Goal: Task Accomplishment & Management: Complete application form

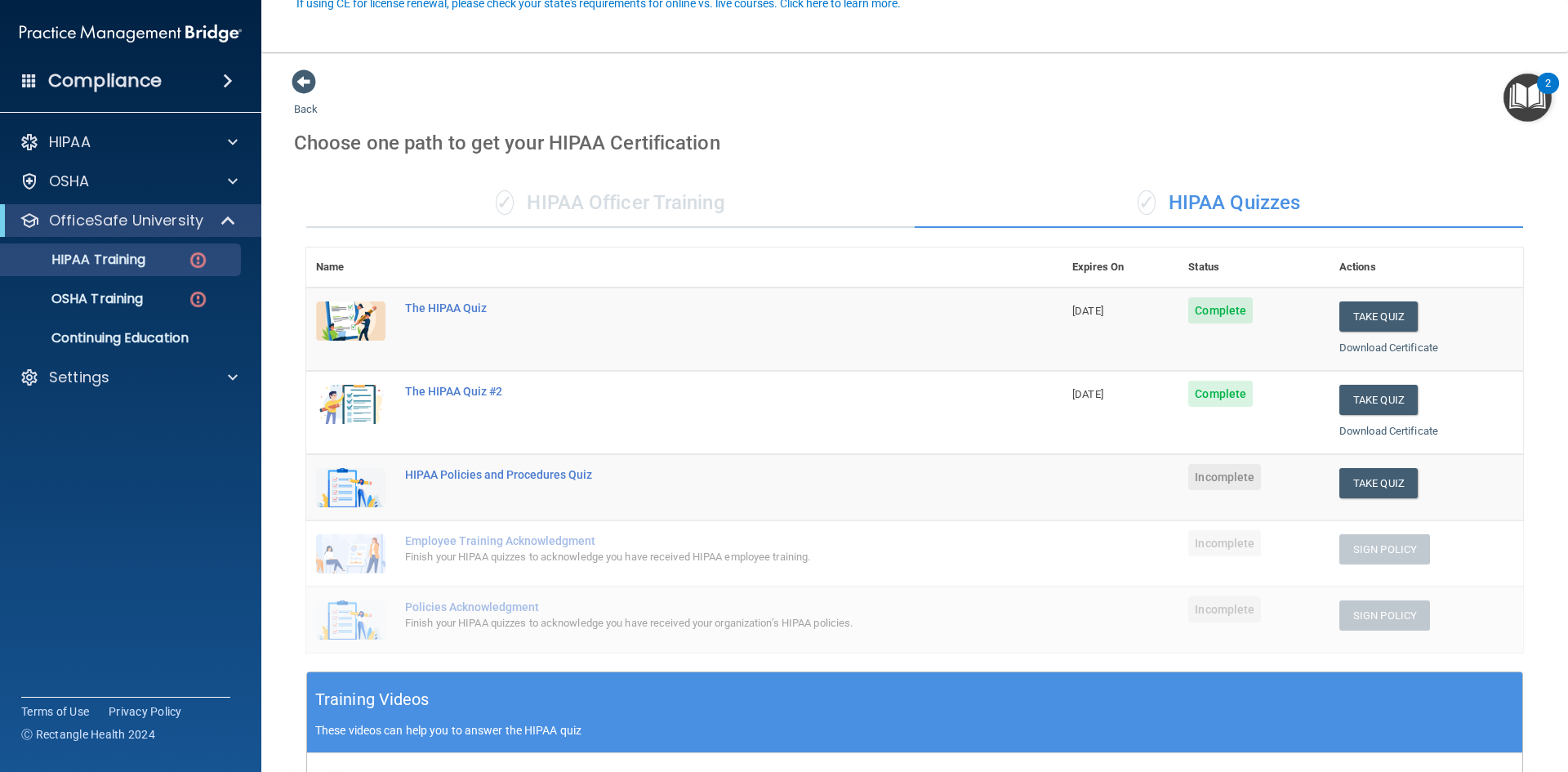
scroll to position [163, 0]
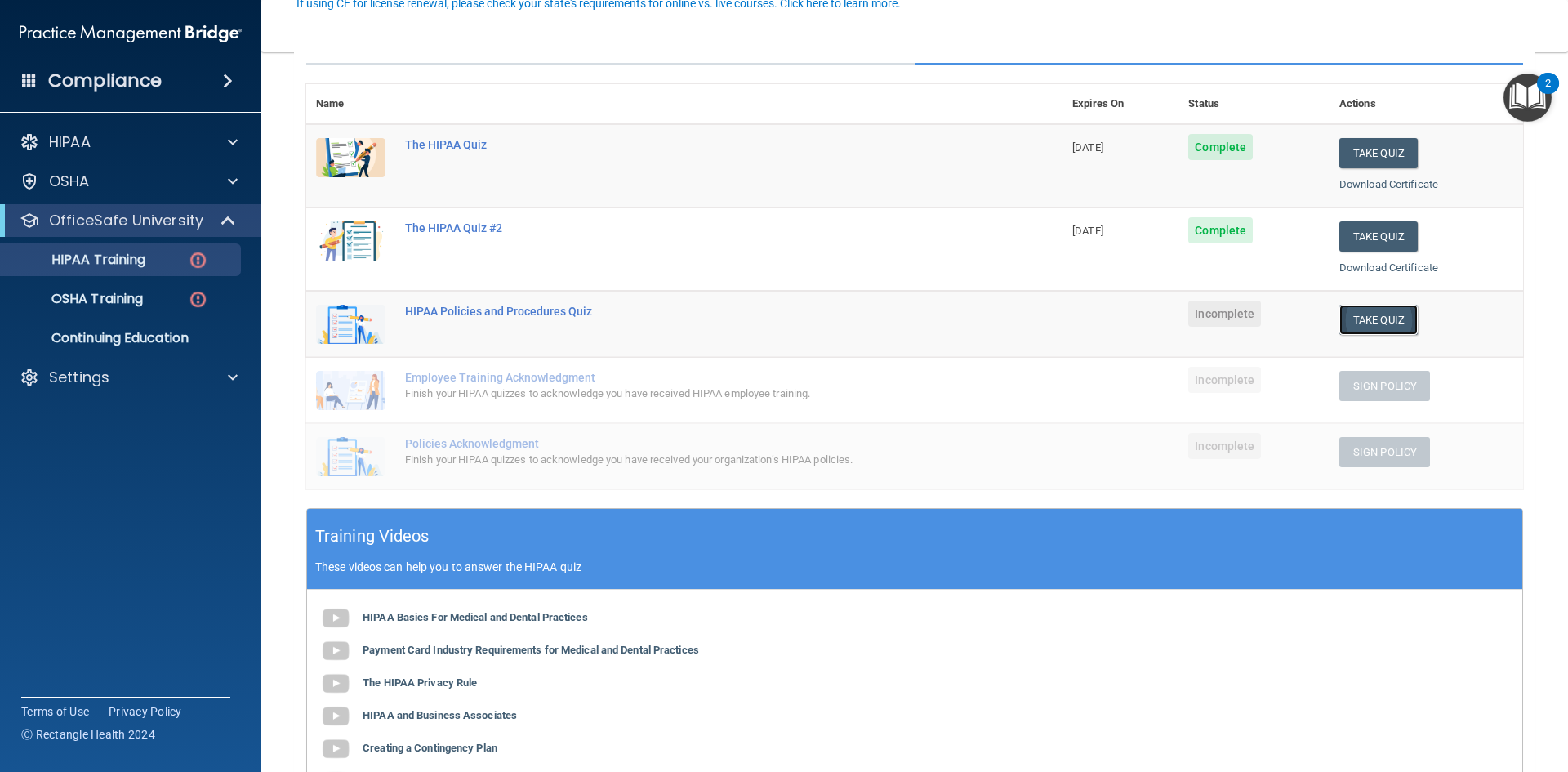
click at [1371, 323] on button "Take Quiz" at bounding box center [1378, 319] width 78 height 30
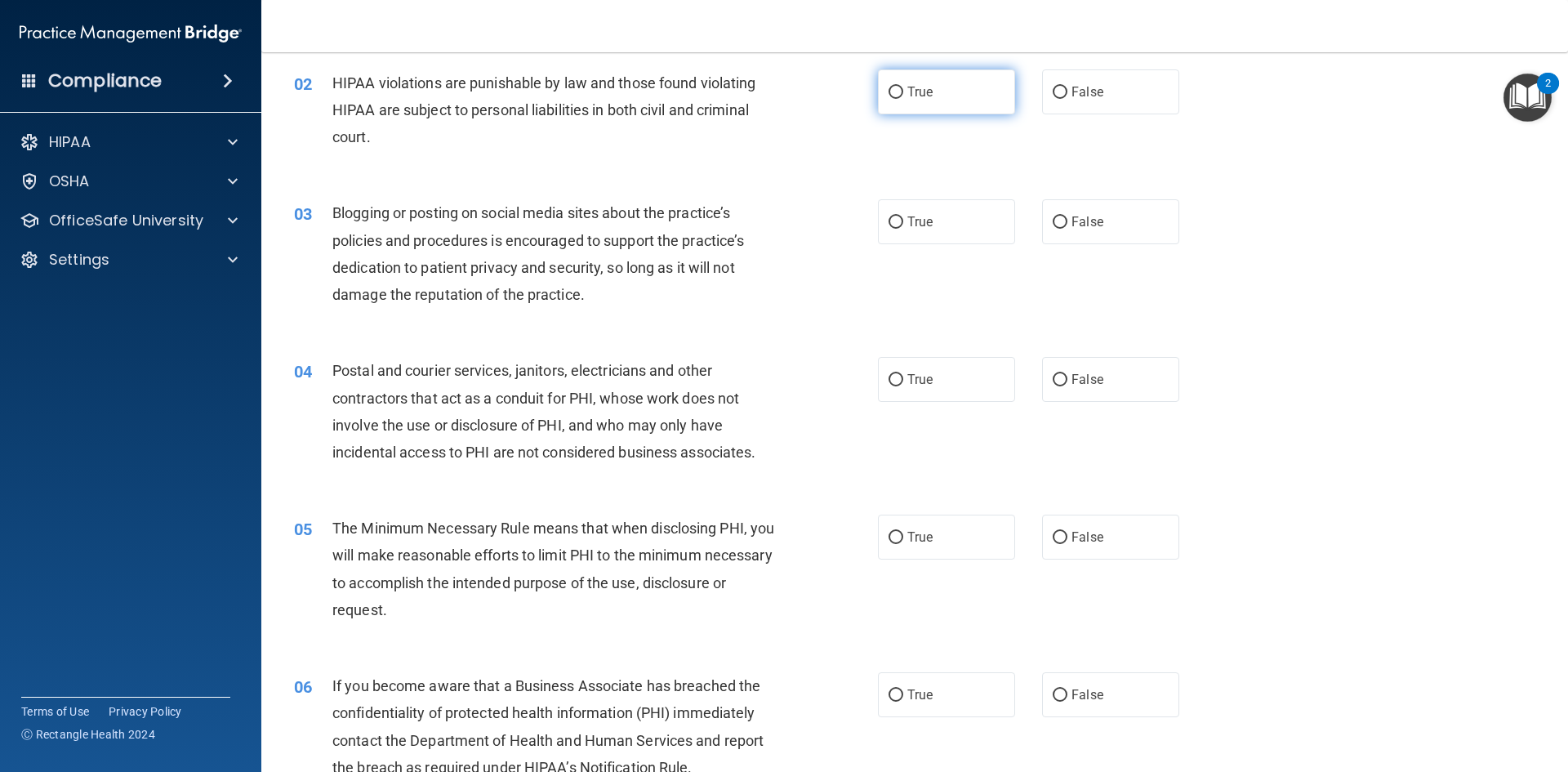
click at [893, 86] on input "True" at bounding box center [895, 93] width 15 height 12
radio input "true"
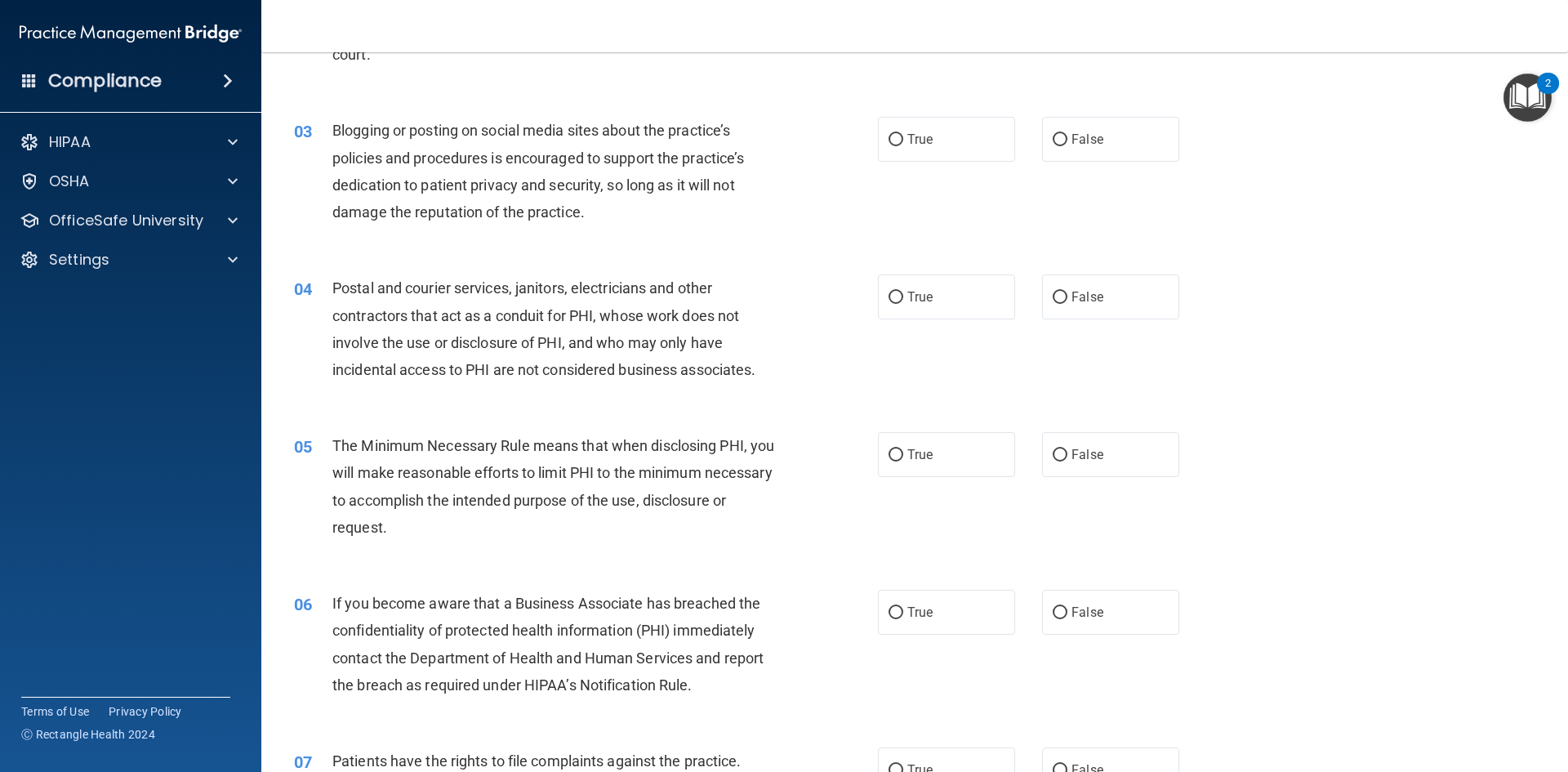
scroll to position [245, 0]
click at [1052, 142] on input "False" at bounding box center [1059, 141] width 15 height 12
radio input "true"
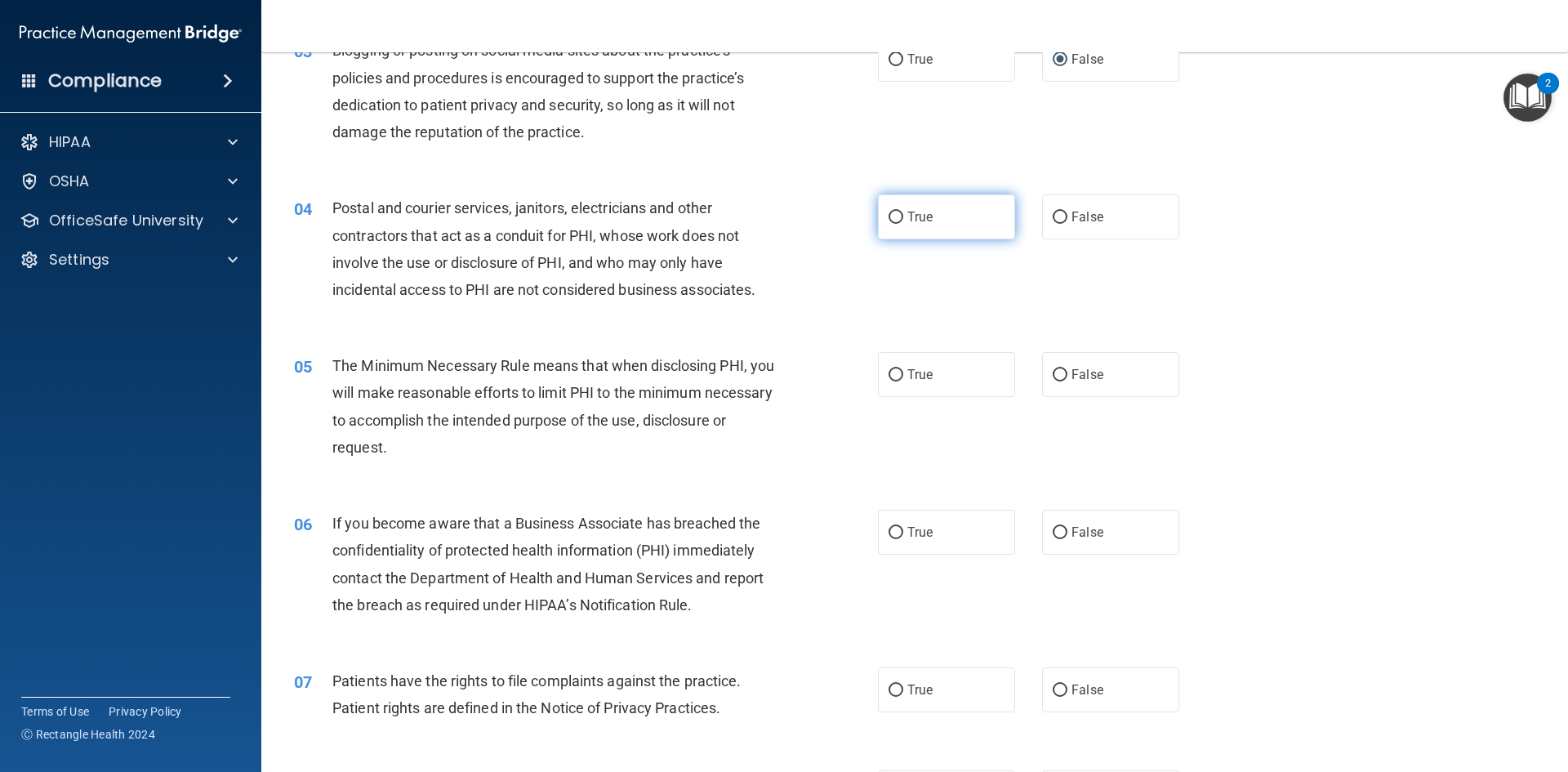
scroll to position [326, 0]
click at [894, 222] on input "True" at bounding box center [895, 217] width 15 height 12
radio input "true"
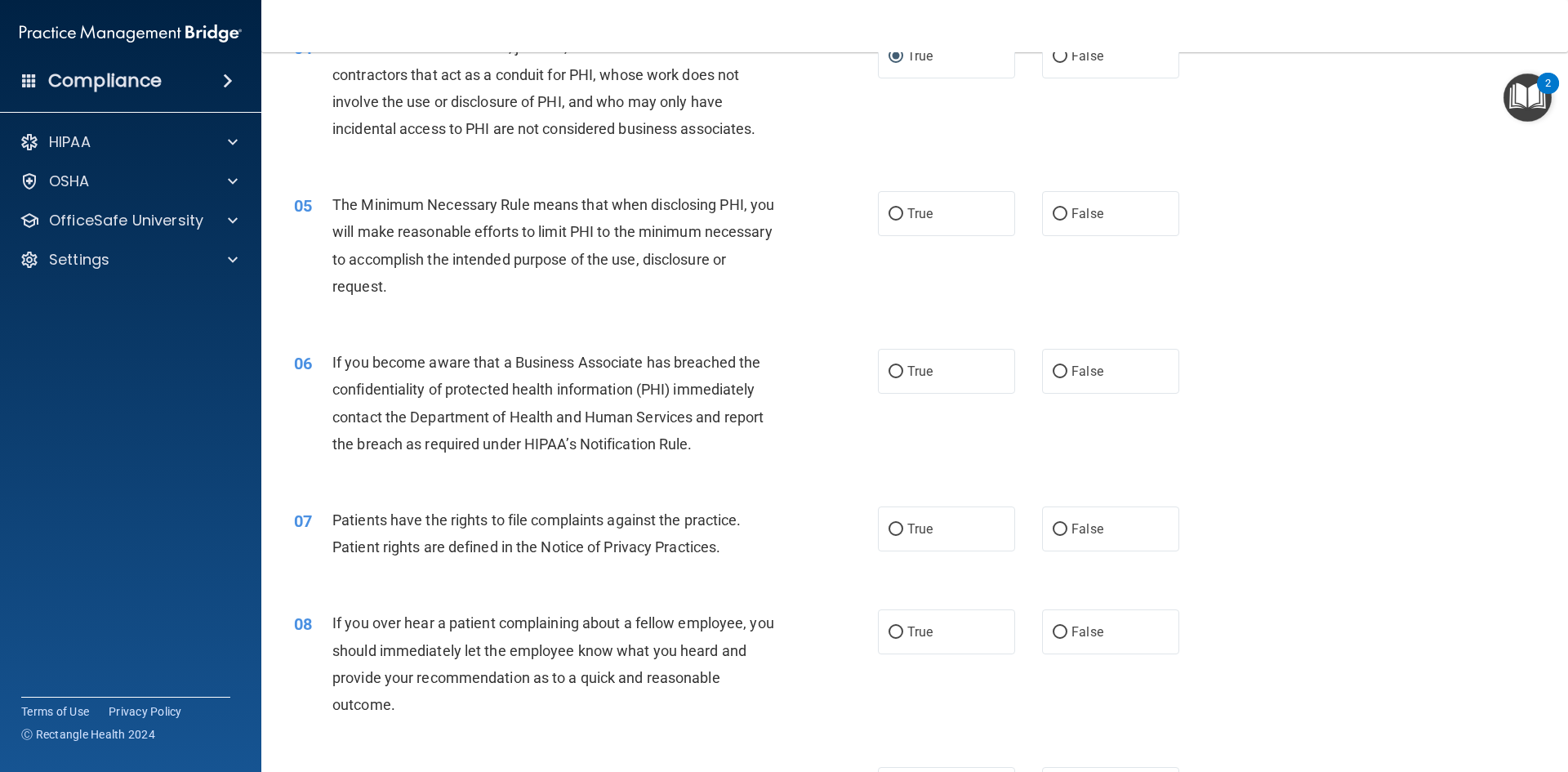
scroll to position [491, 0]
click at [894, 212] on input "True" at bounding box center [895, 211] width 15 height 12
radio input "true"
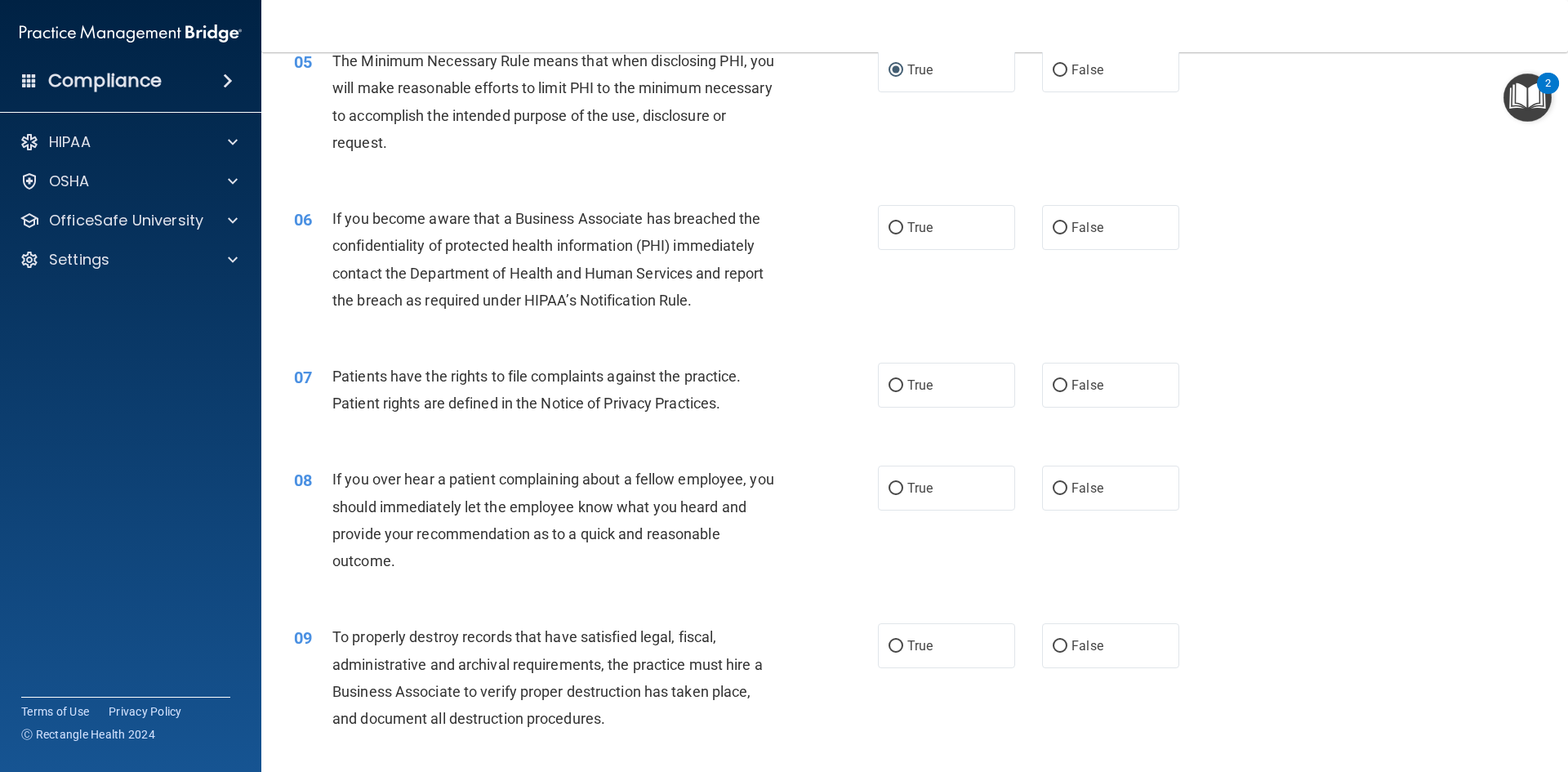
scroll to position [654, 0]
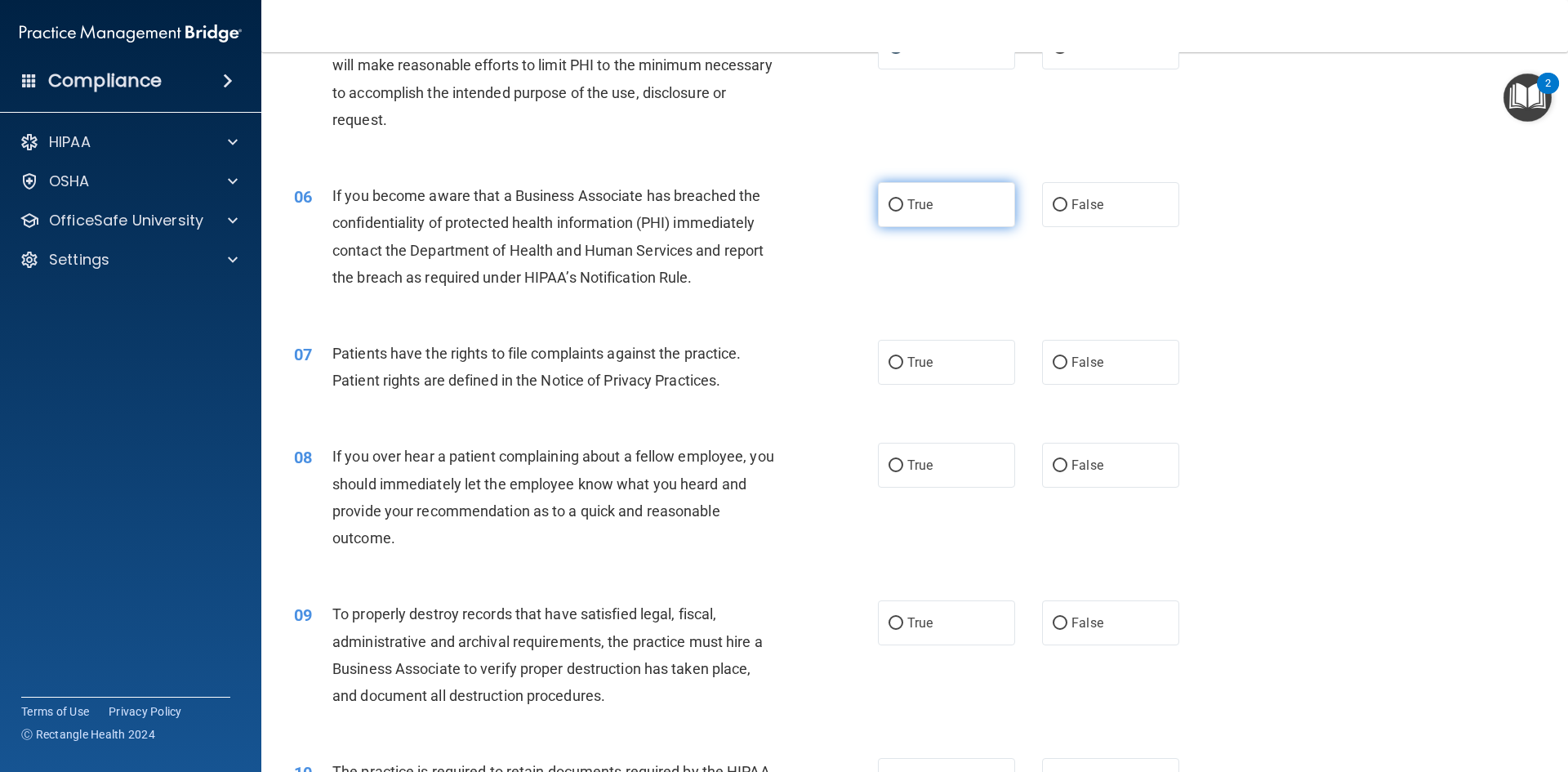
click at [888, 206] on input "True" at bounding box center [895, 206] width 15 height 12
radio input "true"
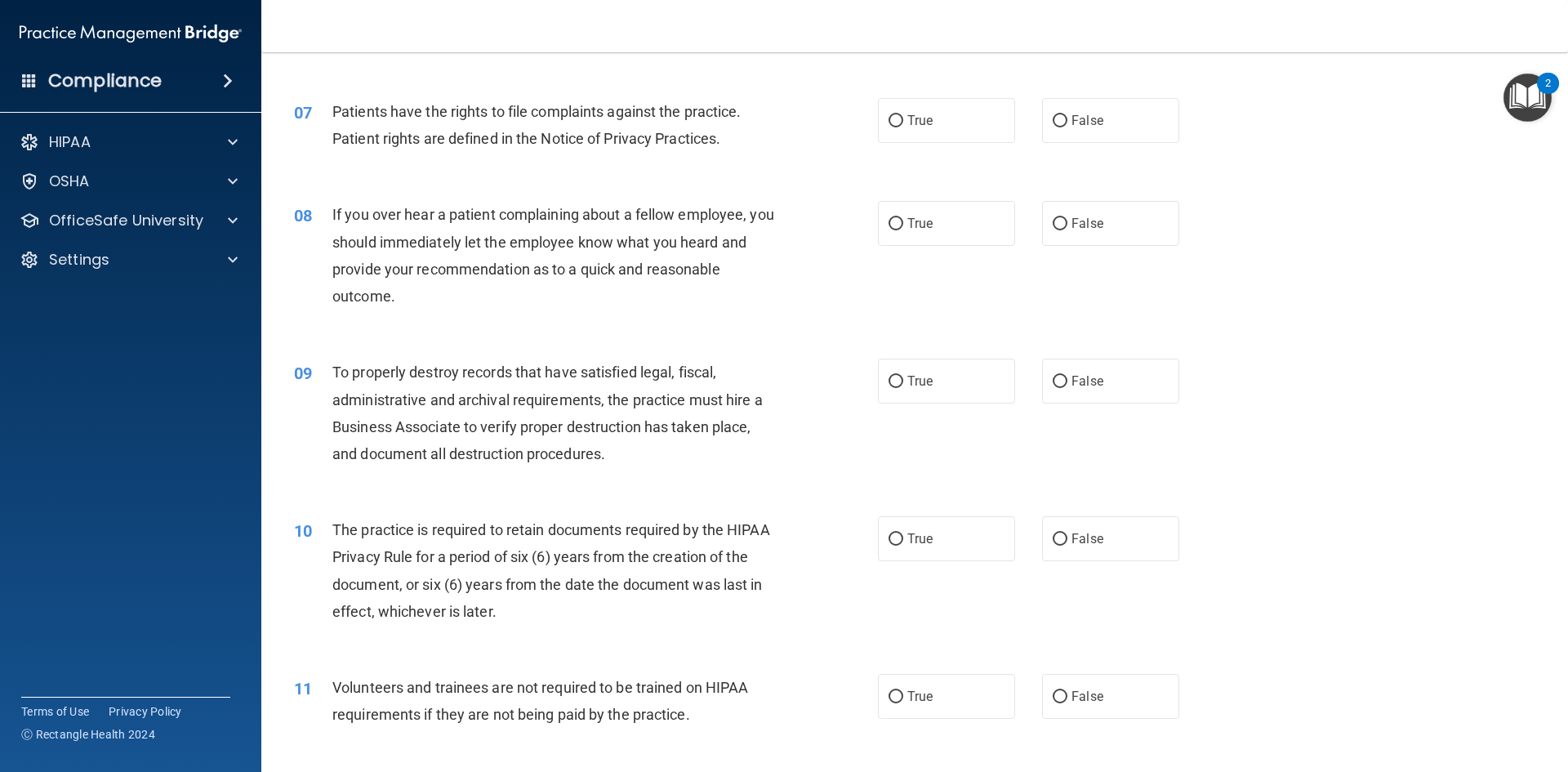
scroll to position [898, 0]
click at [892, 109] on label "True" at bounding box center [946, 116] width 138 height 45
click at [892, 112] on input "True" at bounding box center [895, 118] width 15 height 12
radio input "true"
click at [1042, 230] on label "False" at bounding box center [1110, 220] width 138 height 45
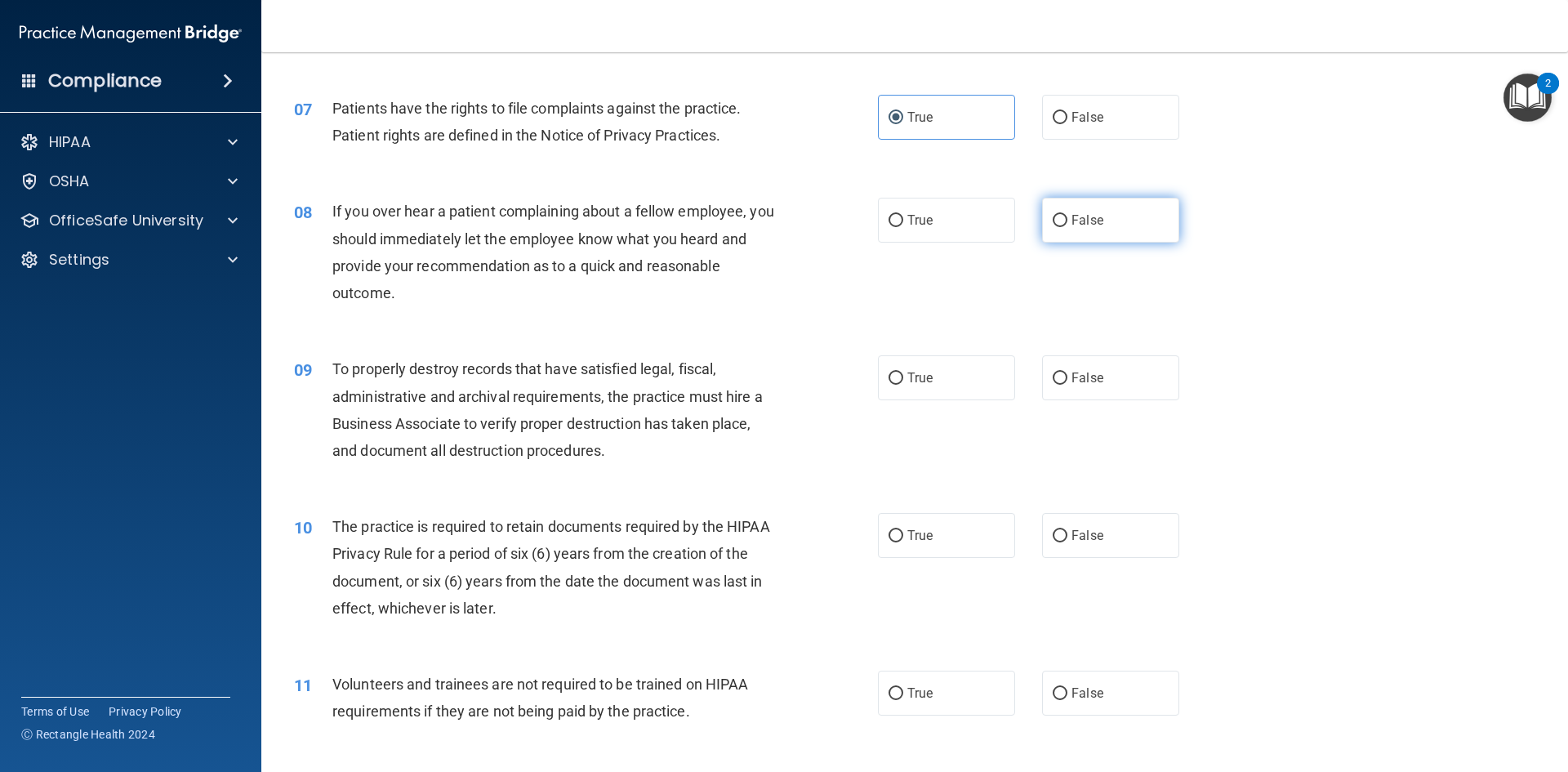
click at [1052, 227] on input "False" at bounding box center [1059, 221] width 15 height 12
radio input "true"
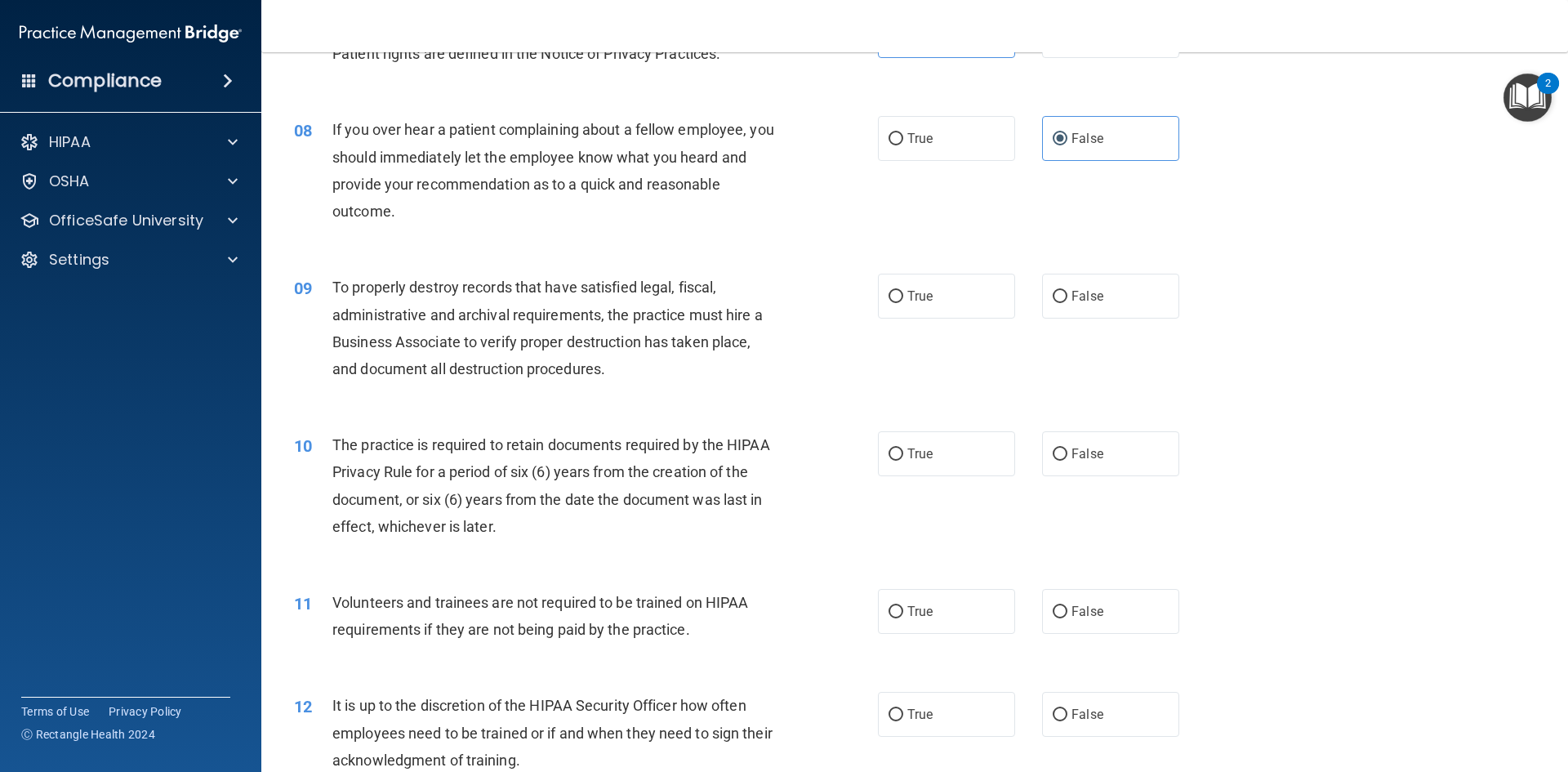
scroll to position [1062, 0]
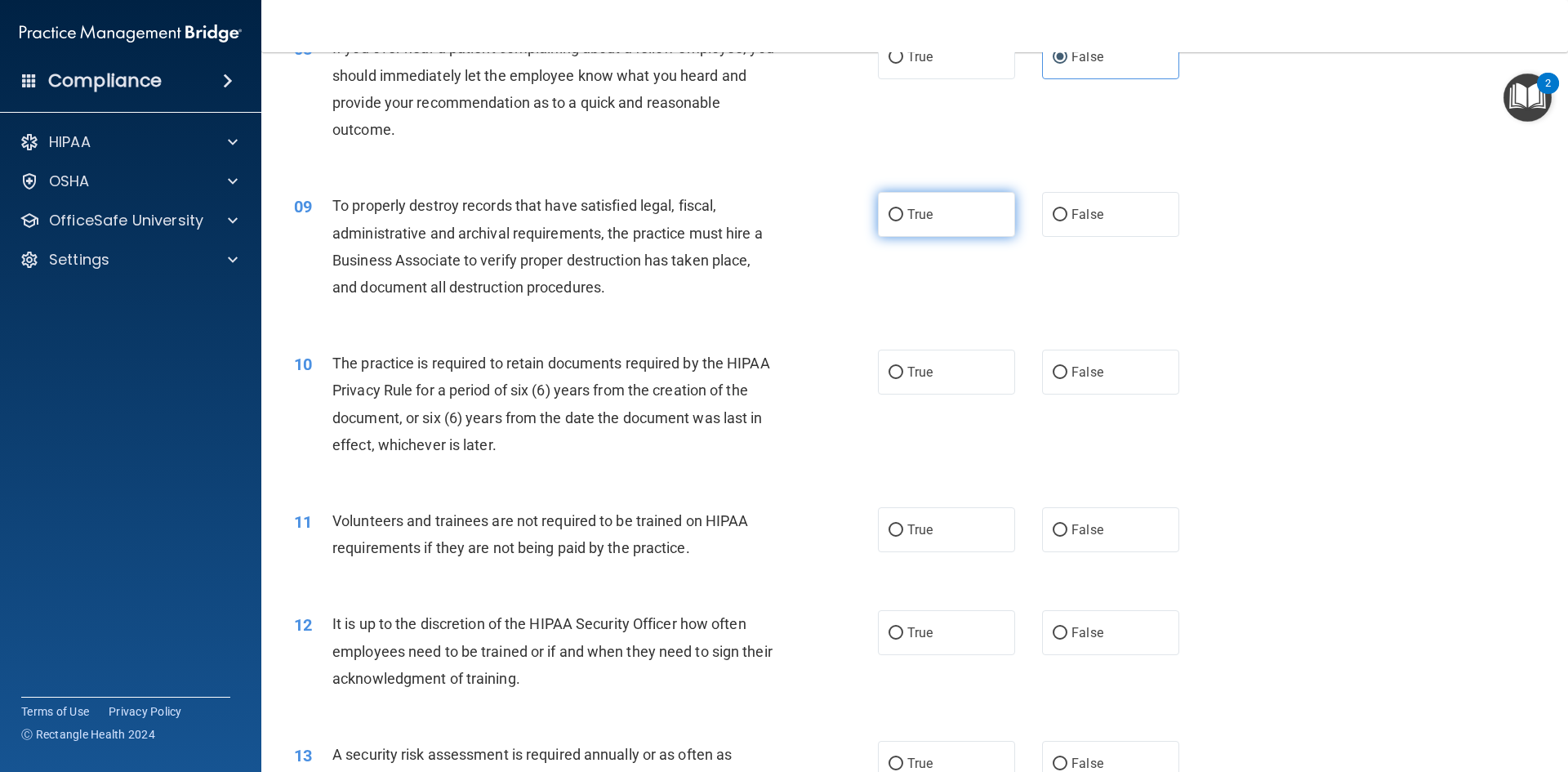
click at [891, 218] on input "True" at bounding box center [895, 215] width 15 height 12
radio input "true"
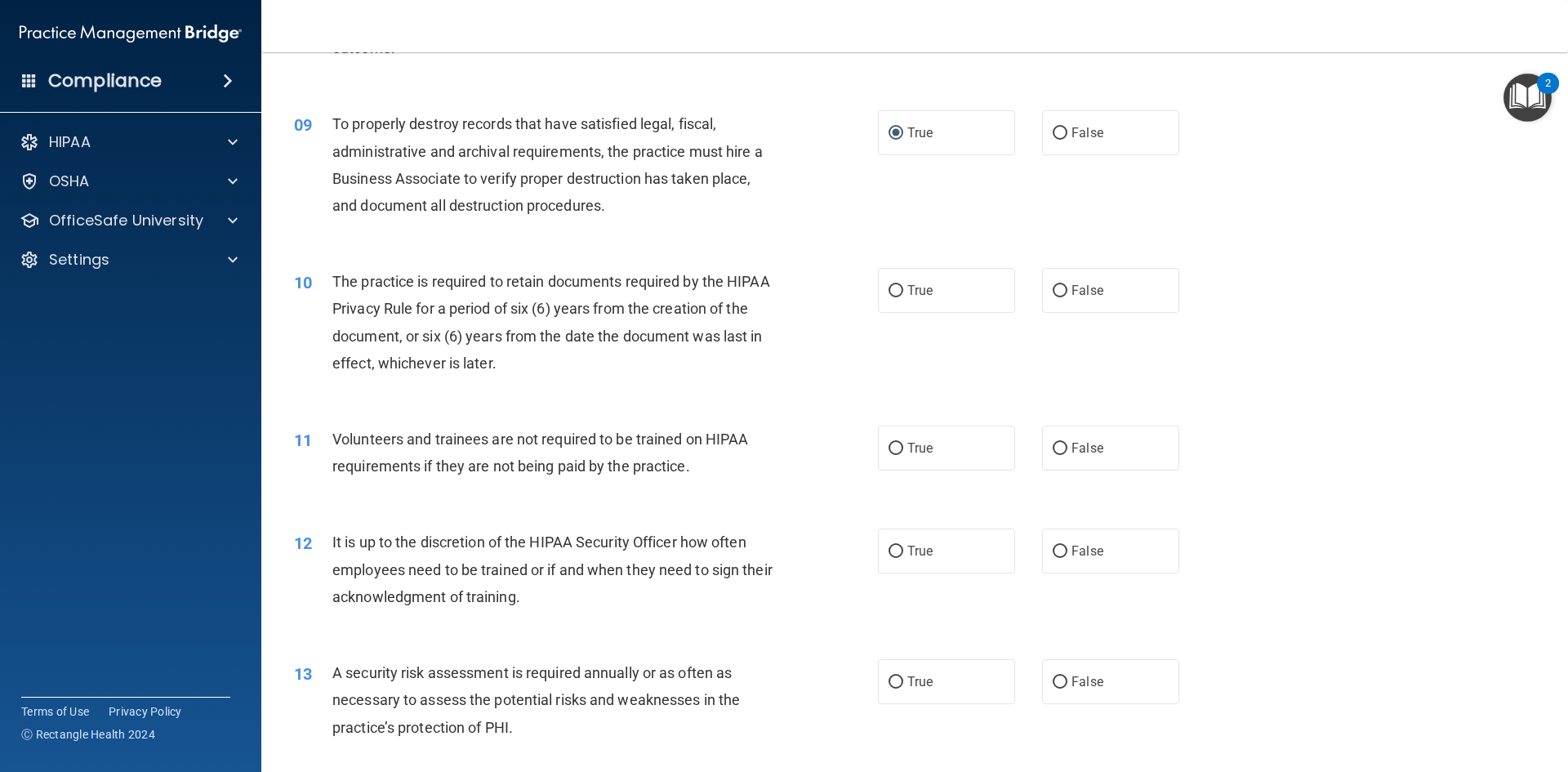
scroll to position [1225, 0]
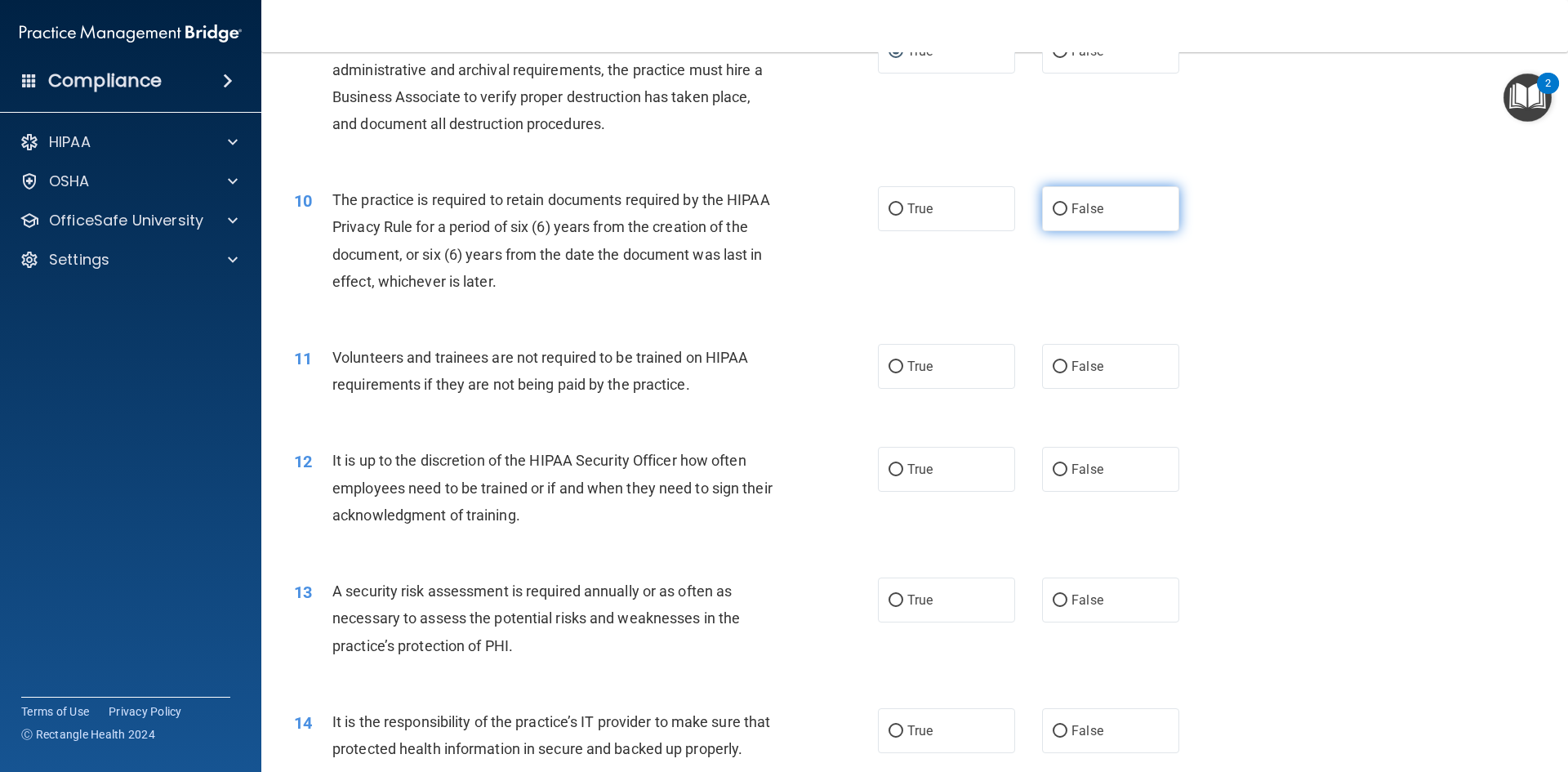
click at [1052, 209] on input "False" at bounding box center [1059, 210] width 15 height 12
radio input "true"
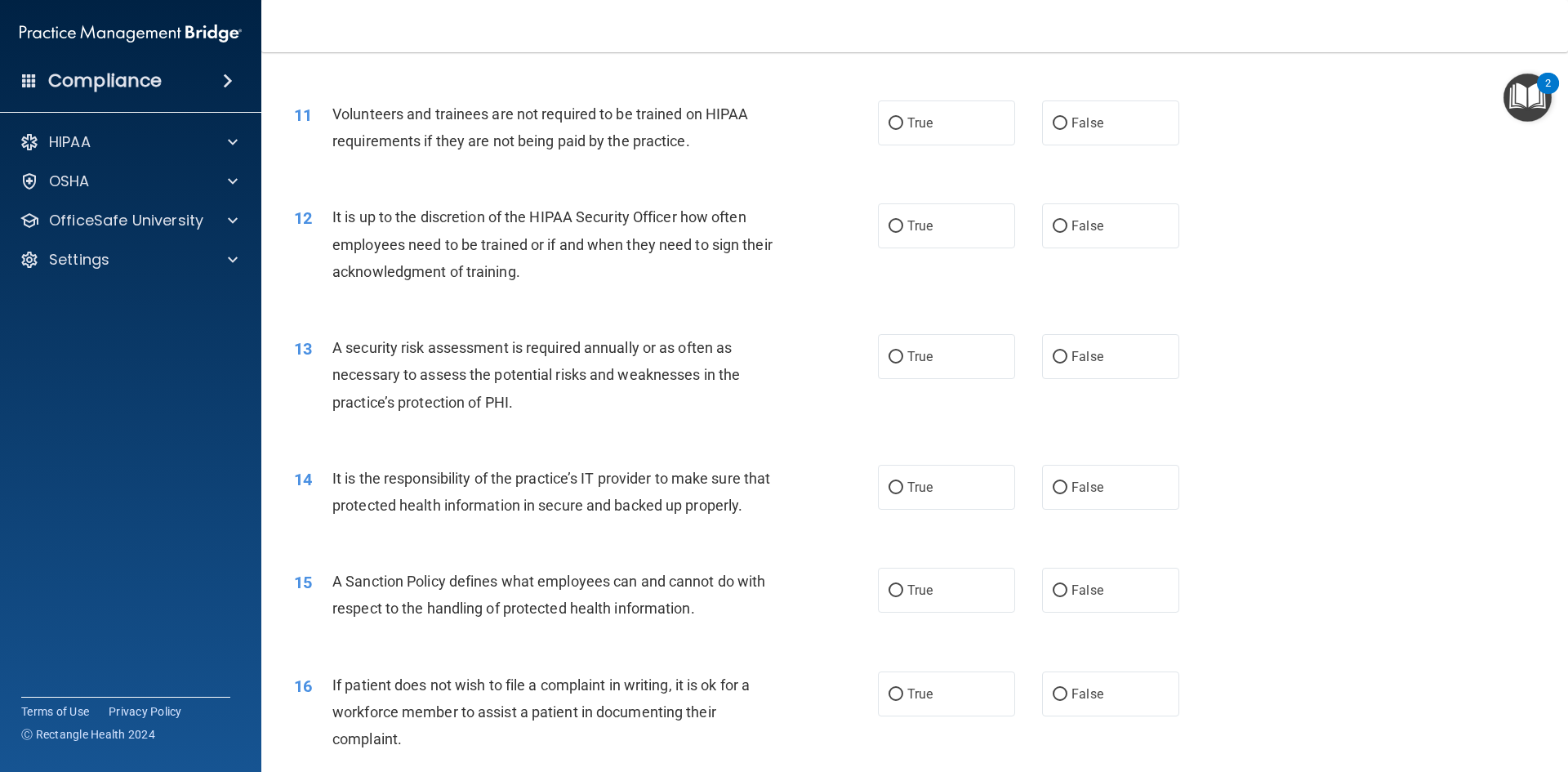
scroll to position [1471, 0]
click at [1042, 121] on label "False" at bounding box center [1110, 121] width 138 height 45
click at [1052, 121] on input "False" at bounding box center [1059, 122] width 15 height 12
radio input "true"
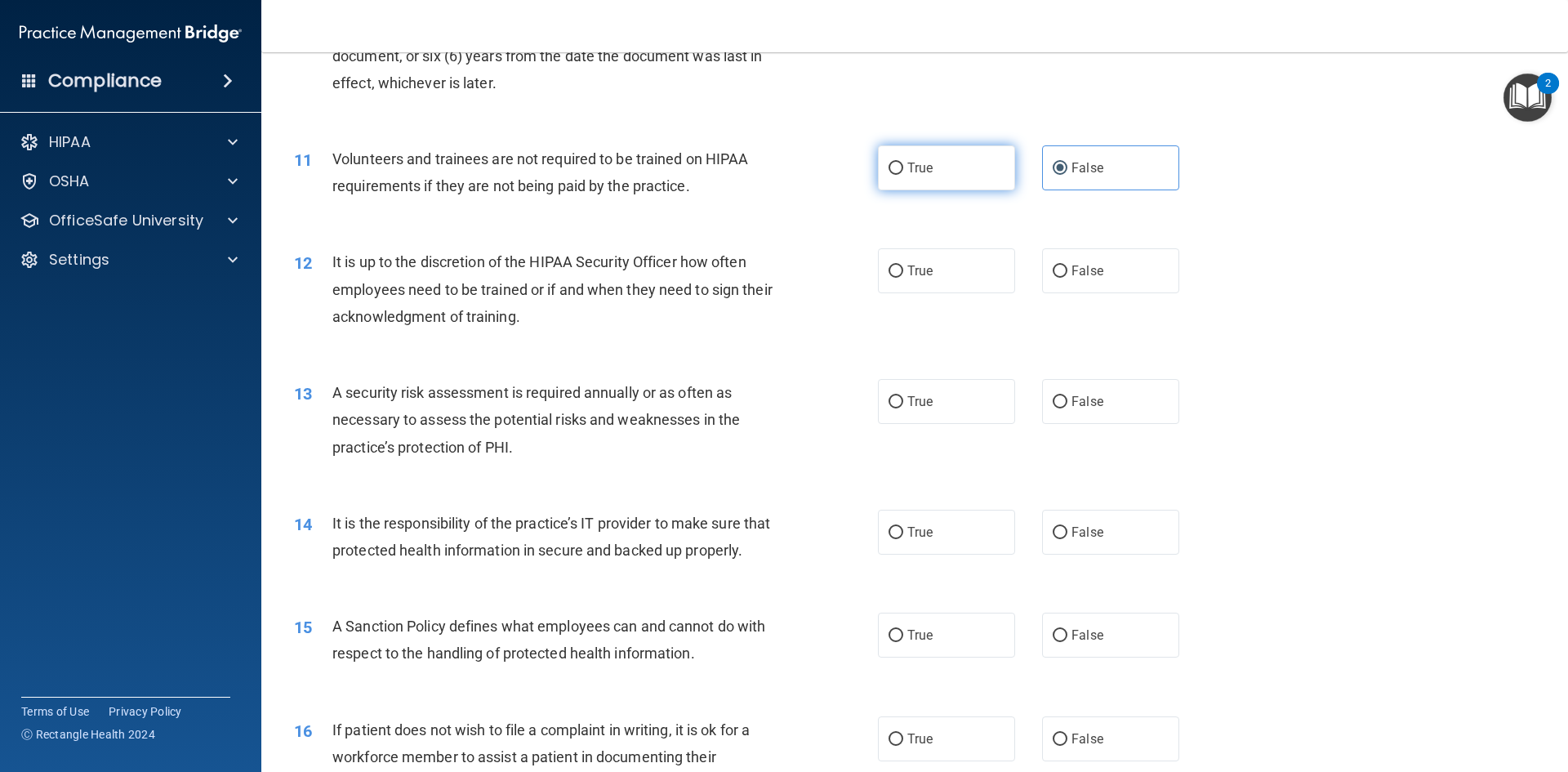
scroll to position [1389, 0]
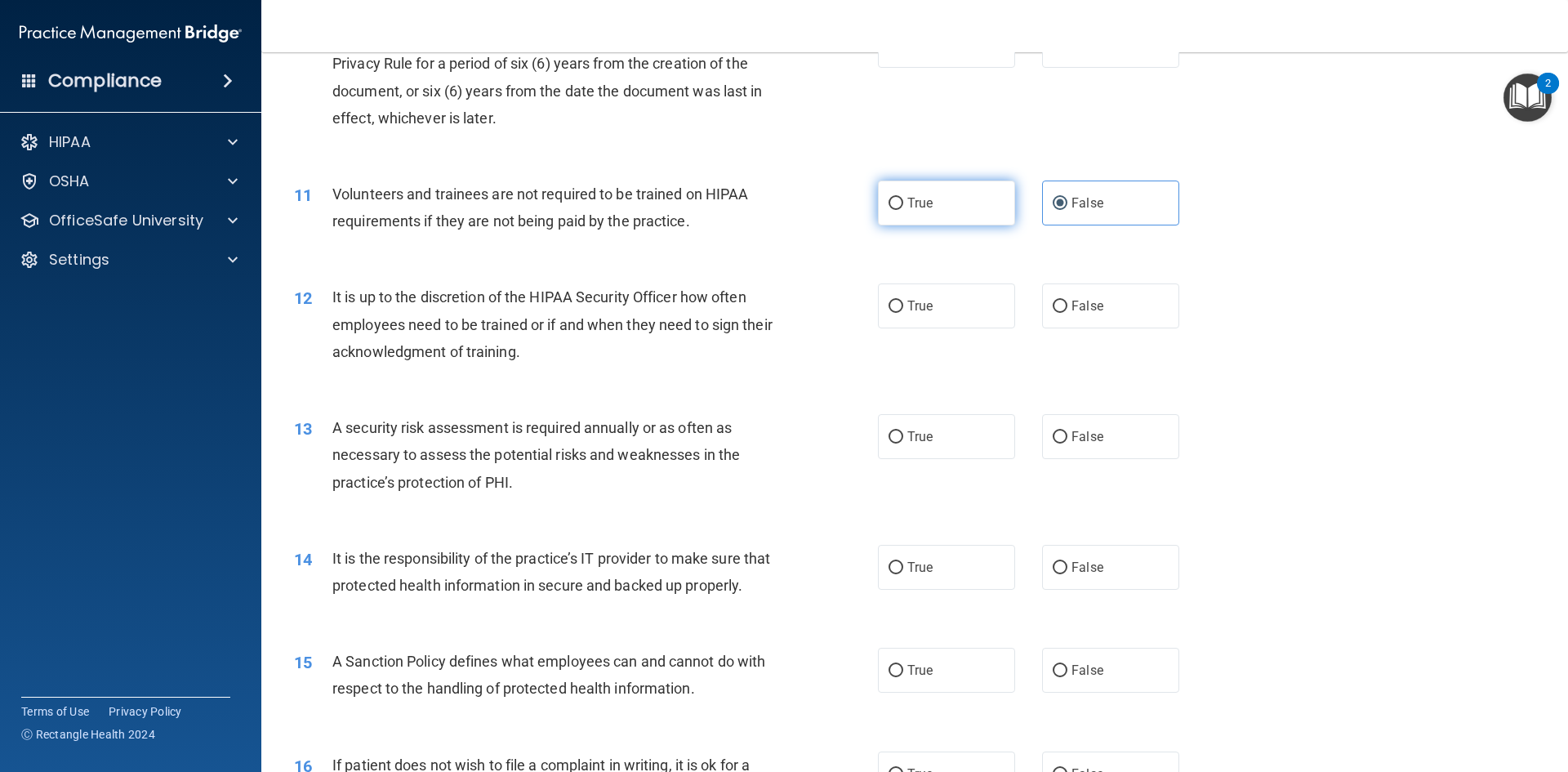
click at [891, 198] on input "True" at bounding box center [895, 204] width 15 height 12
radio input "true"
radio input "false"
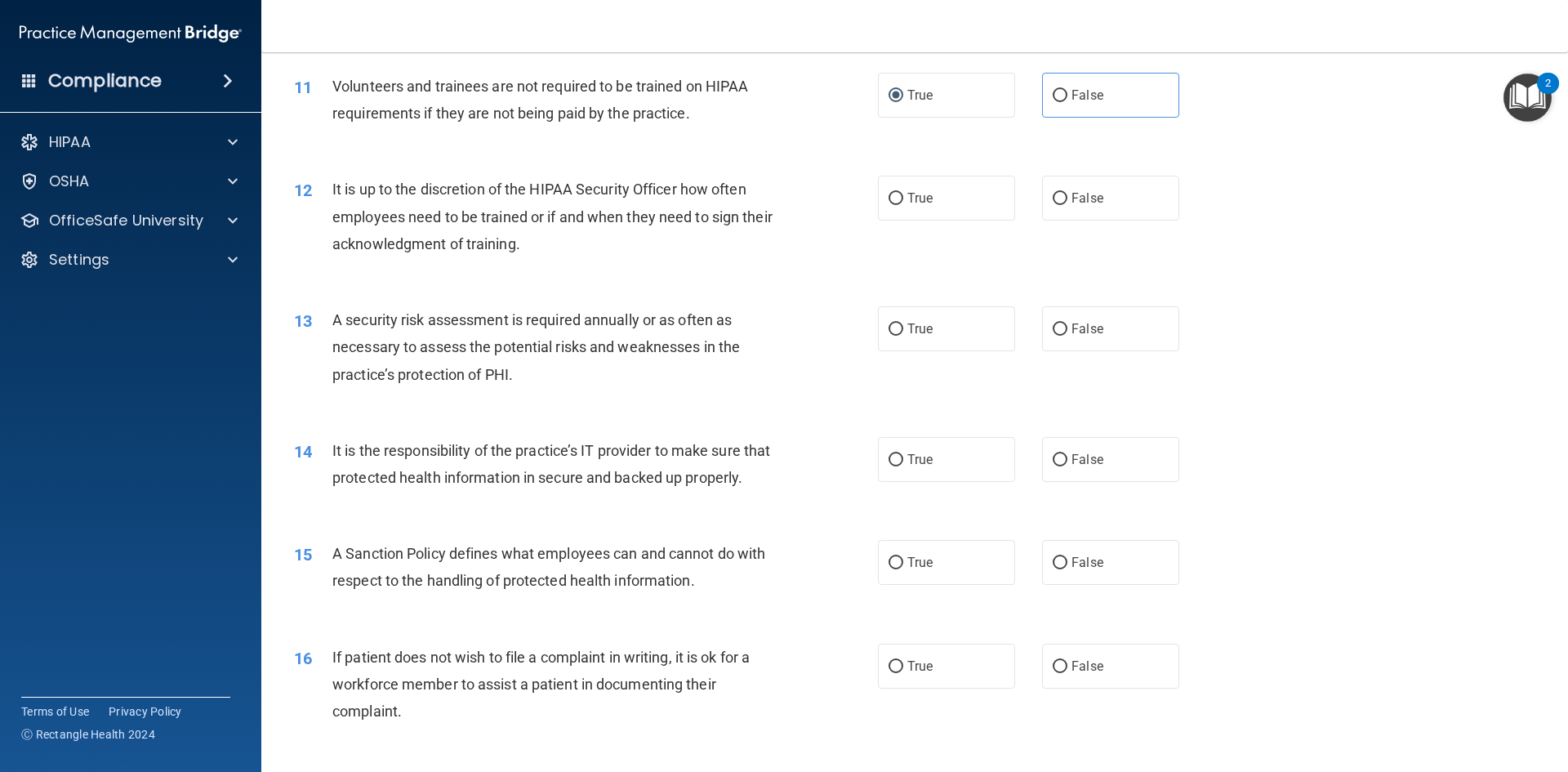
scroll to position [1552, 0]
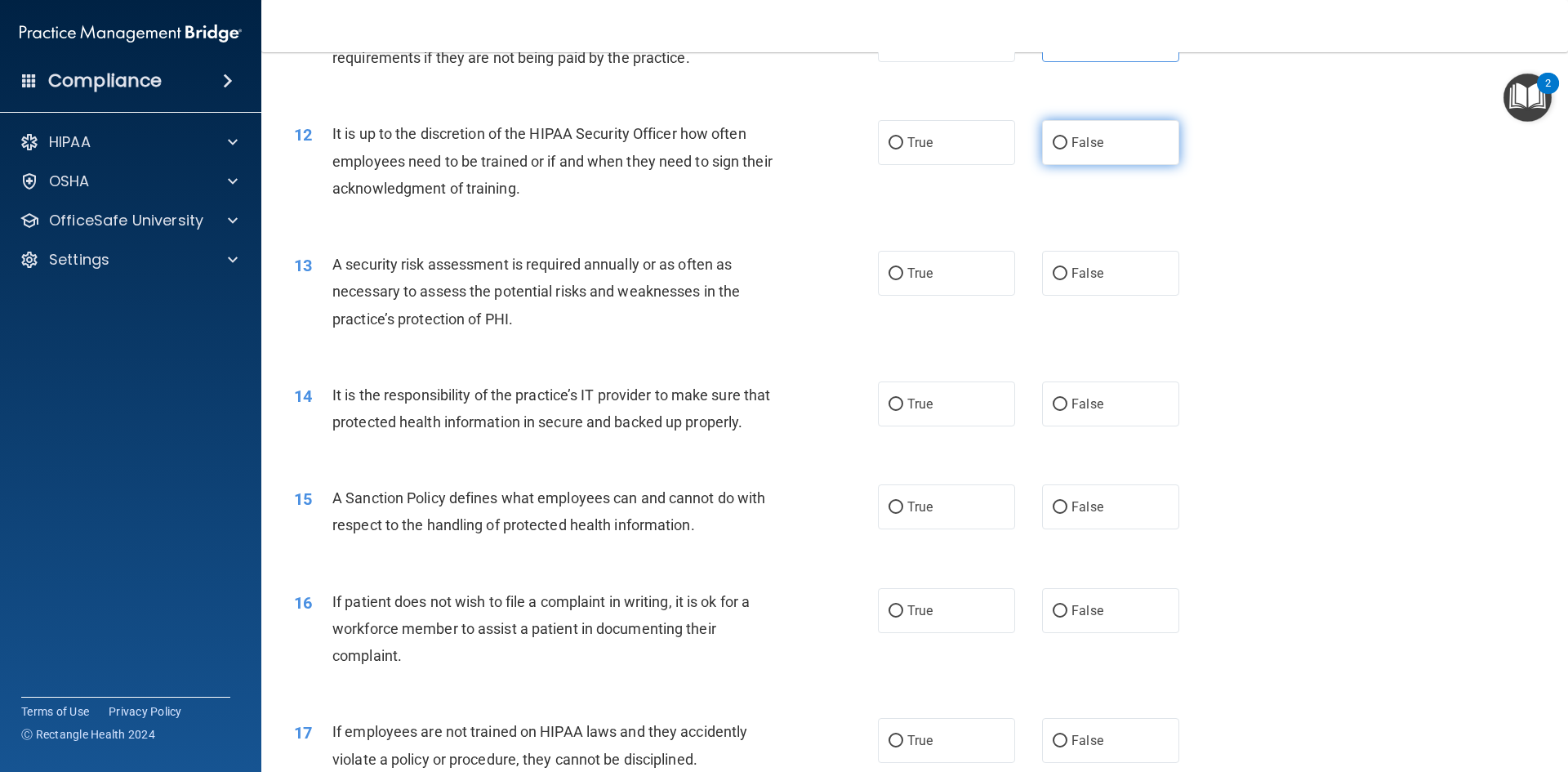
click at [1058, 139] on input "False" at bounding box center [1059, 144] width 15 height 12
radio input "true"
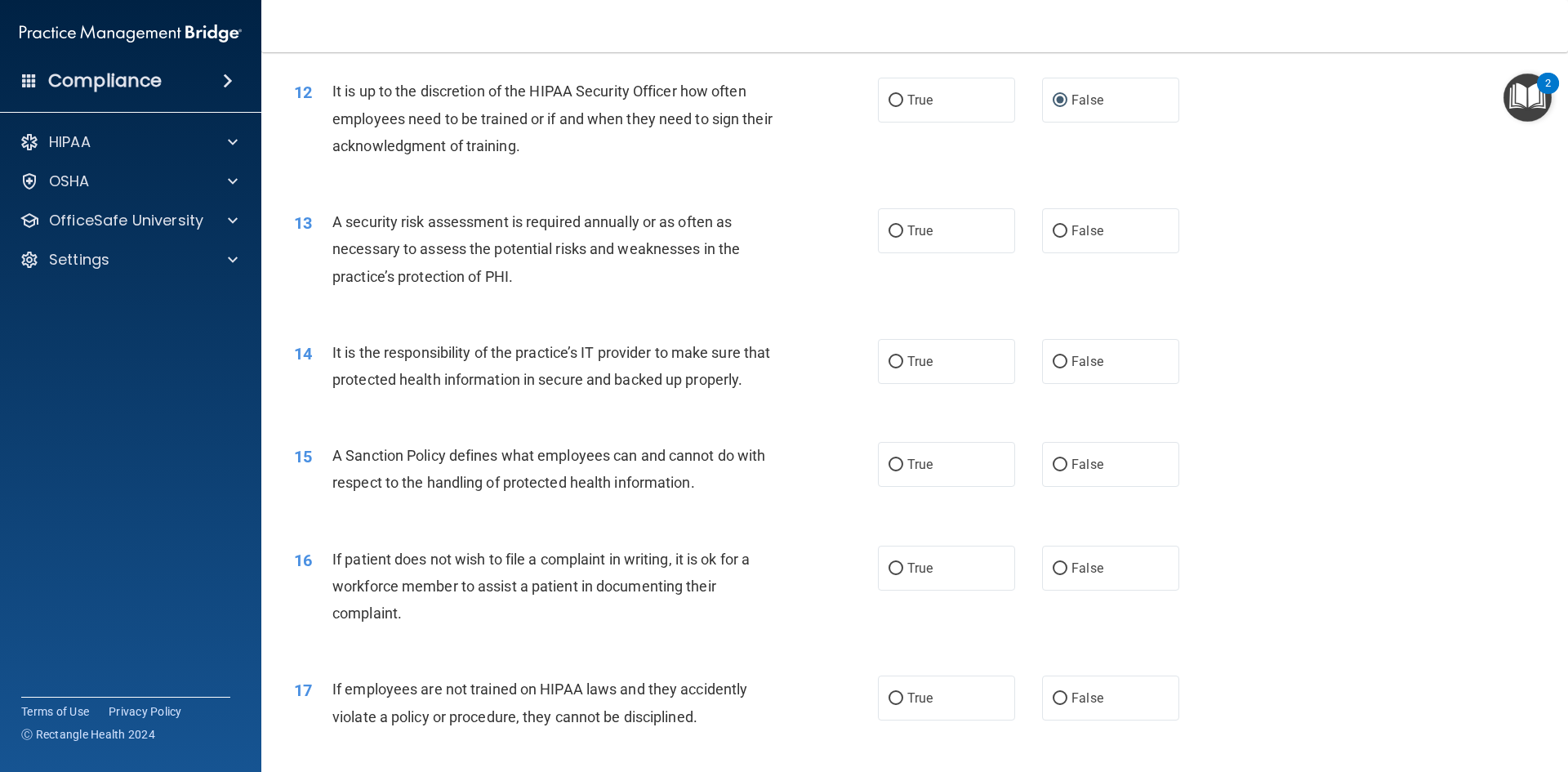
scroll to position [1634, 0]
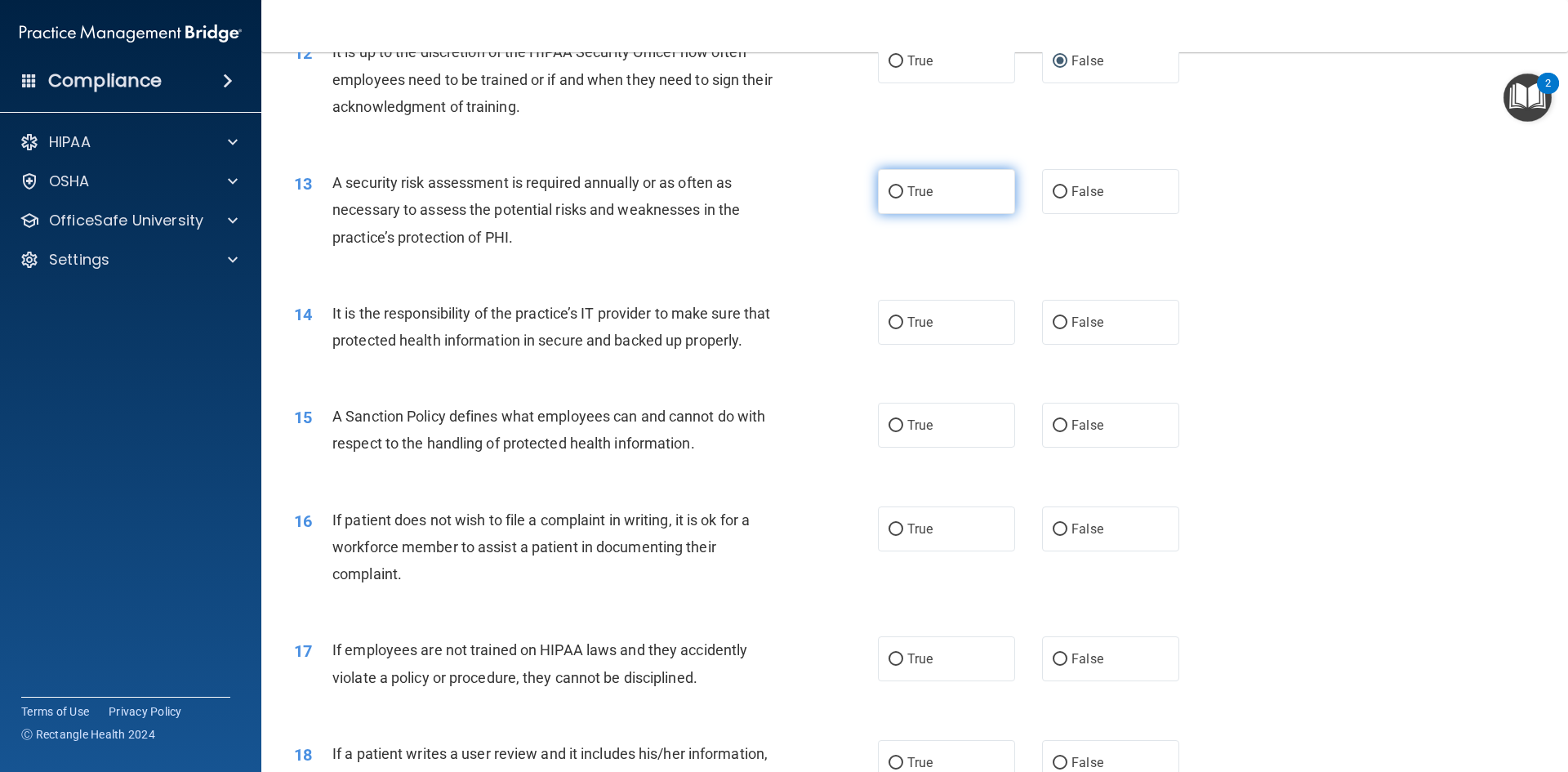
click at [888, 199] on input "True" at bounding box center [895, 192] width 15 height 12
radio input "true"
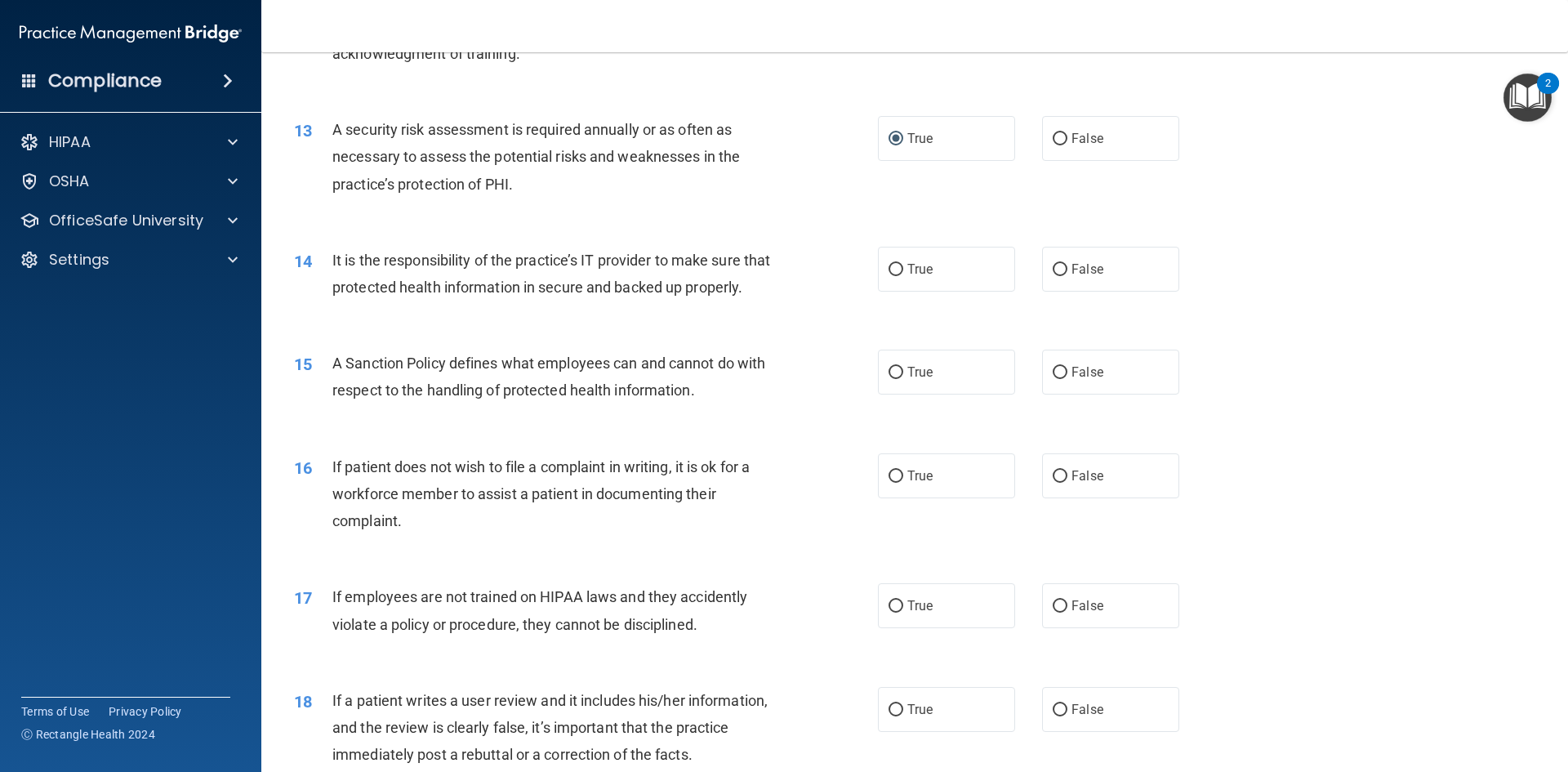
scroll to position [1715, 0]
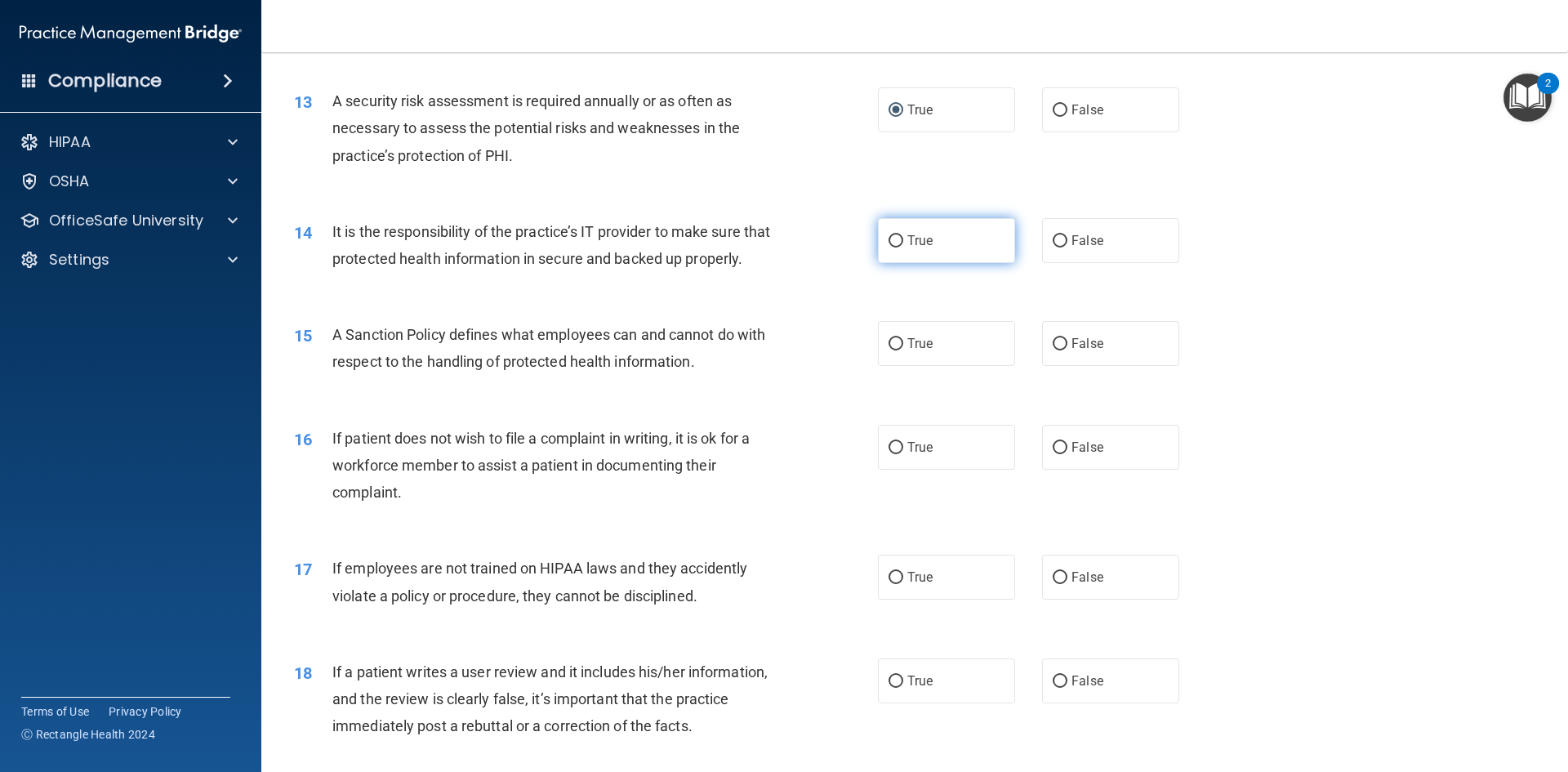
click at [888, 242] on input "True" at bounding box center [895, 242] width 15 height 12
radio input "true"
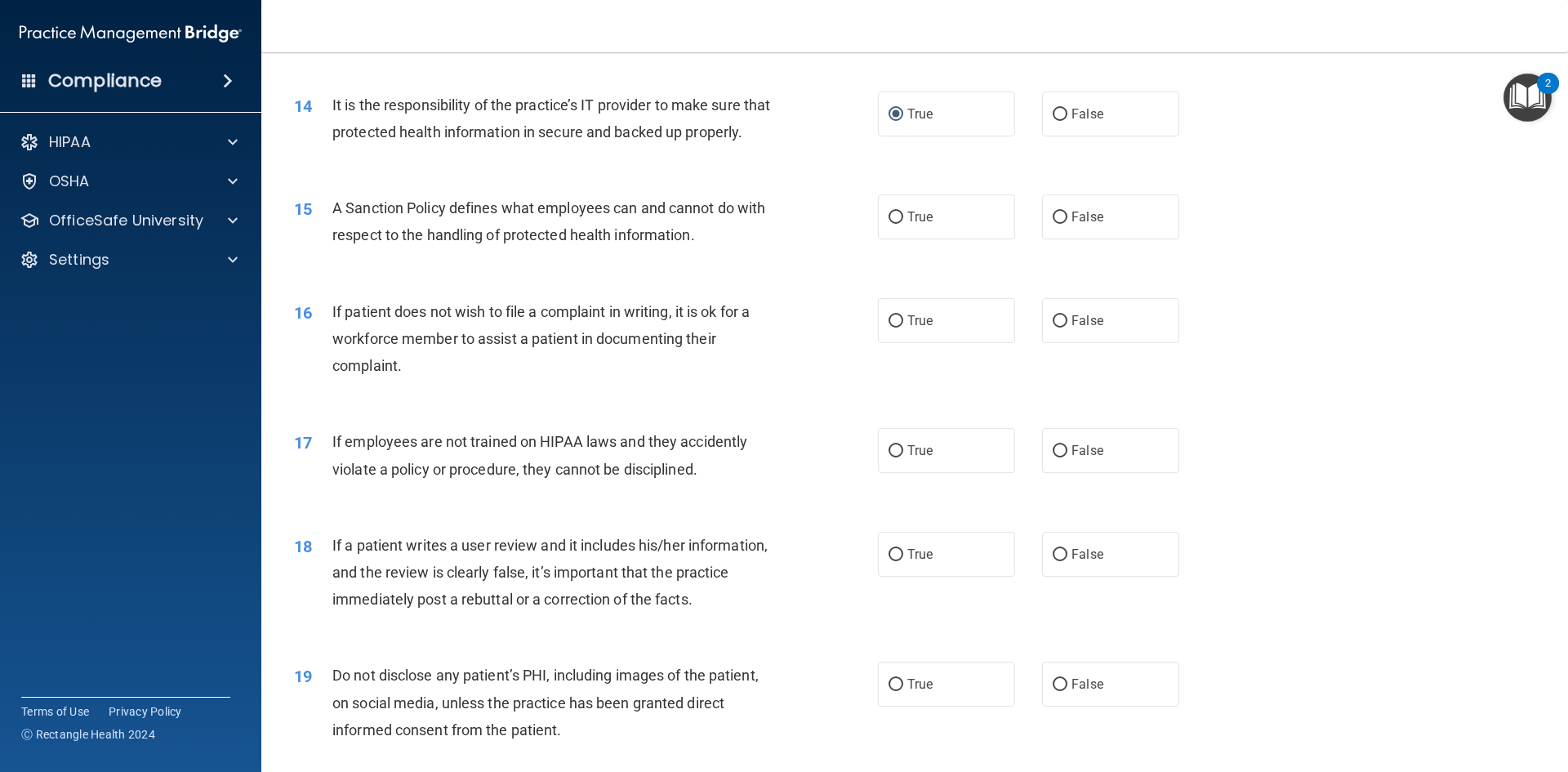
scroll to position [1878, 0]
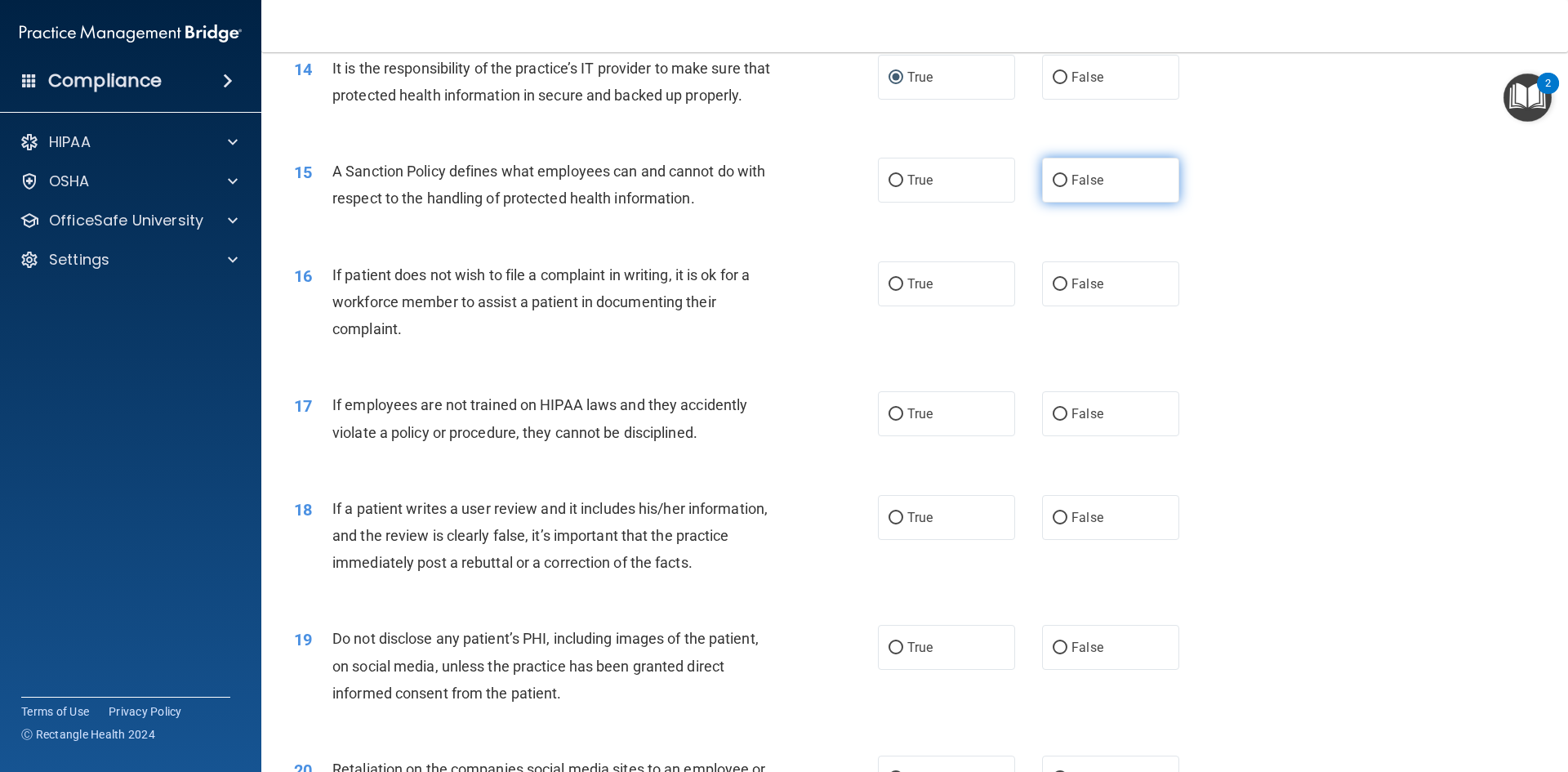
click at [1052, 187] on input "False" at bounding box center [1059, 181] width 15 height 12
radio input "true"
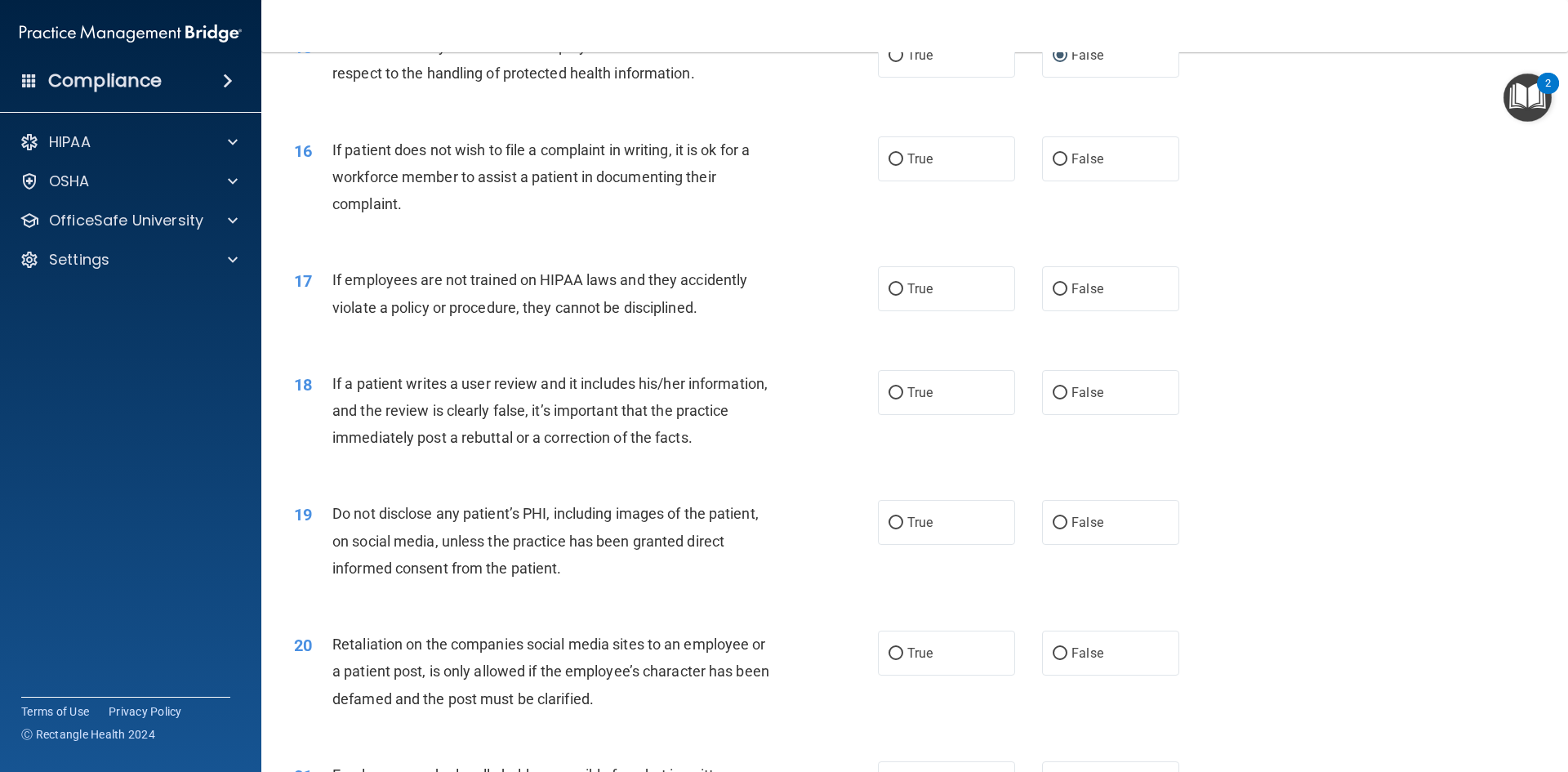
scroll to position [2042, 0]
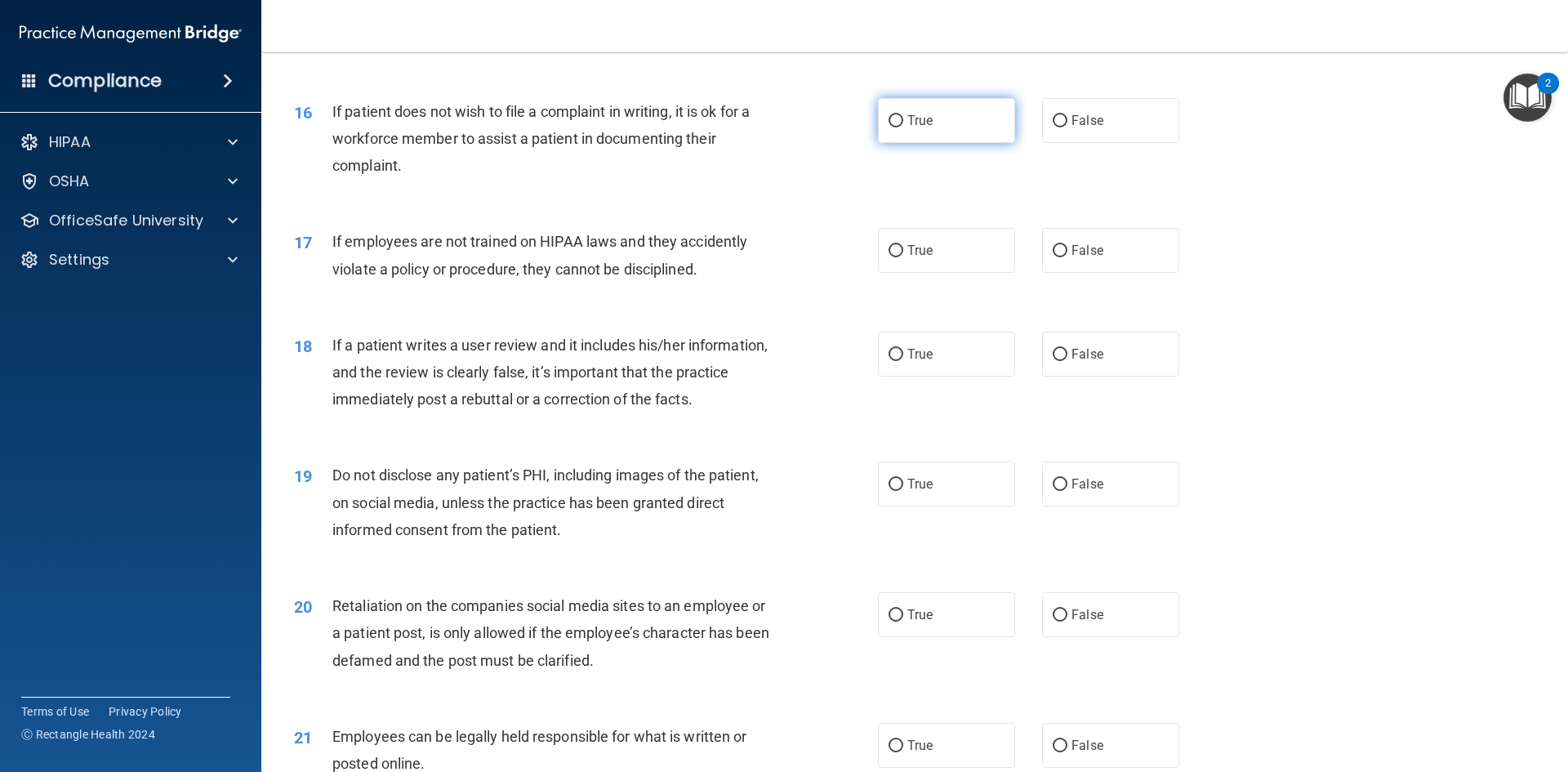
click at [895, 127] on input "True" at bounding box center [895, 122] width 15 height 12
radio input "true"
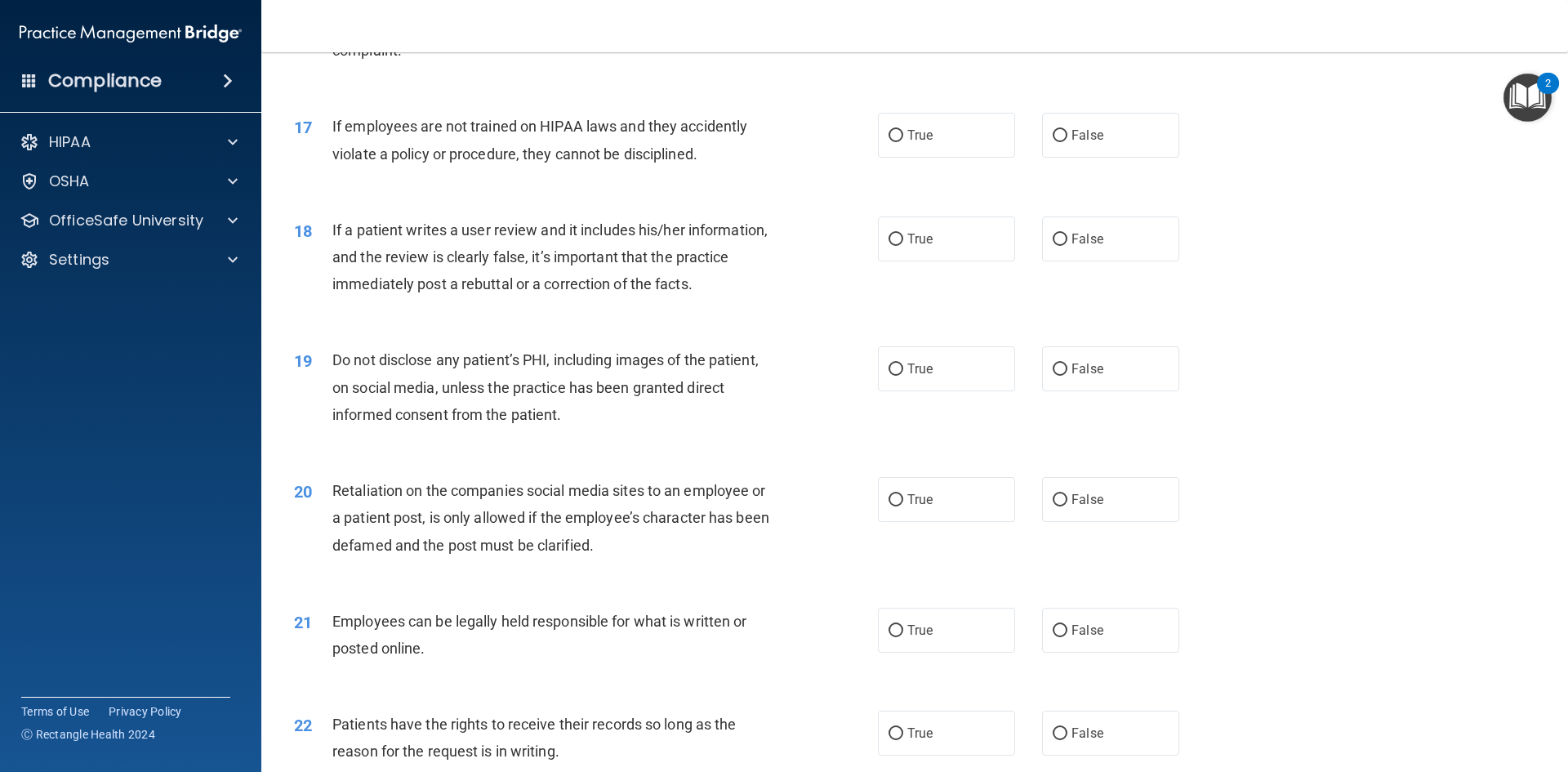
scroll to position [2206, 0]
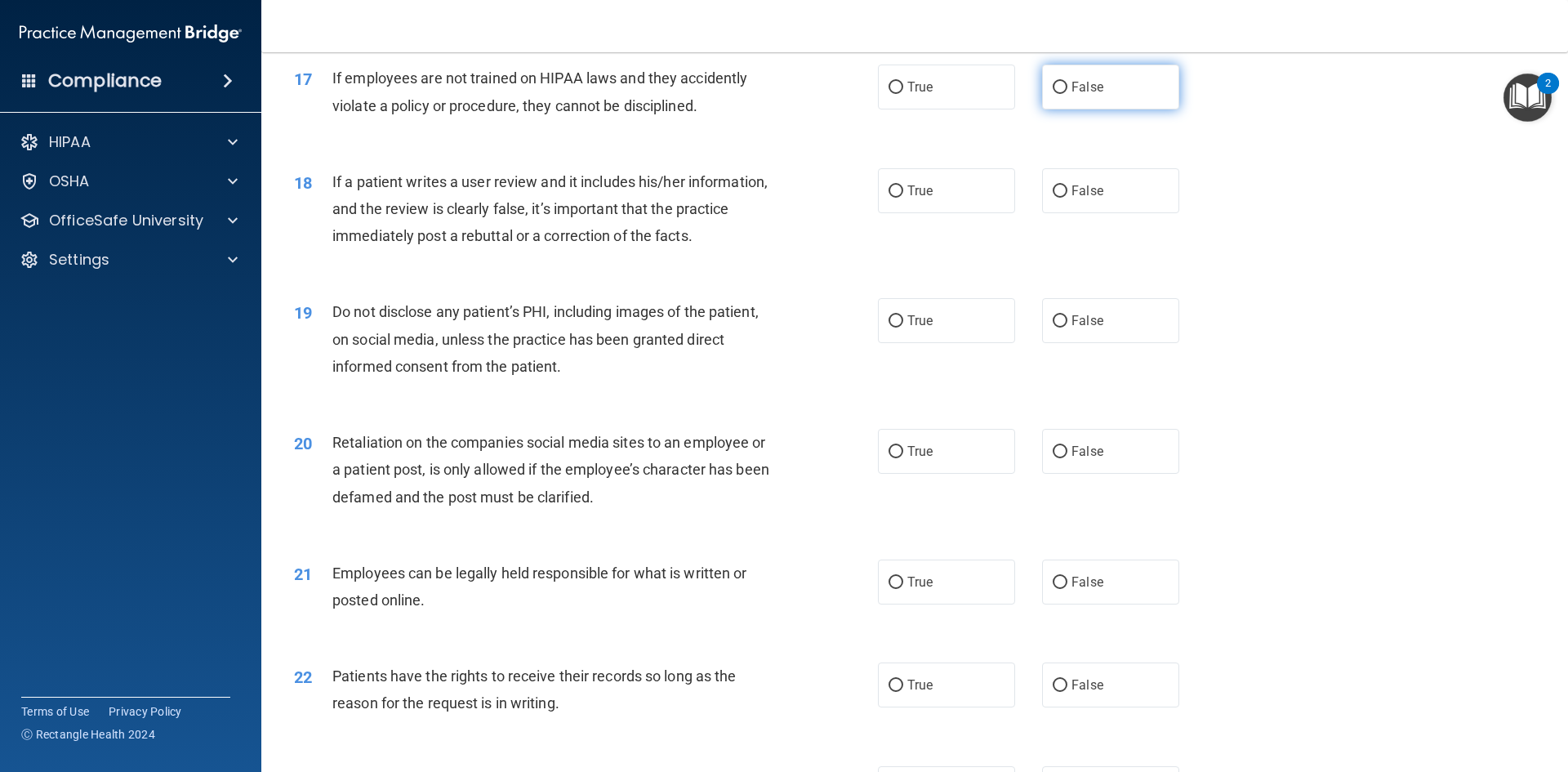
click at [1042, 109] on label "False" at bounding box center [1110, 86] width 138 height 45
click at [1052, 94] on input "False" at bounding box center [1059, 88] width 15 height 12
radio input "true"
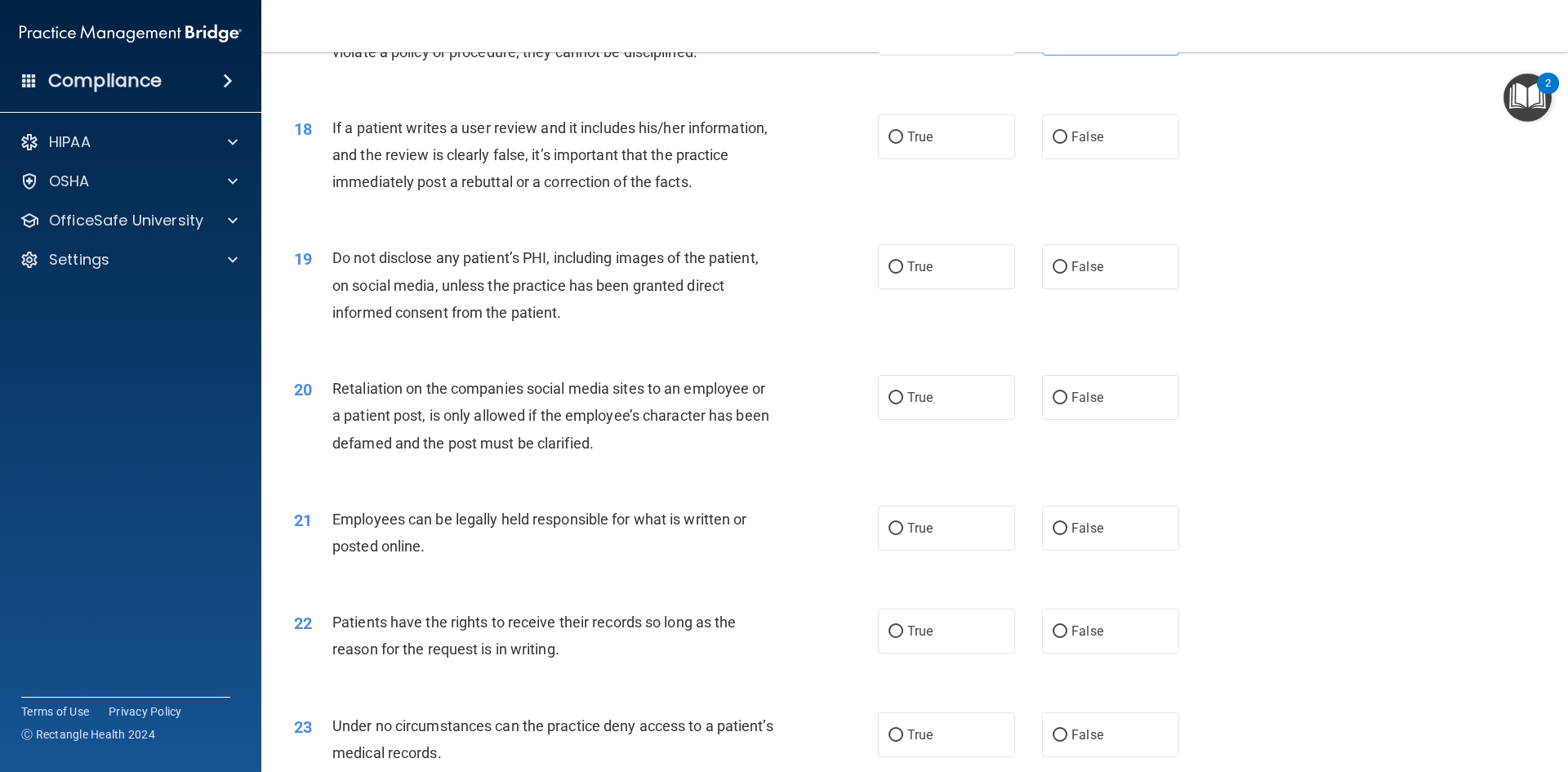
scroll to position [2287, 0]
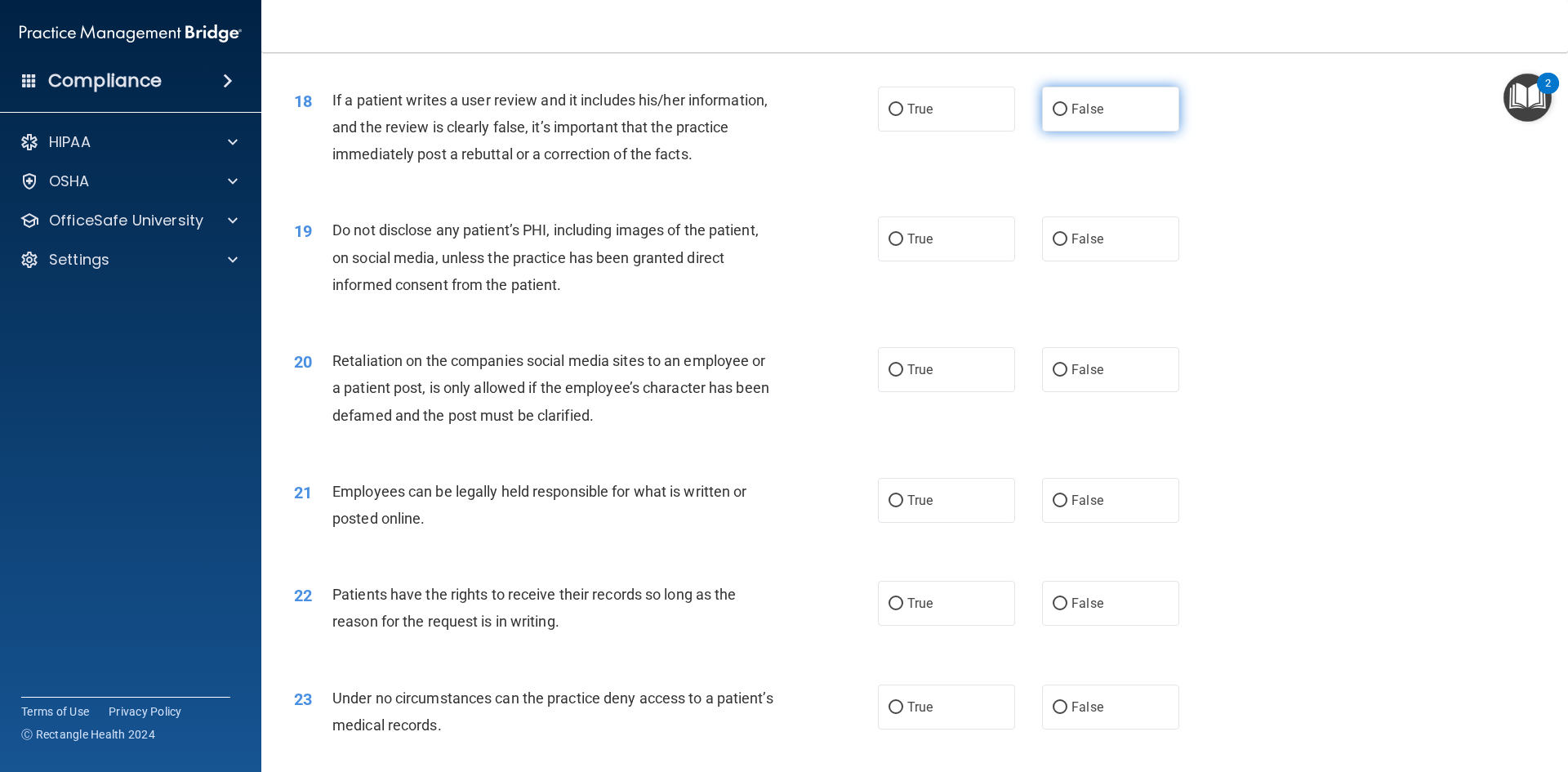
click at [1045, 131] on label "False" at bounding box center [1110, 109] width 138 height 45
click at [1052, 116] on input "False" at bounding box center [1059, 110] width 15 height 12
radio input "true"
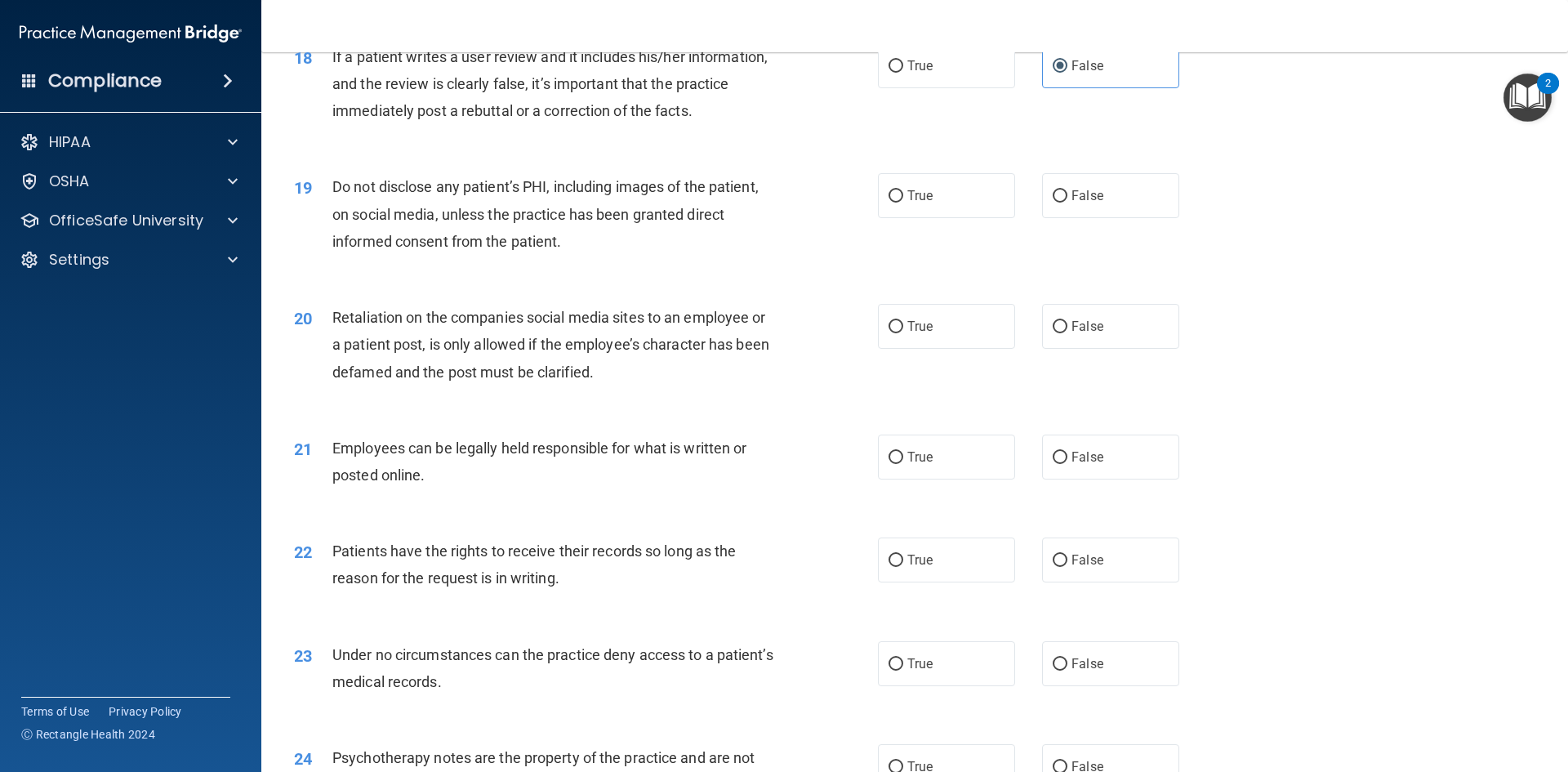
scroll to position [2369, 0]
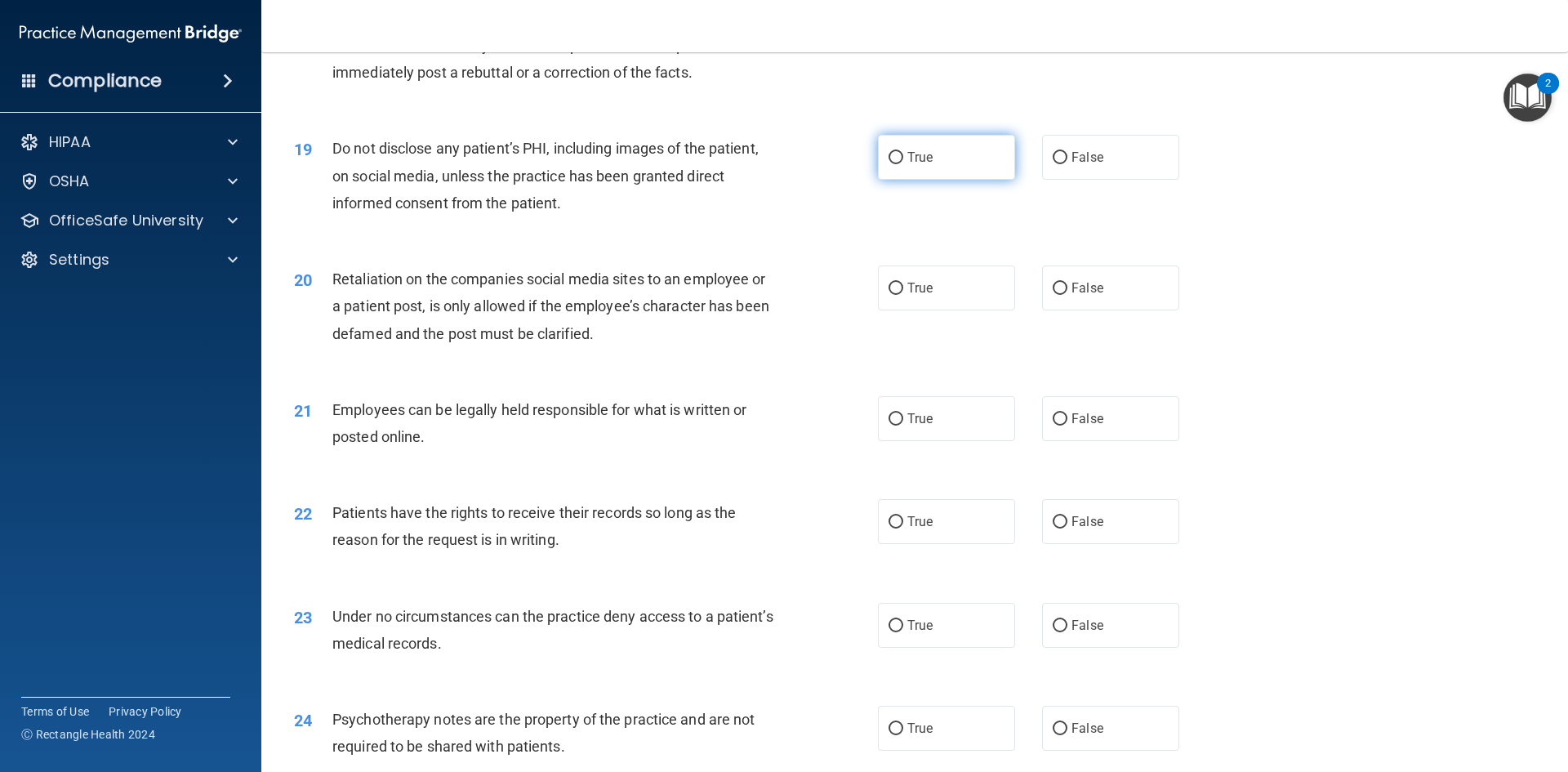
click at [888, 164] on input "True" at bounding box center [895, 158] width 15 height 12
radio input "true"
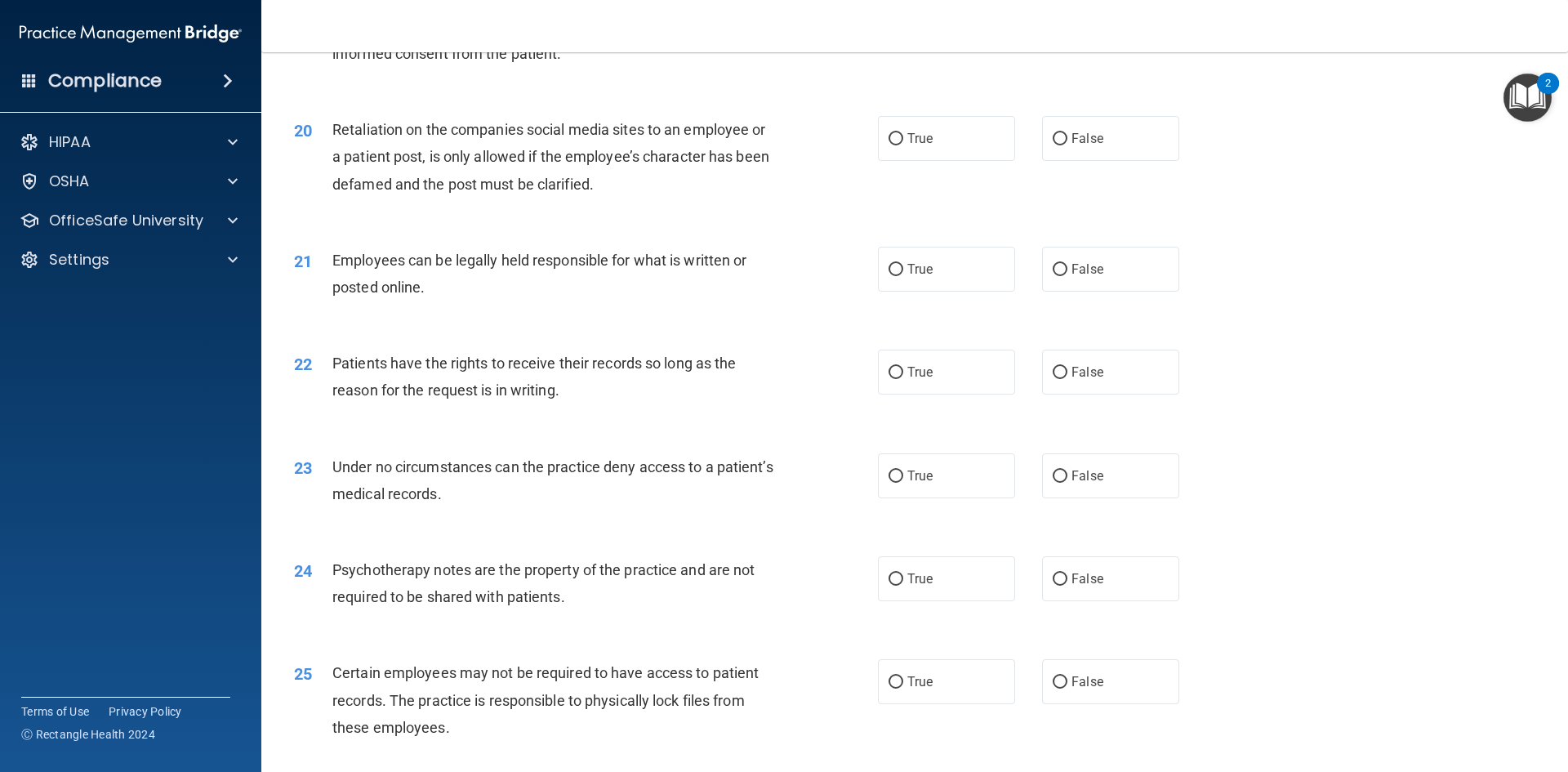
scroll to position [2532, 0]
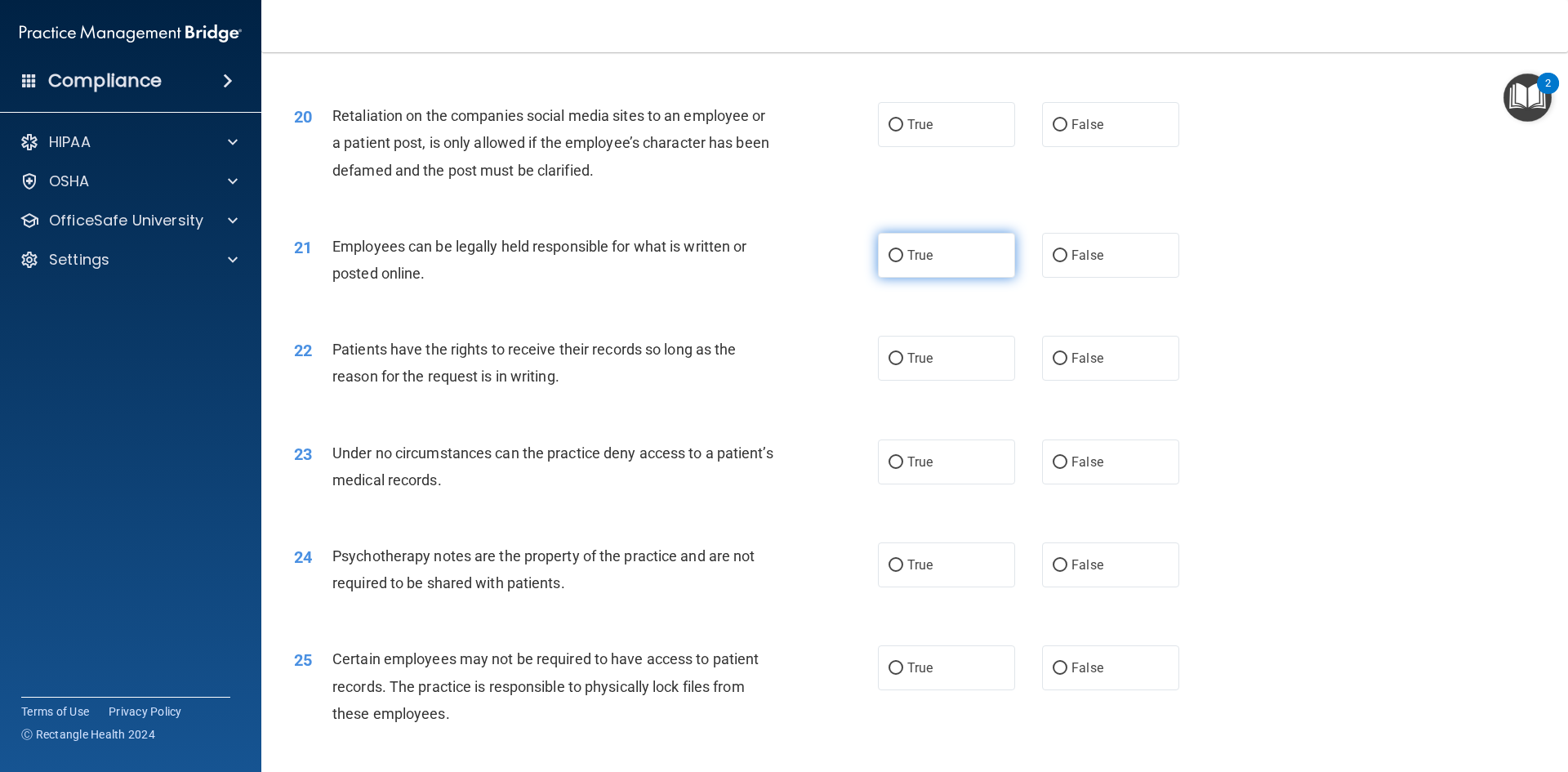
click at [892, 262] on input "True" at bounding box center [895, 256] width 15 height 12
radio input "true"
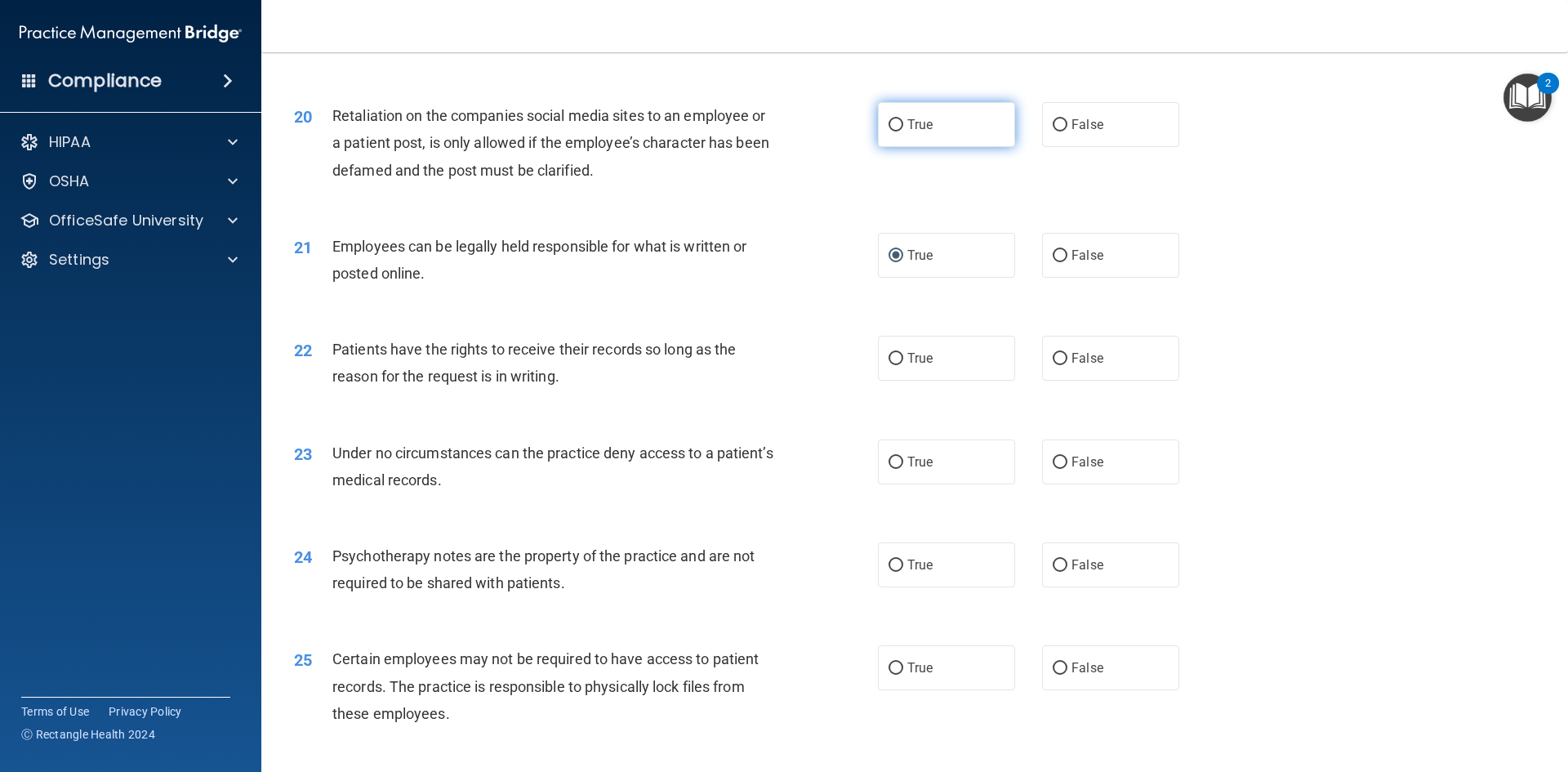
click at [892, 131] on input "True" at bounding box center [895, 125] width 15 height 12
radio input "true"
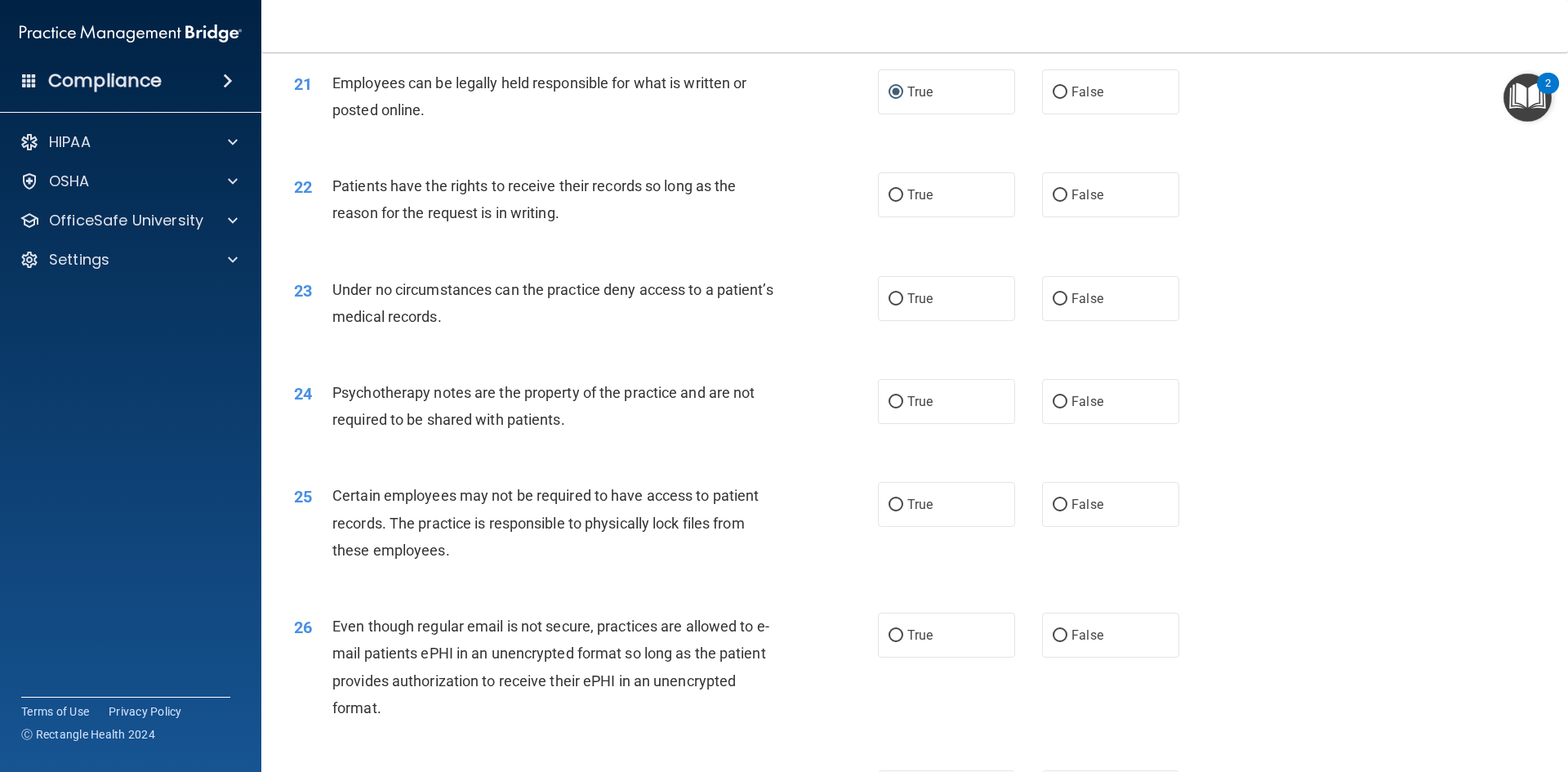
scroll to position [2777, 0]
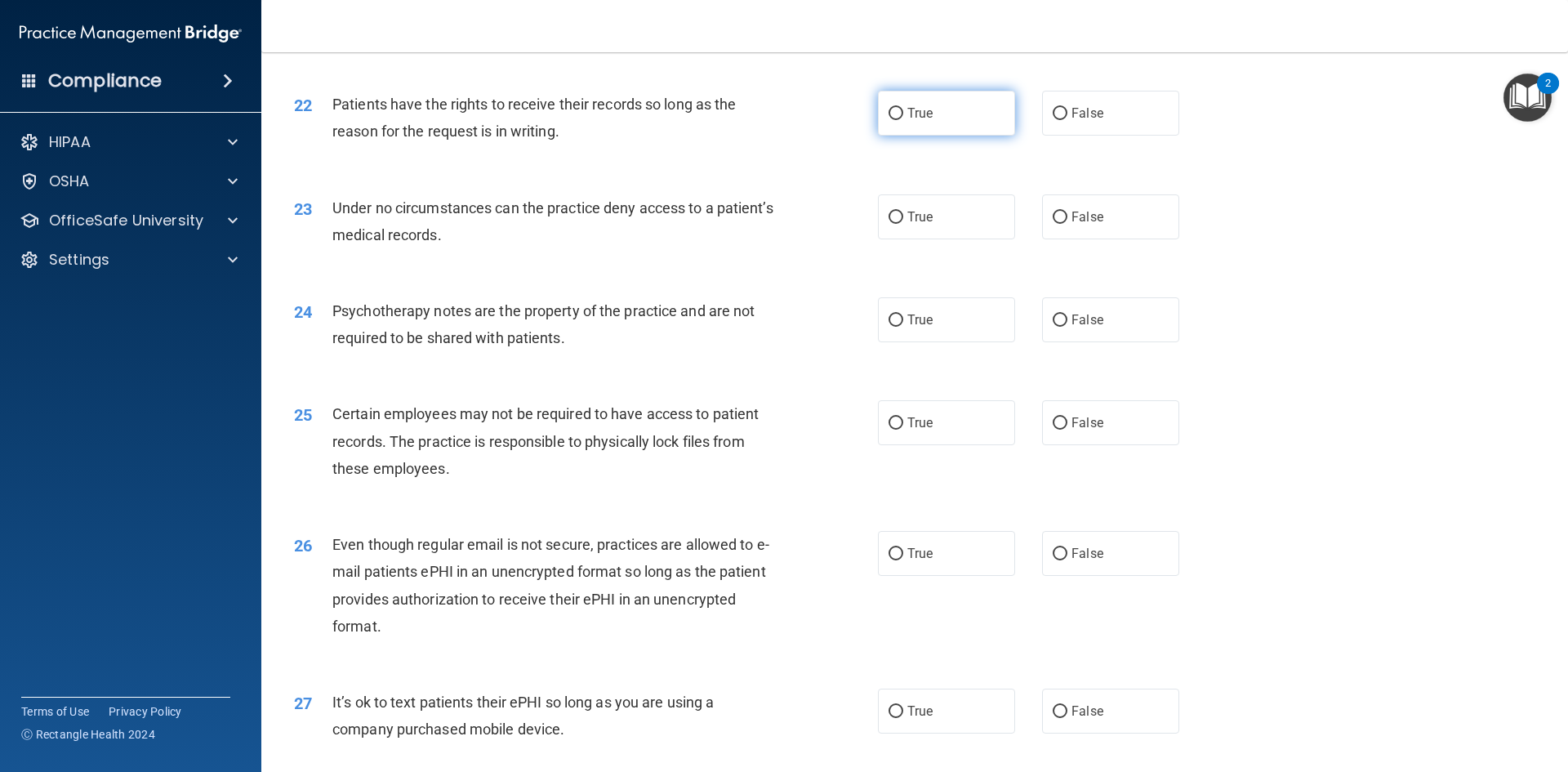
click at [888, 136] on label "True" at bounding box center [946, 113] width 138 height 45
click at [888, 120] on input "True" at bounding box center [895, 114] width 15 height 12
radio input "true"
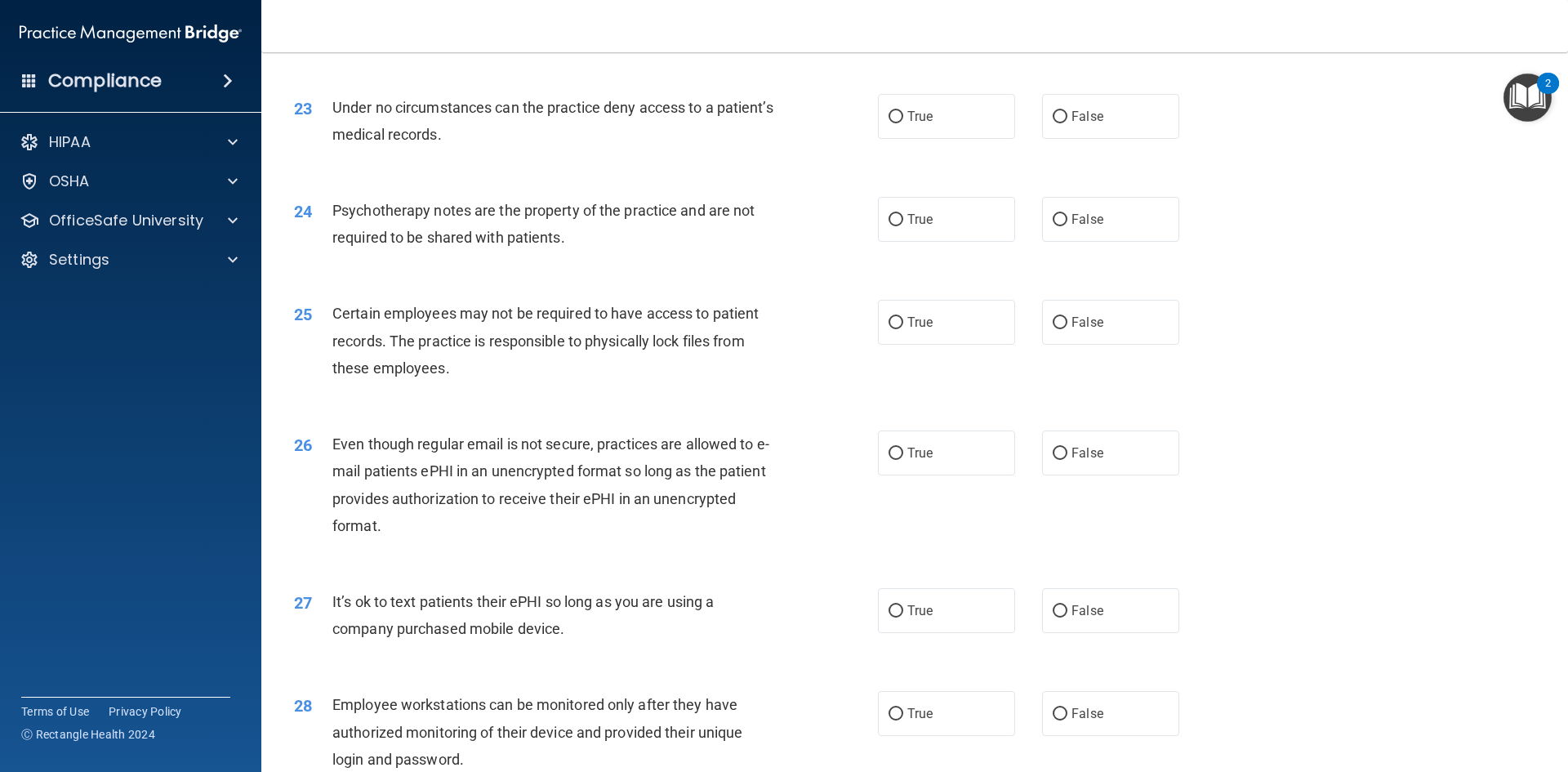
scroll to position [2941, 0]
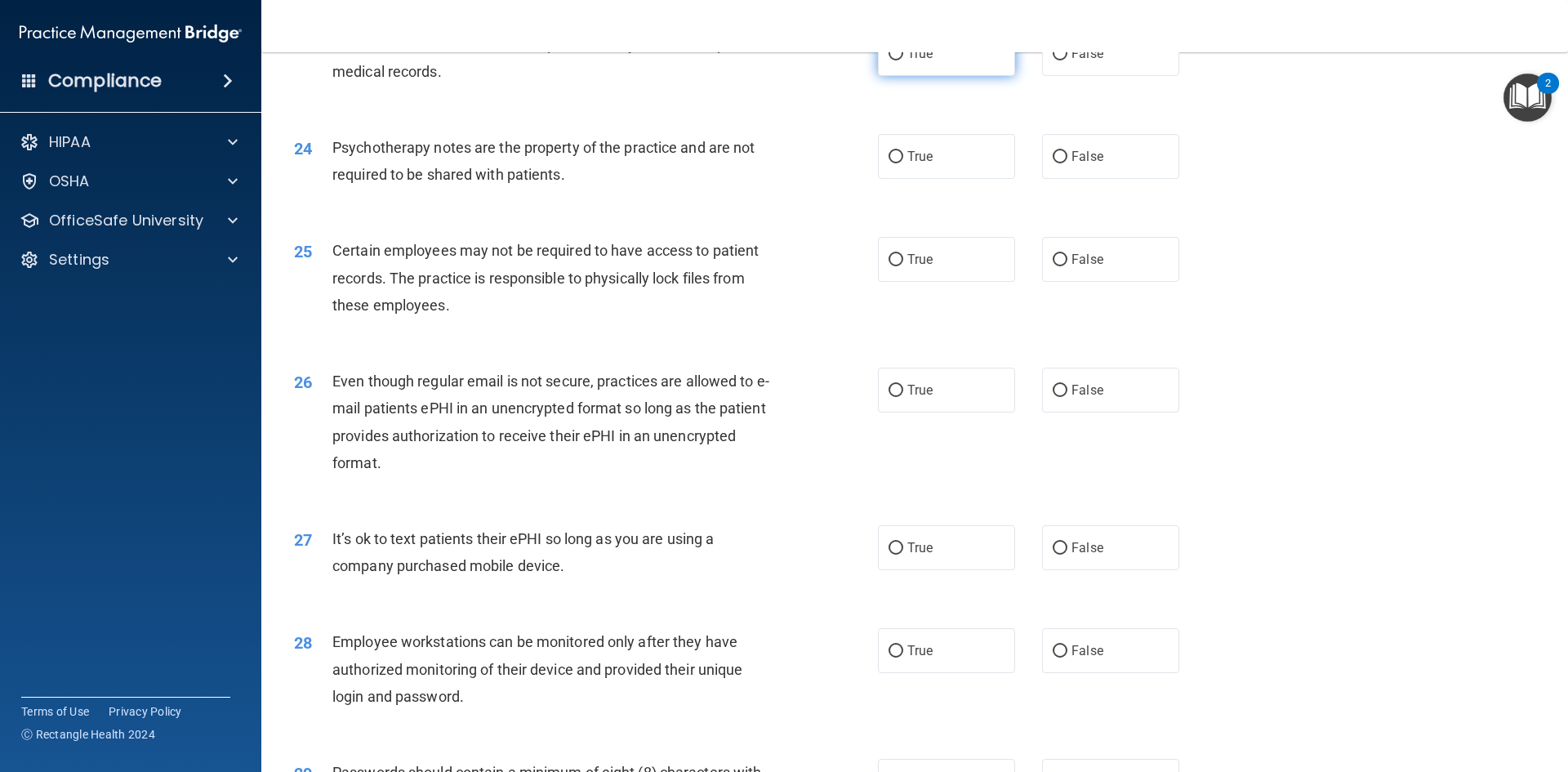
click at [907, 61] on span "True" at bounding box center [920, 54] width 26 height 16
click at [902, 61] on input "True" at bounding box center [895, 55] width 15 height 12
radio input "true"
click at [915, 174] on label "True" at bounding box center [946, 156] width 138 height 45
click at [903, 163] on input "True" at bounding box center [895, 157] width 15 height 12
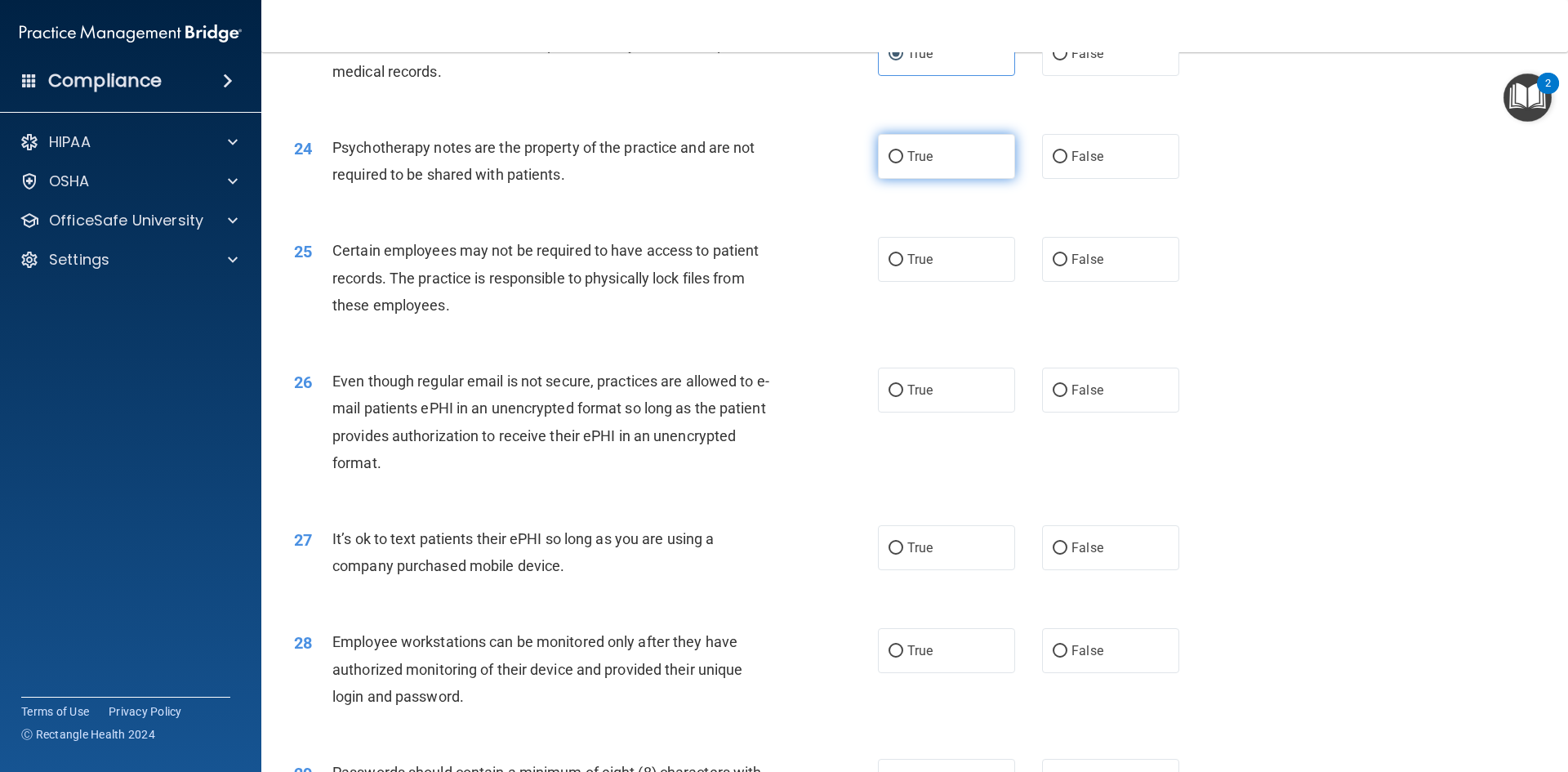
radio input "true"
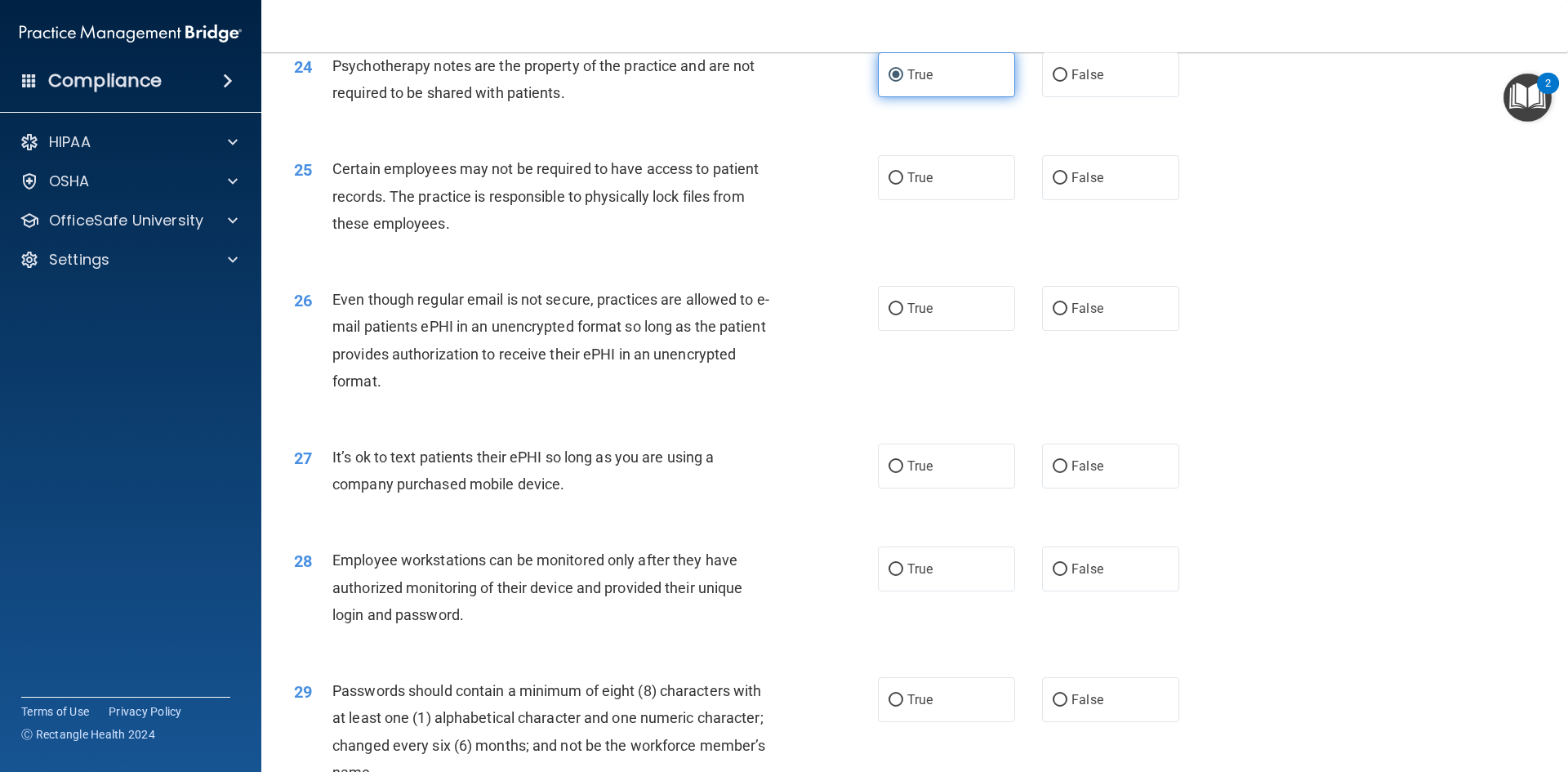
scroll to position [3104, 0]
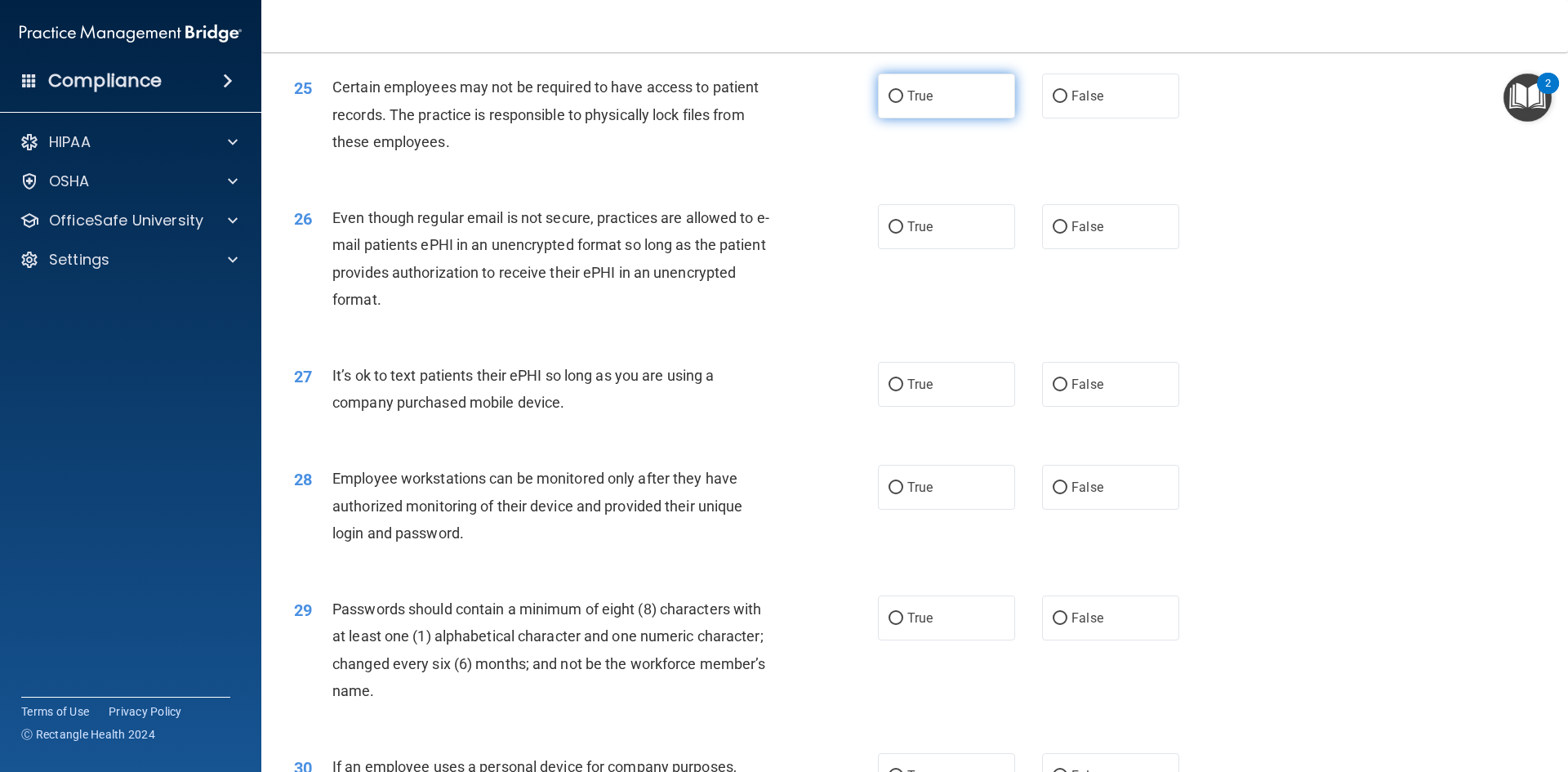
click at [893, 103] on input "True" at bounding box center [895, 97] width 15 height 12
radio input "true"
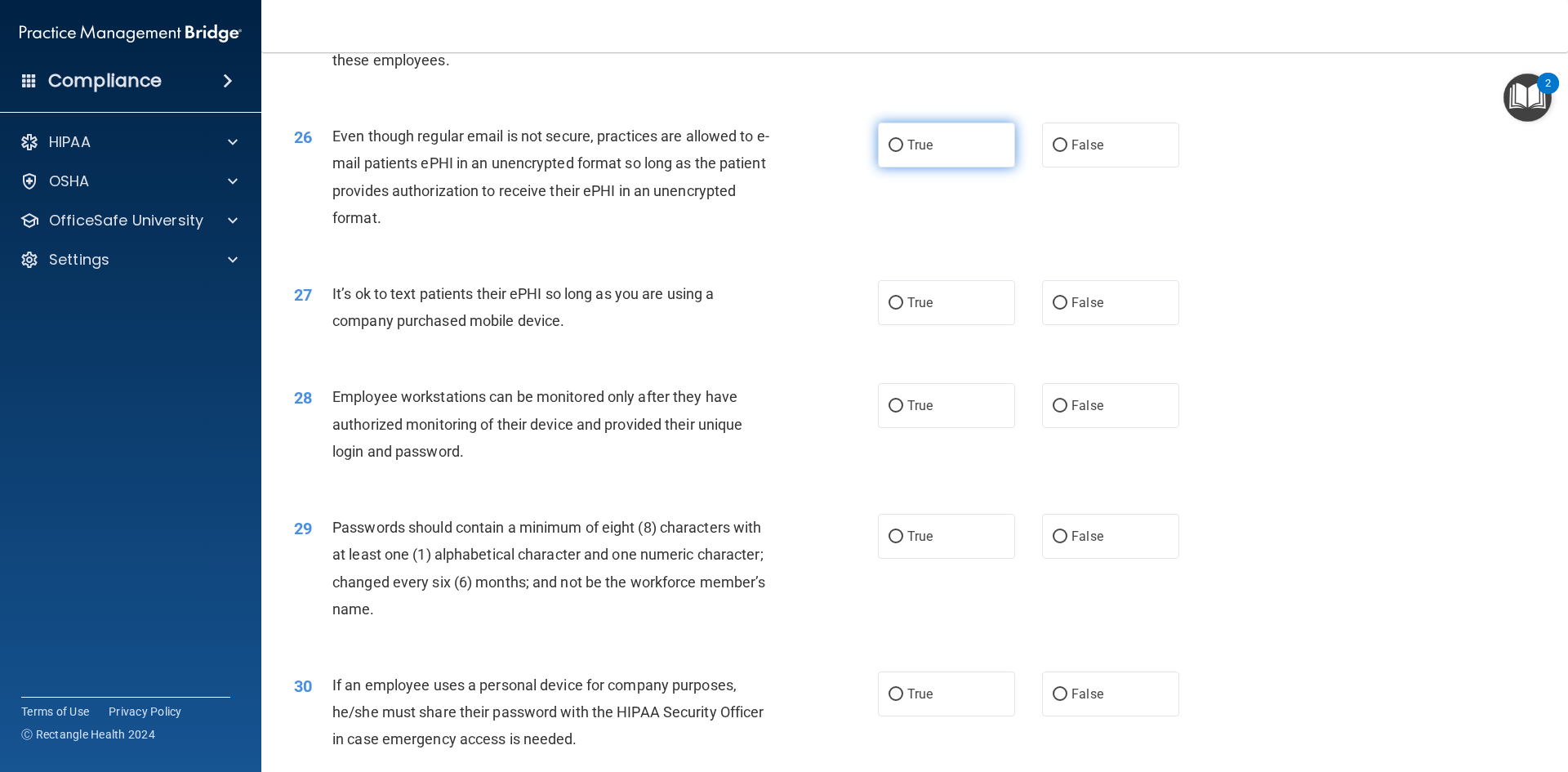
click at [888, 152] on input "True" at bounding box center [895, 146] width 15 height 12
radio input "true"
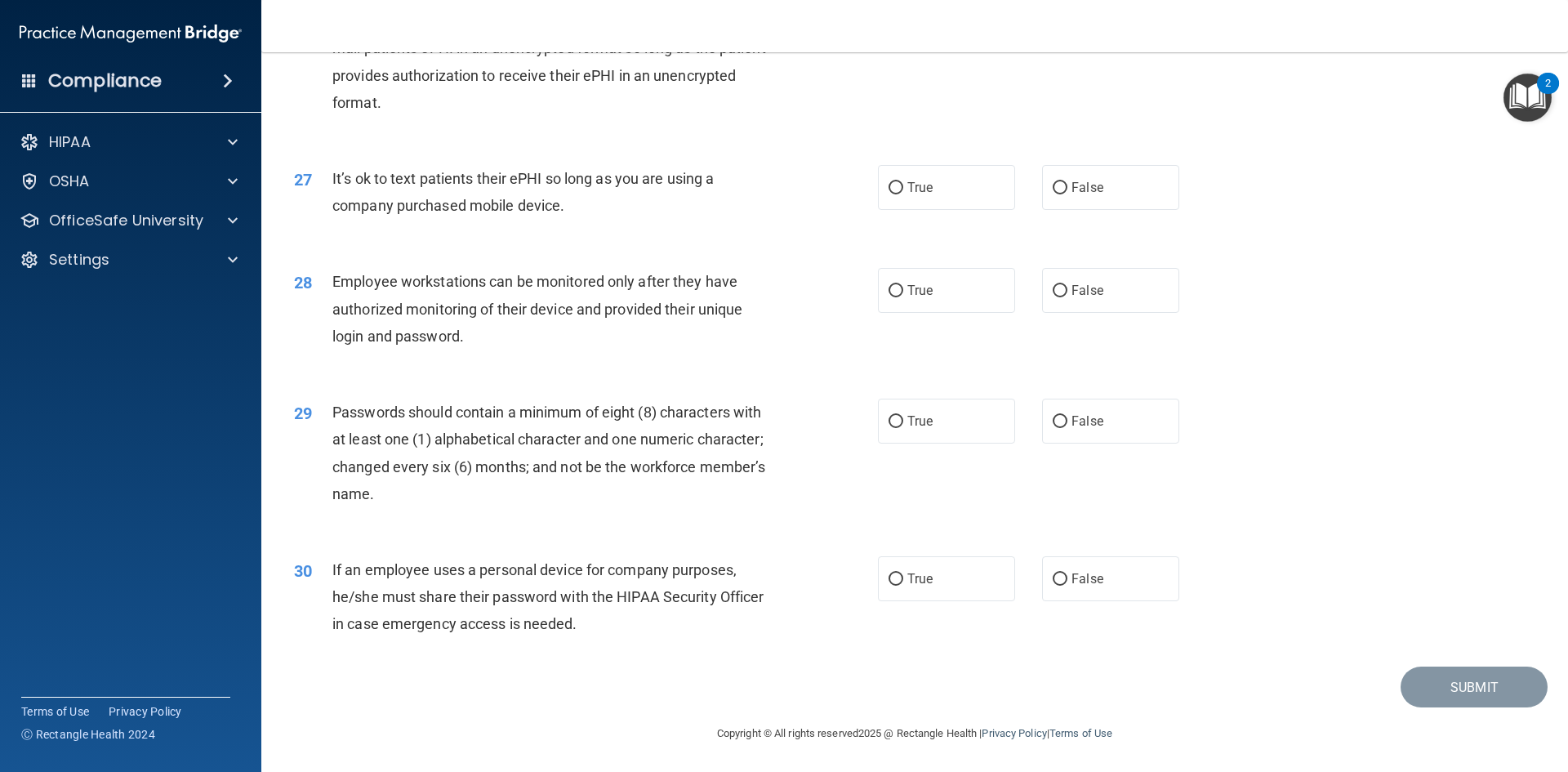
scroll to position [3329, 0]
click at [882, 198] on label "True" at bounding box center [946, 186] width 138 height 45
click at [888, 193] on input "True" at bounding box center [895, 188] width 15 height 12
radio input "true"
click at [877, 292] on label "True" at bounding box center [946, 289] width 138 height 45
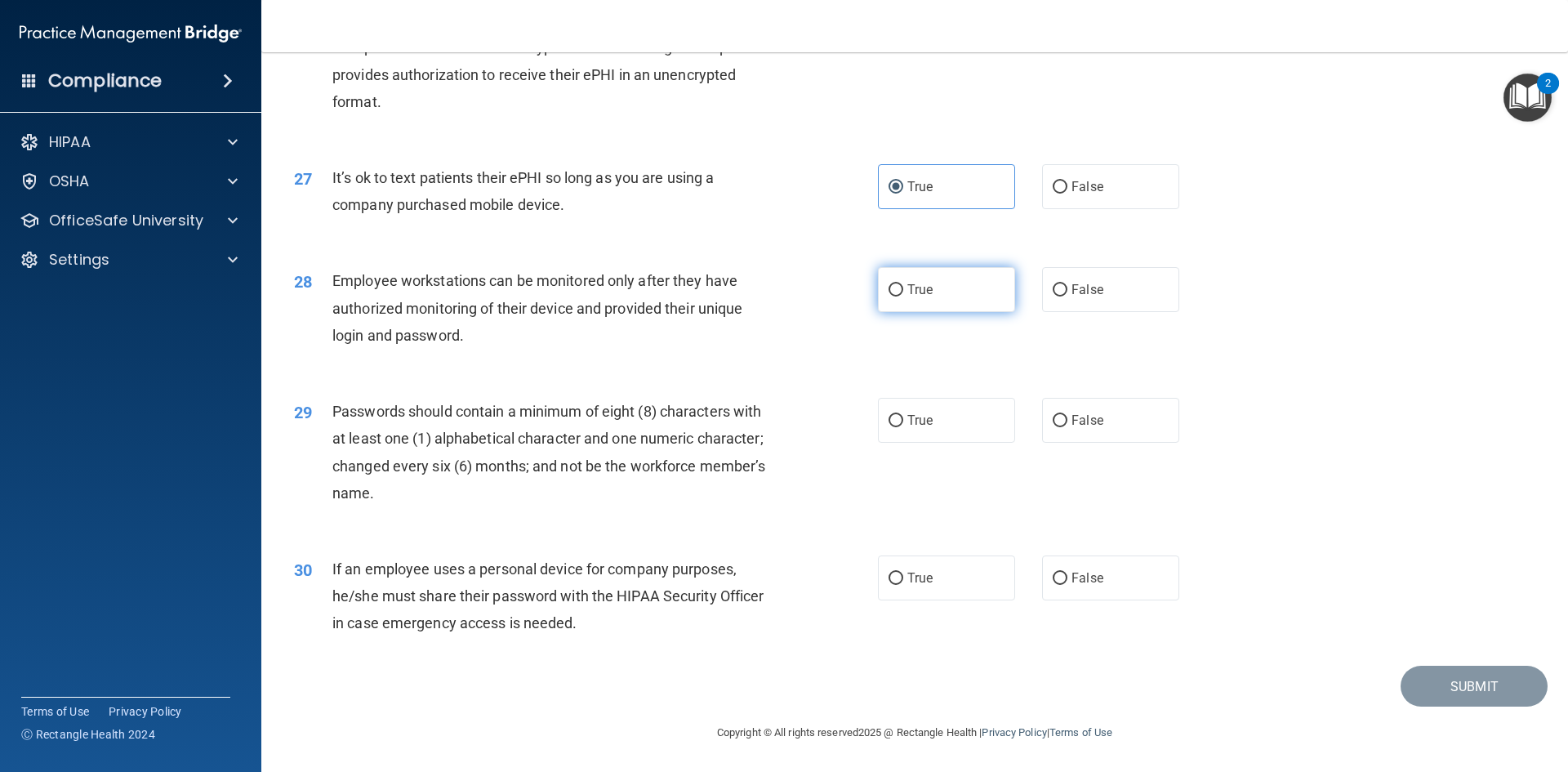
click at [888, 292] on input "True" at bounding box center [895, 290] width 15 height 12
radio input "true"
click at [979, 410] on label "True" at bounding box center [946, 420] width 138 height 45
click at [903, 415] on input "True" at bounding box center [895, 421] width 15 height 12
radio input "true"
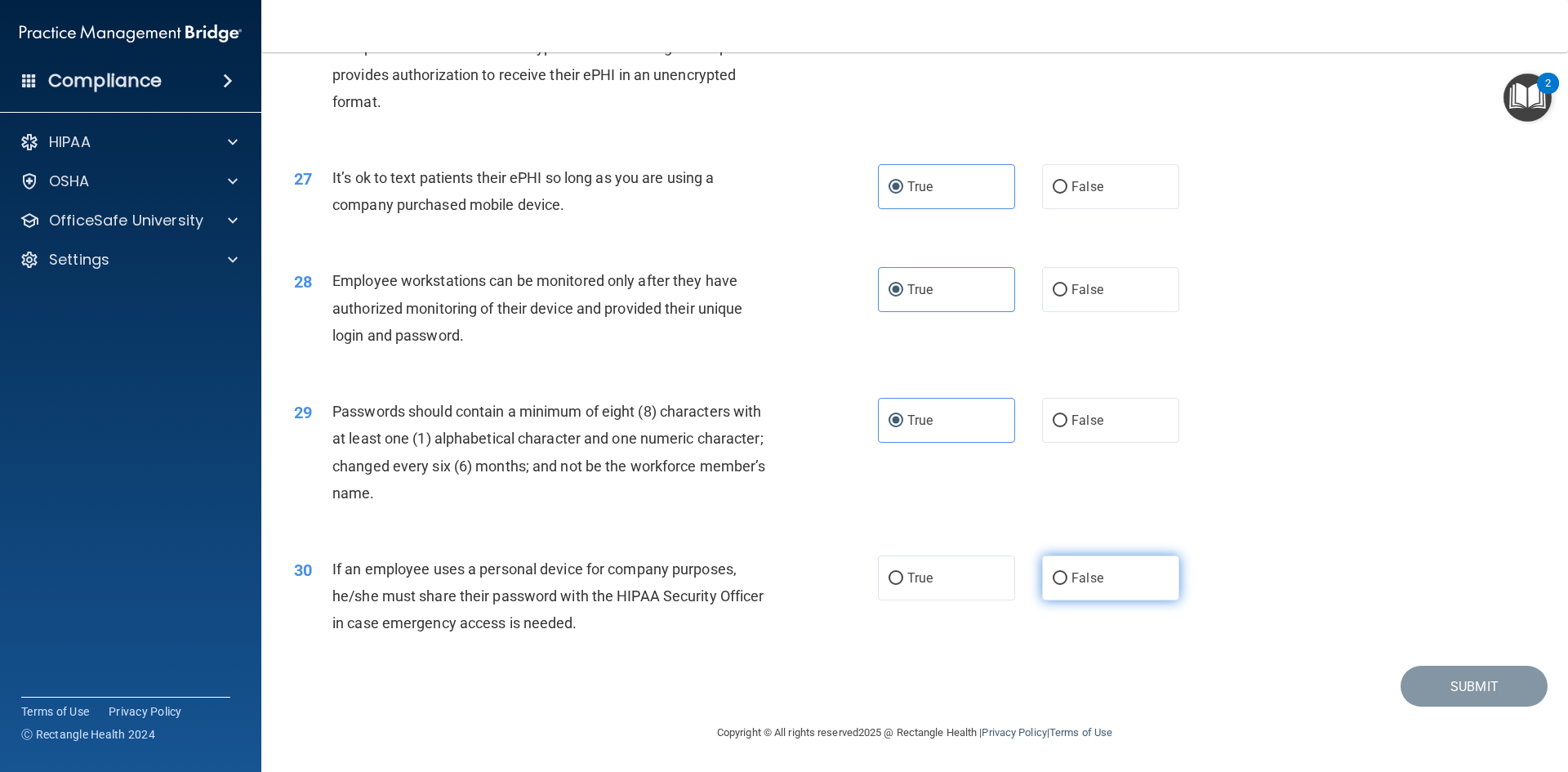
click at [1057, 601] on label "False" at bounding box center [1110, 578] width 138 height 45
click at [1057, 585] on input "False" at bounding box center [1059, 579] width 15 height 12
radio input "true"
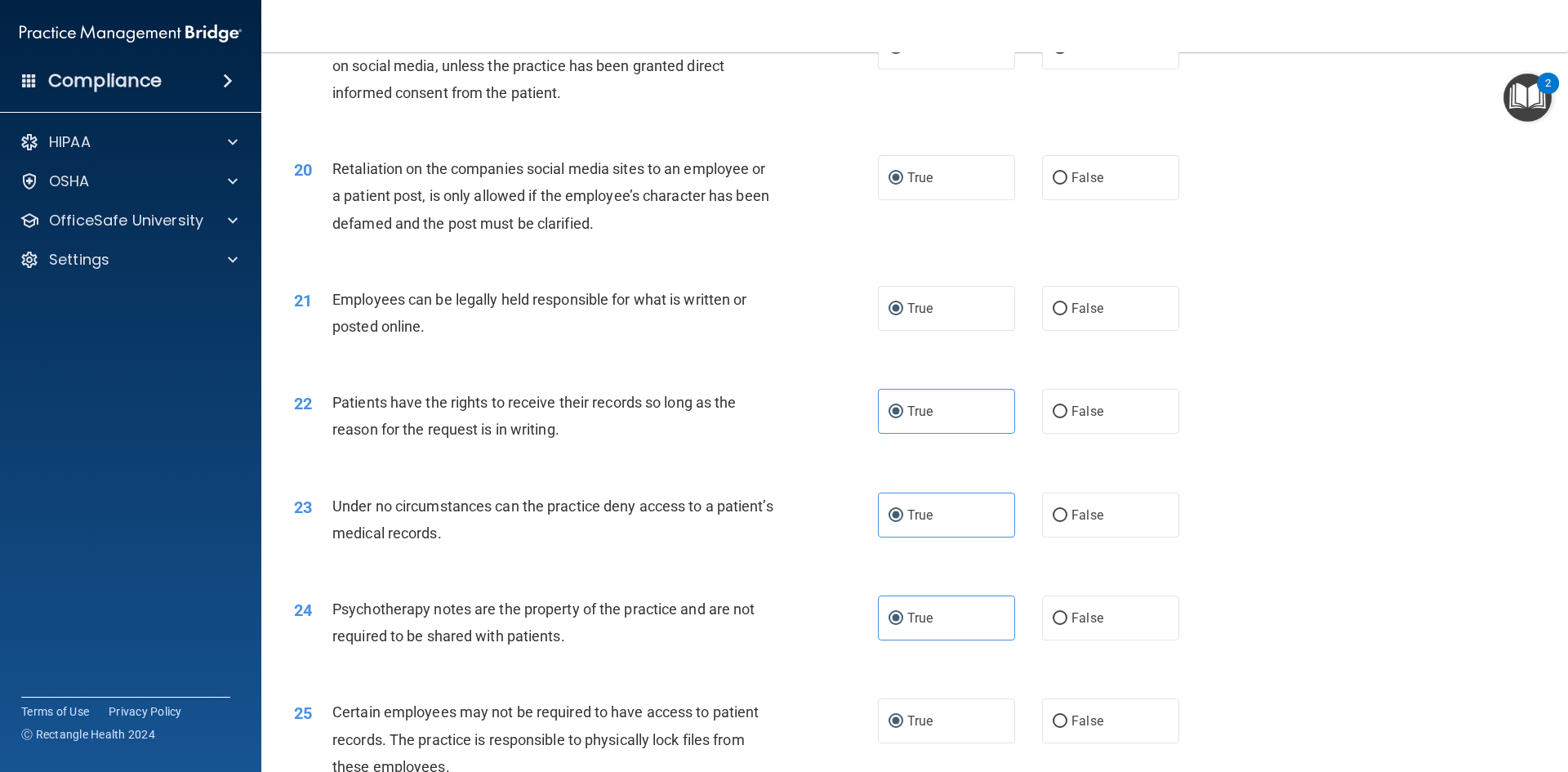
scroll to position [2614, 0]
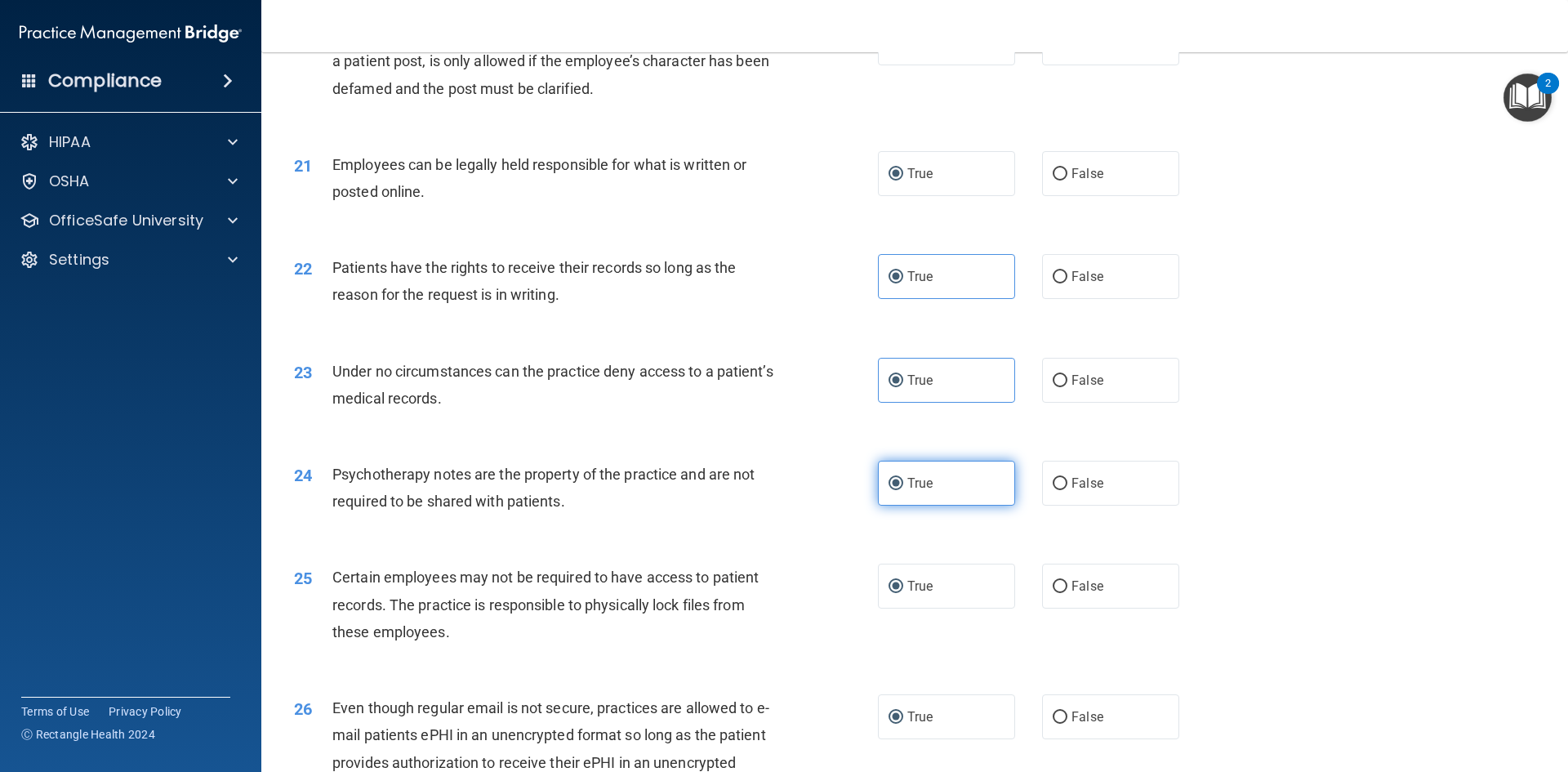
click at [998, 501] on label "True" at bounding box center [946, 483] width 138 height 45
click at [903, 491] on input "True" at bounding box center [895, 484] width 15 height 12
click at [992, 472] on div "24 Psychotherapy notes are the property of the practice and are not required to…" at bounding box center [914, 491] width 1266 height 103
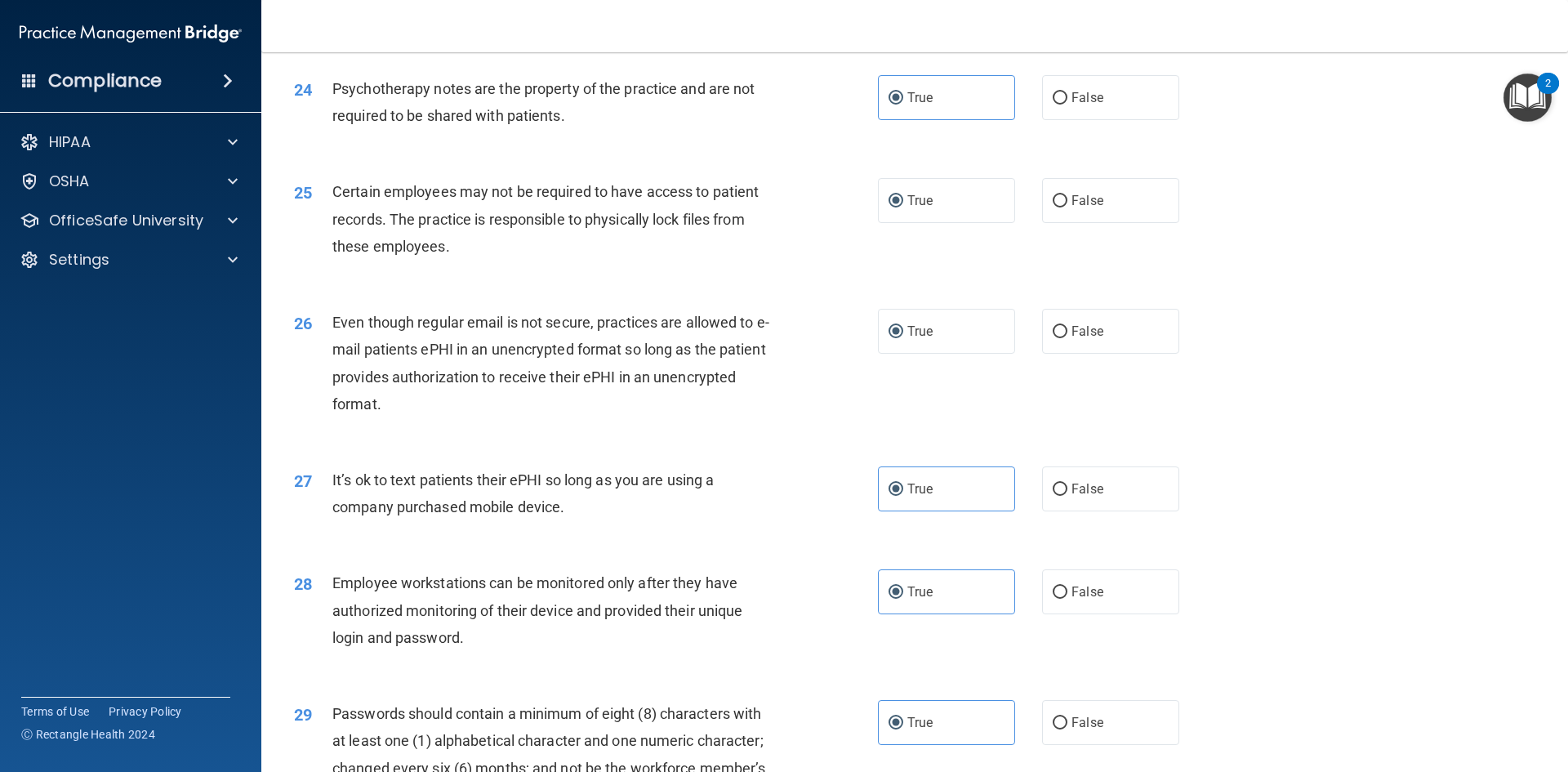
scroll to position [2920, 0]
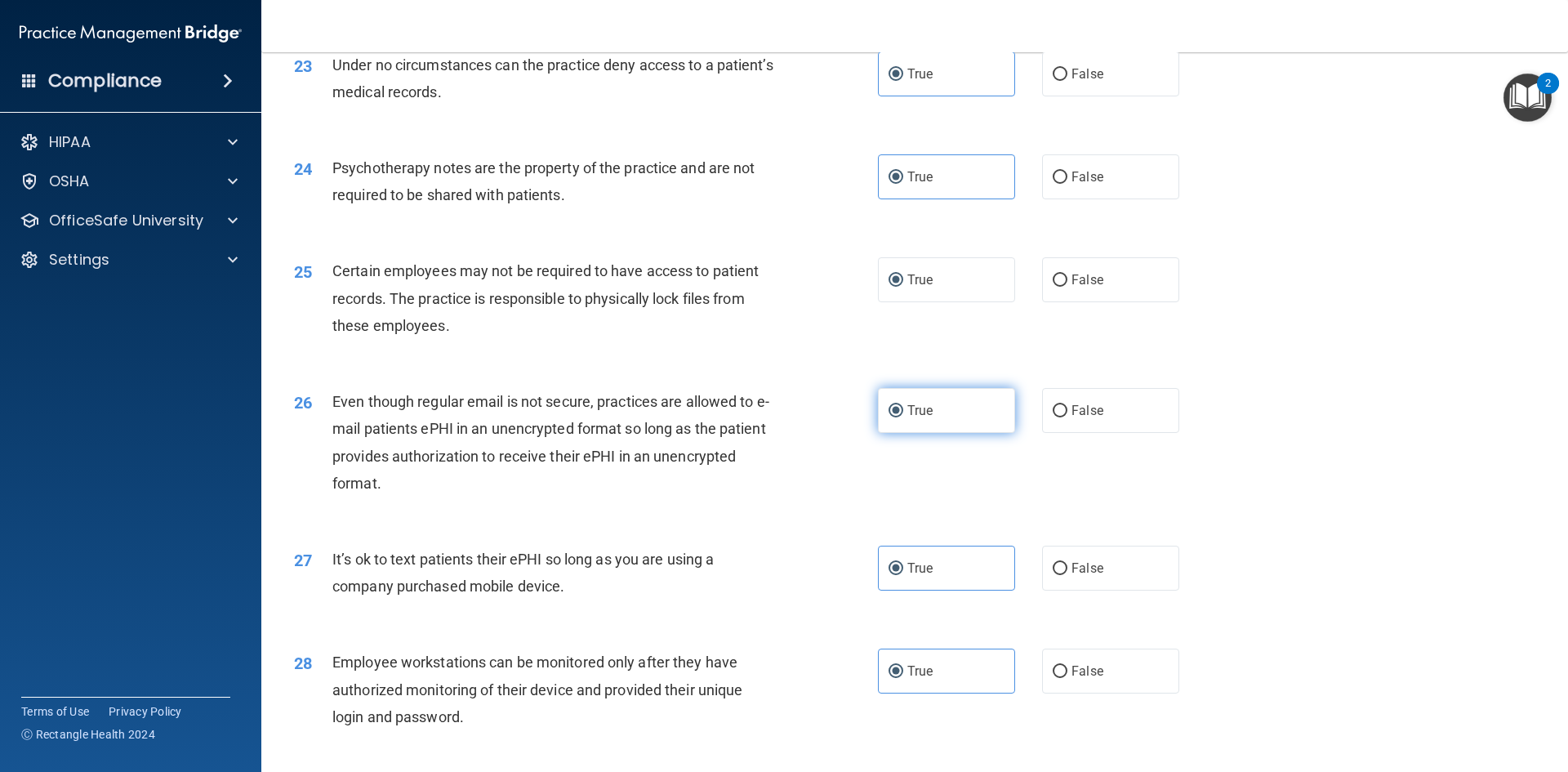
click at [949, 421] on label "True" at bounding box center [946, 410] width 138 height 45
click at [903, 417] on input "True" at bounding box center [895, 411] width 15 height 12
click at [984, 303] on label "True" at bounding box center [946, 280] width 138 height 45
click at [903, 287] on input "True" at bounding box center [895, 281] width 15 height 12
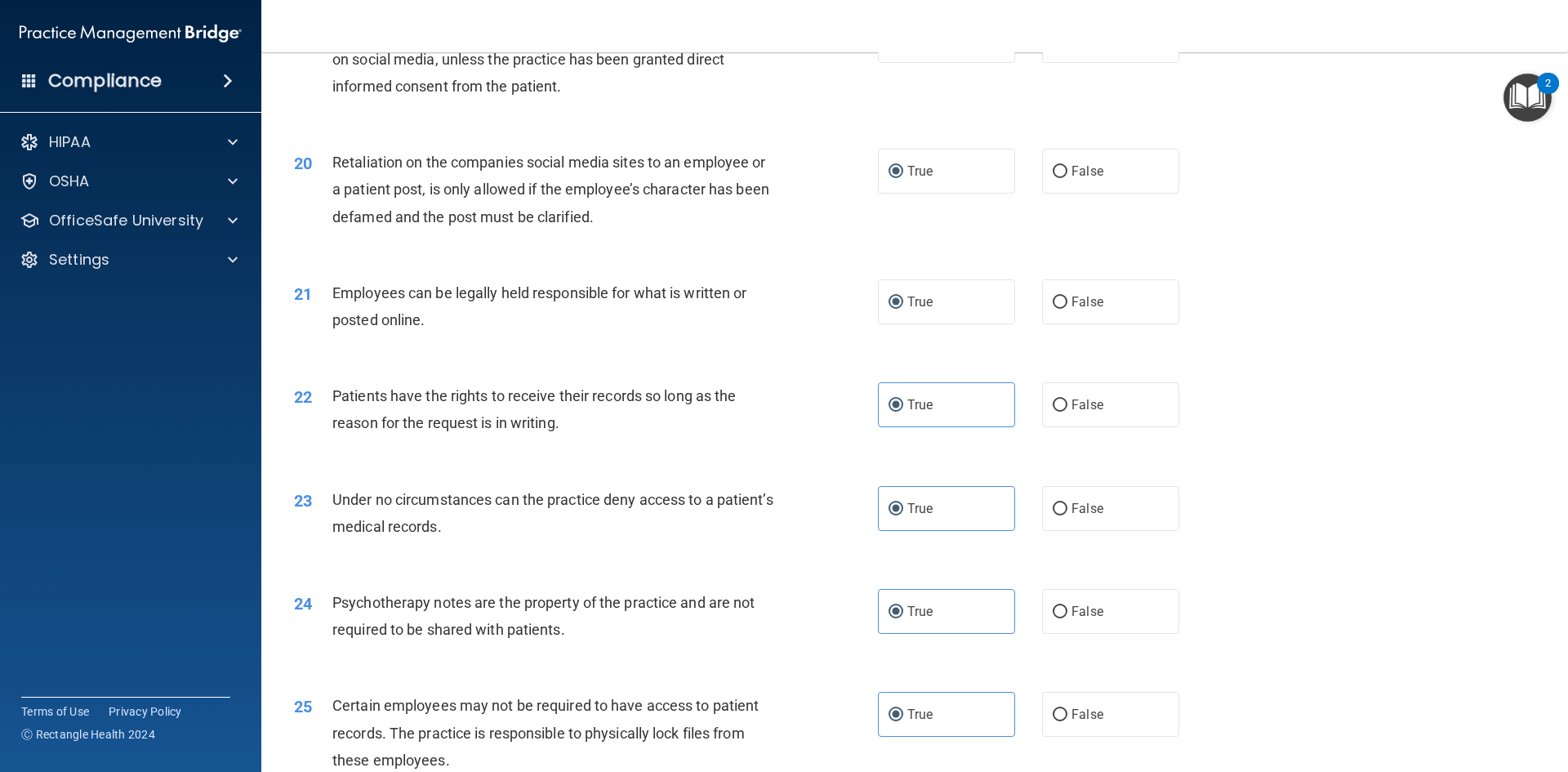
scroll to position [2267, 0]
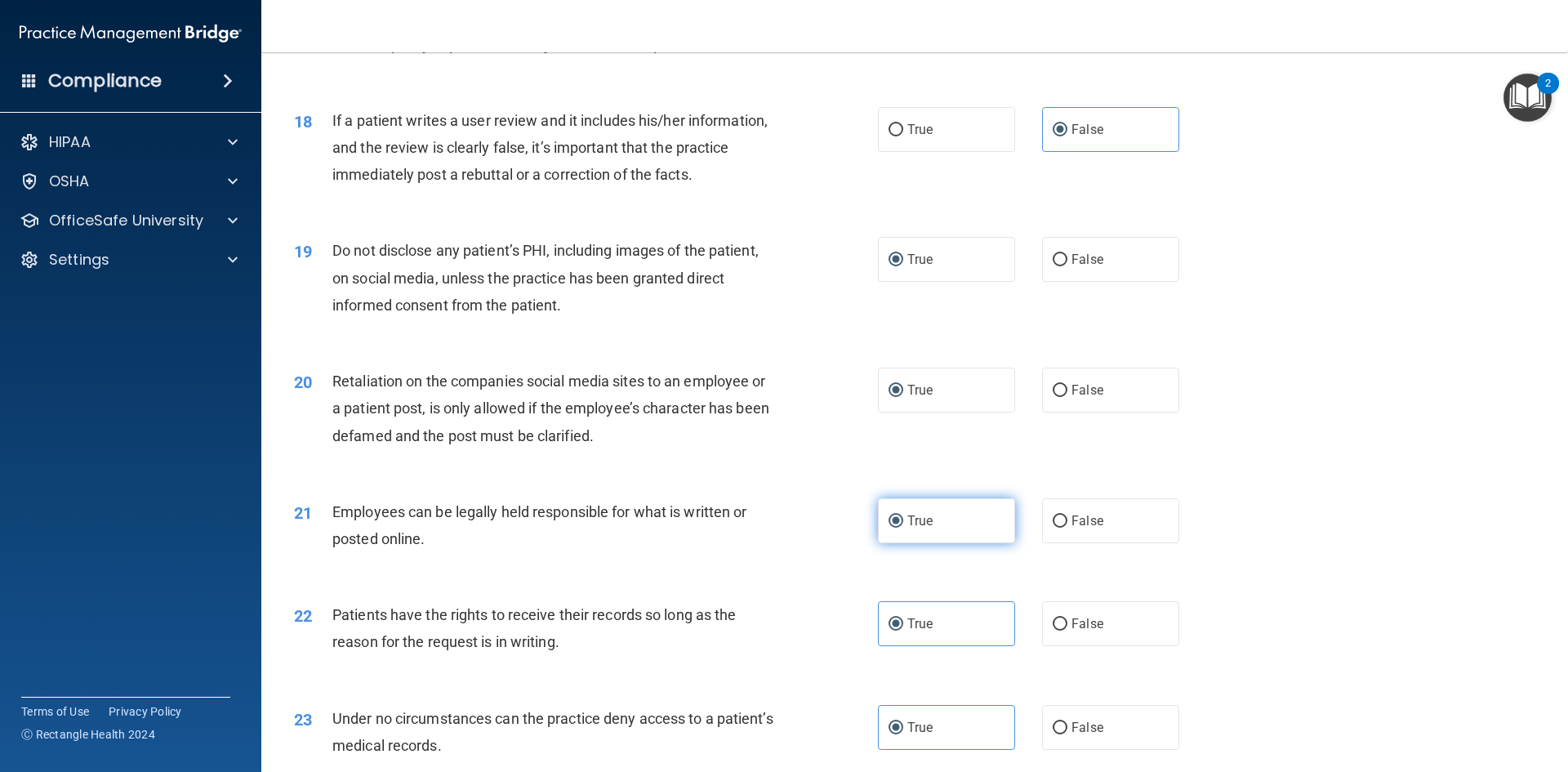
click at [943, 537] on label "True" at bounding box center [946, 521] width 138 height 45
click at [903, 528] on input "True" at bounding box center [895, 521] width 15 height 12
click at [959, 413] on label "True" at bounding box center [946, 390] width 138 height 45
click at [903, 397] on input "True" at bounding box center [895, 391] width 15 height 12
click at [986, 281] on label "True" at bounding box center [946, 259] width 138 height 45
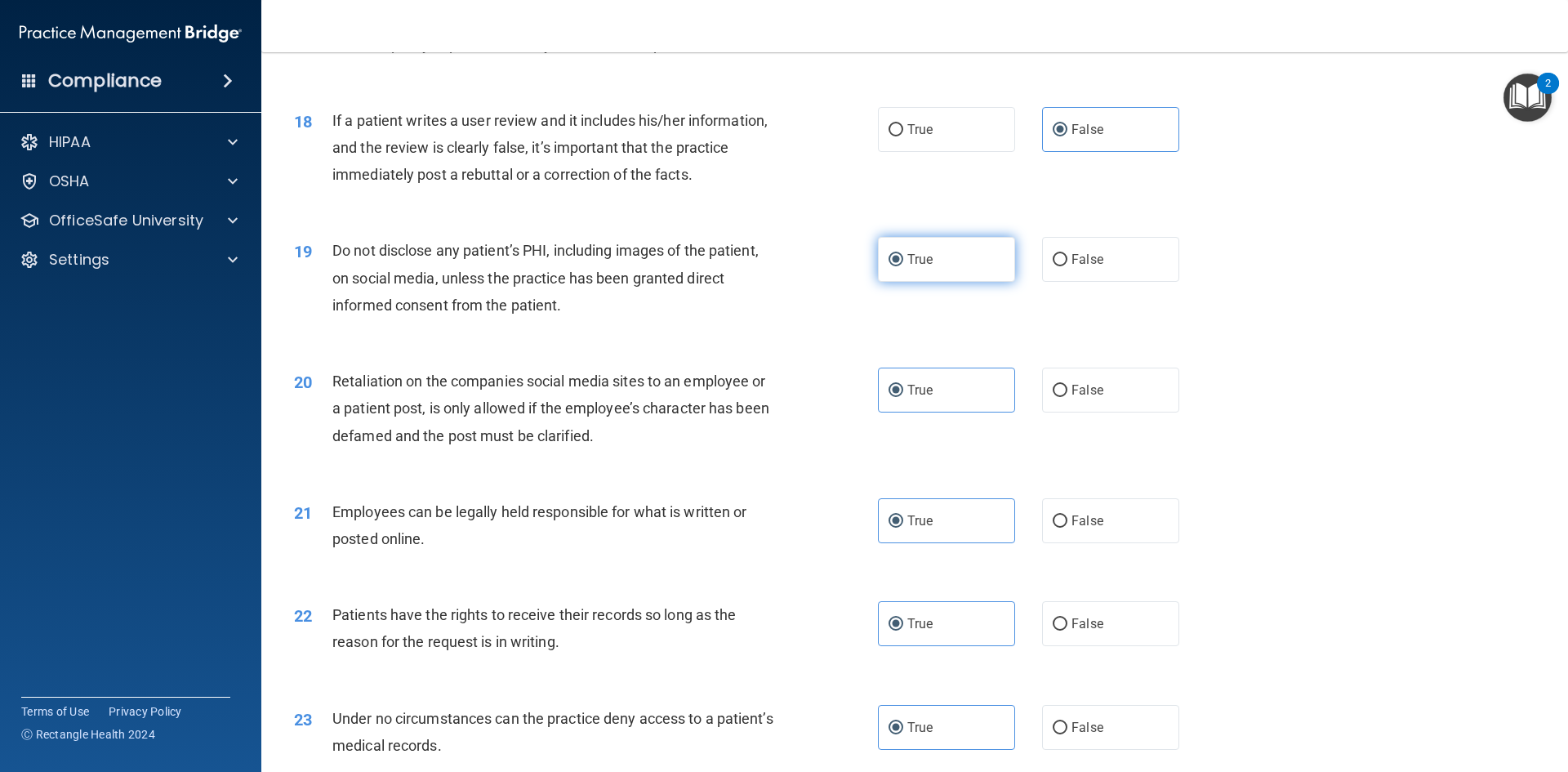
click at [903, 266] on input "True" at bounding box center [895, 260] width 15 height 12
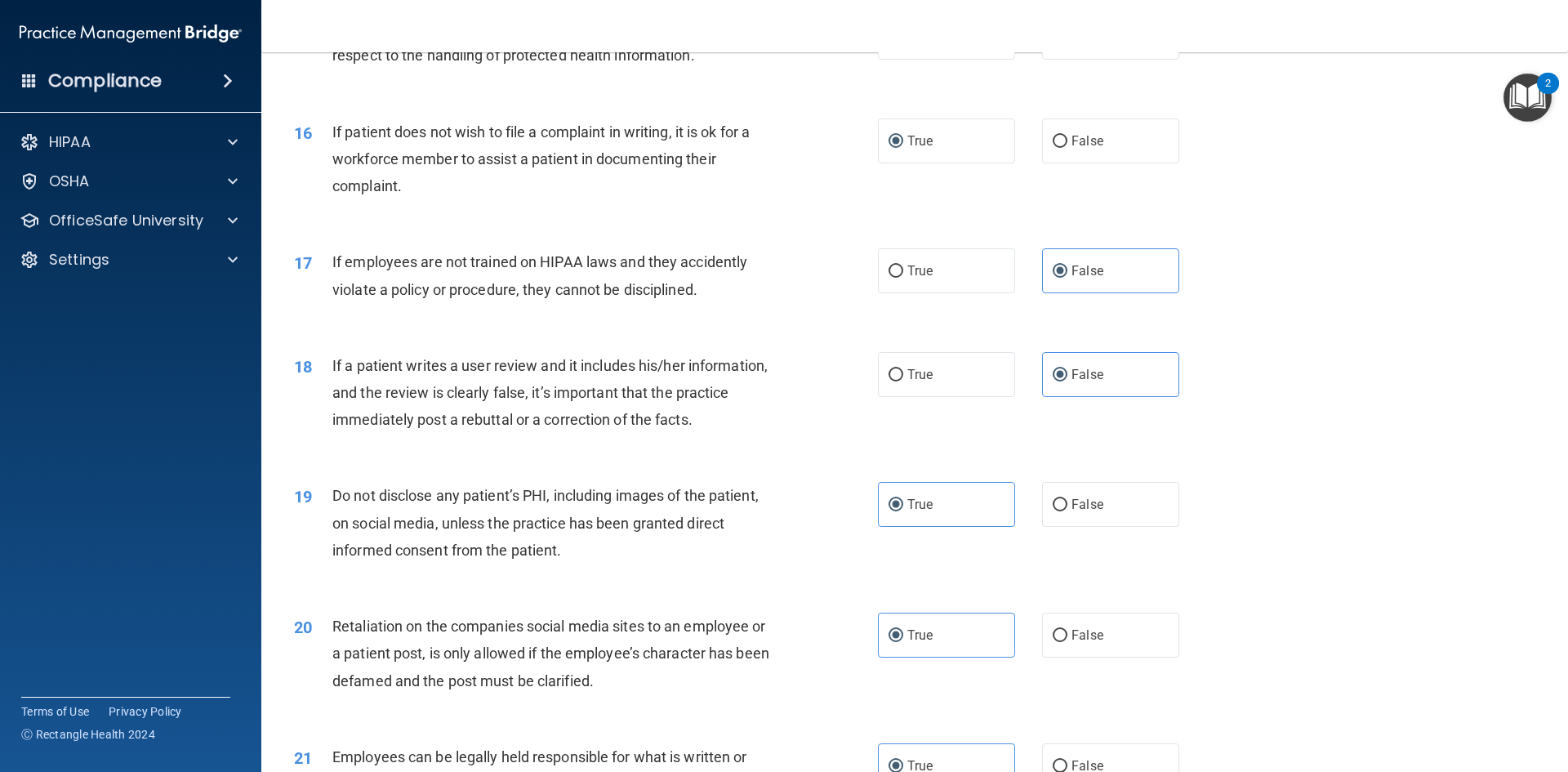
scroll to position [1777, 0]
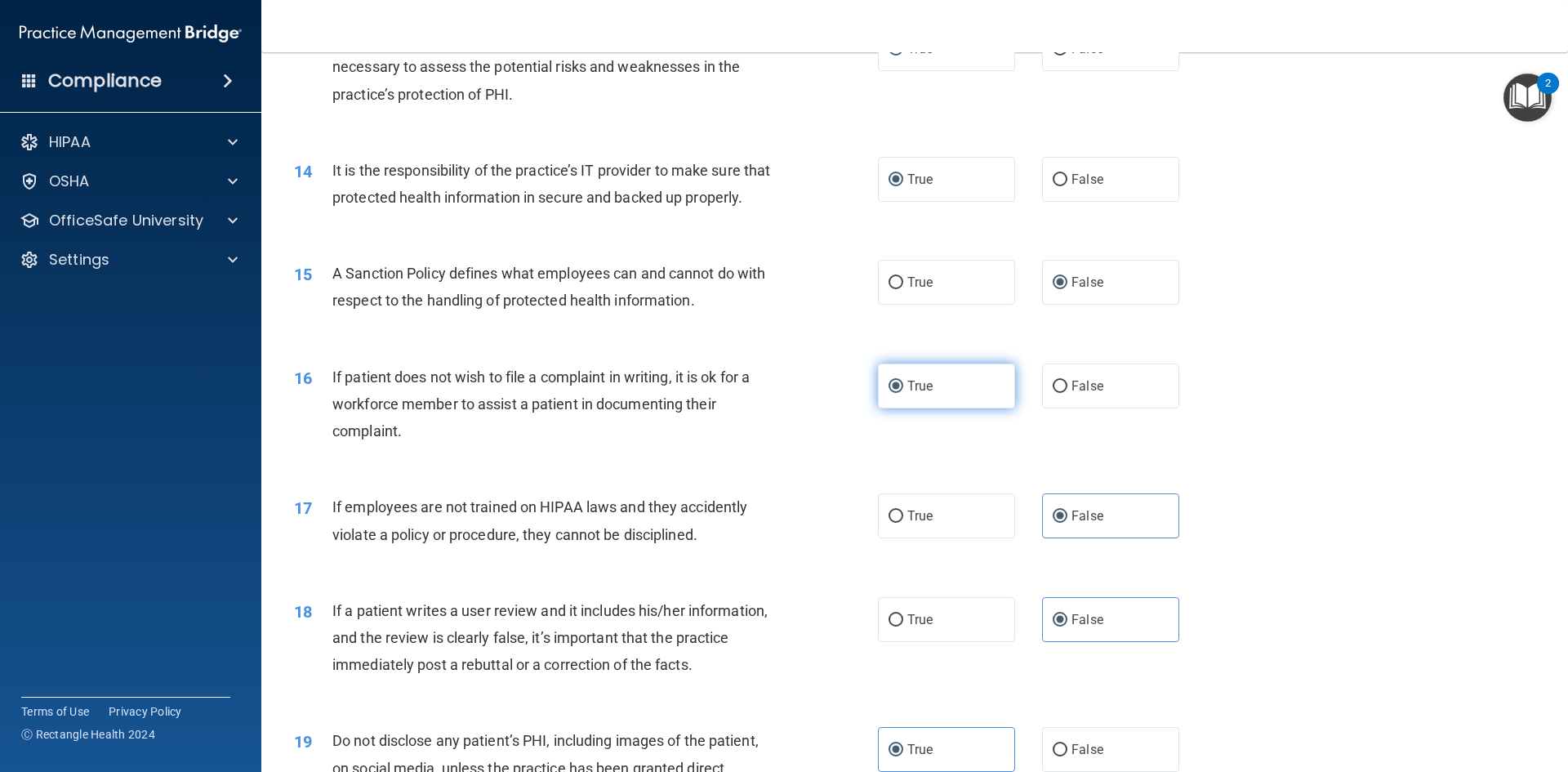
click at [947, 408] on label "True" at bounding box center [946, 386] width 138 height 45
click at [903, 393] on input "True" at bounding box center [895, 386] width 15 height 12
click at [1132, 304] on label "False" at bounding box center [1110, 281] width 138 height 45
click at [1067, 289] on input "False" at bounding box center [1059, 283] width 15 height 12
click at [1139, 191] on label "False" at bounding box center [1110, 179] width 138 height 45
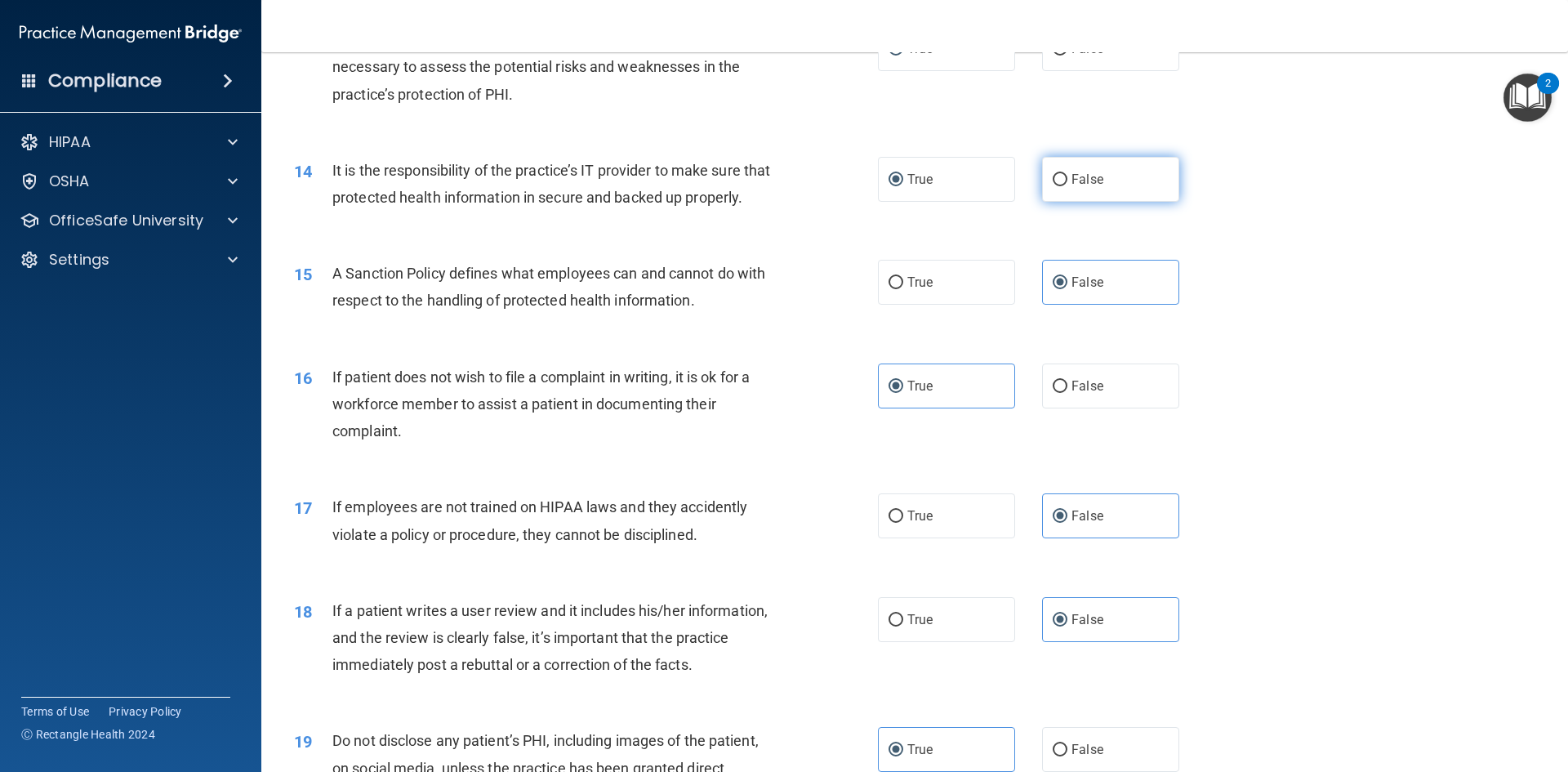
click at [1067, 186] on input "False" at bounding box center [1059, 180] width 15 height 12
radio input "true"
radio input "false"
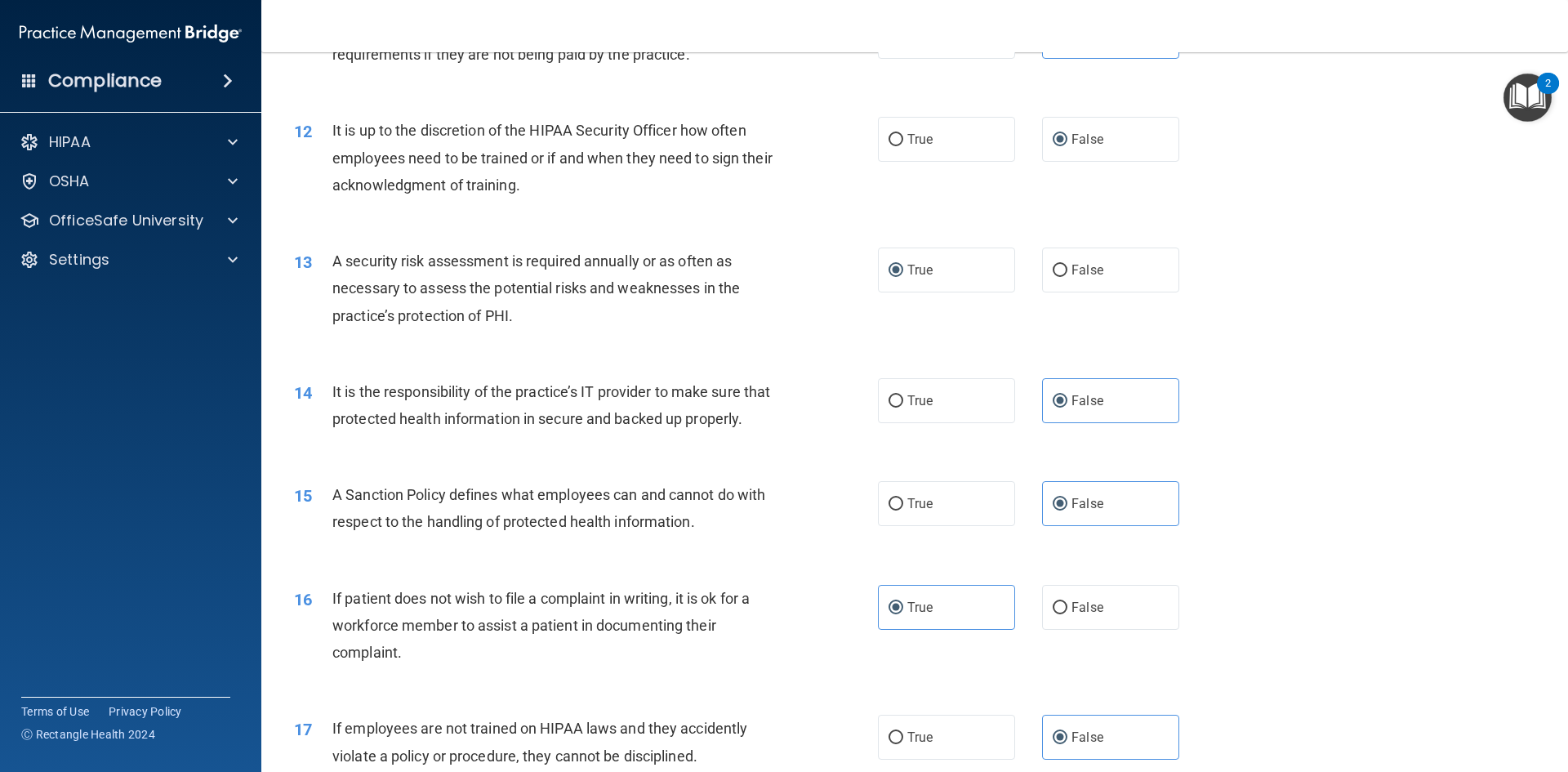
scroll to position [1532, 0]
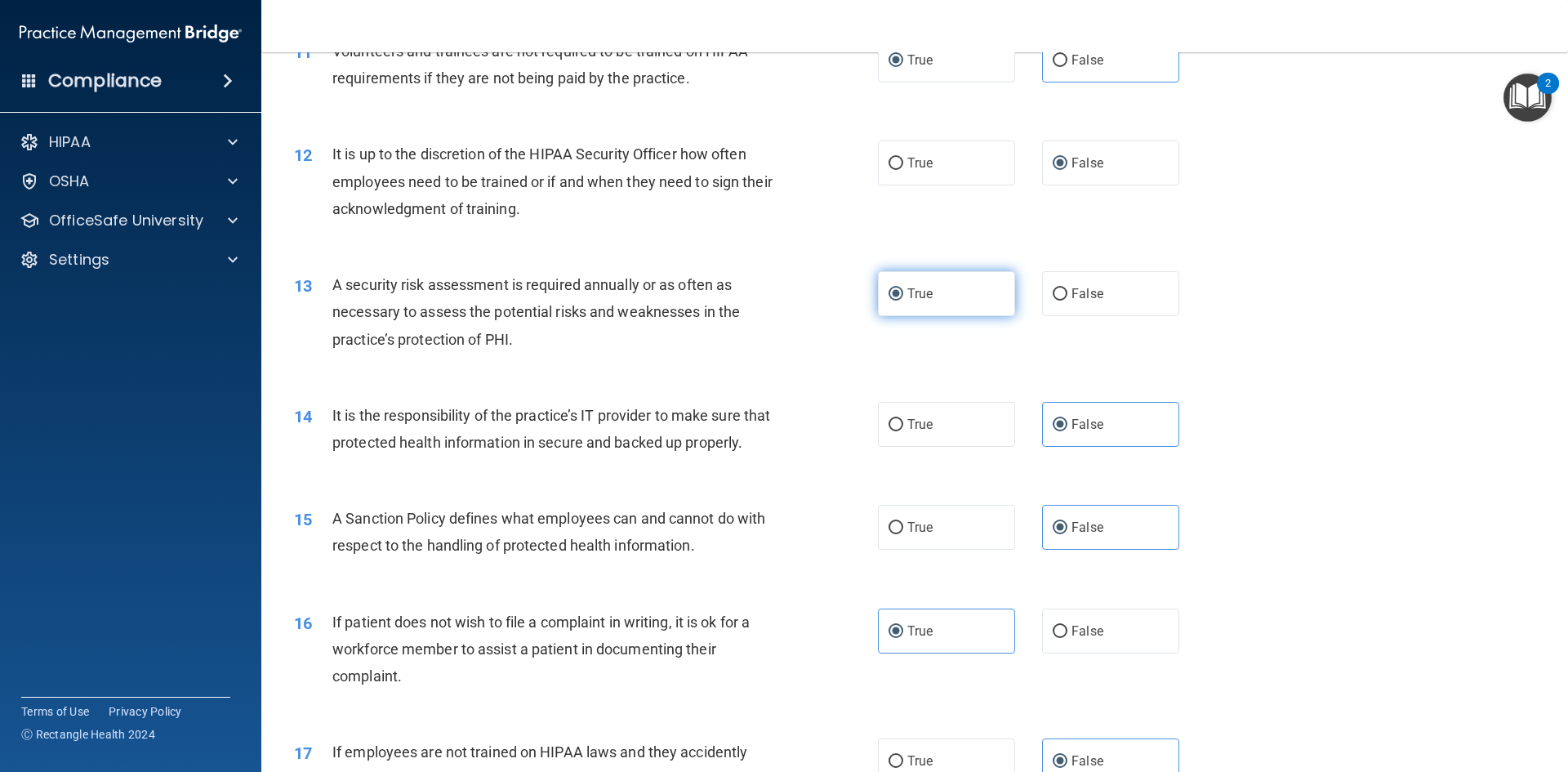
click at [973, 282] on label "True" at bounding box center [946, 293] width 138 height 45
click at [903, 289] on input "True" at bounding box center [895, 295] width 15 height 12
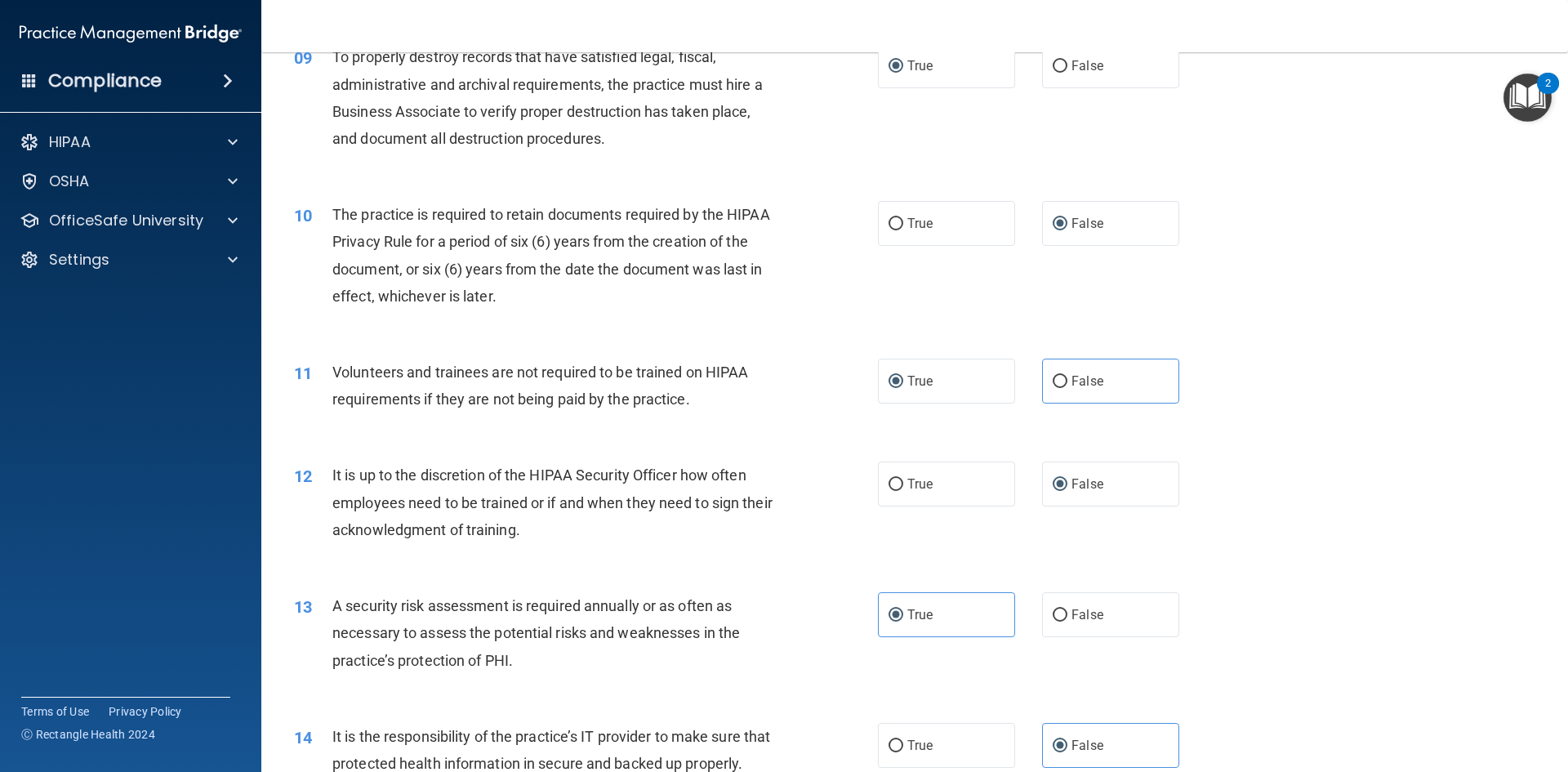
scroll to position [1205, 0]
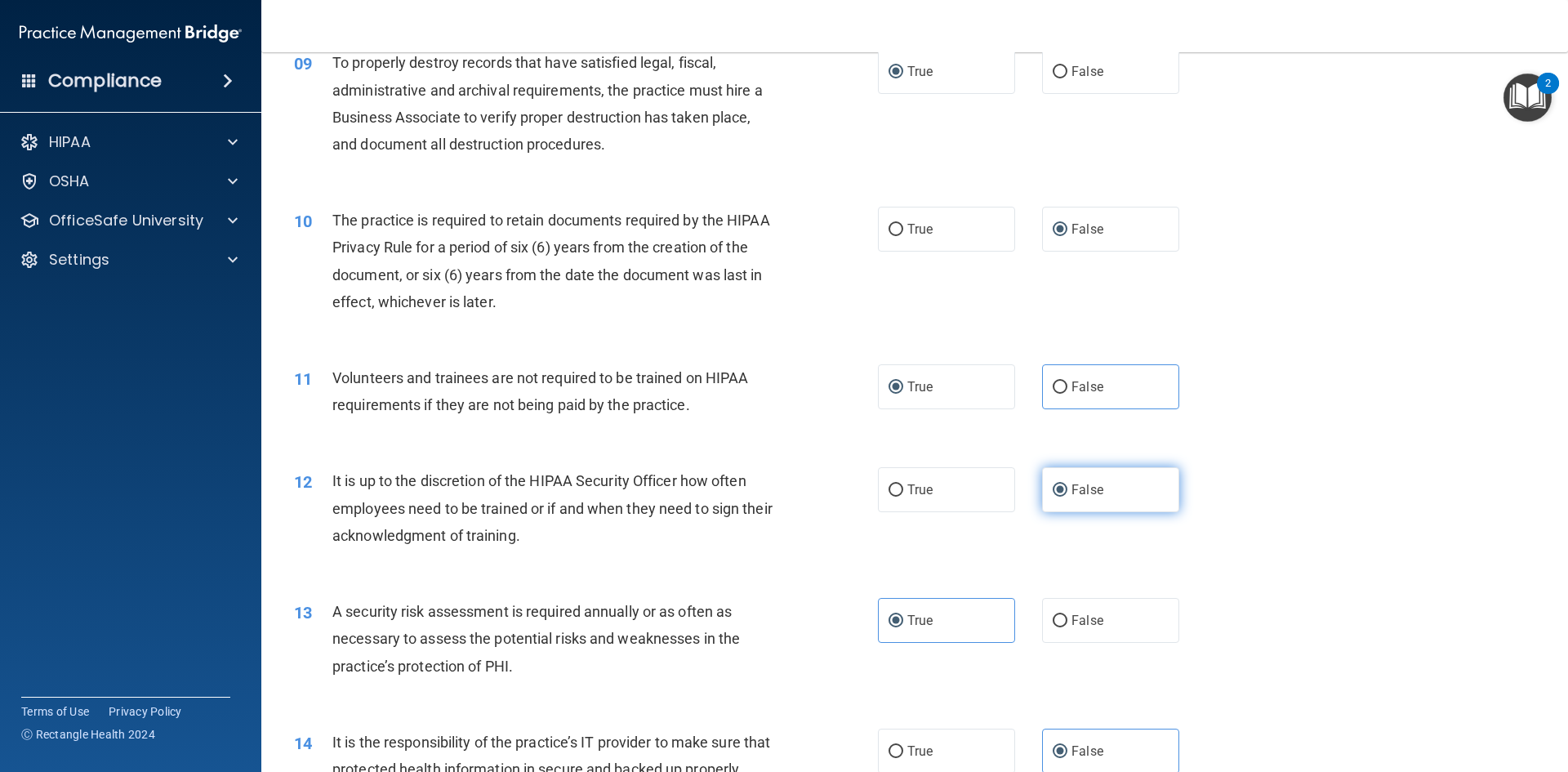
click at [1096, 484] on label "False" at bounding box center [1110, 490] width 138 height 45
click at [1067, 484] on input "False" at bounding box center [1059, 491] width 15 height 12
click at [1139, 240] on label "False" at bounding box center [1110, 229] width 138 height 45
click at [1067, 236] on input "False" at bounding box center [1059, 230] width 15 height 12
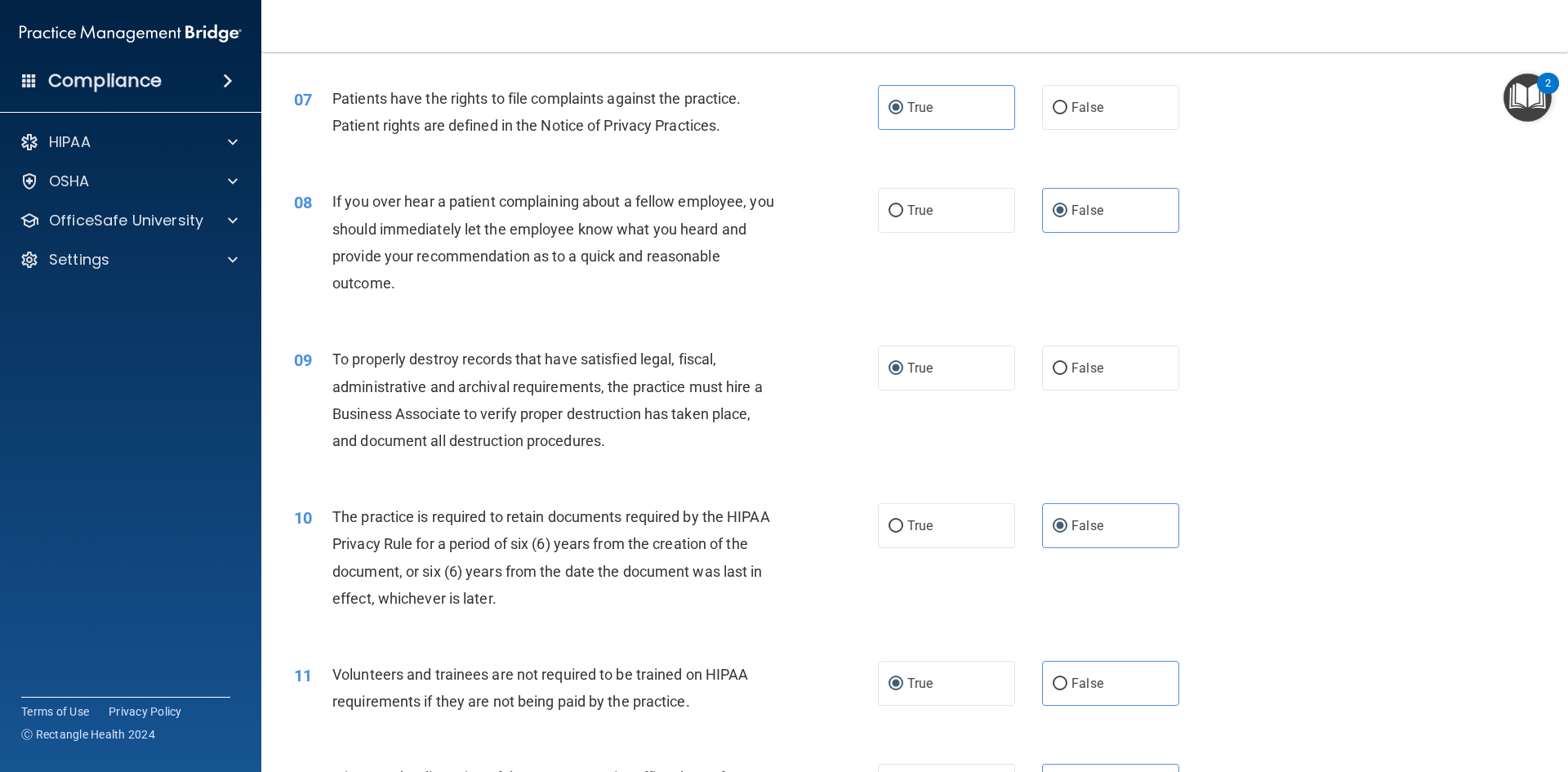
scroll to position [715, 0]
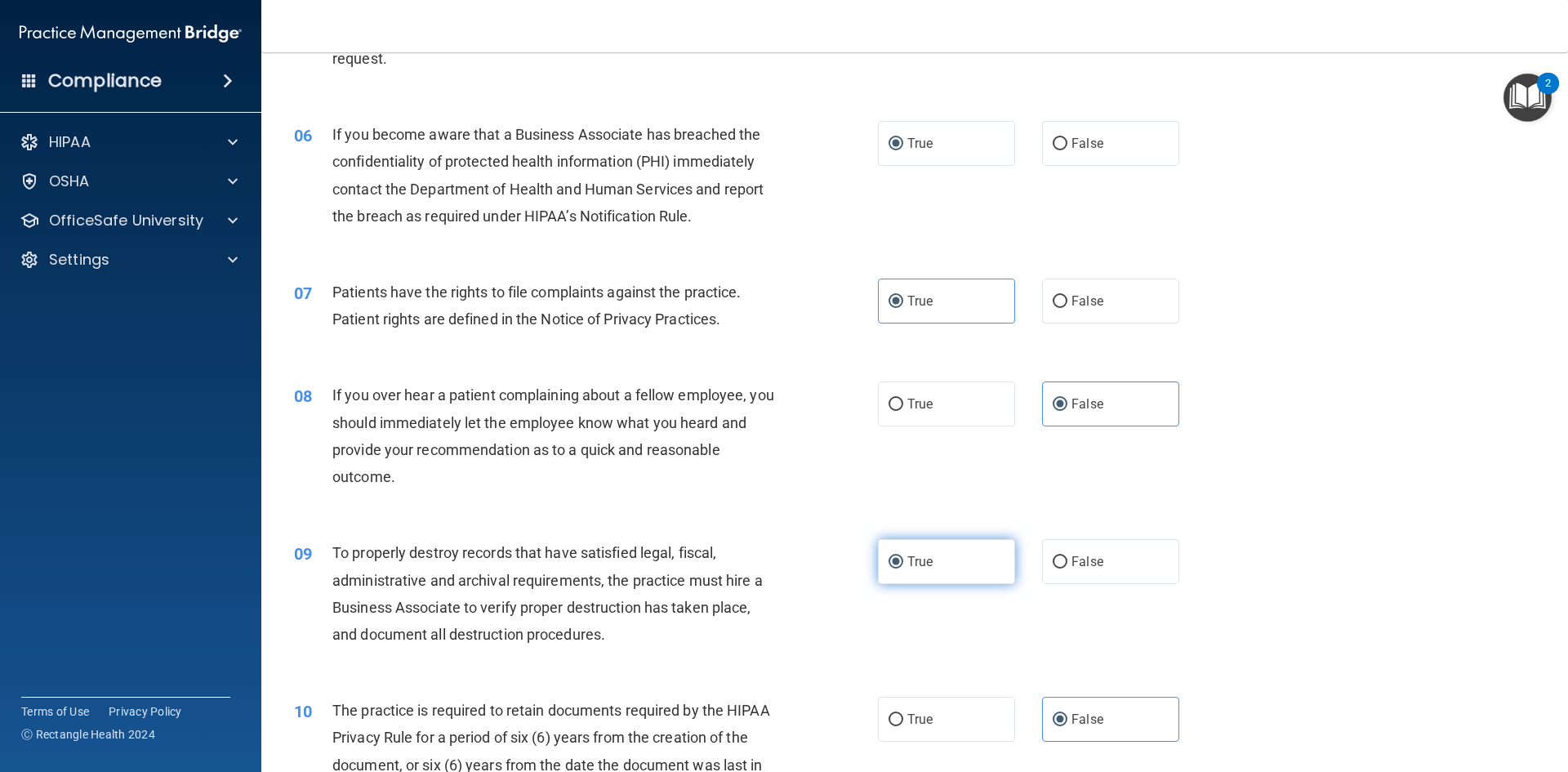
click at [938, 578] on label "True" at bounding box center [946, 561] width 138 height 45
click at [903, 568] on input "True" at bounding box center [895, 563] width 15 height 12
click at [975, 136] on label "True" at bounding box center [946, 143] width 138 height 45
click at [903, 138] on input "True" at bounding box center [895, 144] width 15 height 12
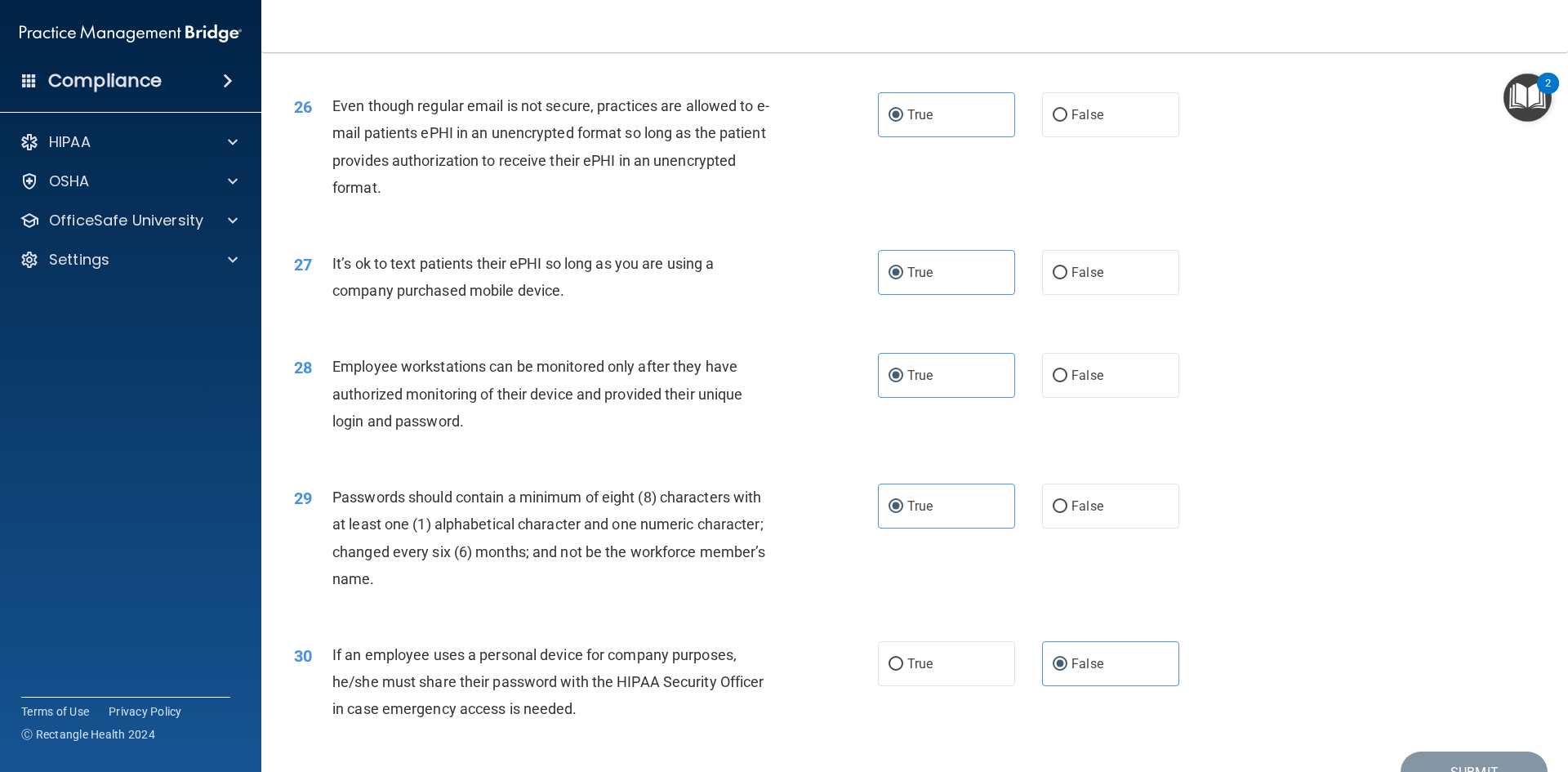
scroll to position [3329, 0]
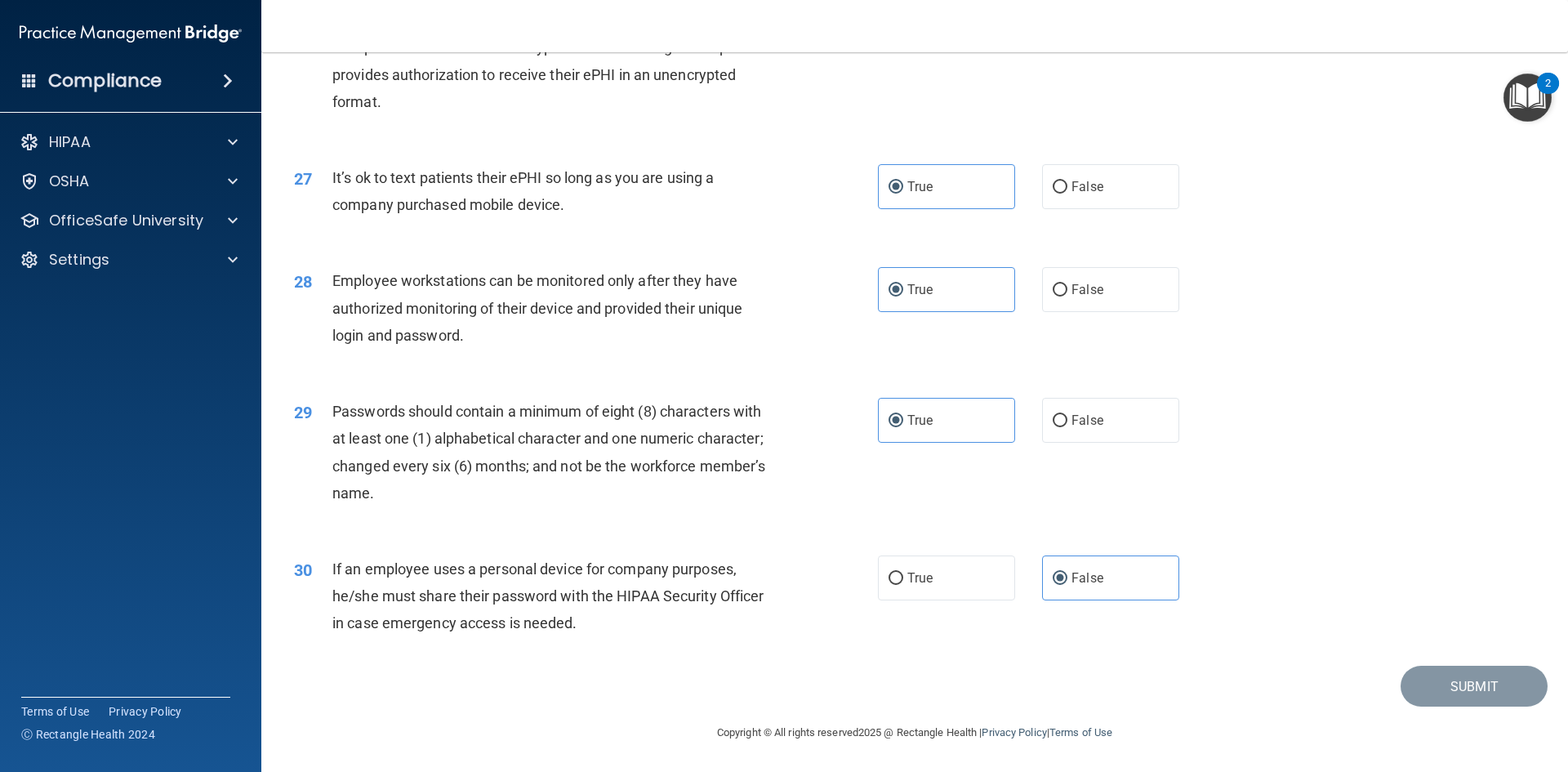
click at [1427, 709] on footer "Copyright © All rights reserved 2025 @ Rectangle Health | Privacy Policy | Term…" at bounding box center [914, 731] width 1241 height 49
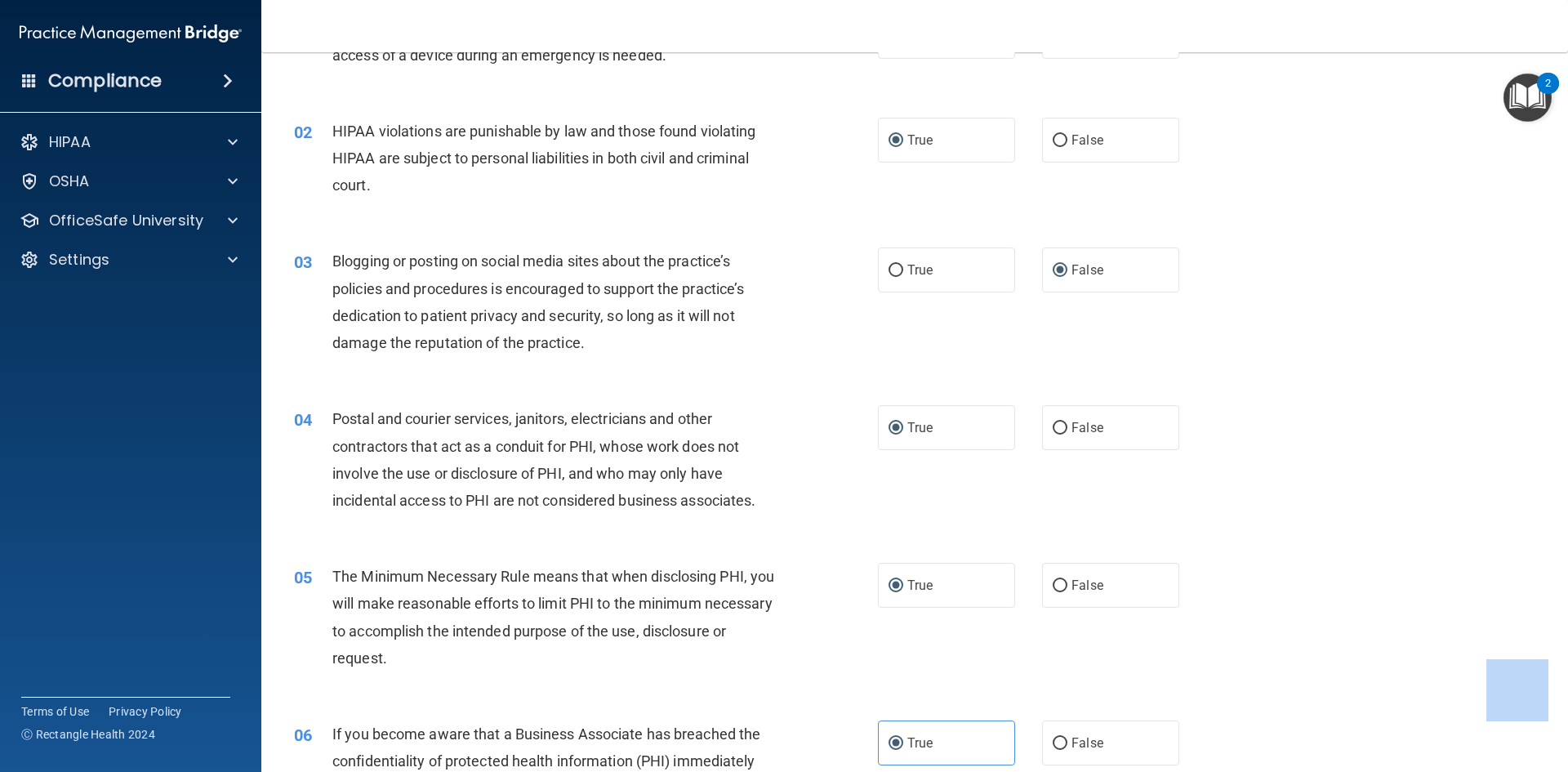
scroll to position [0, 0]
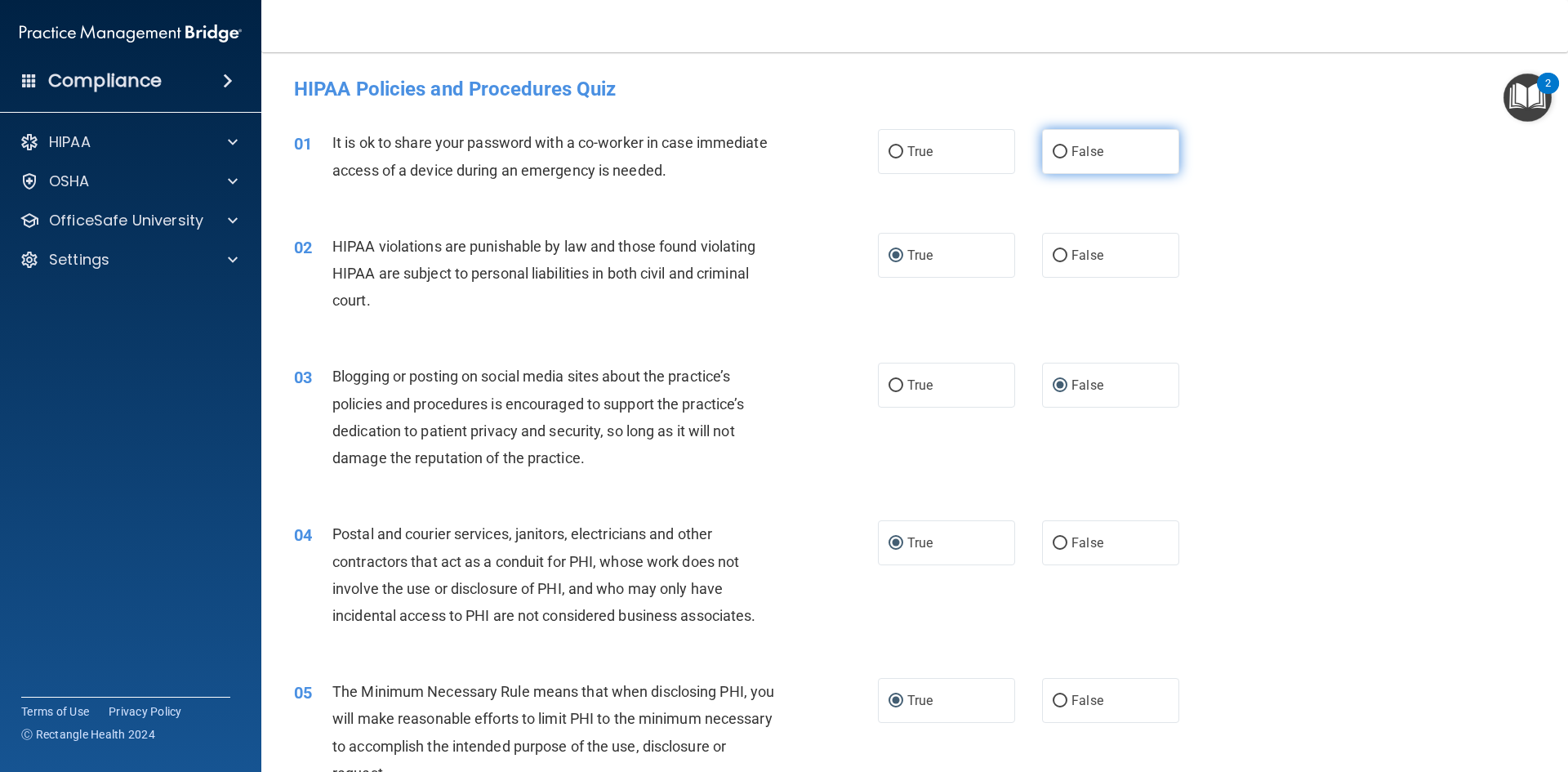
click at [1064, 165] on label "False" at bounding box center [1110, 151] width 138 height 45
click at [1064, 159] on input "False" at bounding box center [1059, 153] width 15 height 12
radio input "true"
click at [953, 244] on label "True" at bounding box center [946, 255] width 138 height 45
click at [903, 250] on input "True" at bounding box center [895, 256] width 15 height 12
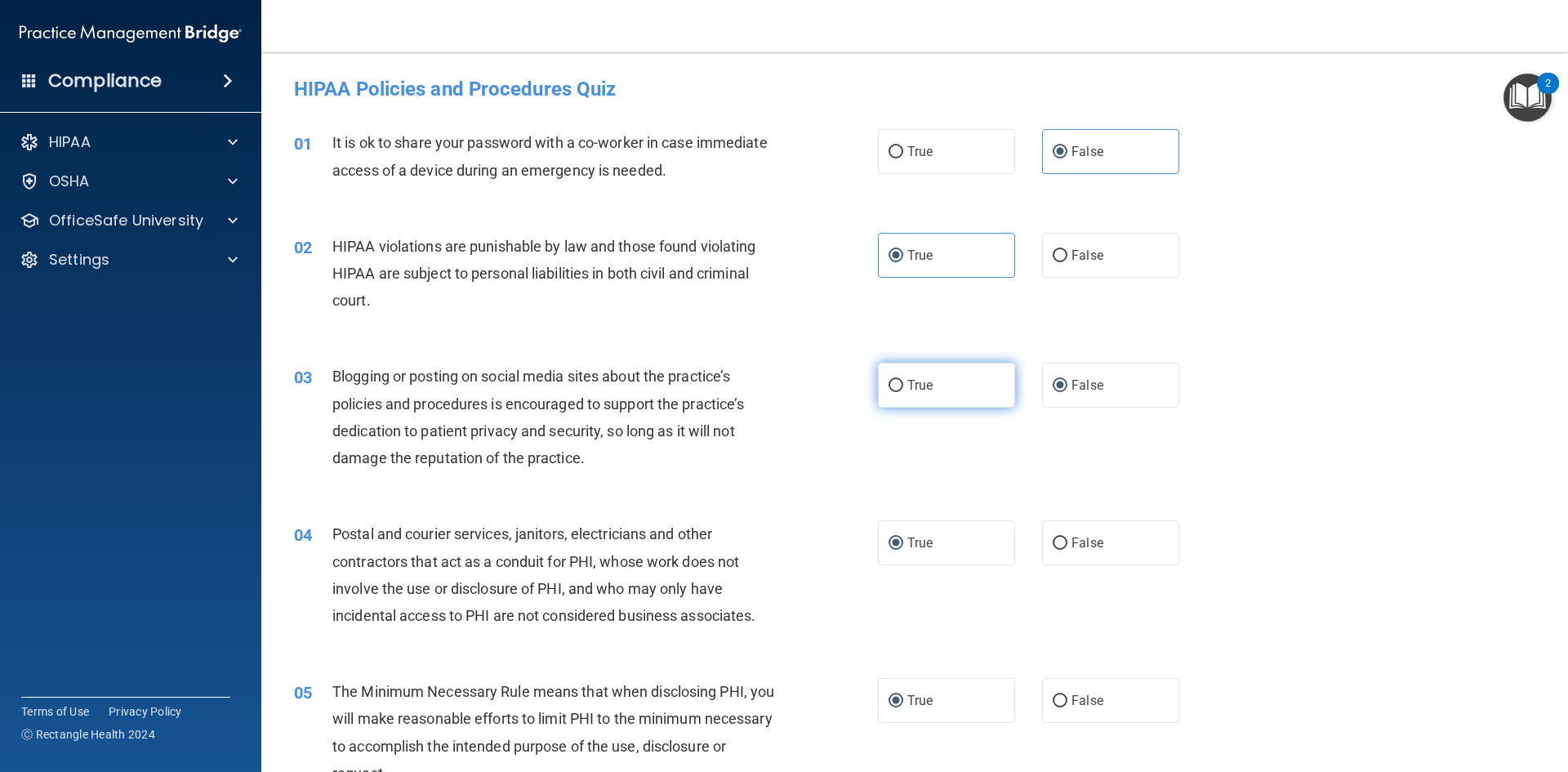
click at [958, 374] on label "True" at bounding box center [946, 385] width 138 height 45
click at [903, 380] on input "True" at bounding box center [895, 386] width 15 height 12
radio input "true"
radio input "false"
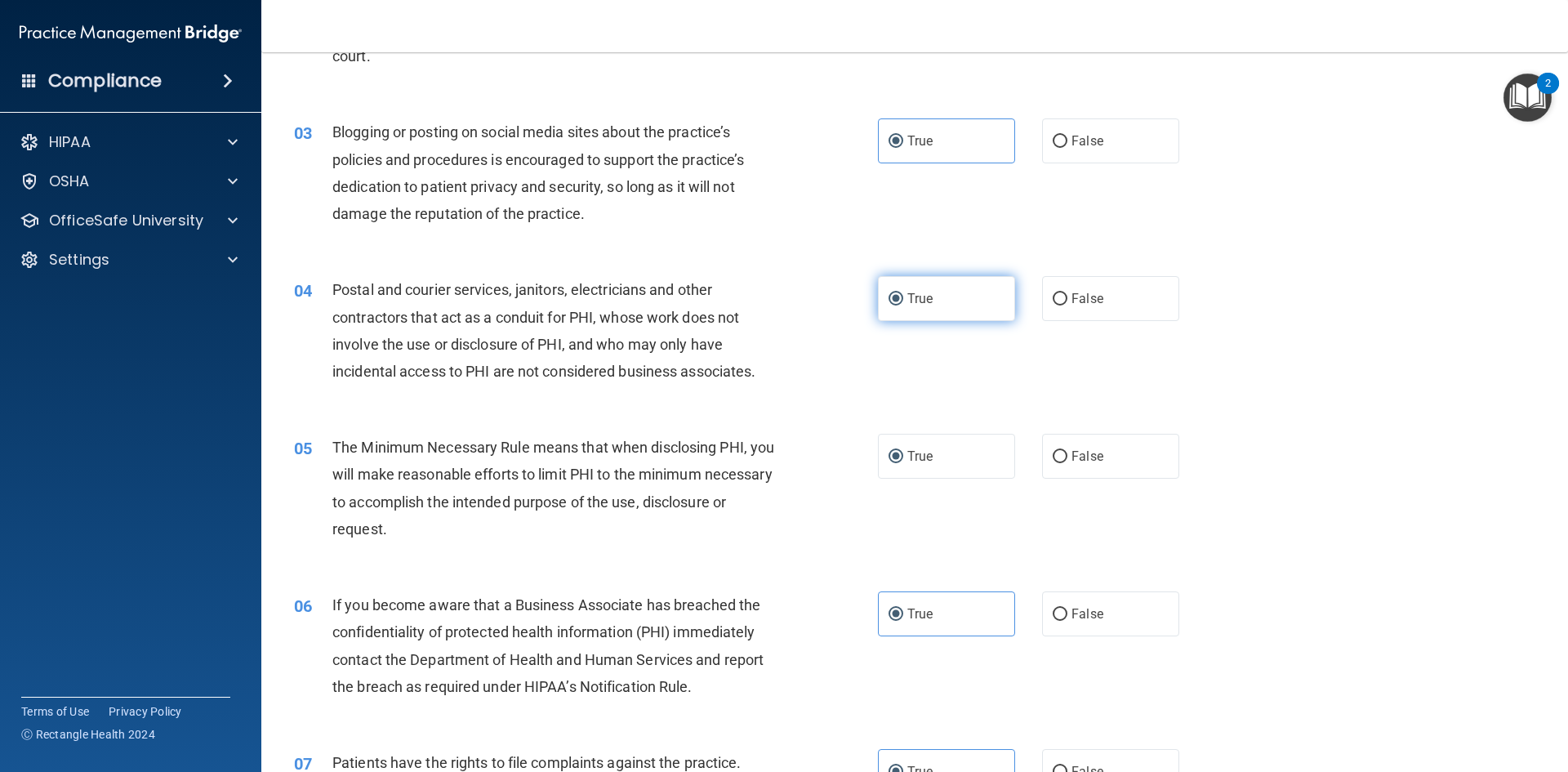
scroll to position [245, 0]
drag, startPoint x: 982, startPoint y: 291, endPoint x: 973, endPoint y: 310, distance: 21.0
click at [981, 292] on label "True" at bounding box center [946, 297] width 138 height 45
click at [903, 292] on input "True" at bounding box center [895, 298] width 15 height 12
click at [953, 451] on label "True" at bounding box center [946, 455] width 138 height 45
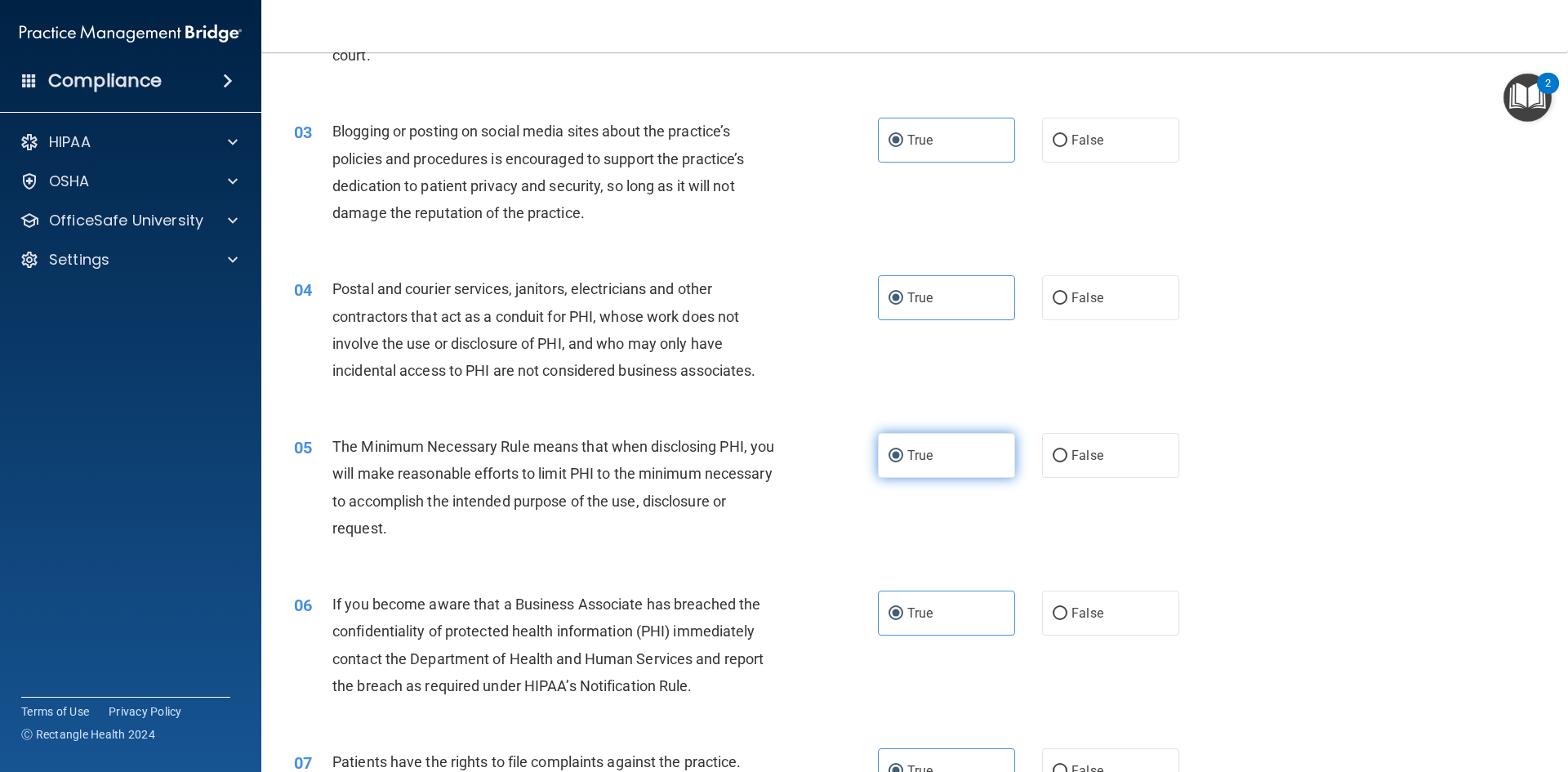
click at [903, 451] on input "True" at bounding box center [895, 456] width 15 height 12
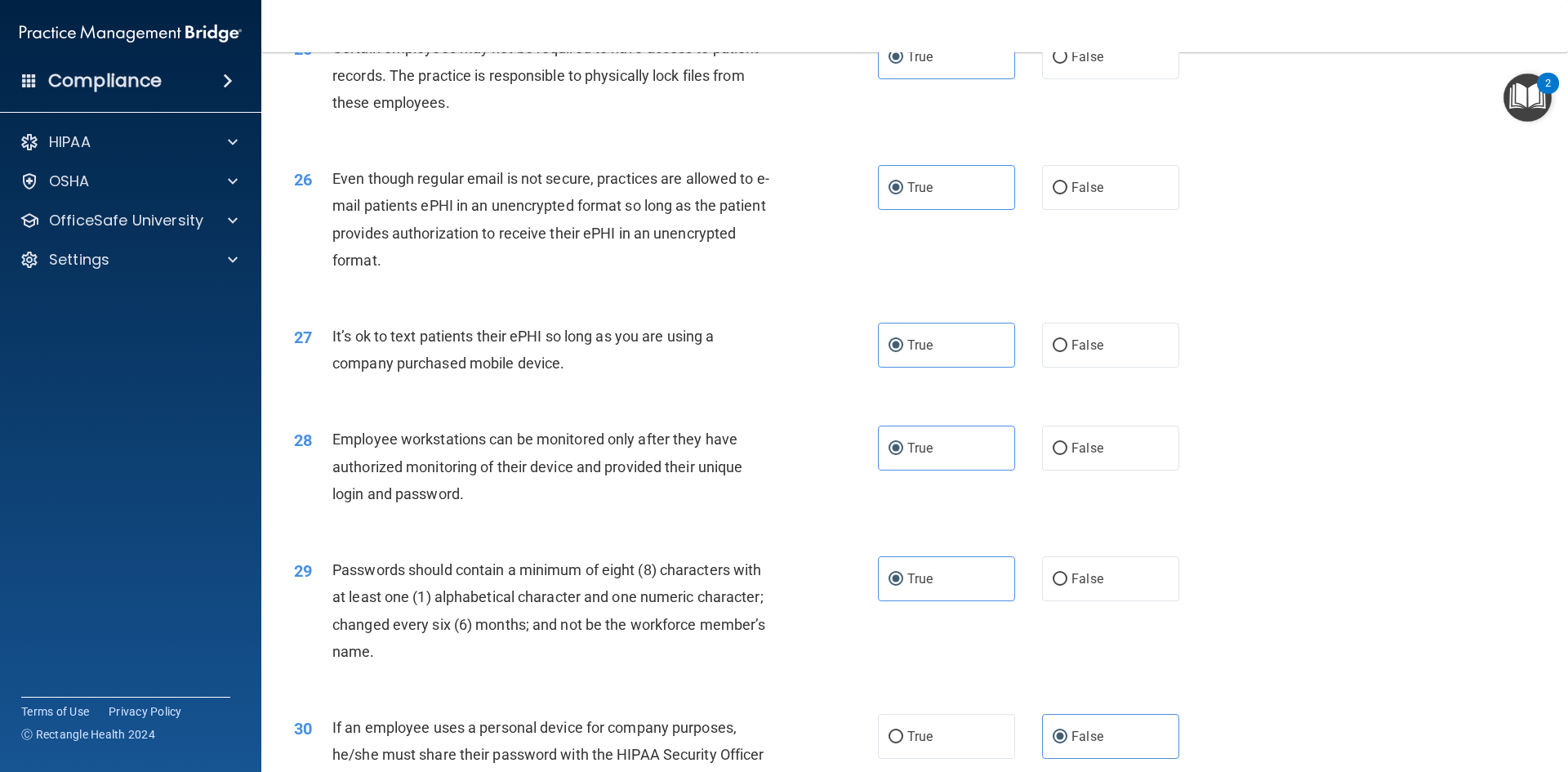
scroll to position [3329, 0]
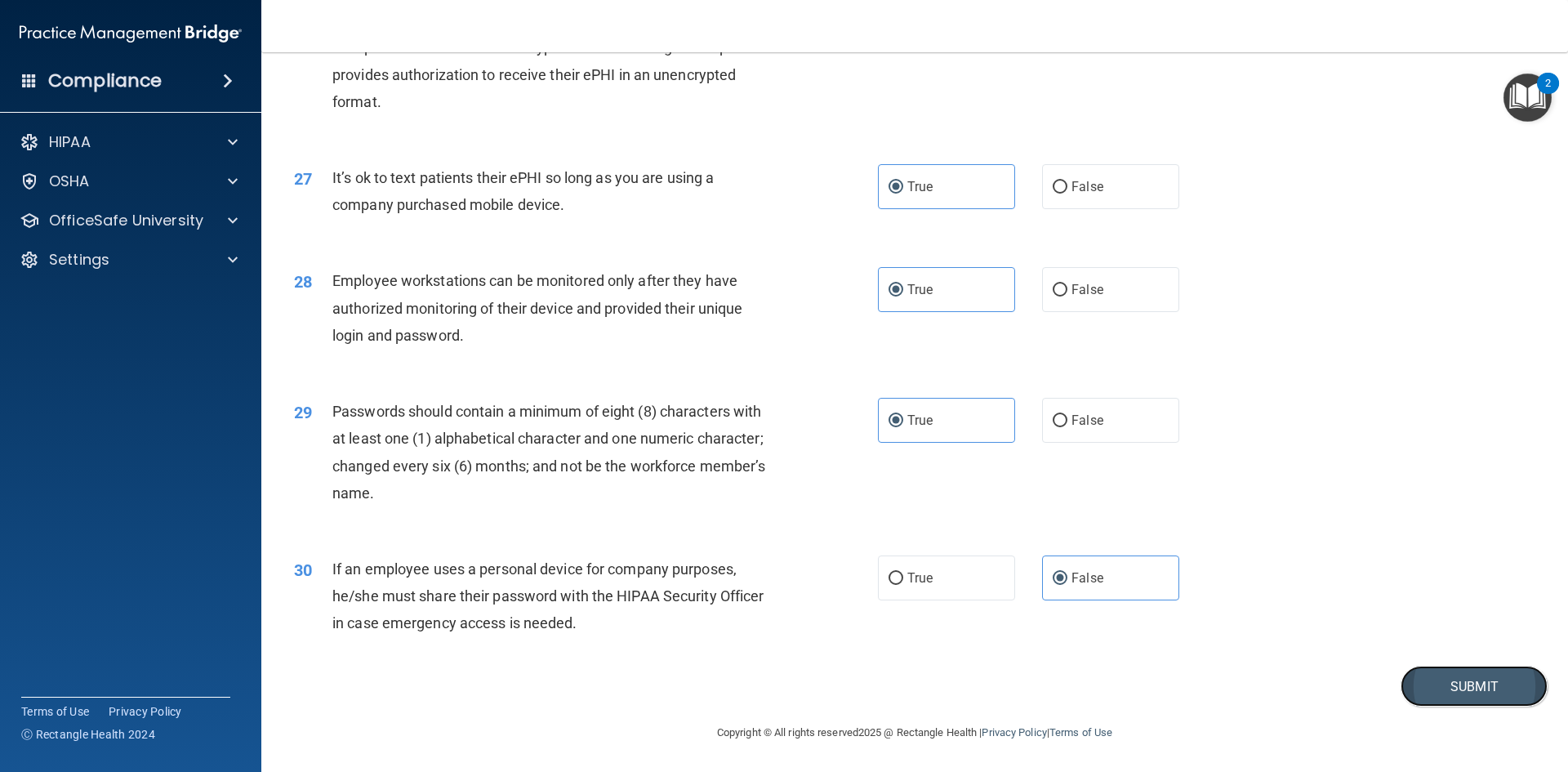
click at [1430, 680] on button "Submit" at bounding box center [1474, 686] width 147 height 41
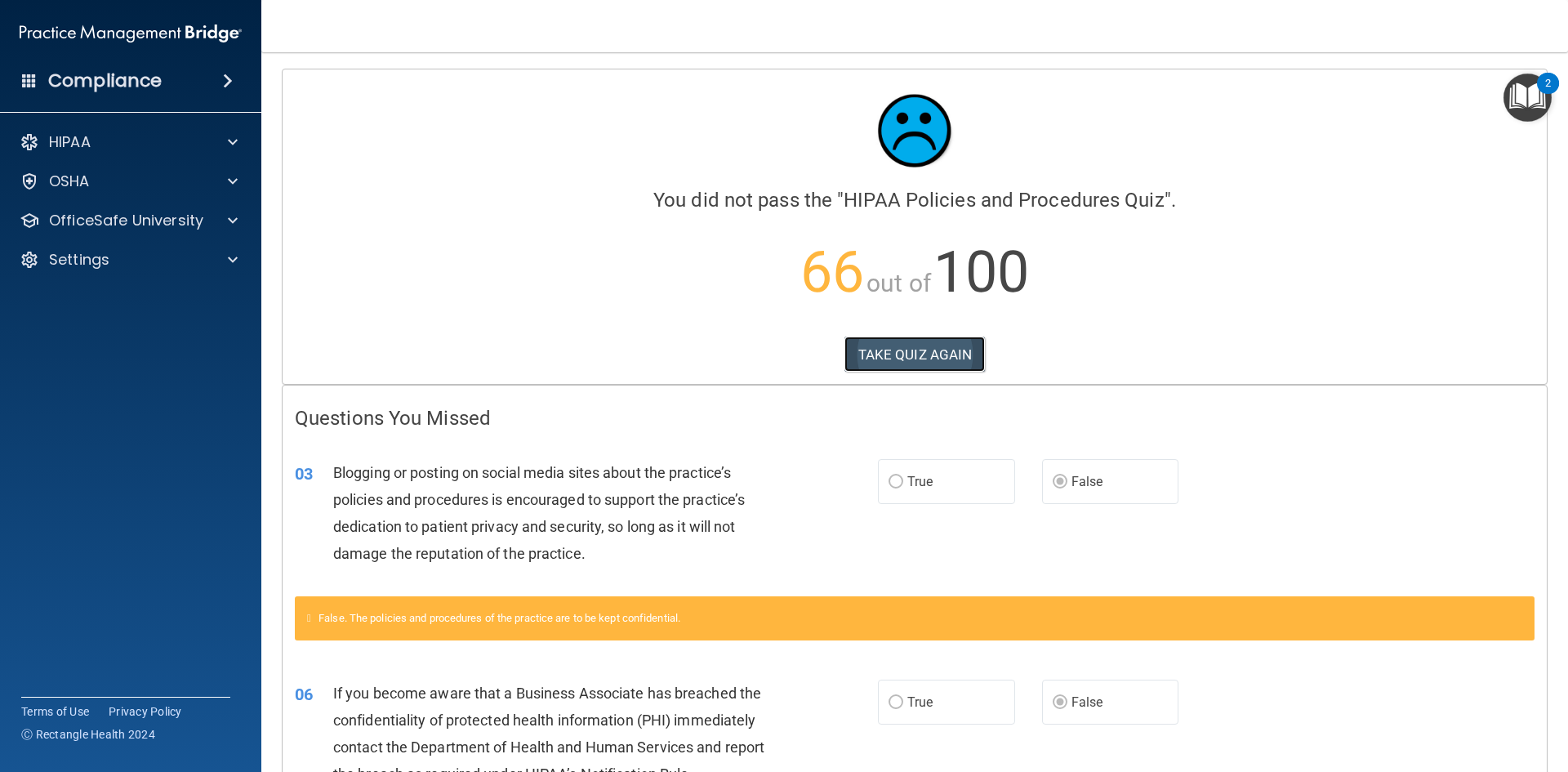
click at [885, 367] on button "TAKE QUIZ AGAIN" at bounding box center [915, 354] width 141 height 36
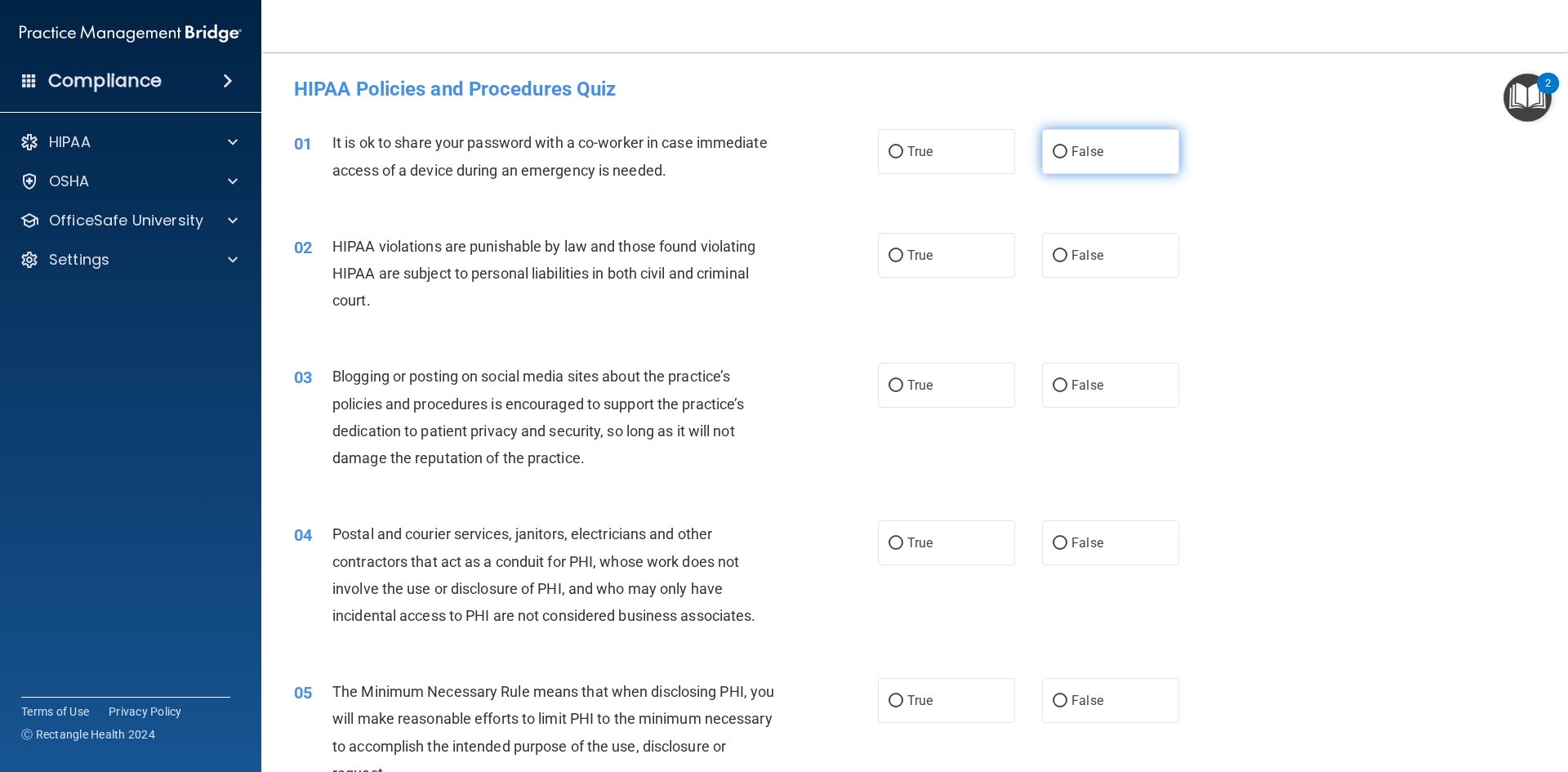
click at [1060, 171] on label "False" at bounding box center [1110, 151] width 138 height 45
click at [1060, 159] on input "False" at bounding box center [1059, 153] width 15 height 12
radio input "true"
click at [952, 248] on label "True" at bounding box center [946, 255] width 138 height 45
click at [903, 250] on input "True" at bounding box center [895, 256] width 15 height 12
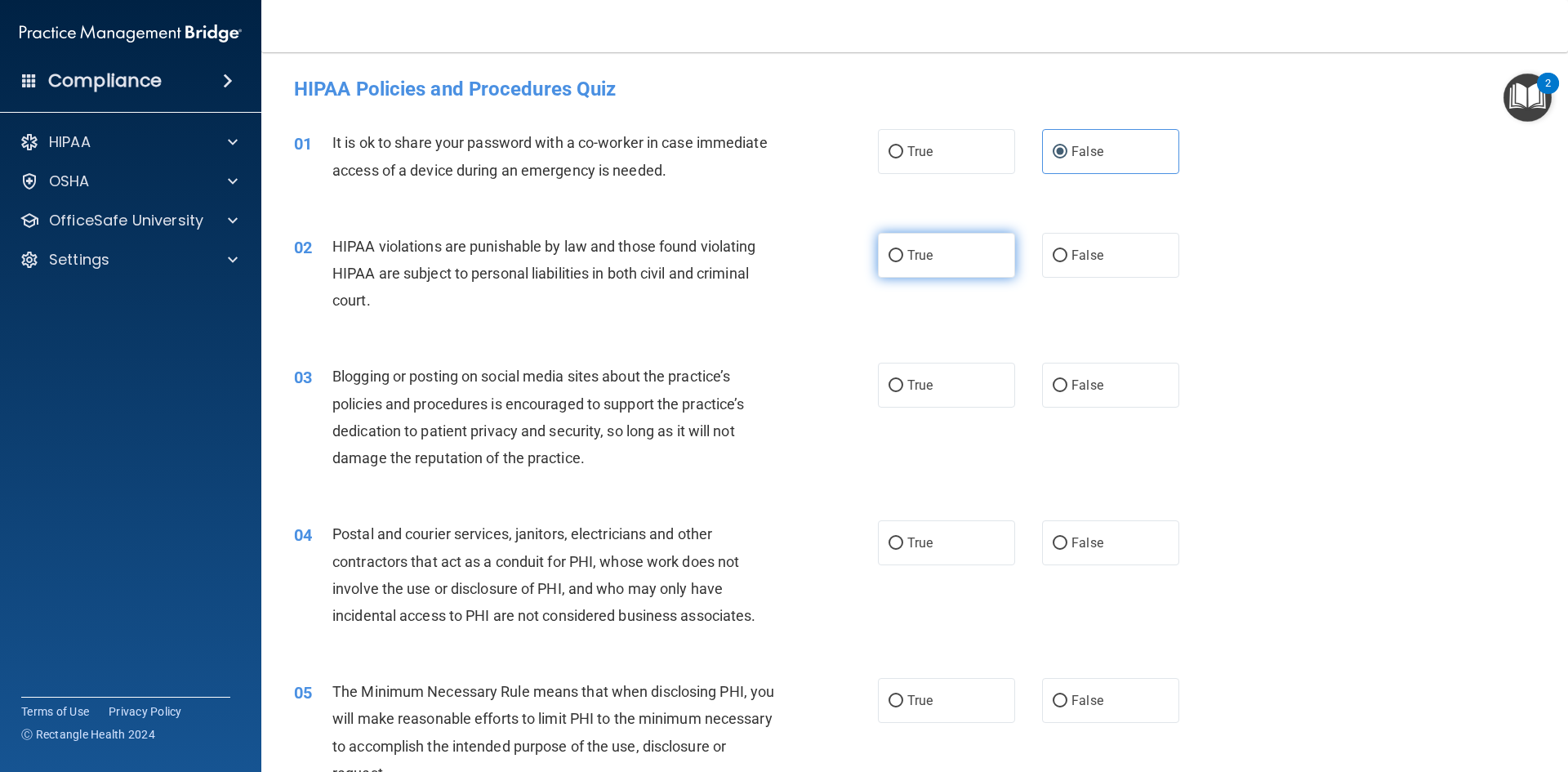
radio input "true"
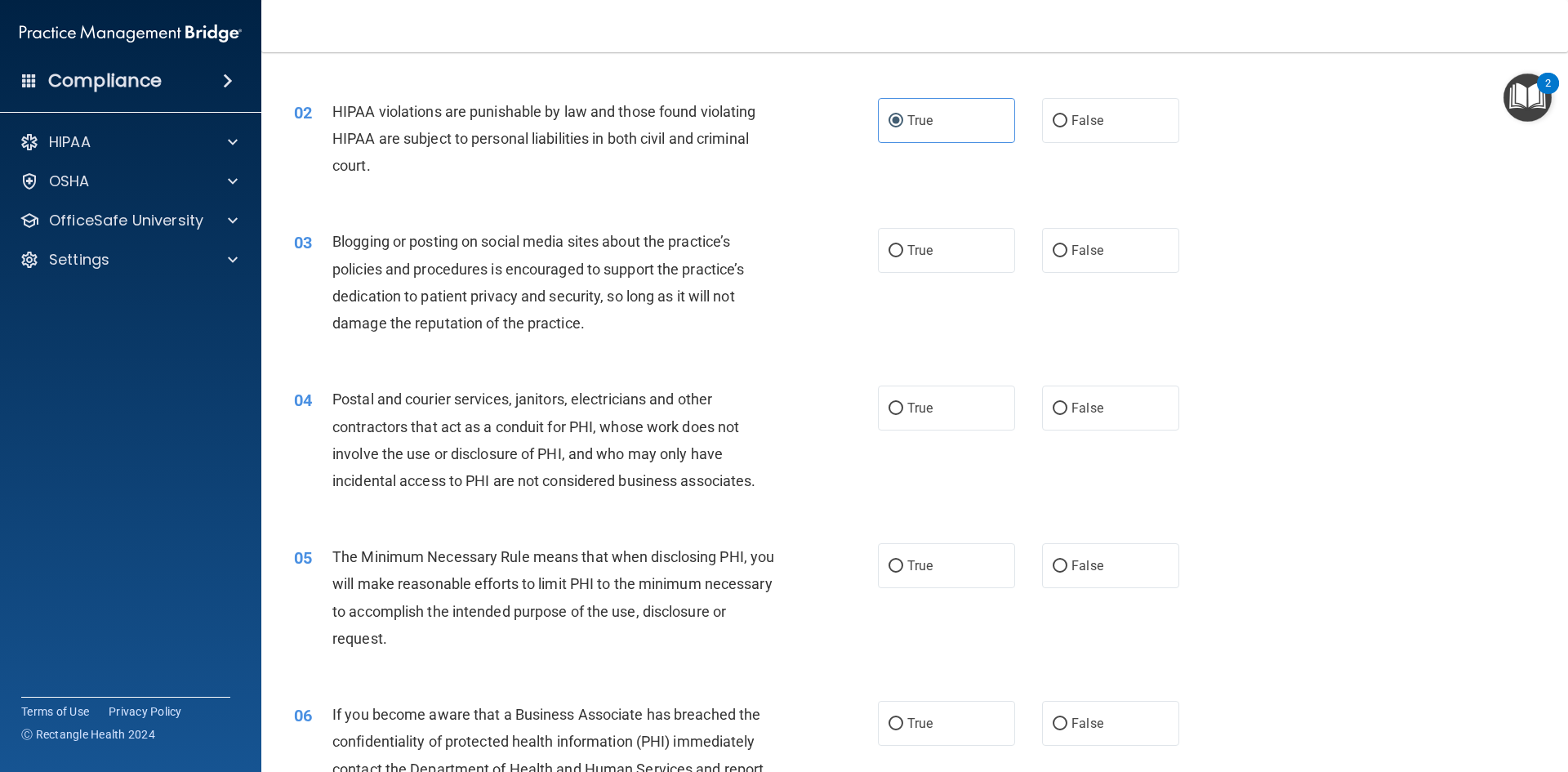
scroll to position [163, 0]
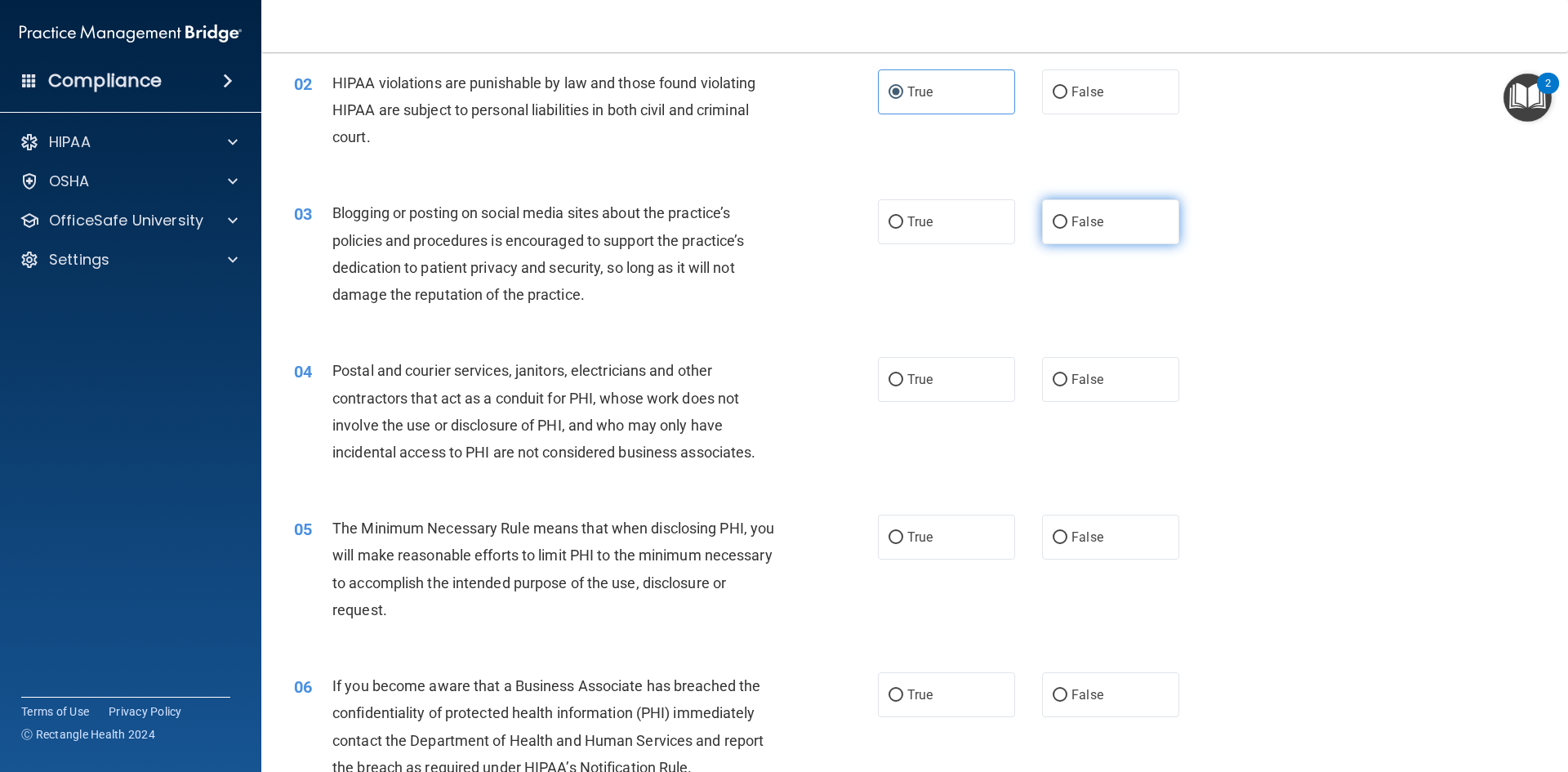
click at [1057, 234] on label "False" at bounding box center [1110, 221] width 138 height 45
click at [1057, 229] on input "False" at bounding box center [1059, 222] width 15 height 12
radio input "true"
click at [938, 229] on label "True" at bounding box center [946, 221] width 138 height 45
click at [903, 229] on input "True" at bounding box center [895, 222] width 15 height 12
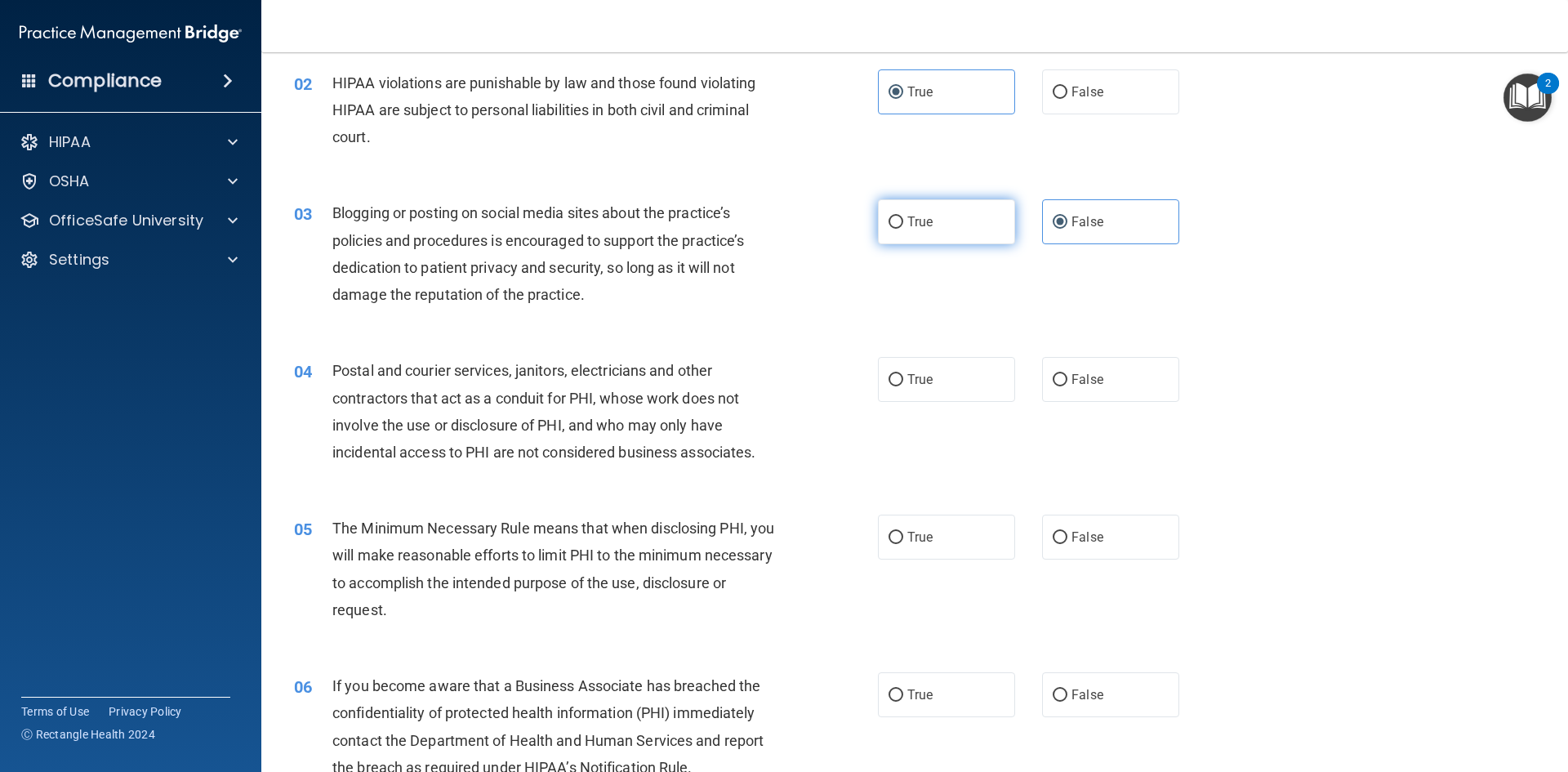
radio input "true"
radio input "false"
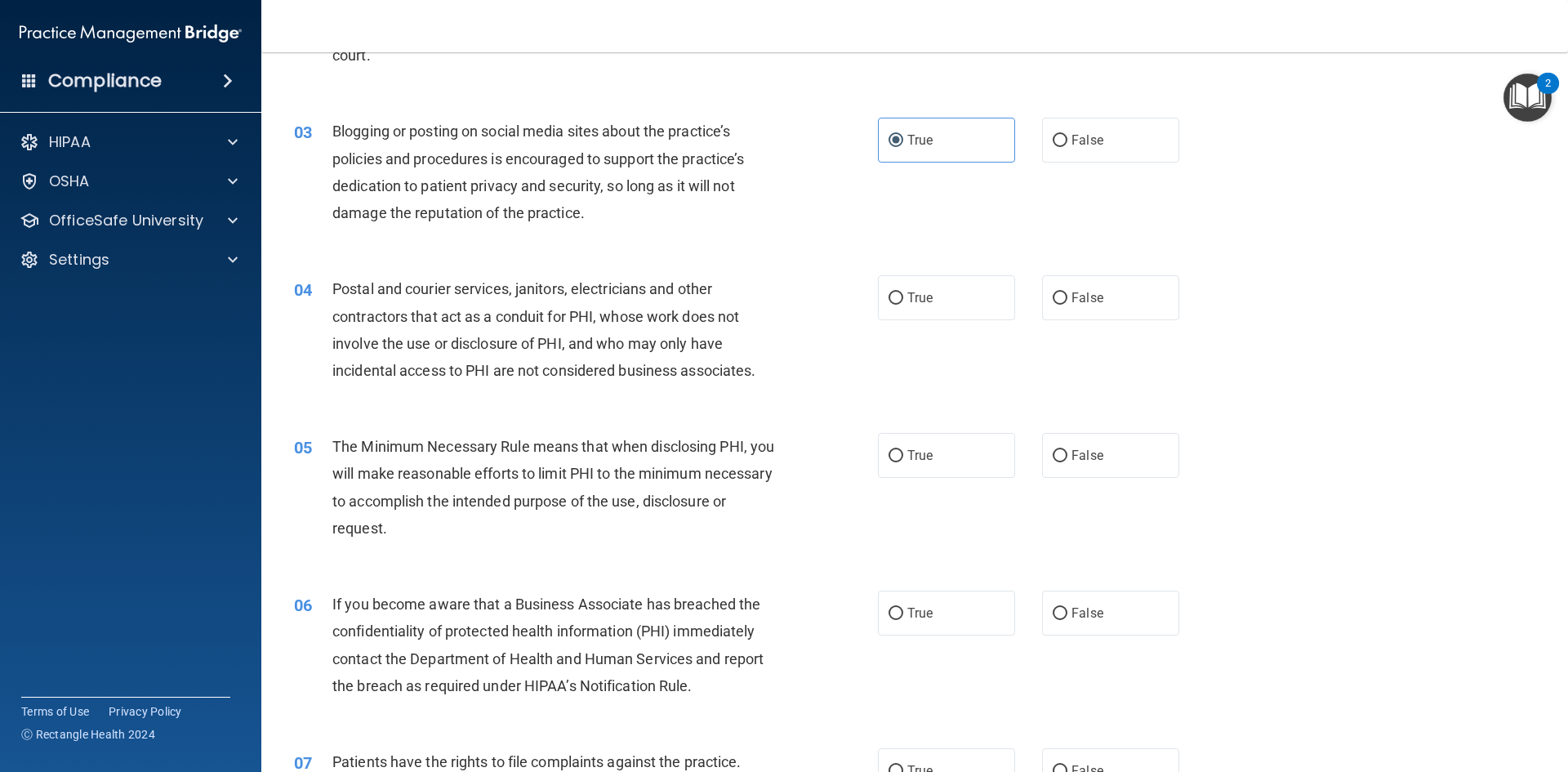
scroll to position [326, 0]
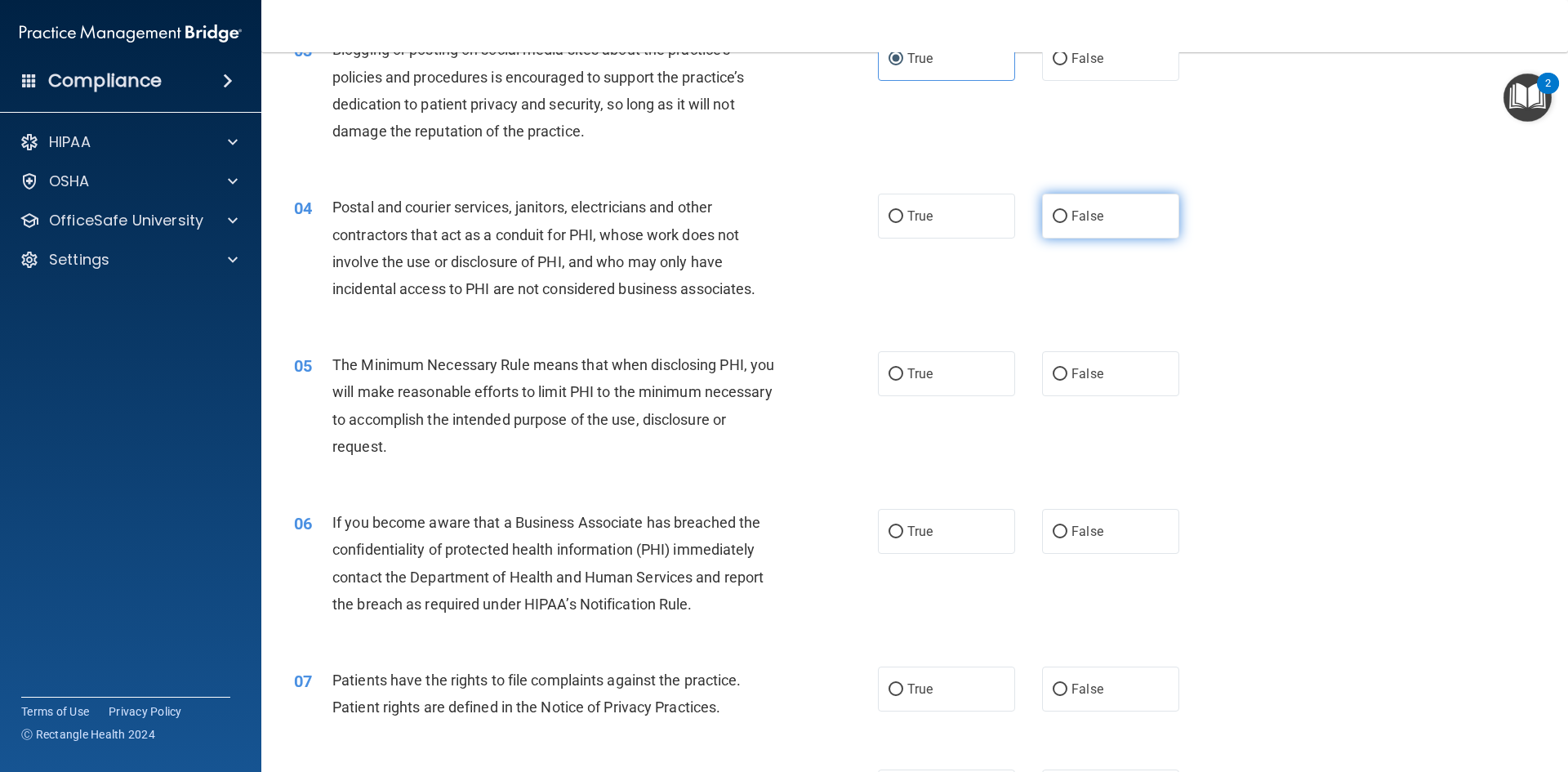
click at [1071, 231] on label "False" at bounding box center [1110, 215] width 138 height 45
click at [1067, 223] on input "False" at bounding box center [1059, 217] width 15 height 12
radio input "true"
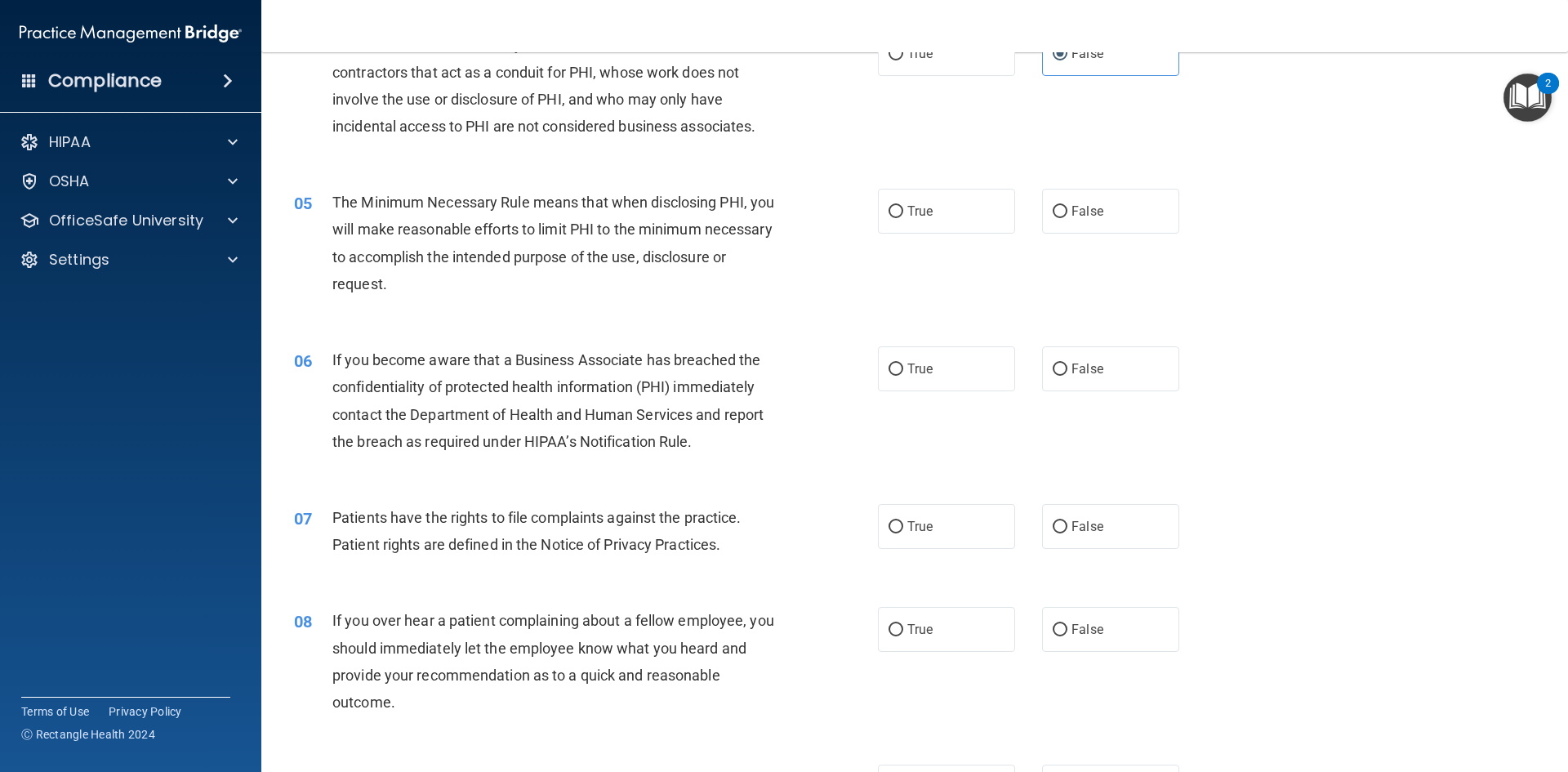
scroll to position [491, 0]
click at [905, 224] on label "True" at bounding box center [946, 210] width 138 height 45
click at [903, 217] on input "True" at bounding box center [895, 211] width 15 height 12
radio input "true"
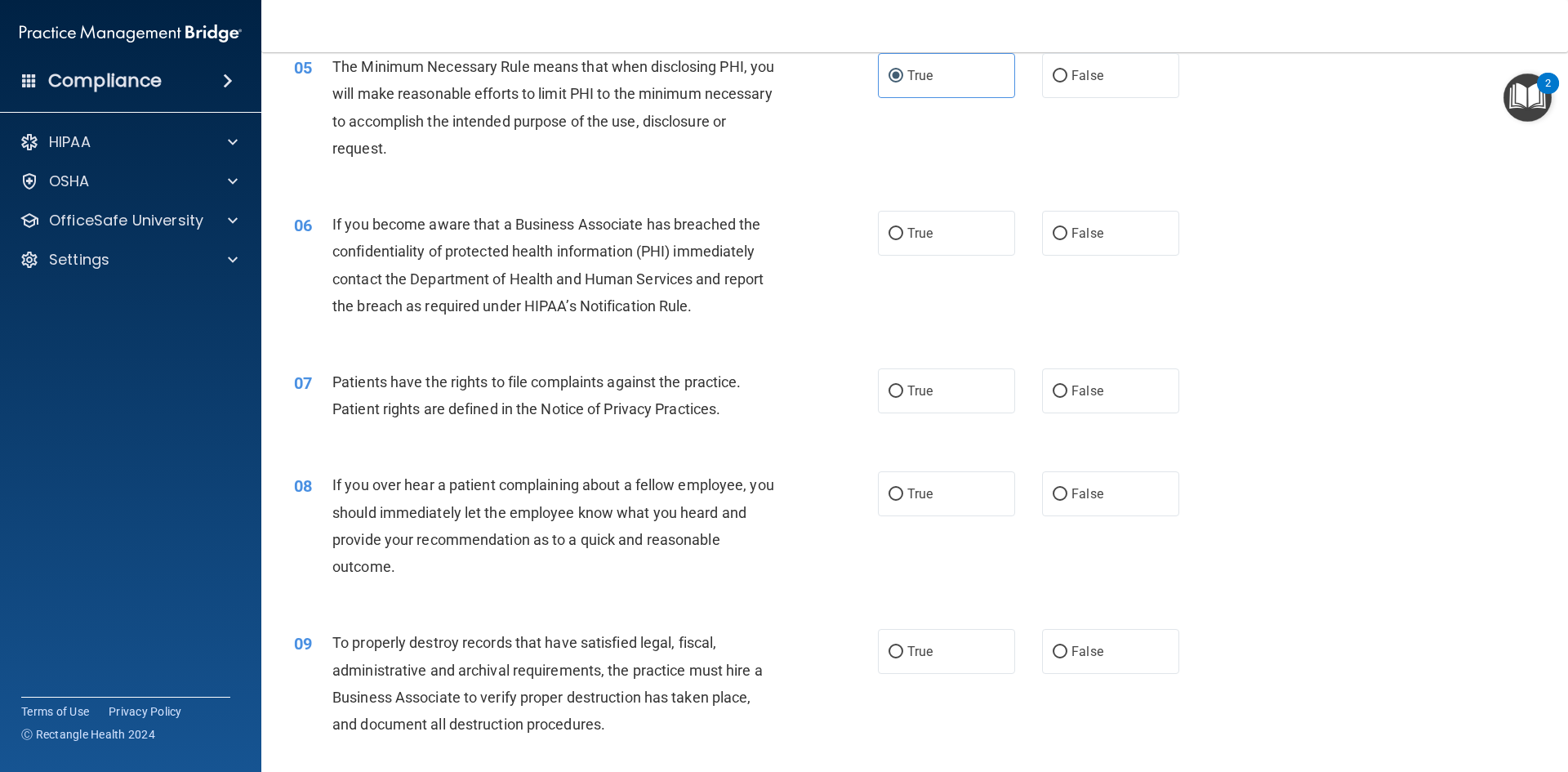
scroll to position [654, 0]
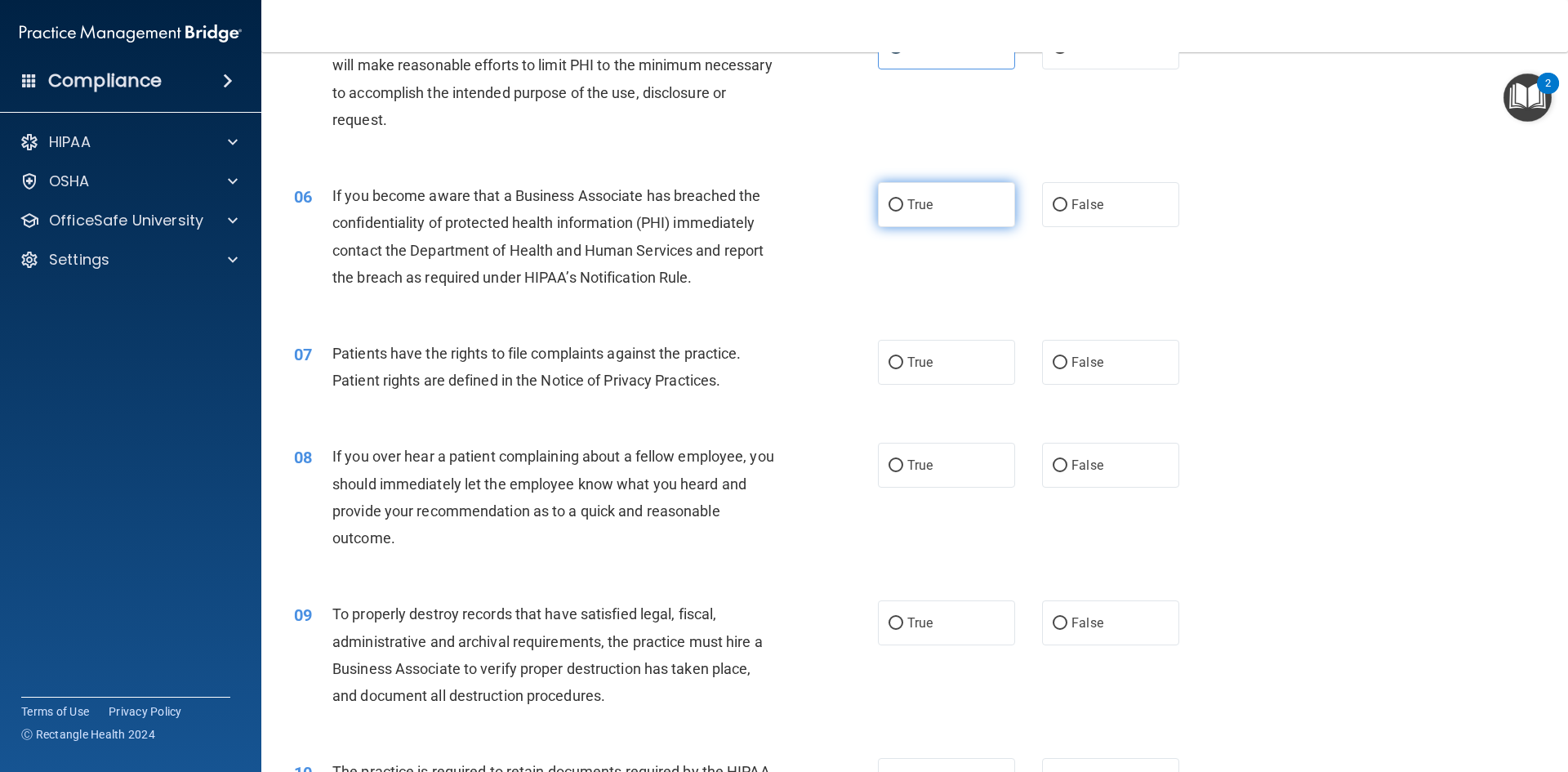
click at [916, 220] on label "True" at bounding box center [946, 204] width 138 height 45
click at [903, 212] on input "True" at bounding box center [895, 206] width 15 height 12
radio input "true"
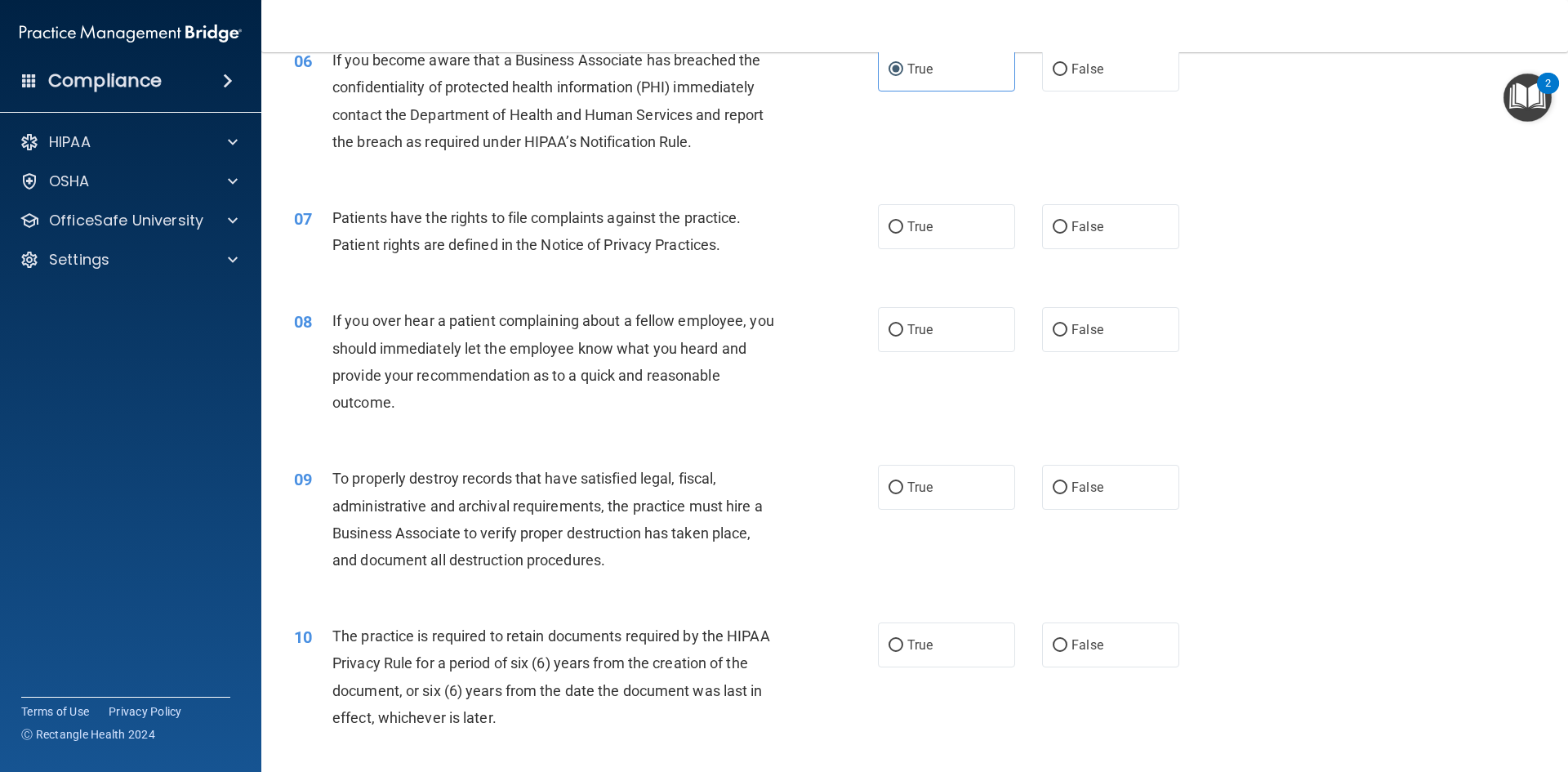
scroll to position [817, 0]
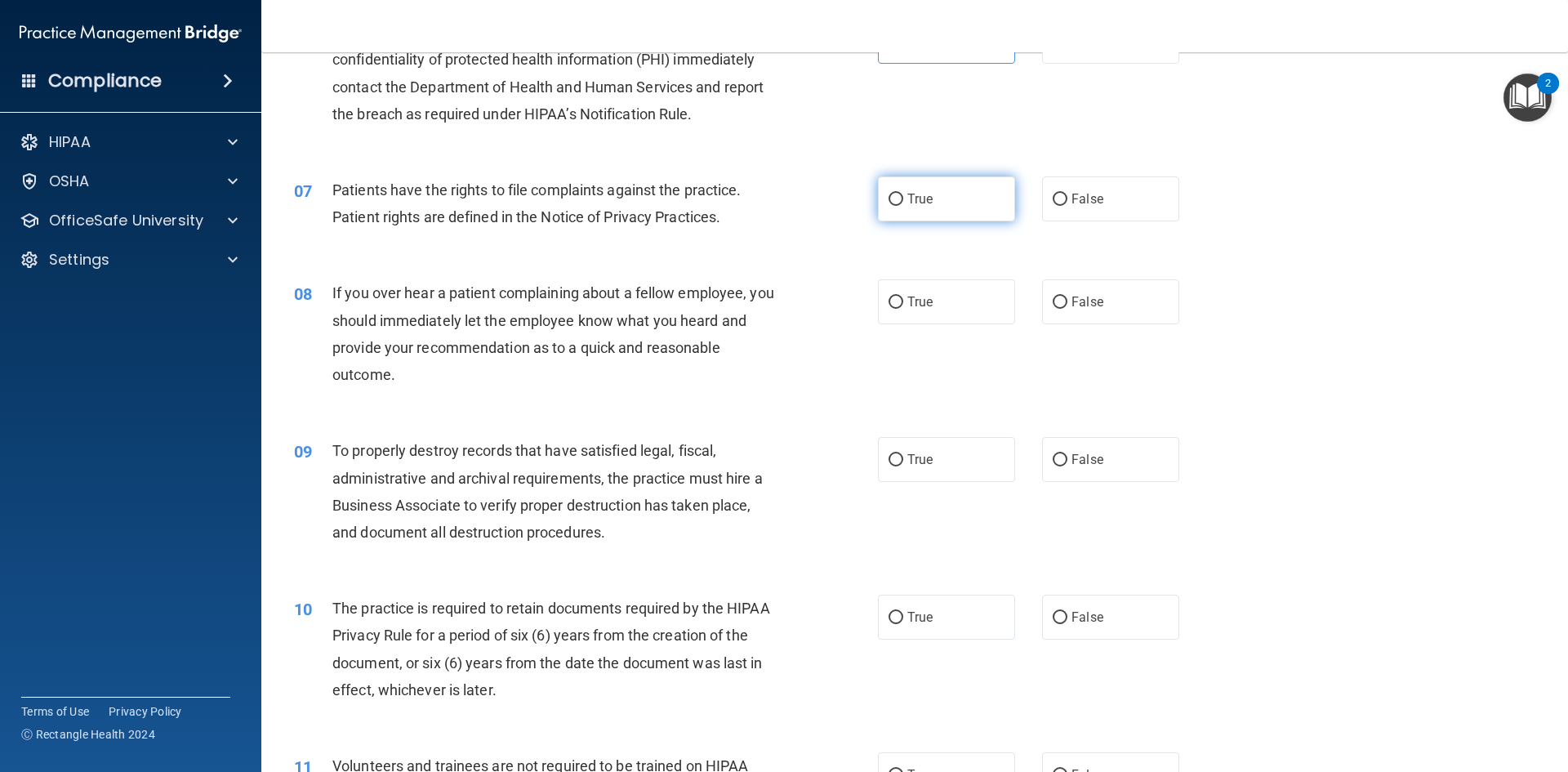
click at [892, 208] on label "True" at bounding box center [946, 199] width 138 height 45
click at [892, 206] on input "True" at bounding box center [895, 199] width 15 height 12
radio input "true"
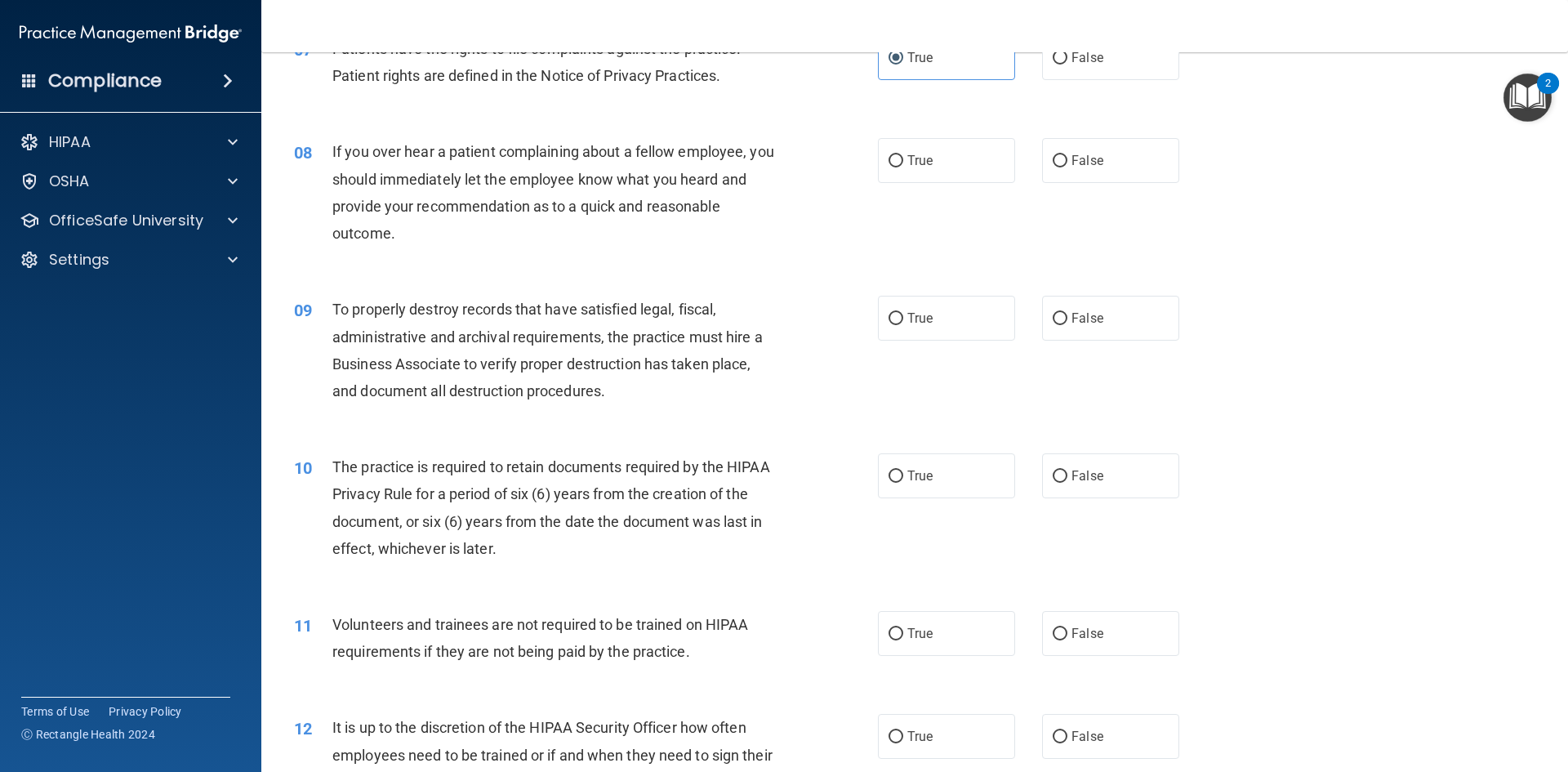
scroll to position [980, 0]
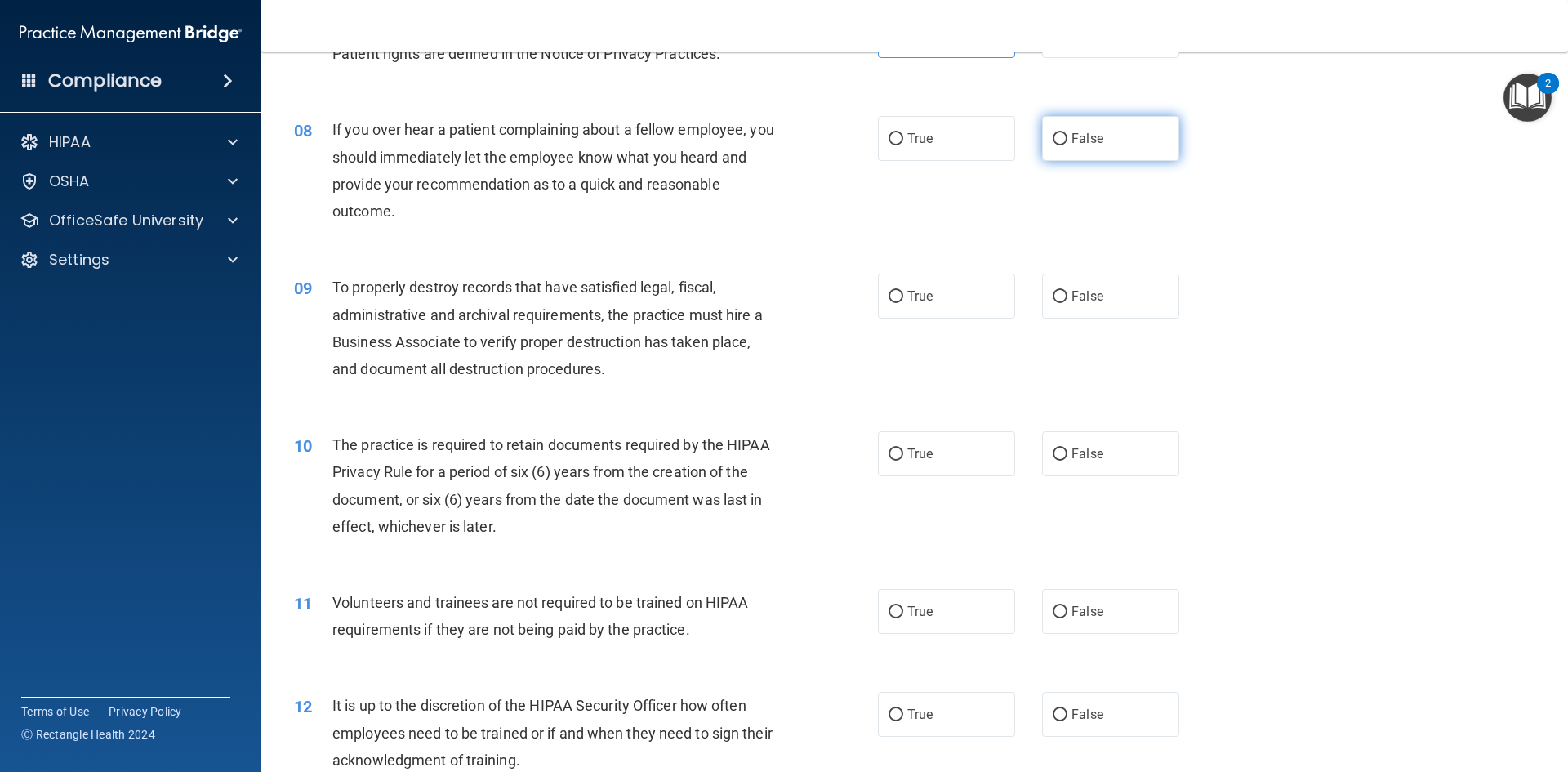
click at [1042, 152] on label "False" at bounding box center [1110, 138] width 138 height 45
click at [1052, 146] on input "False" at bounding box center [1059, 139] width 15 height 12
radio input "true"
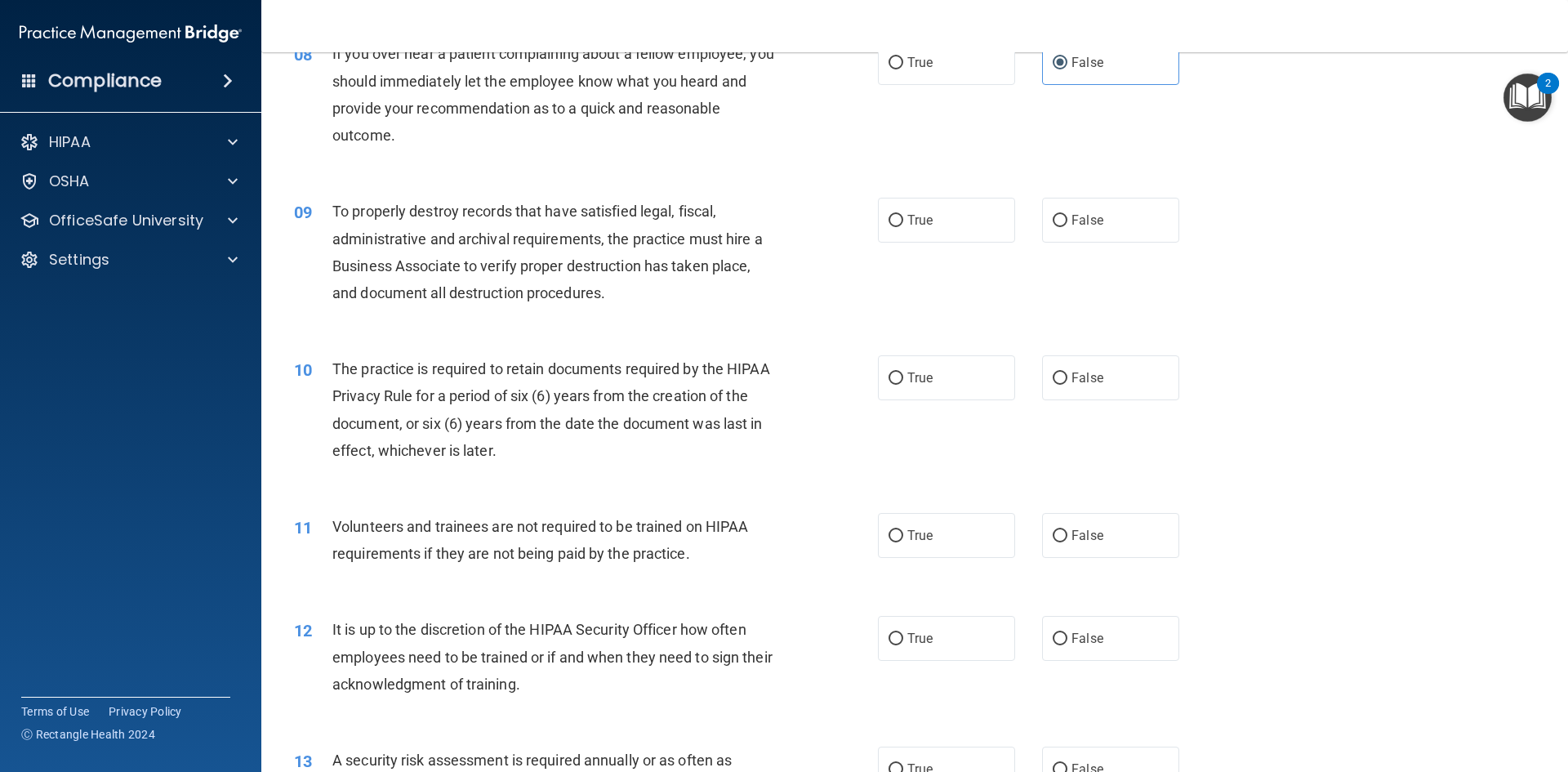
scroll to position [1062, 0]
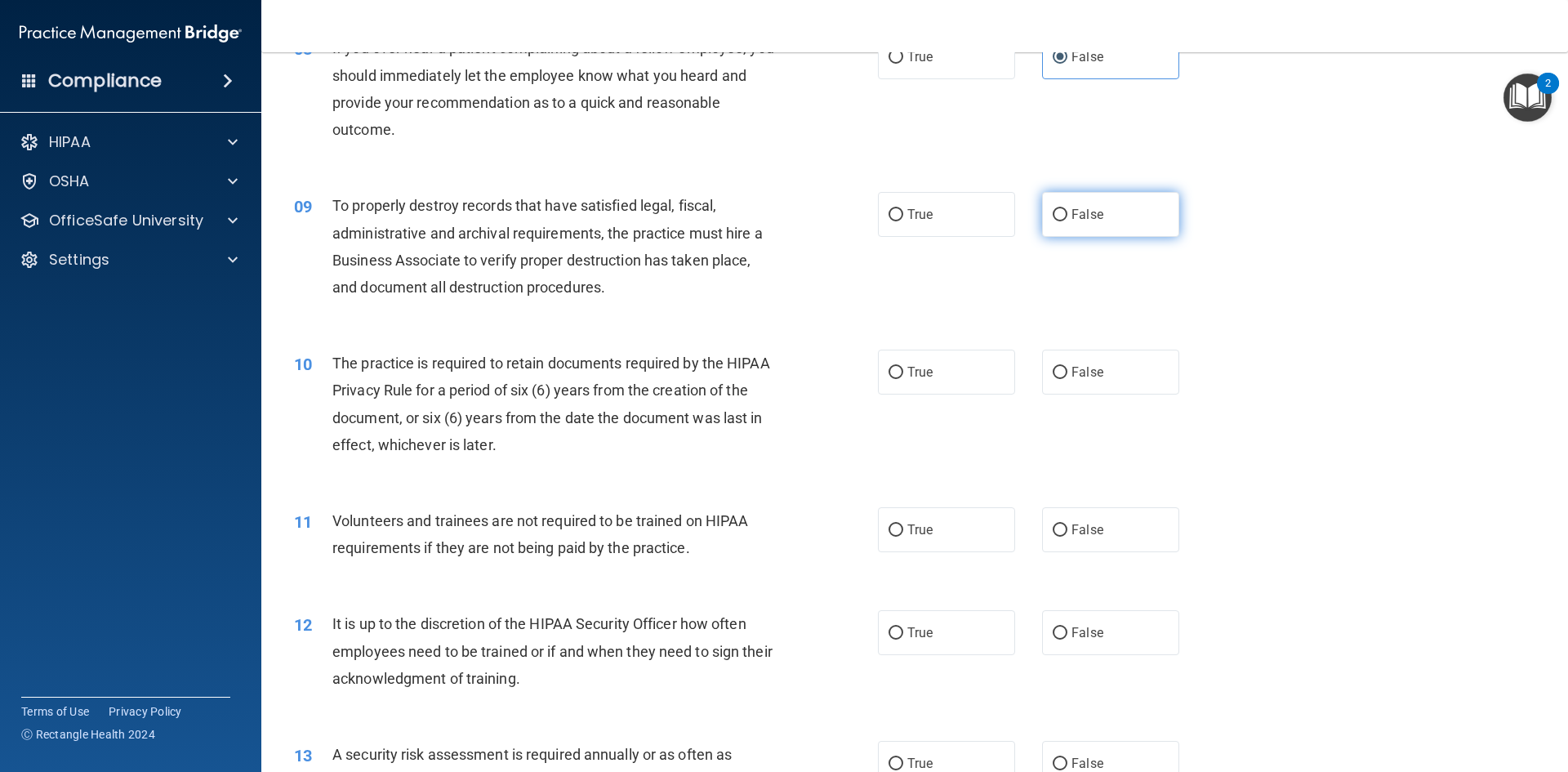
click at [1042, 220] on label "False" at bounding box center [1110, 214] width 138 height 45
click at [1052, 220] on input "False" at bounding box center [1059, 215] width 15 height 12
radio input "true"
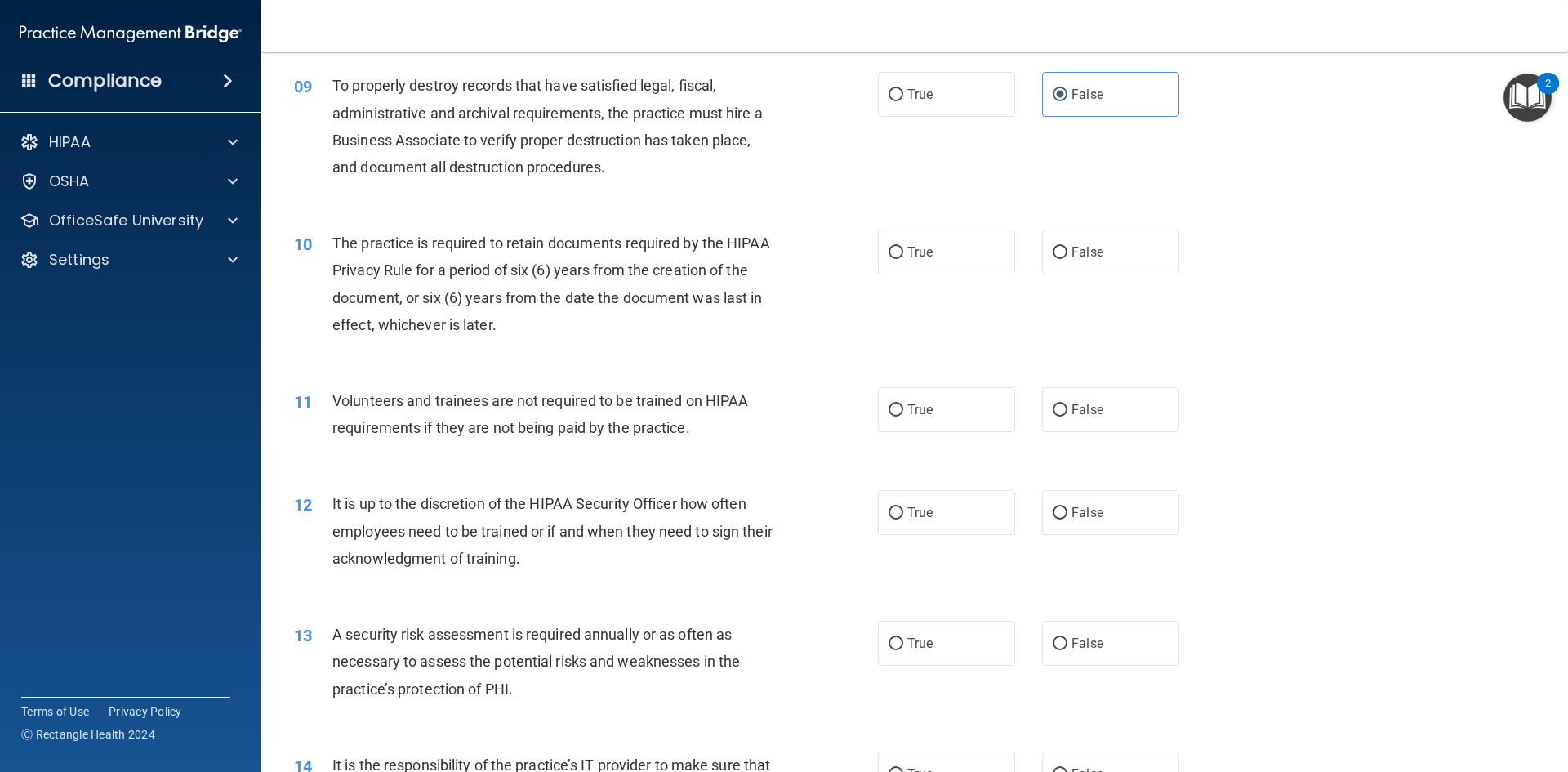
scroll to position [1225, 0]
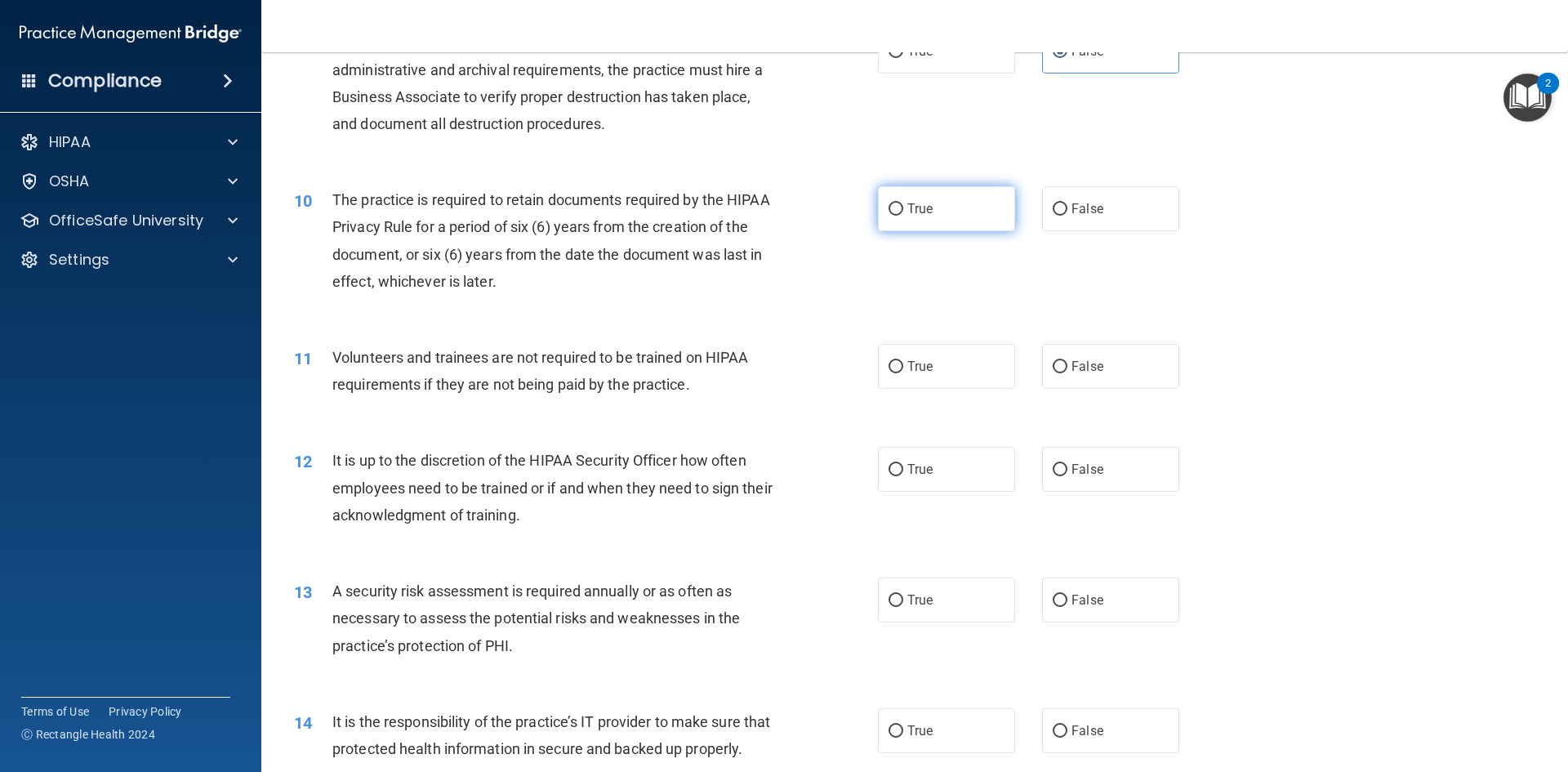
click at [949, 216] on label "True" at bounding box center [946, 208] width 138 height 45
click at [903, 215] on input "True" at bounding box center [895, 210] width 15 height 12
radio input "true"
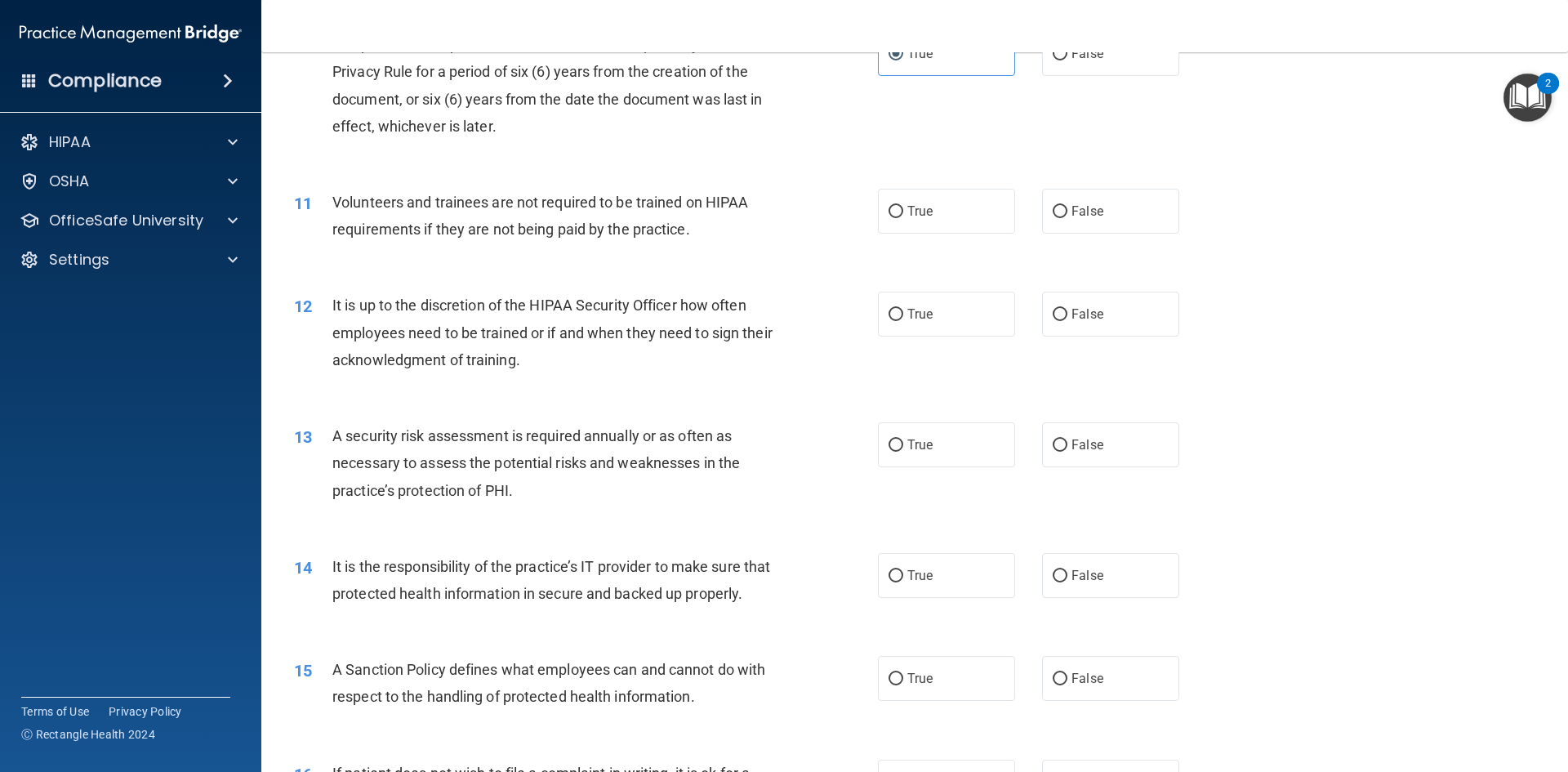
scroll to position [1471, 0]
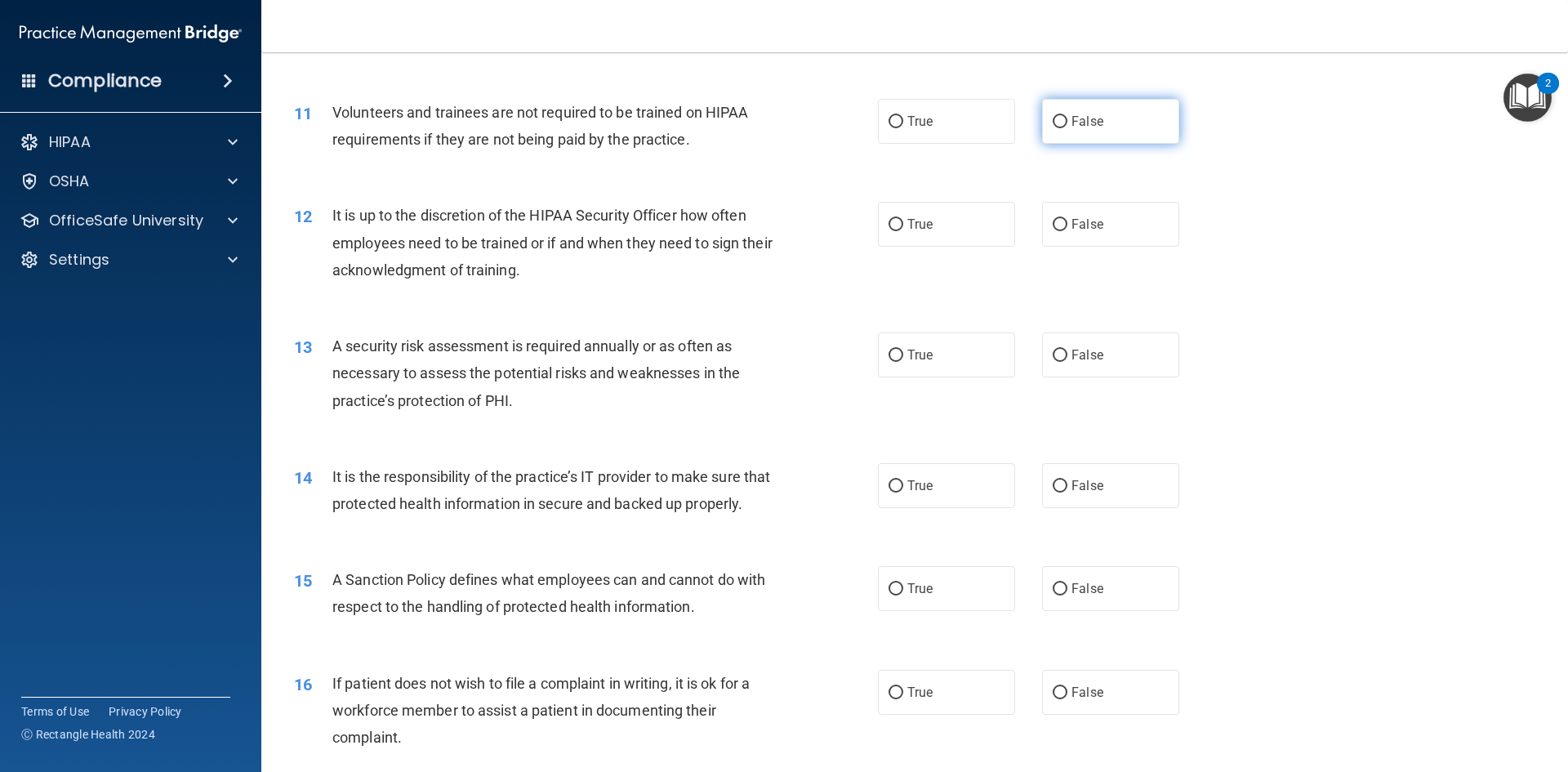
click at [1159, 107] on label "False" at bounding box center [1110, 121] width 138 height 45
click at [1067, 116] on input "False" at bounding box center [1059, 122] width 15 height 12
radio input "true"
click at [1071, 222] on span "False" at bounding box center [1087, 224] width 32 height 16
click at [1067, 222] on input "False" at bounding box center [1059, 225] width 15 height 12
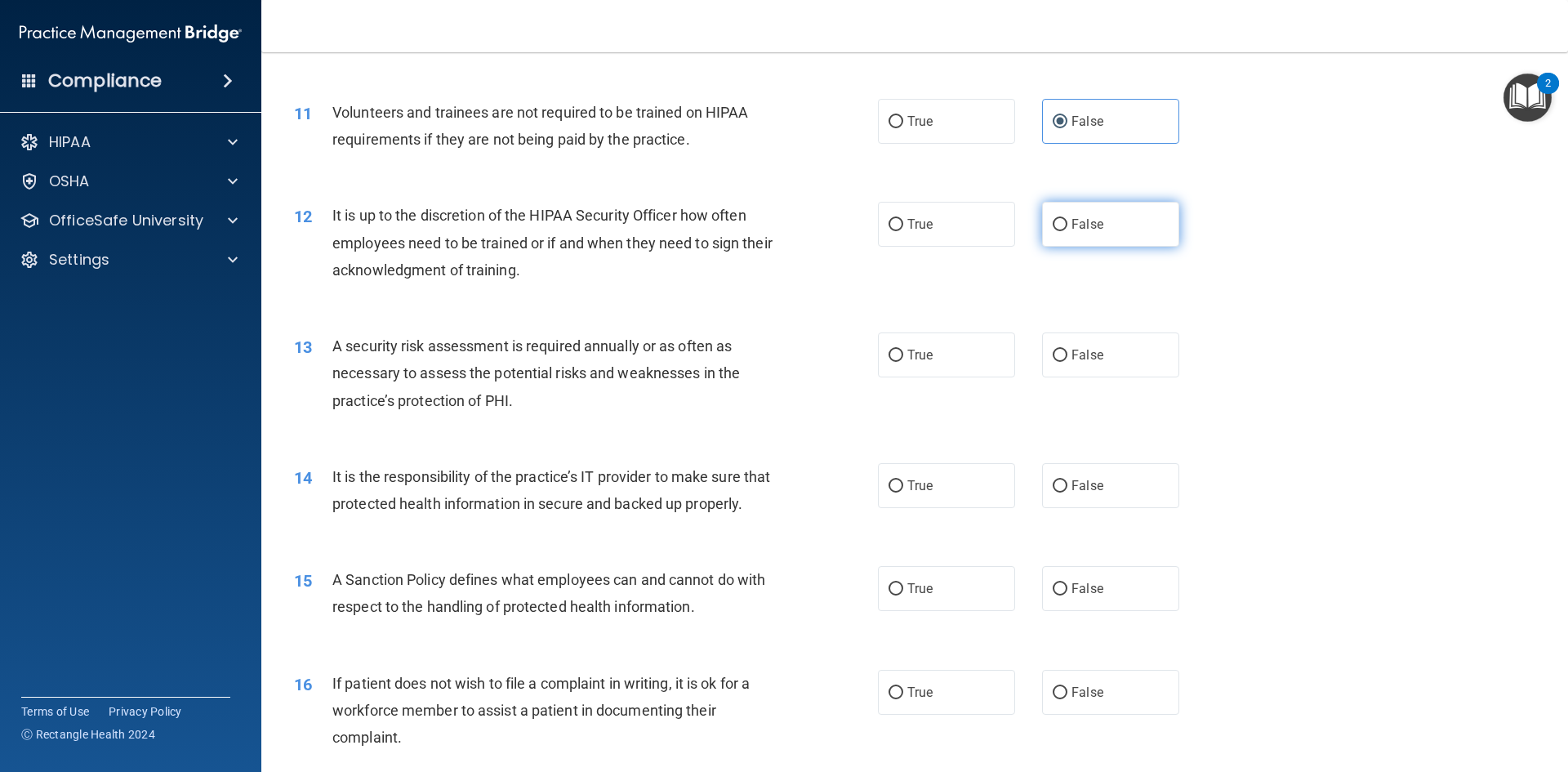
radio input "true"
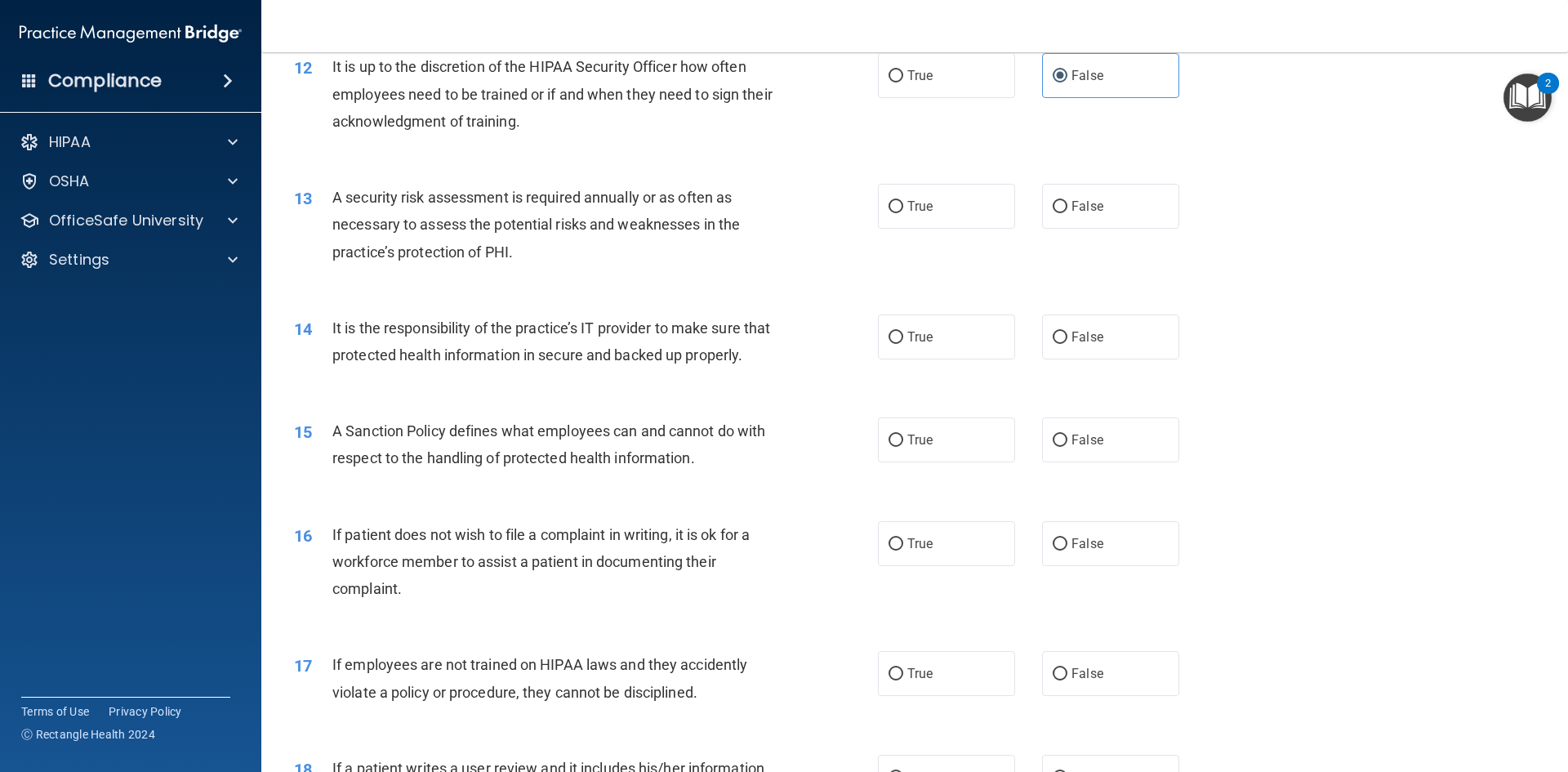
scroll to position [1634, 0]
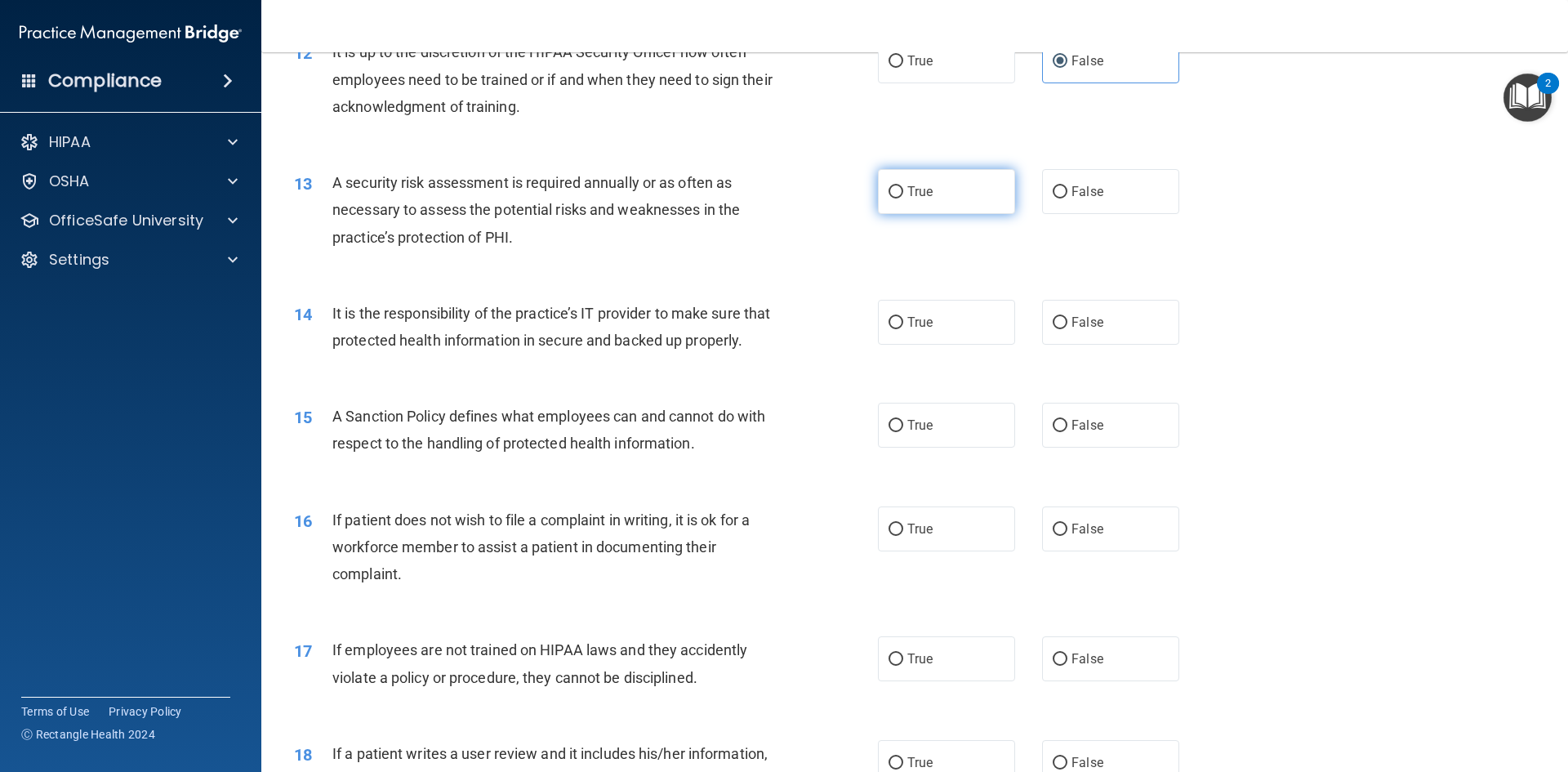
click at [916, 180] on label "True" at bounding box center [946, 191] width 138 height 45
click at [903, 186] on input "True" at bounding box center [895, 192] width 15 height 12
radio input "true"
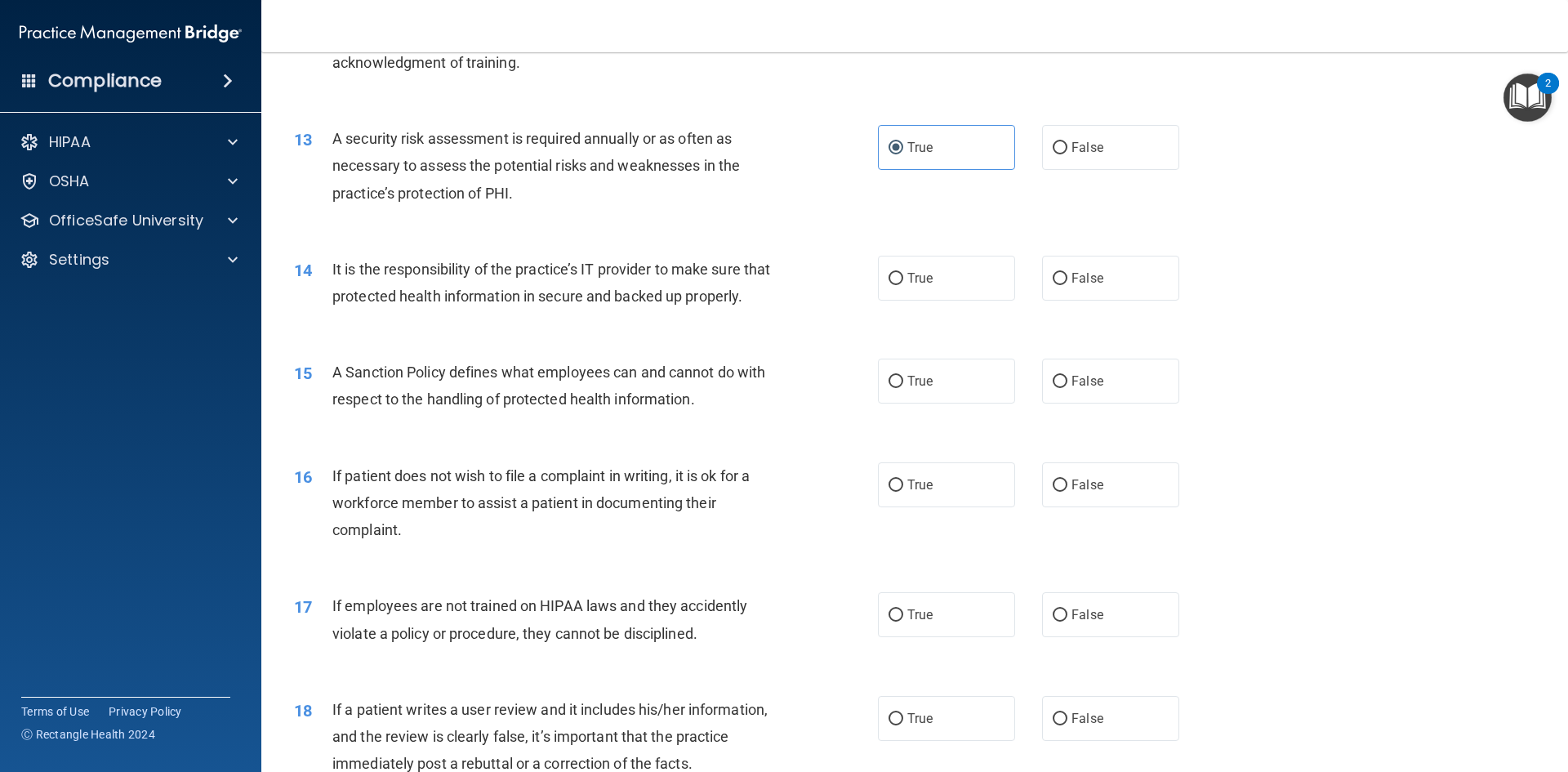
scroll to position [1715, 0]
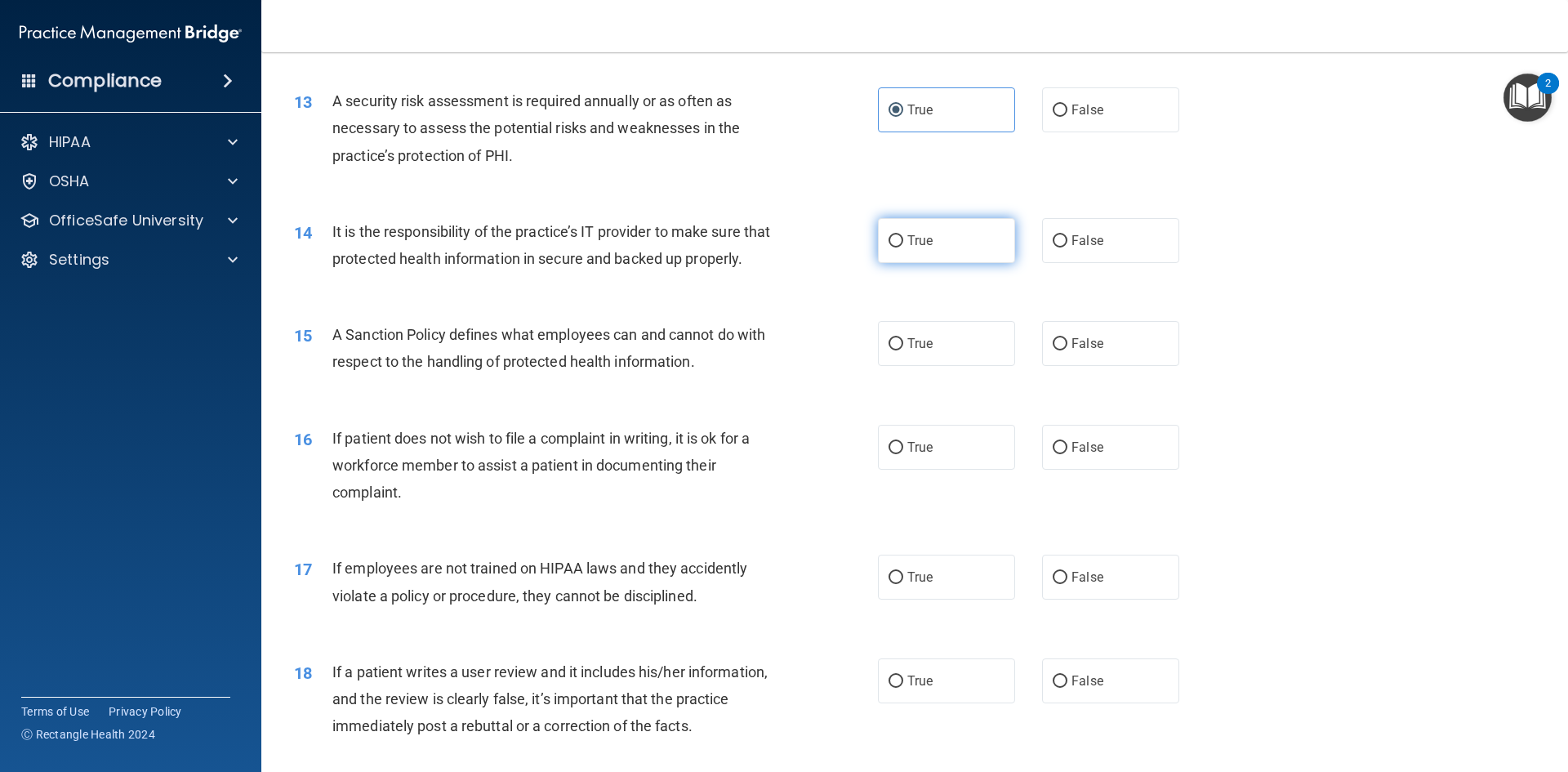
click at [896, 234] on label "True" at bounding box center [946, 240] width 138 height 45
click at [896, 236] on input "True" at bounding box center [895, 242] width 15 height 12
radio input "true"
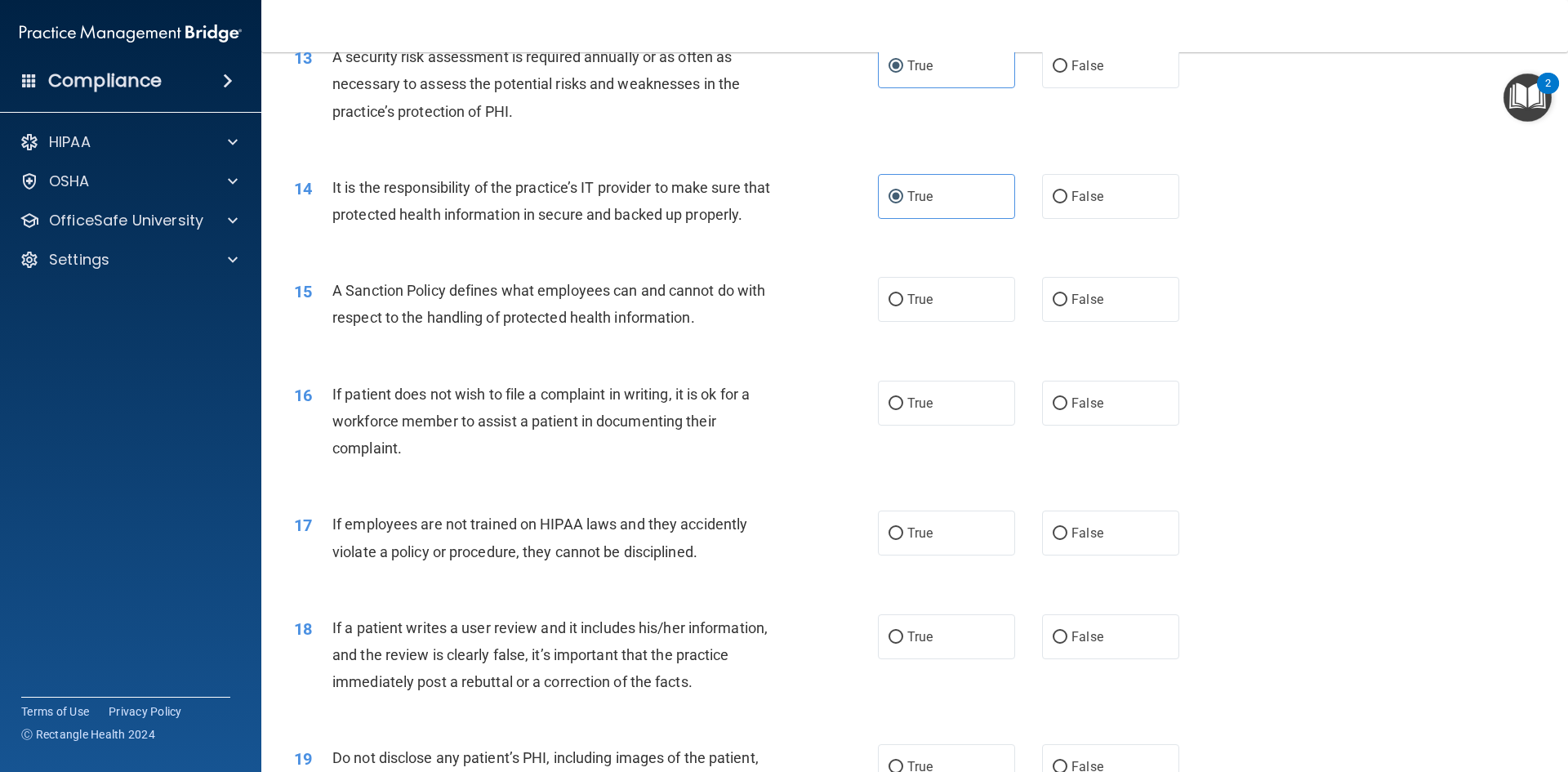
scroll to position [1797, 0]
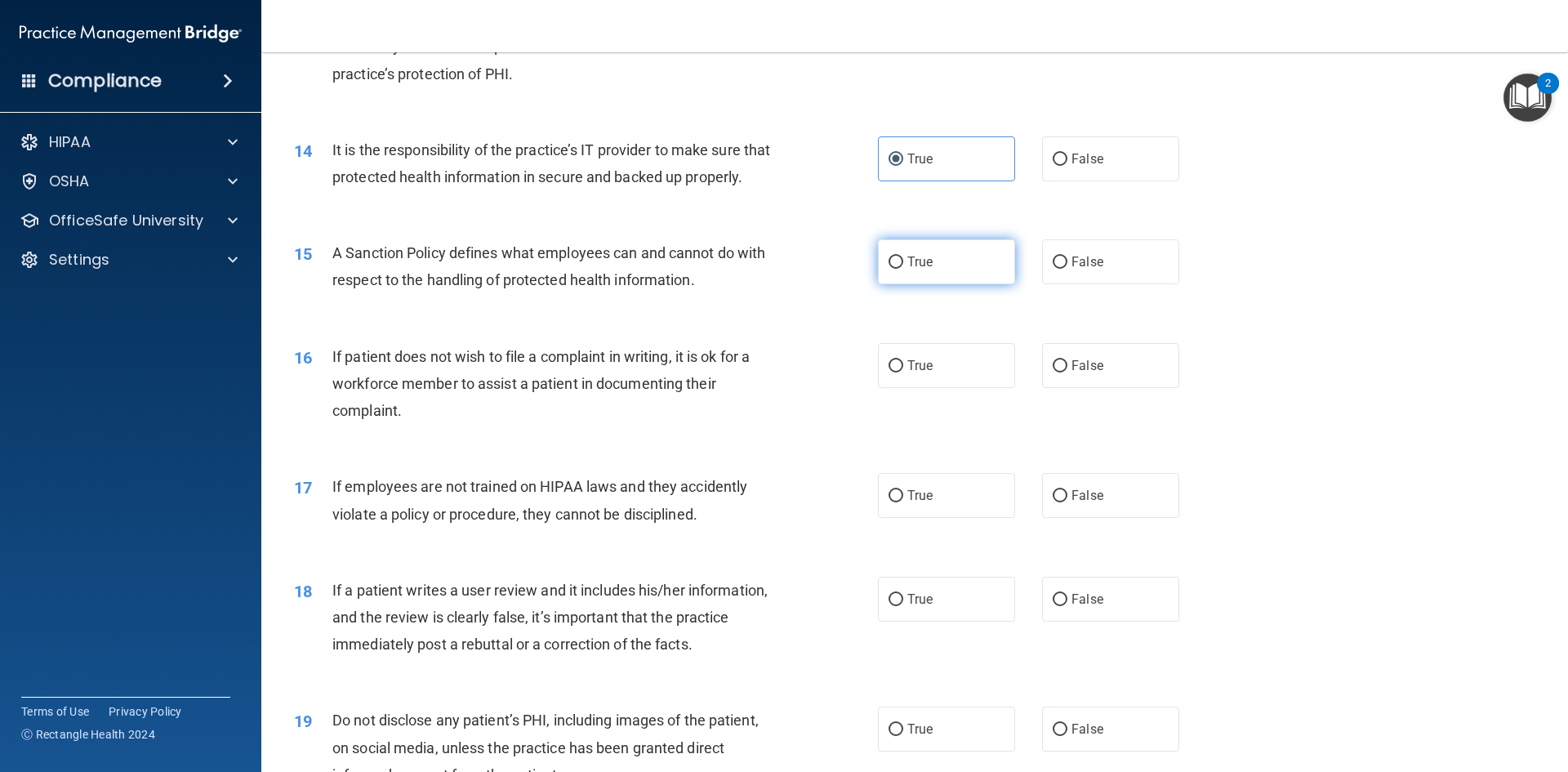
click at [914, 270] on span "True" at bounding box center [920, 262] width 26 height 16
click at [903, 269] on input "True" at bounding box center [895, 263] width 15 height 12
radio input "true"
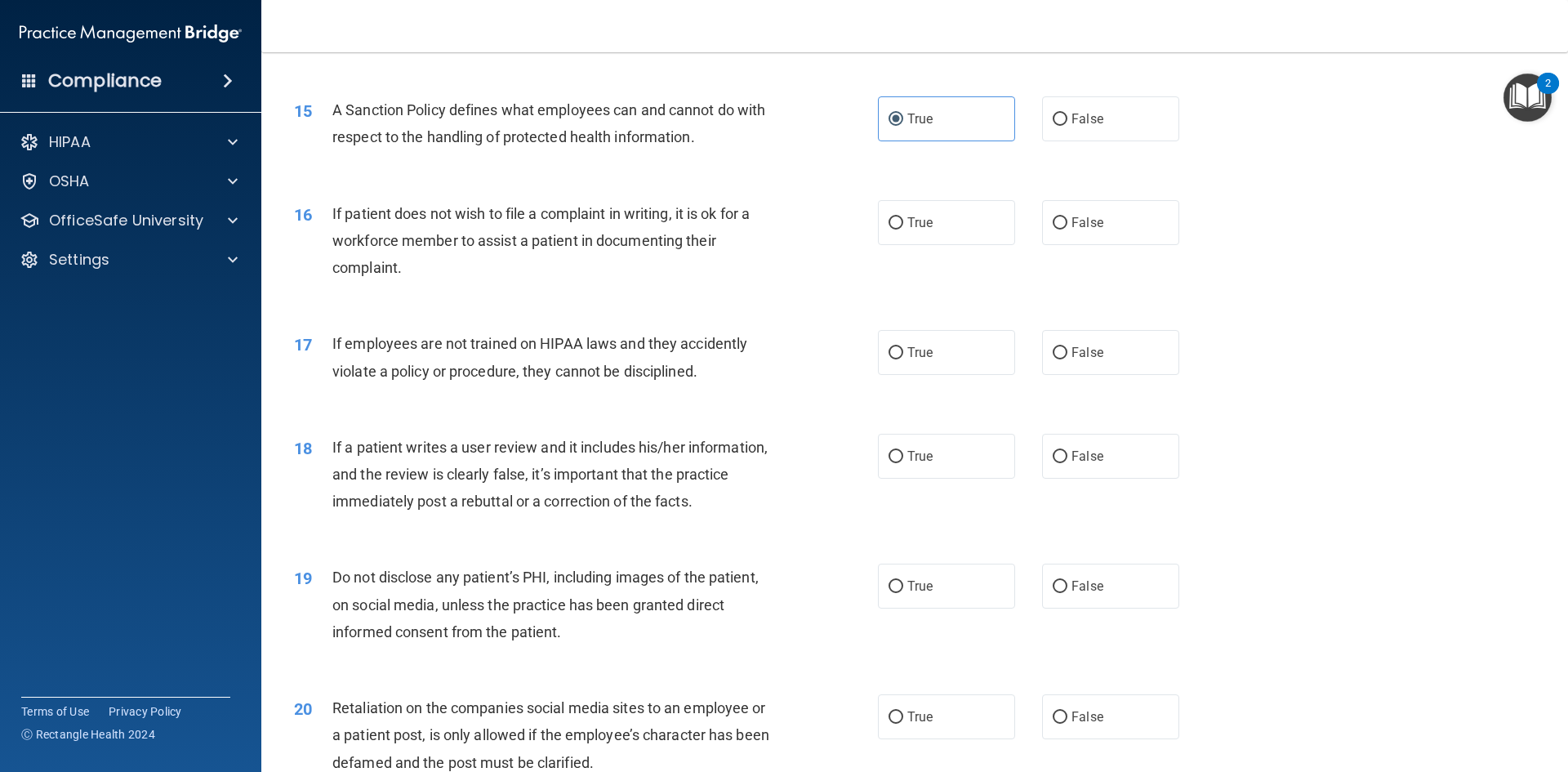
scroll to position [1960, 0]
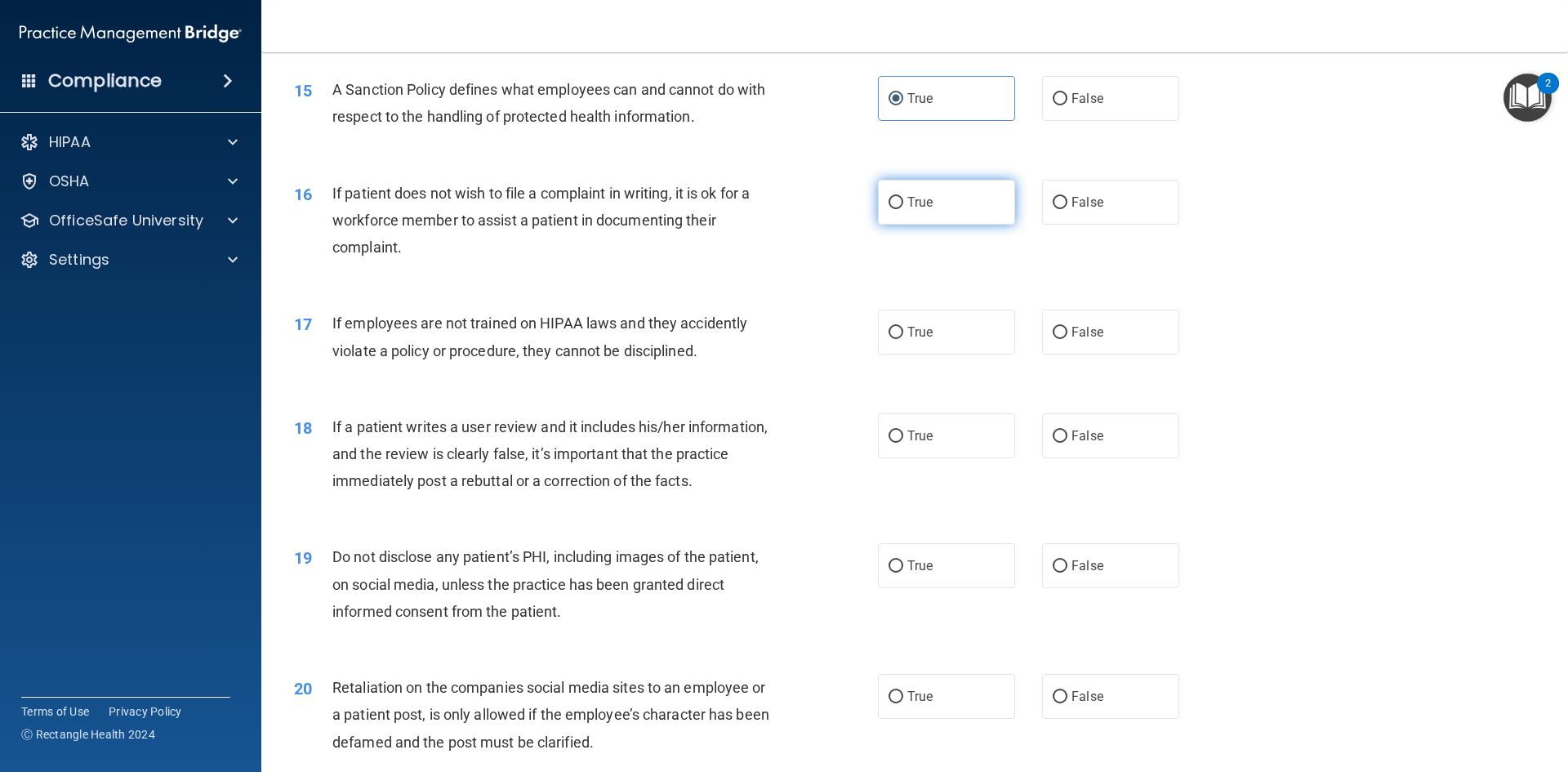
click at [925, 225] on label "True" at bounding box center [946, 202] width 138 height 45
click at [903, 209] on input "True" at bounding box center [895, 203] width 15 height 12
radio input "true"
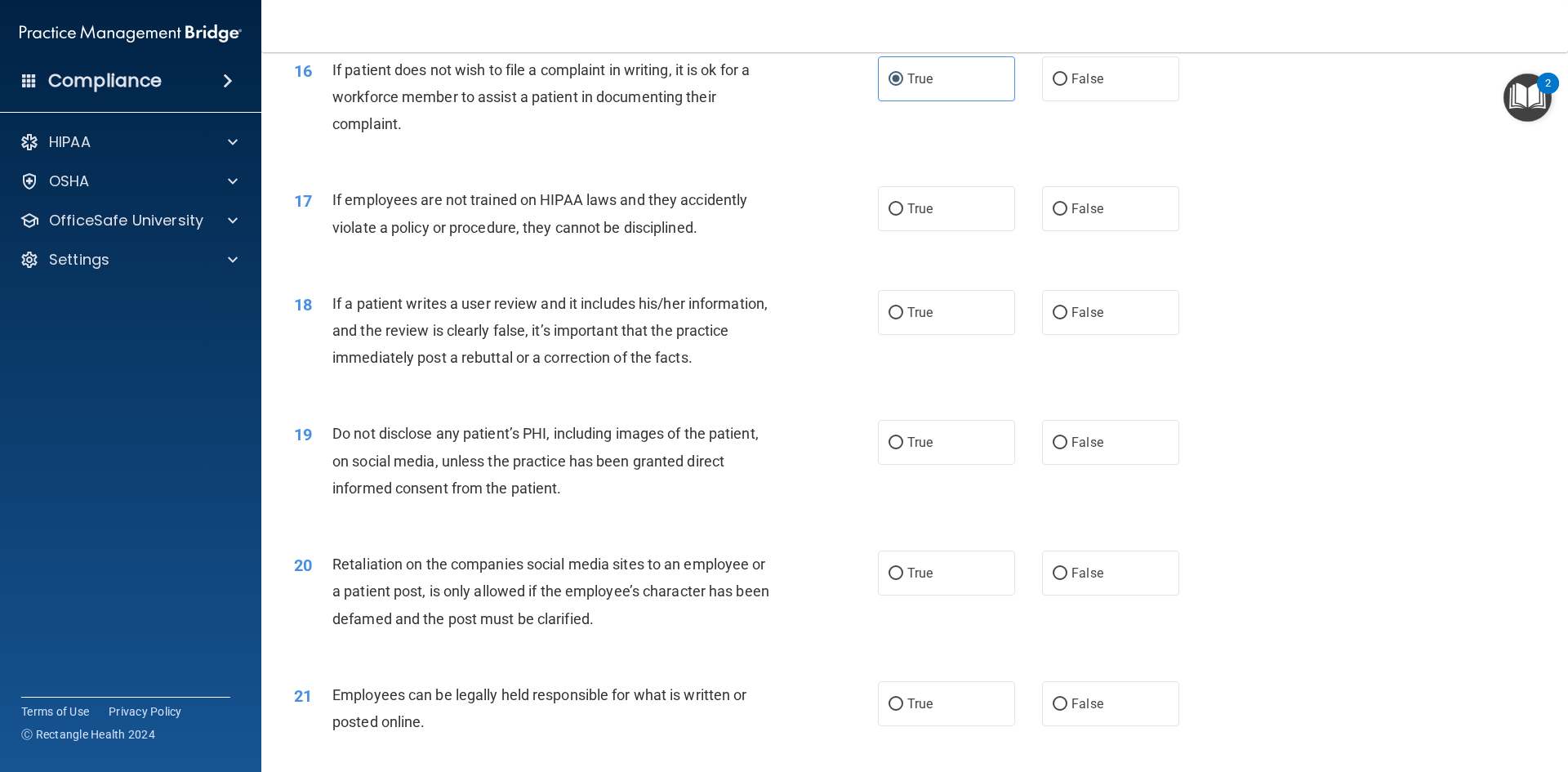
scroll to position [2124, 0]
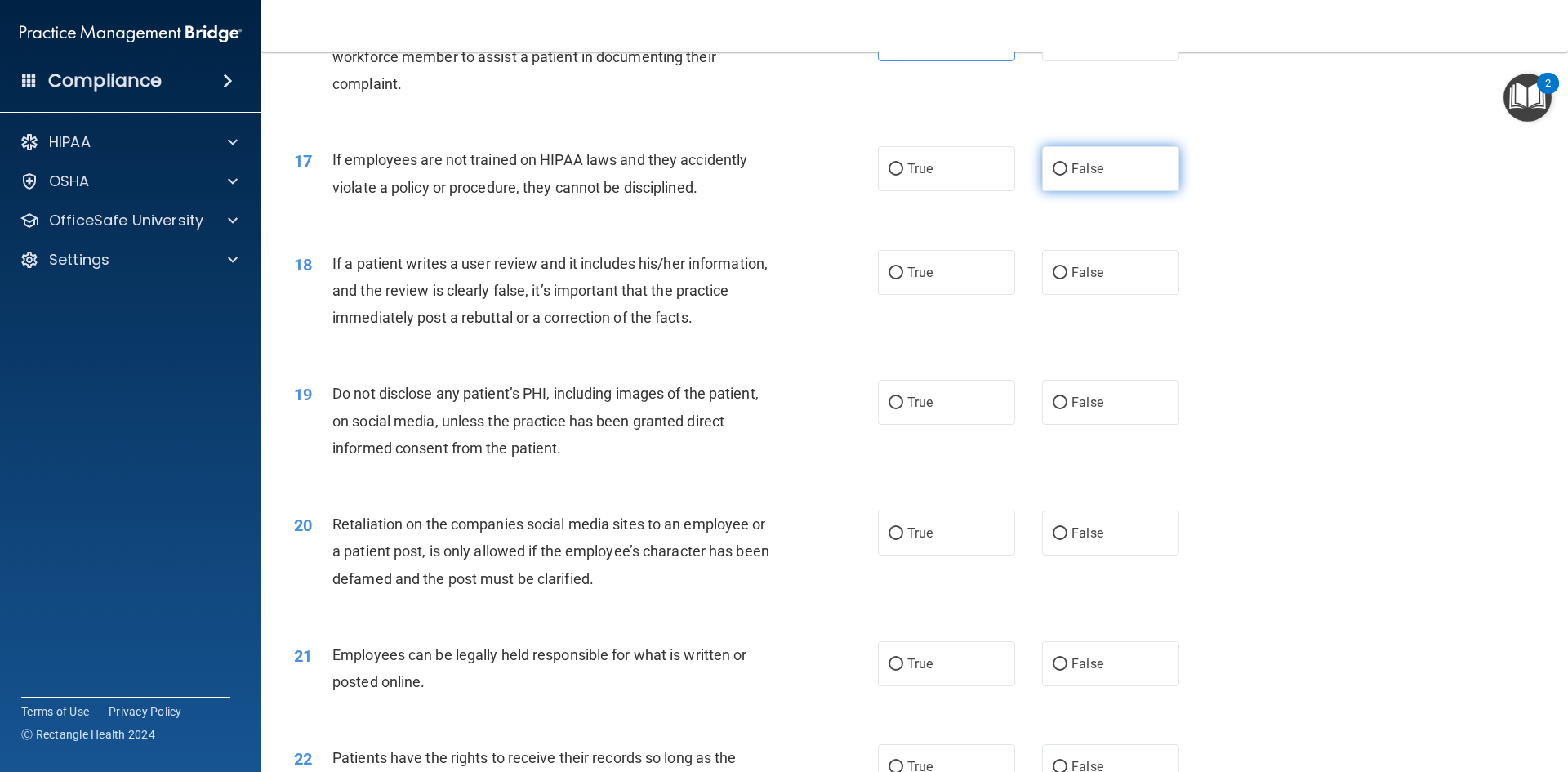
click at [1042, 191] on label "False" at bounding box center [1110, 169] width 138 height 45
click at [1052, 176] on input "False" at bounding box center [1059, 169] width 15 height 12
radio input "true"
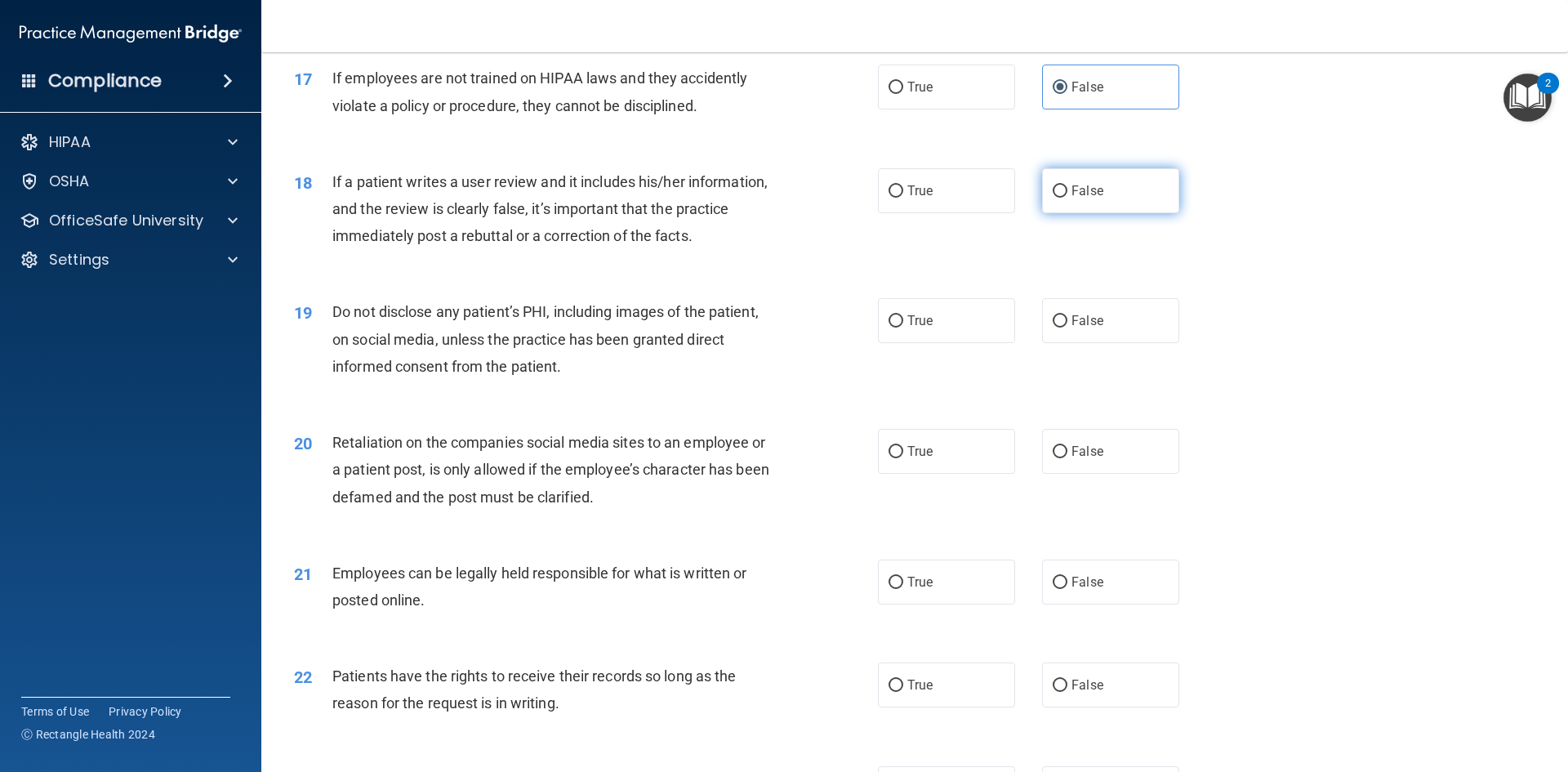
click at [1057, 214] on label "False" at bounding box center [1110, 191] width 138 height 45
click at [1057, 198] on input "False" at bounding box center [1059, 191] width 15 height 12
radio input "true"
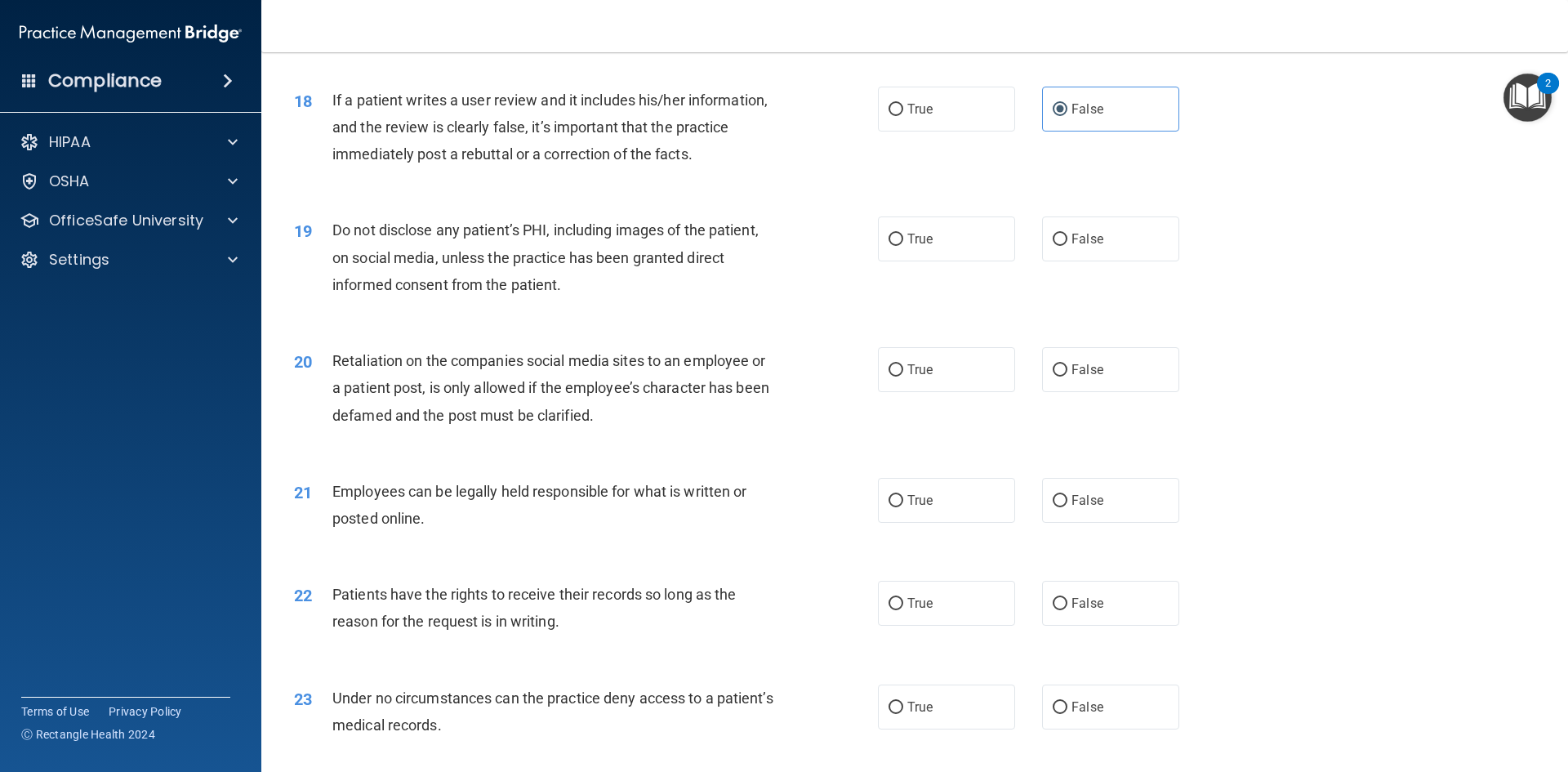
scroll to position [2369, 0]
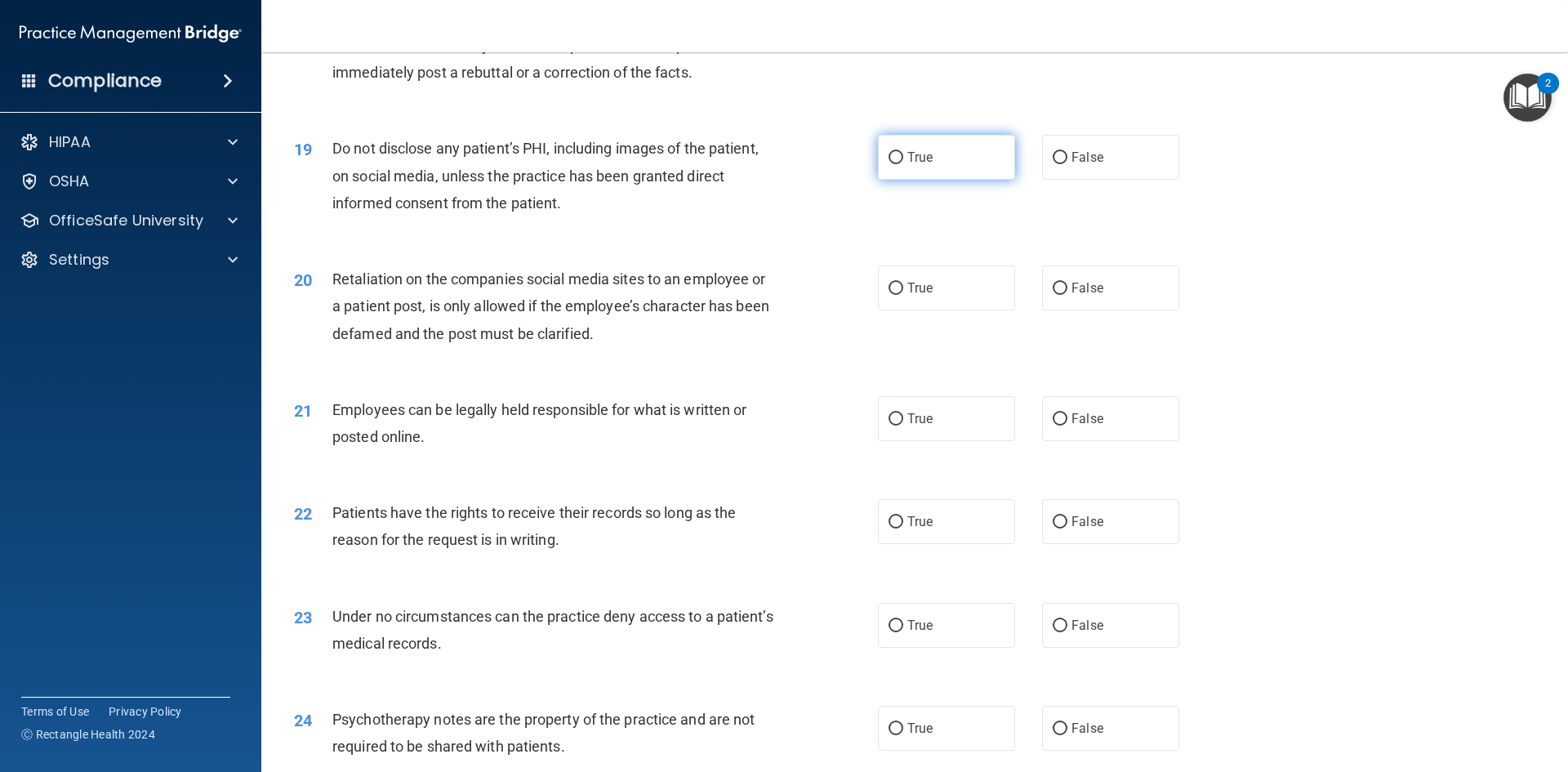
click at [912, 180] on label "True" at bounding box center [946, 157] width 138 height 45
click at [903, 164] on input "True" at bounding box center [895, 158] width 15 height 12
radio input "true"
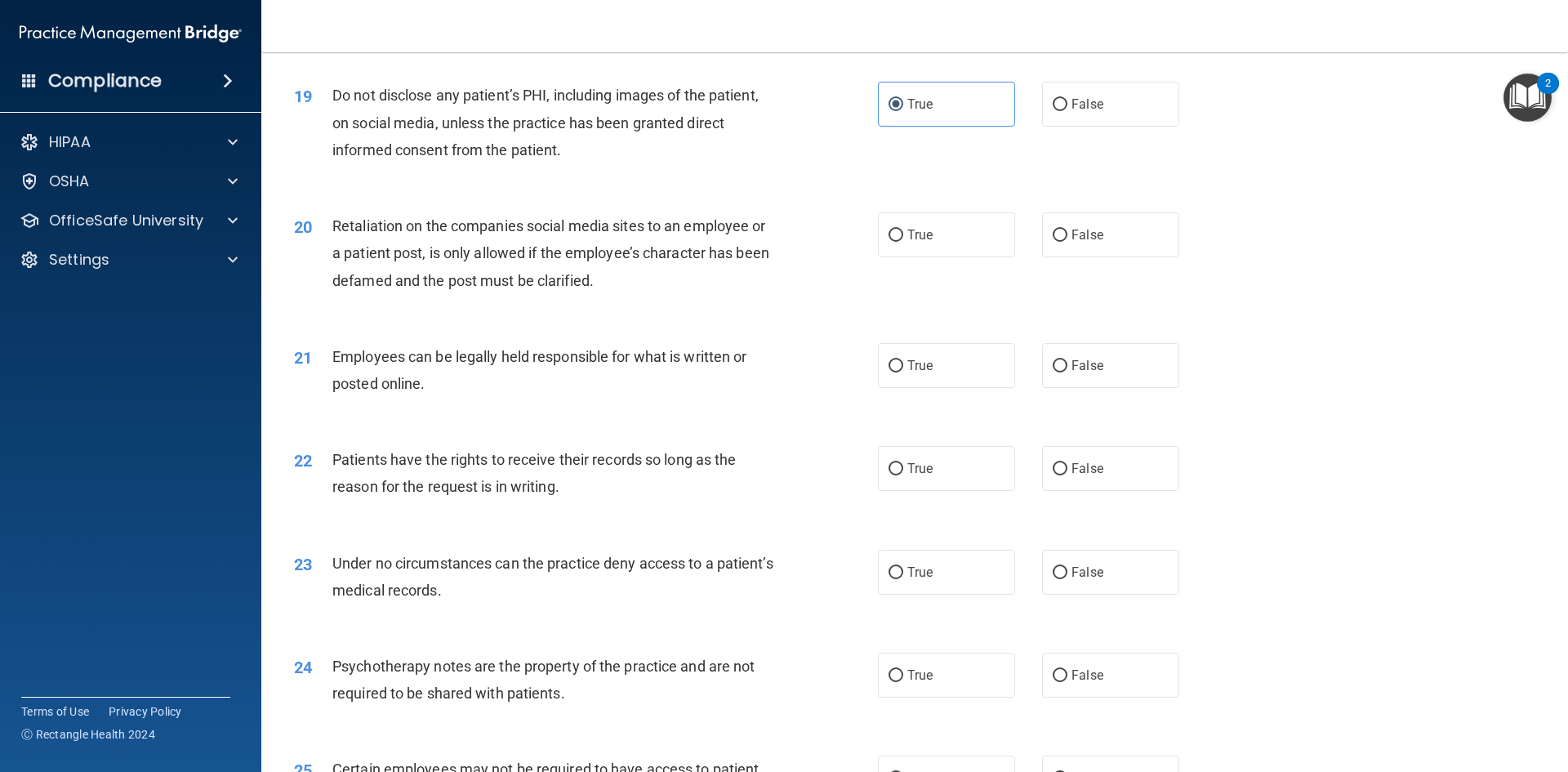
scroll to position [2451, 0]
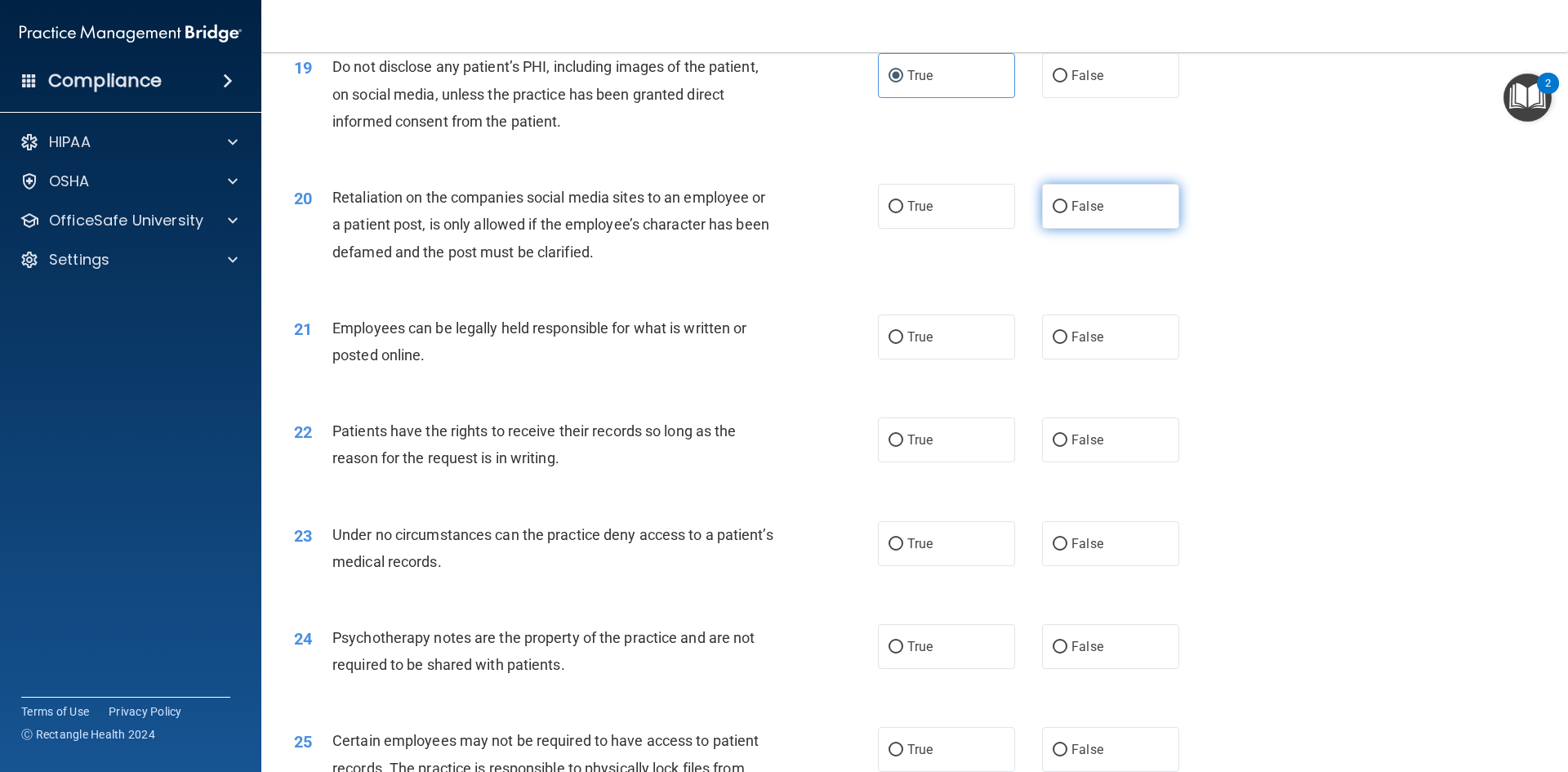
click at [1072, 214] on span "False" at bounding box center [1087, 206] width 32 height 16
click at [1067, 214] on input "False" at bounding box center [1059, 207] width 15 height 12
radio input "true"
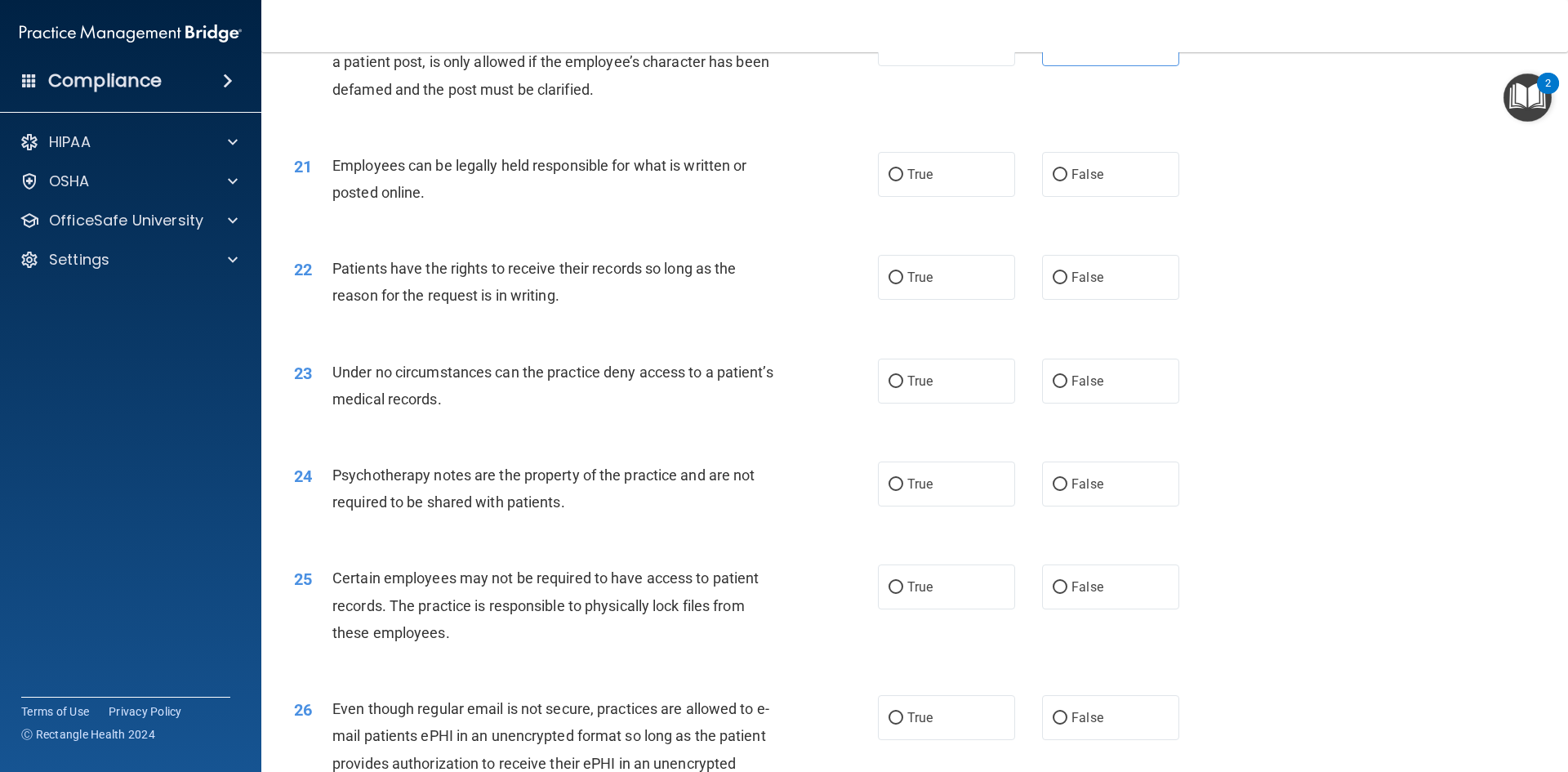
scroll to position [2614, 0]
click at [945, 196] on label "True" at bounding box center [946, 173] width 138 height 45
click at [903, 181] on input "True" at bounding box center [895, 175] width 15 height 12
radio input "true"
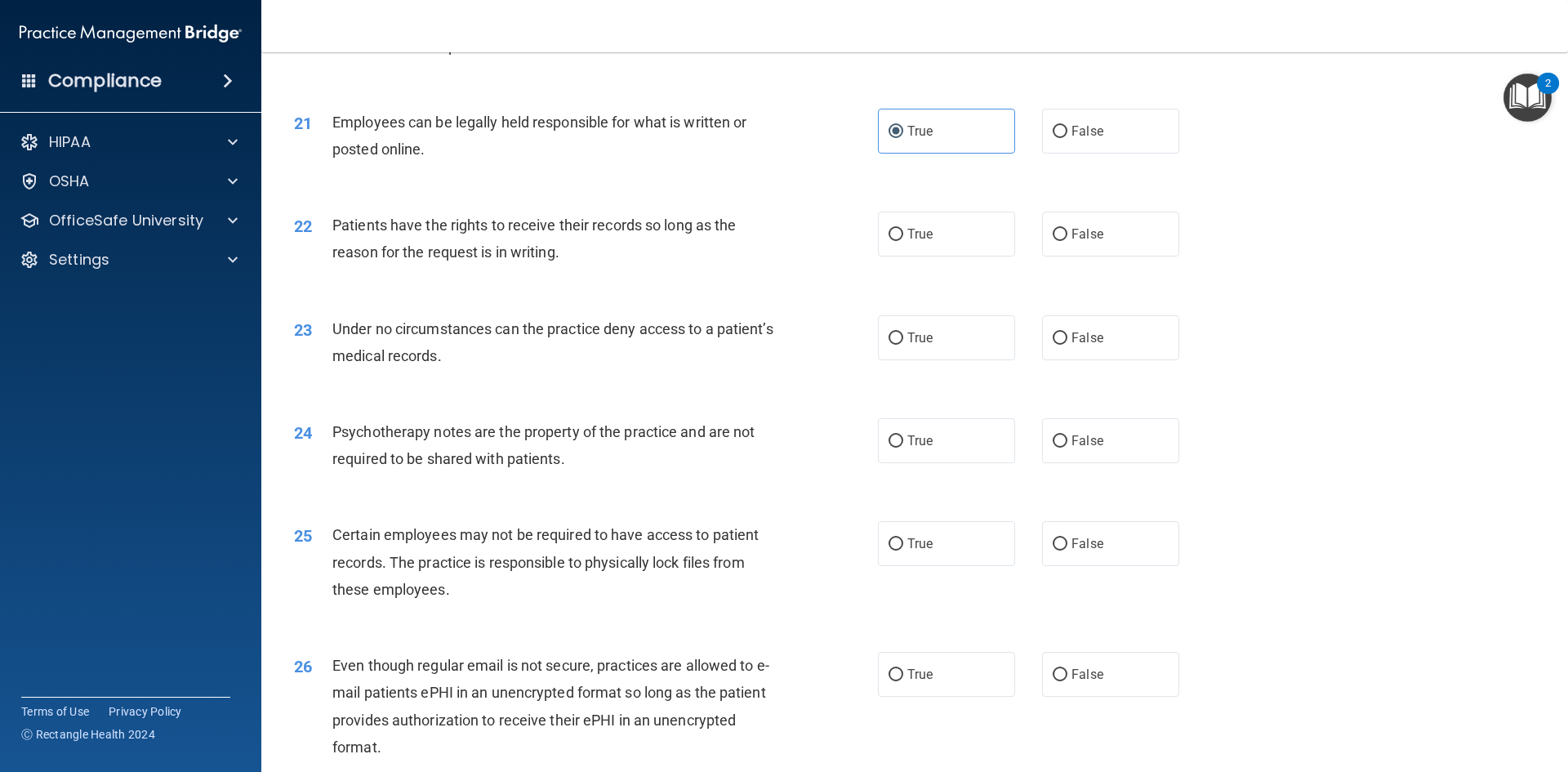
scroll to position [2695, 0]
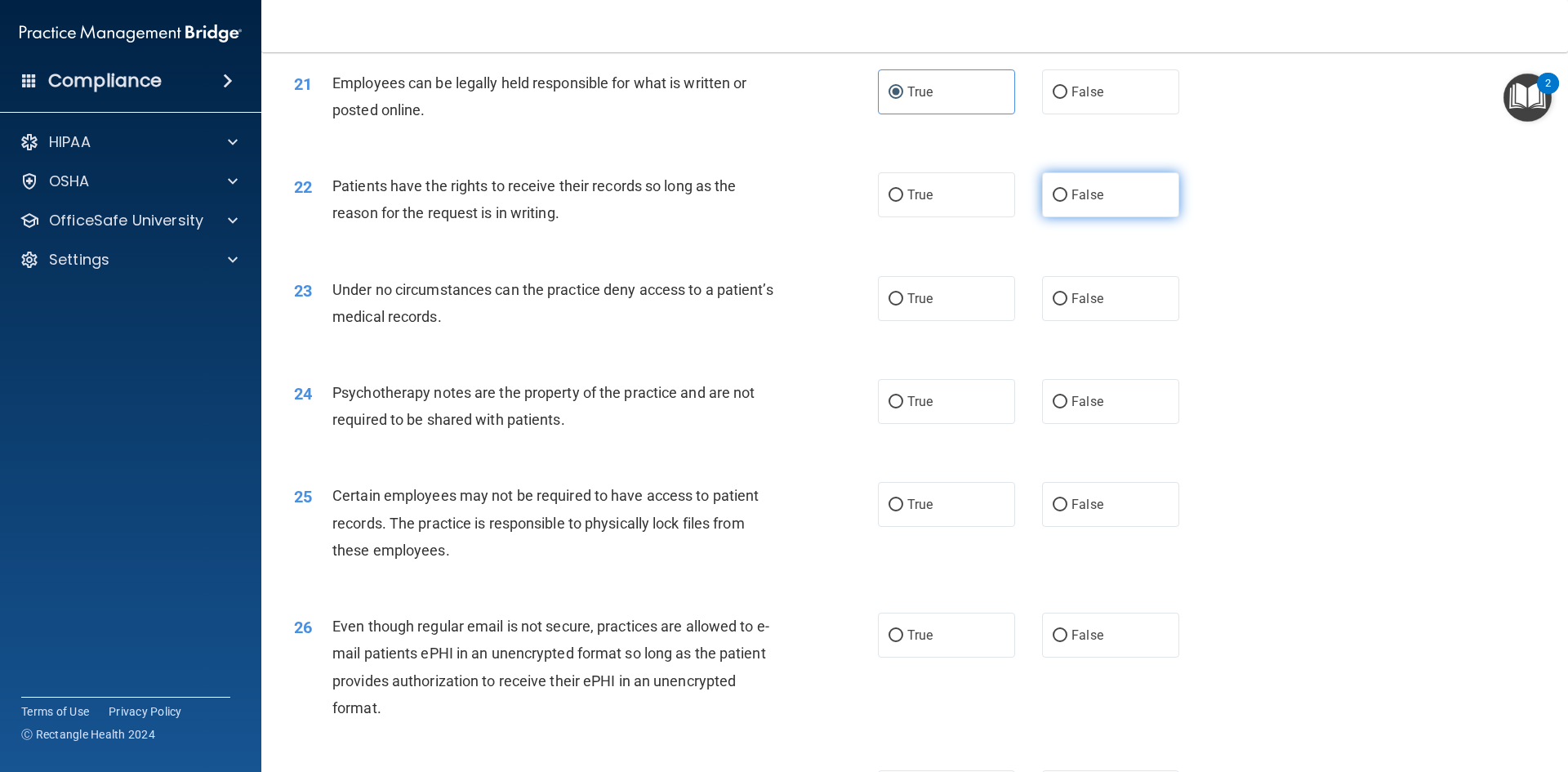
click at [1044, 217] on label "False" at bounding box center [1110, 194] width 138 height 45
click at [1052, 202] on input "False" at bounding box center [1059, 196] width 15 height 12
radio input "true"
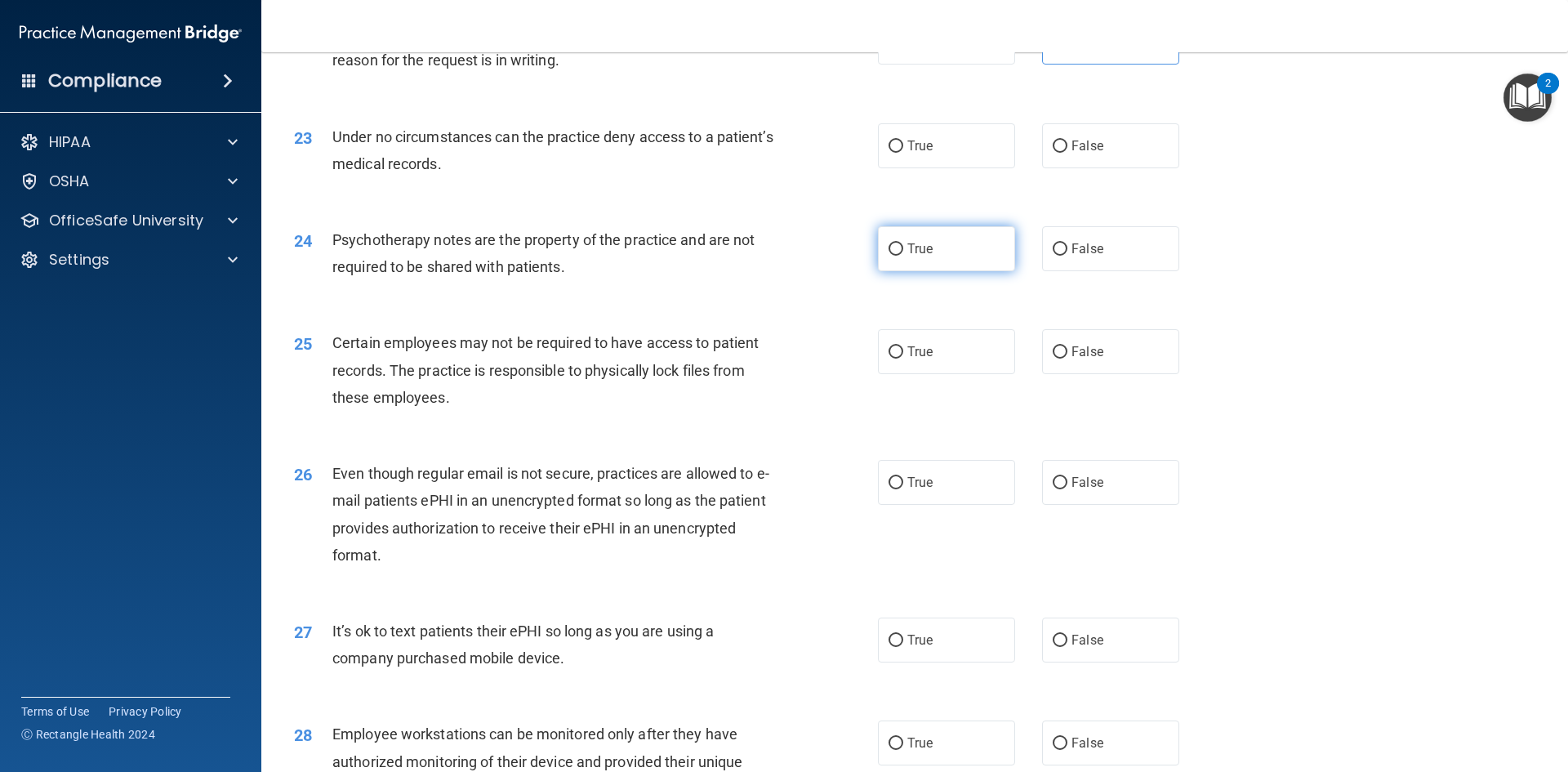
scroll to position [2859, 0]
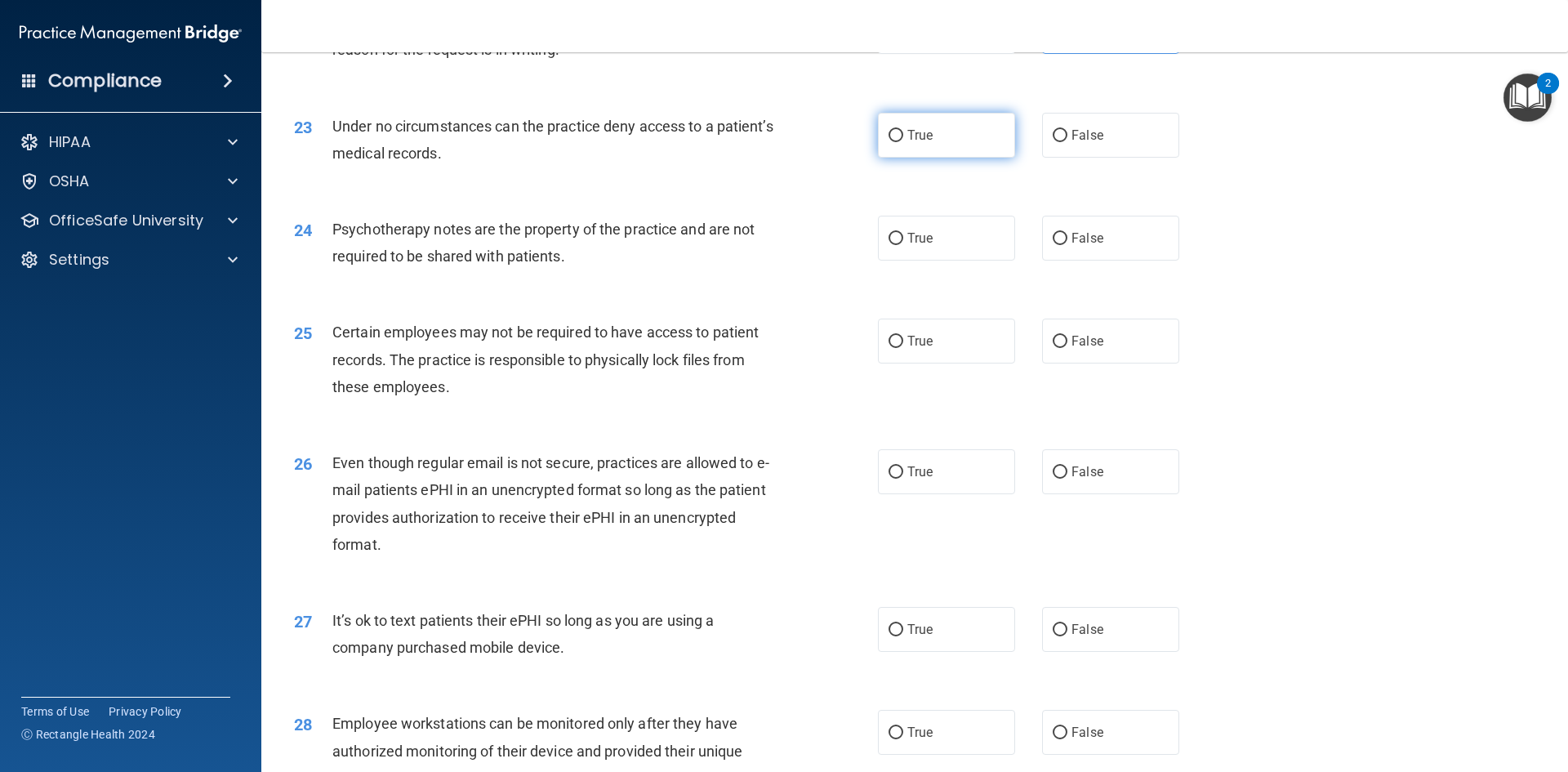
click at [975, 158] on label "True" at bounding box center [946, 135] width 138 height 45
click at [903, 142] on input "True" at bounding box center [895, 136] width 15 height 12
radio input "true"
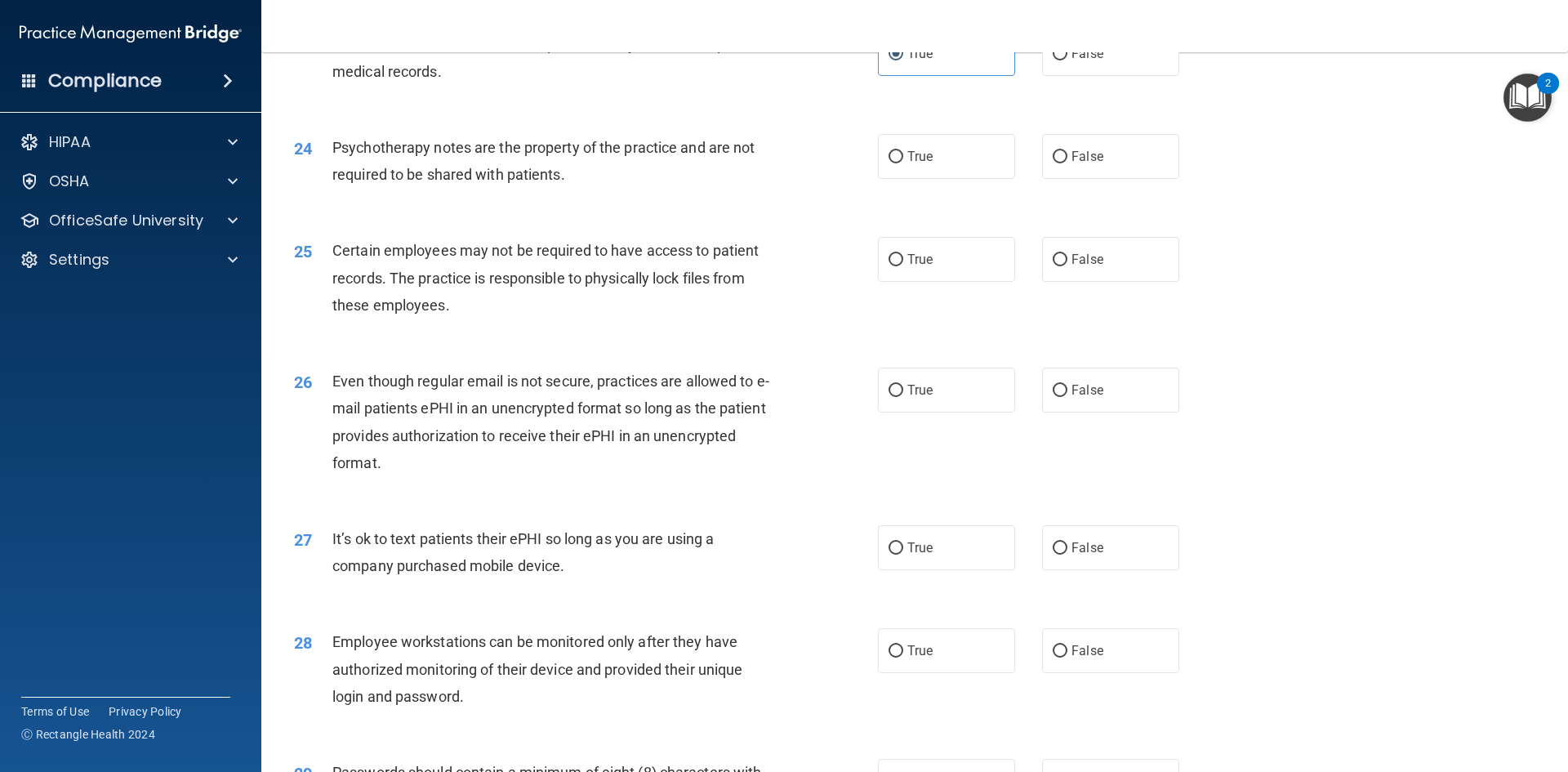
click at [1065, 103] on div "23 Under no circumstances can the practice deny access to a patient’s medical r…" at bounding box center [914, 62] width 1266 height 103
click at [1074, 76] on label "False" at bounding box center [1110, 53] width 138 height 45
click at [1067, 61] on input "False" at bounding box center [1059, 55] width 15 height 12
radio input "true"
radio input "false"
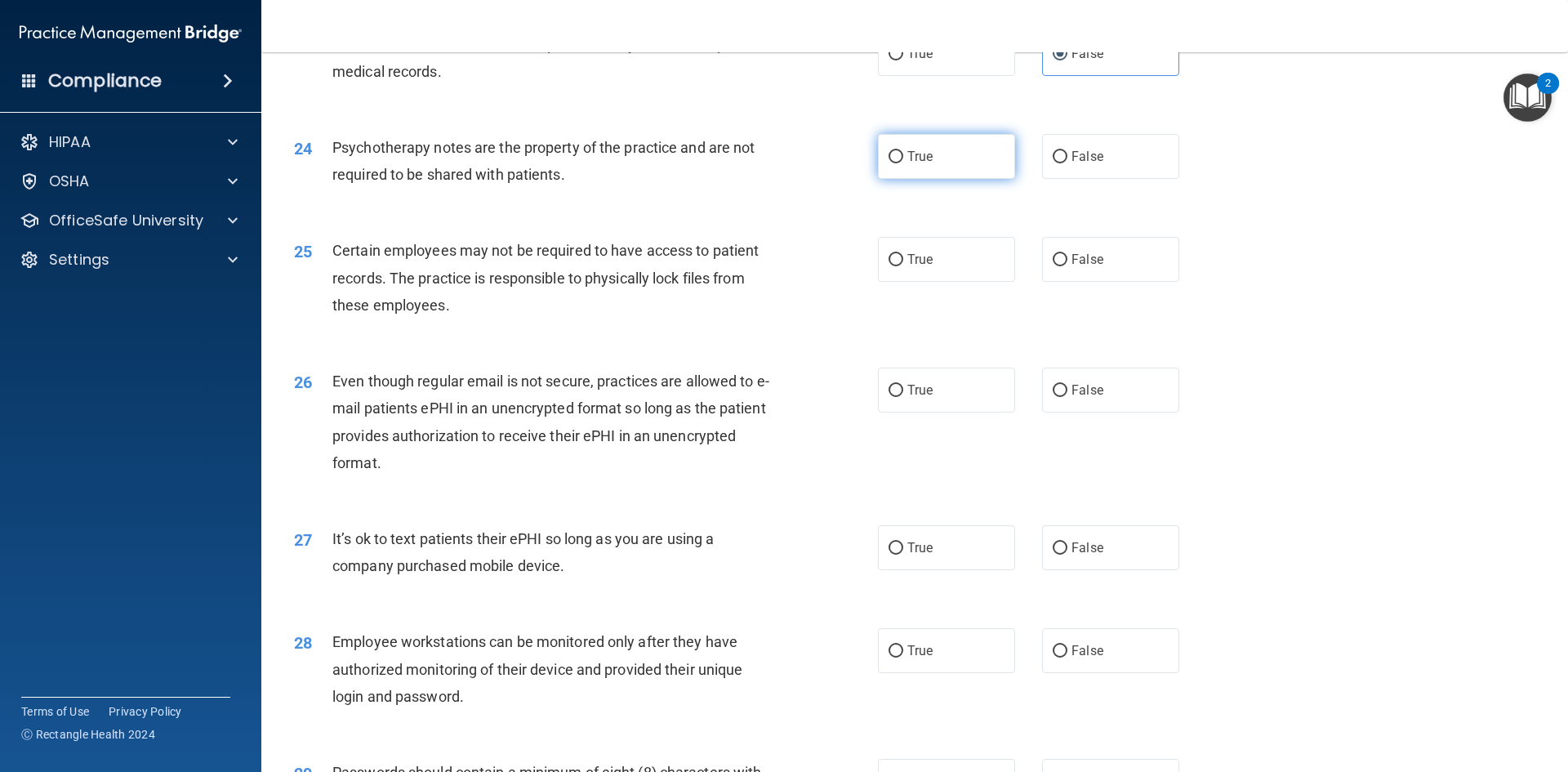
click at [915, 164] on span "True" at bounding box center [920, 157] width 26 height 16
click at [903, 163] on input "True" at bounding box center [895, 157] width 15 height 12
radio input "true"
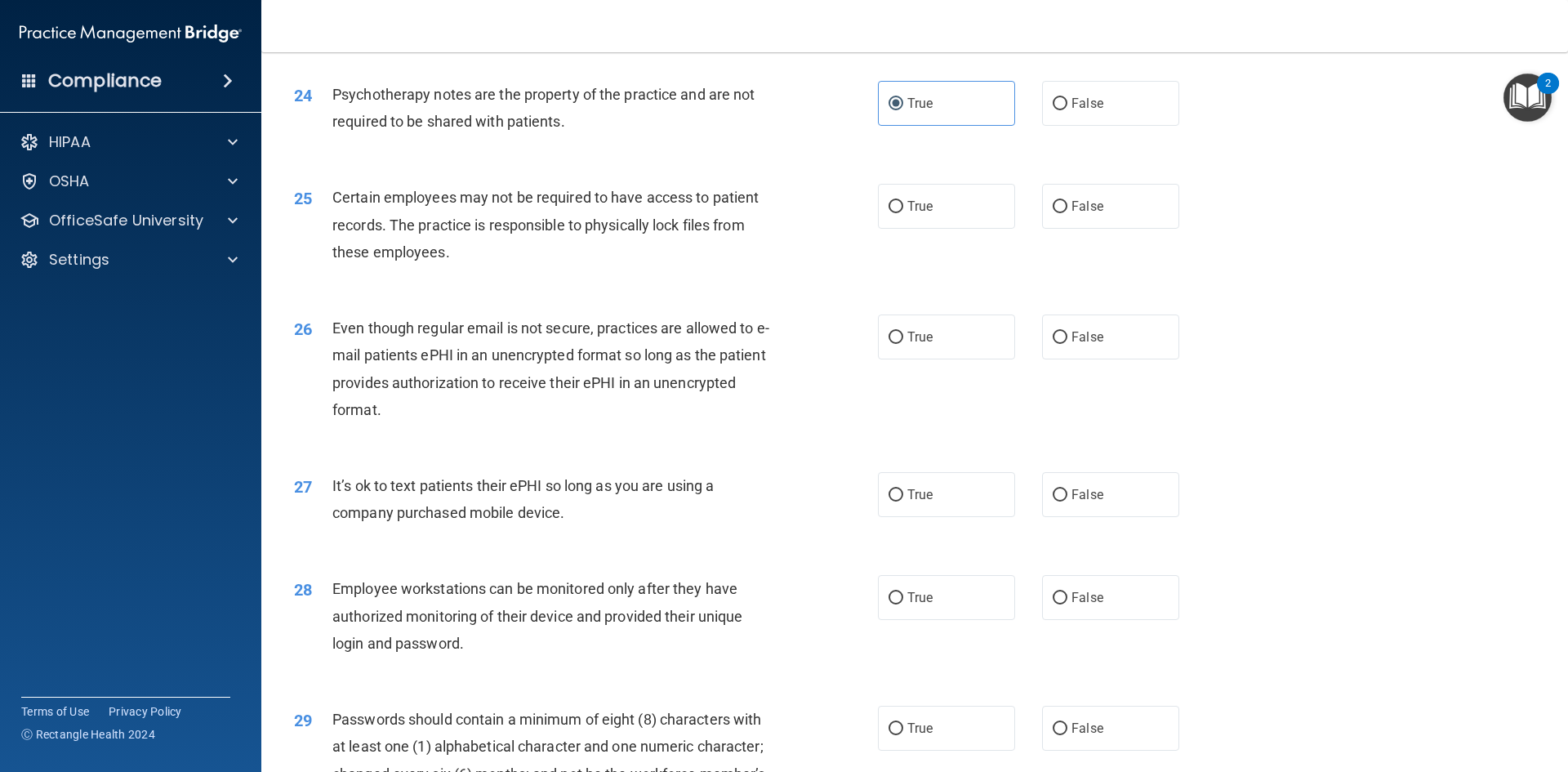
scroll to position [3023, 0]
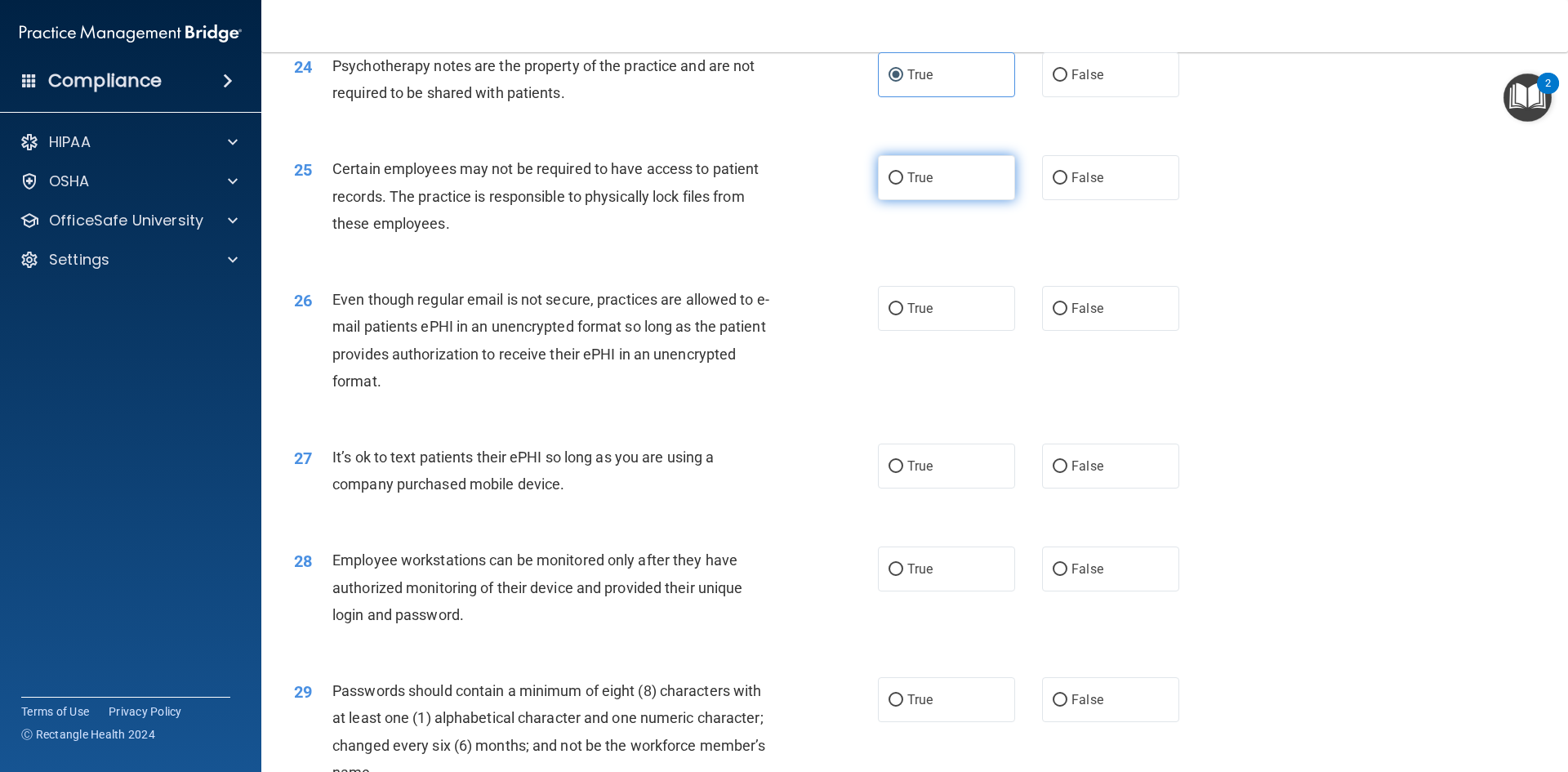
click at [942, 200] on label "True" at bounding box center [946, 177] width 138 height 45
click at [903, 184] on input "True" at bounding box center [895, 178] width 15 height 12
radio input "true"
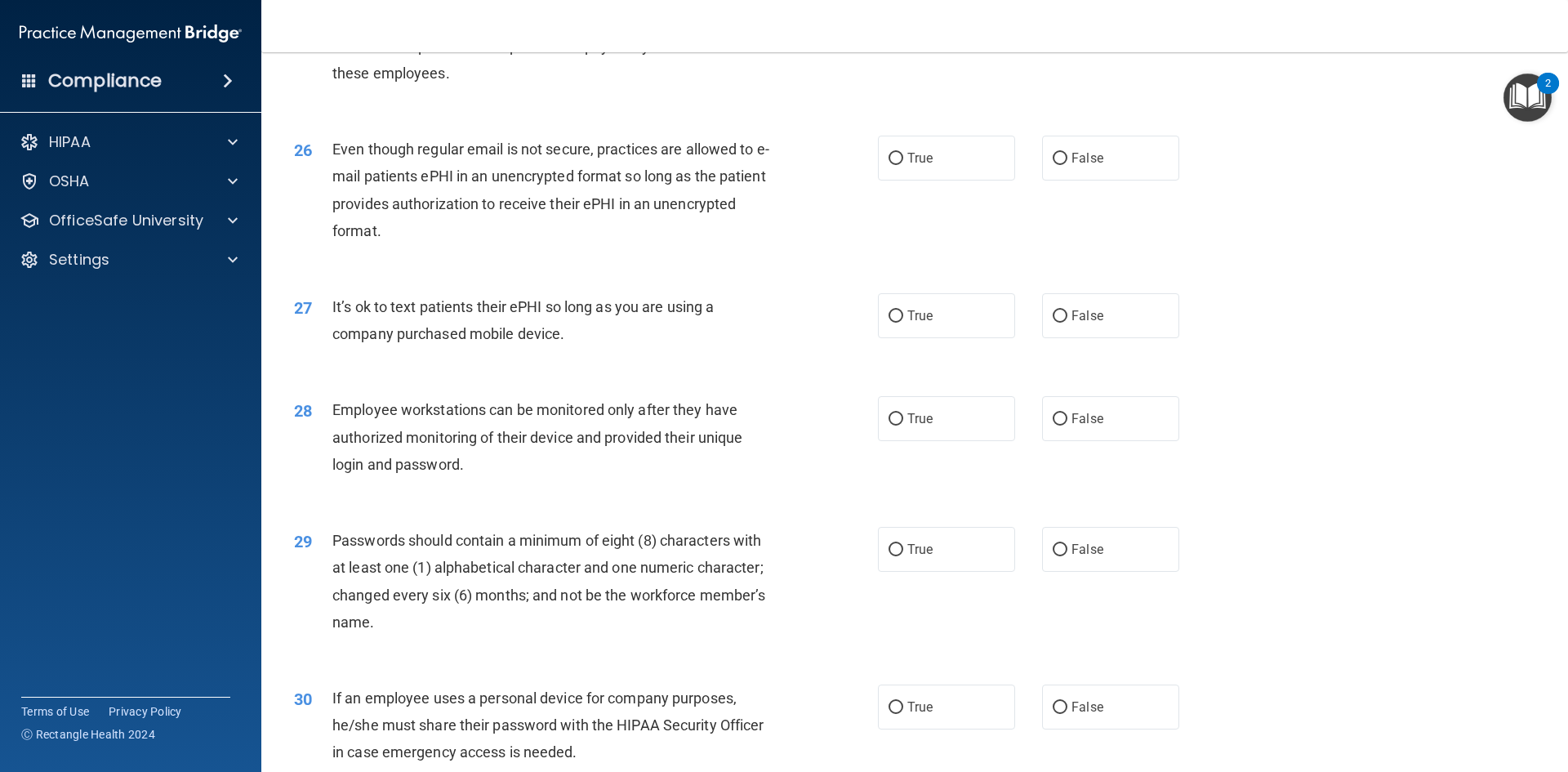
scroll to position [3186, 0]
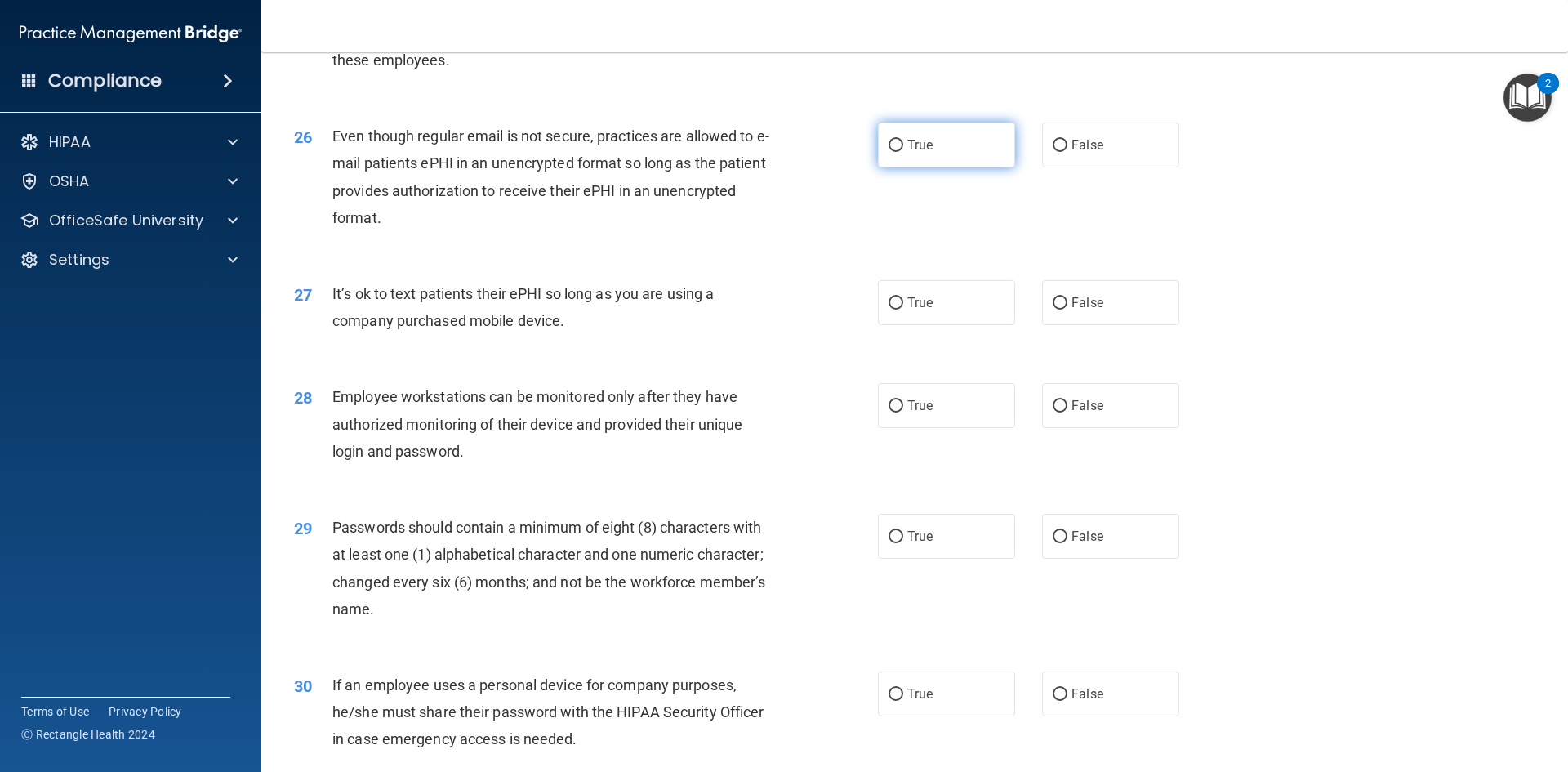
click at [927, 168] on label "True" at bounding box center [946, 145] width 138 height 45
click at [903, 152] on input "True" at bounding box center [895, 146] width 15 height 12
radio input "true"
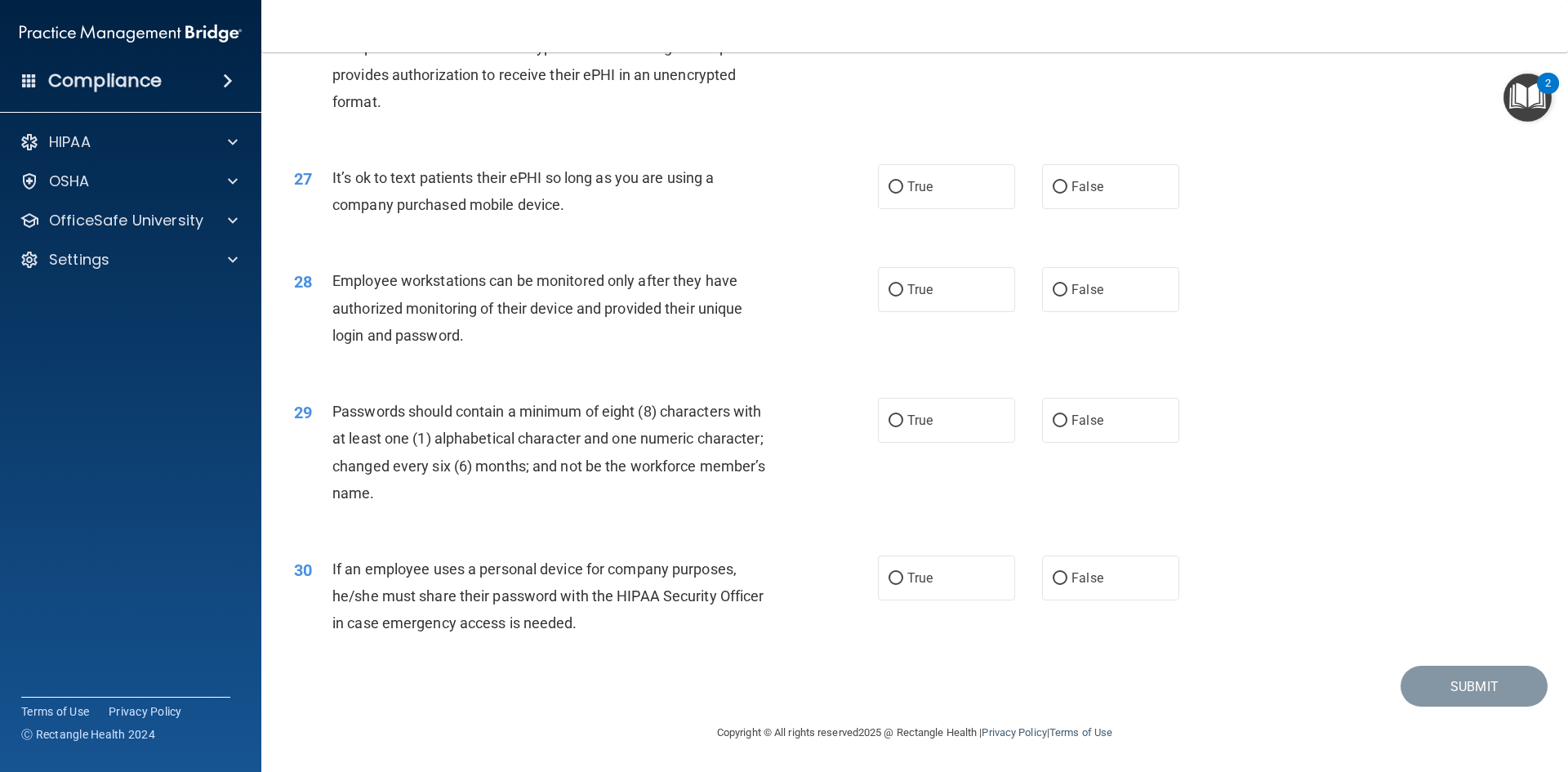
scroll to position [3329, 0]
click at [1060, 204] on label "False" at bounding box center [1110, 186] width 138 height 45
click at [1060, 193] on input "False" at bounding box center [1059, 188] width 15 height 12
radio input "true"
click at [1057, 293] on input "False" at bounding box center [1059, 290] width 15 height 12
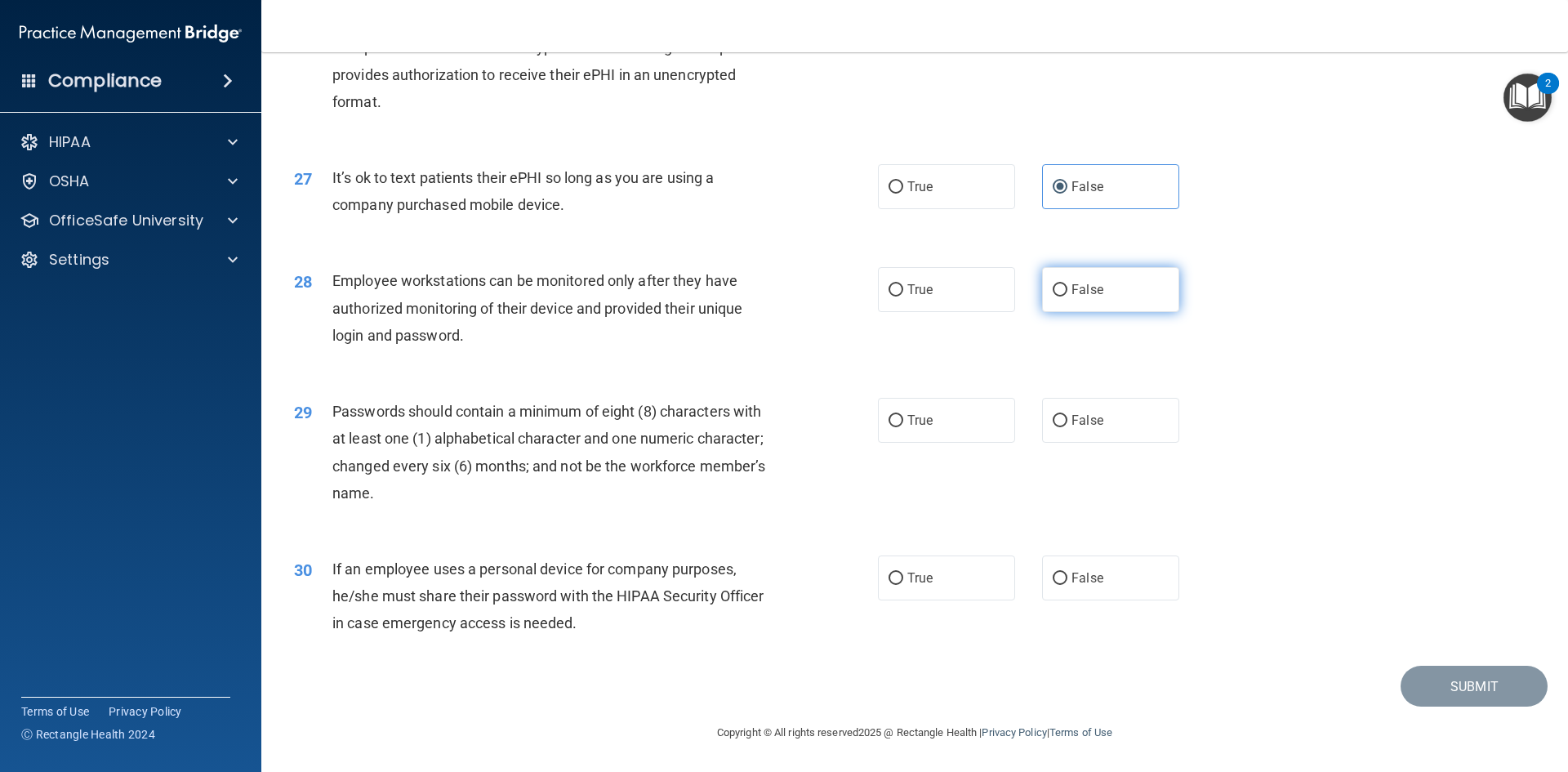
radio input "true"
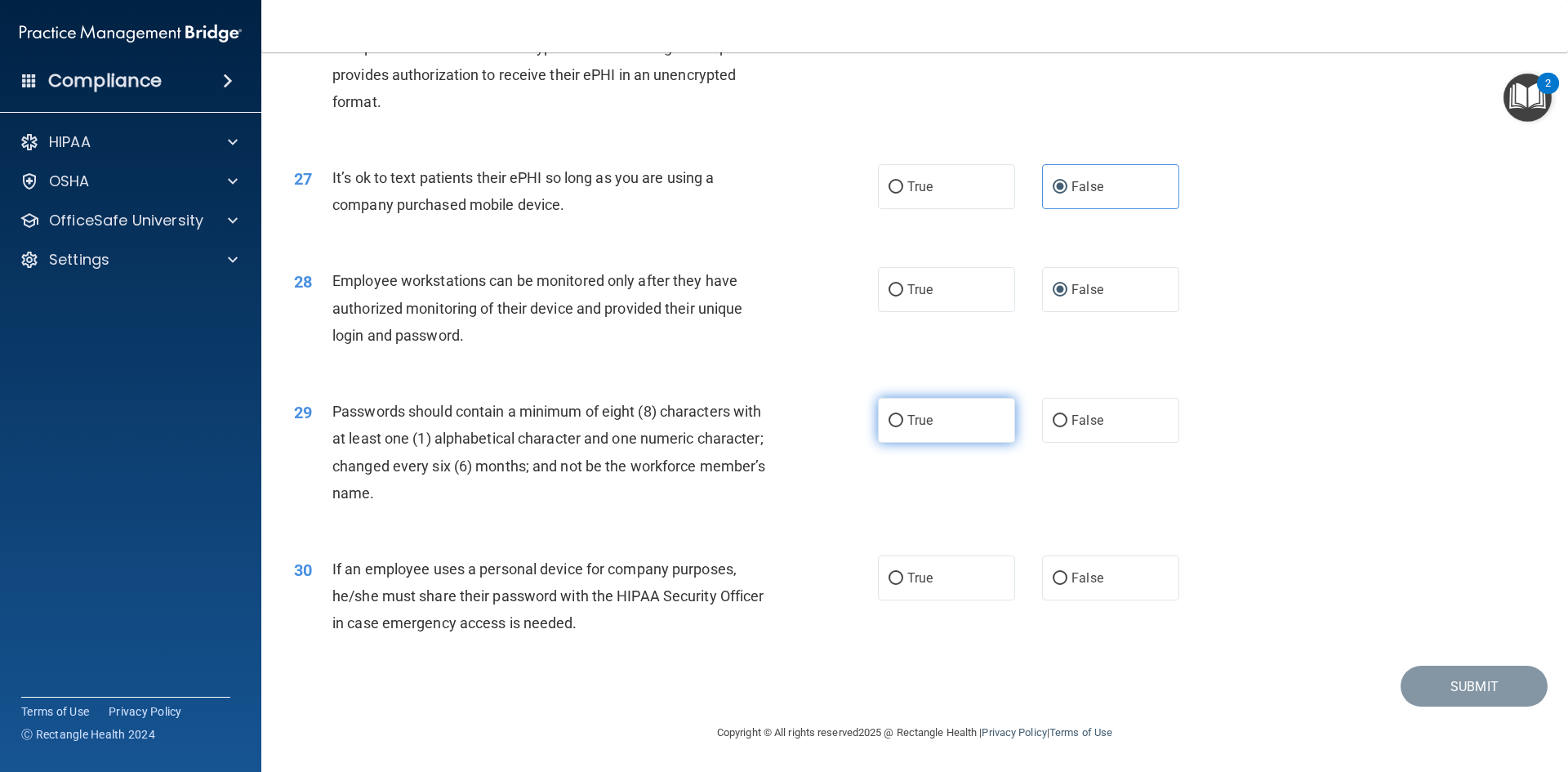
click at [895, 415] on input "True" at bounding box center [895, 421] width 15 height 12
radio input "true"
click at [1052, 575] on input "False" at bounding box center [1059, 579] width 15 height 12
radio input "true"
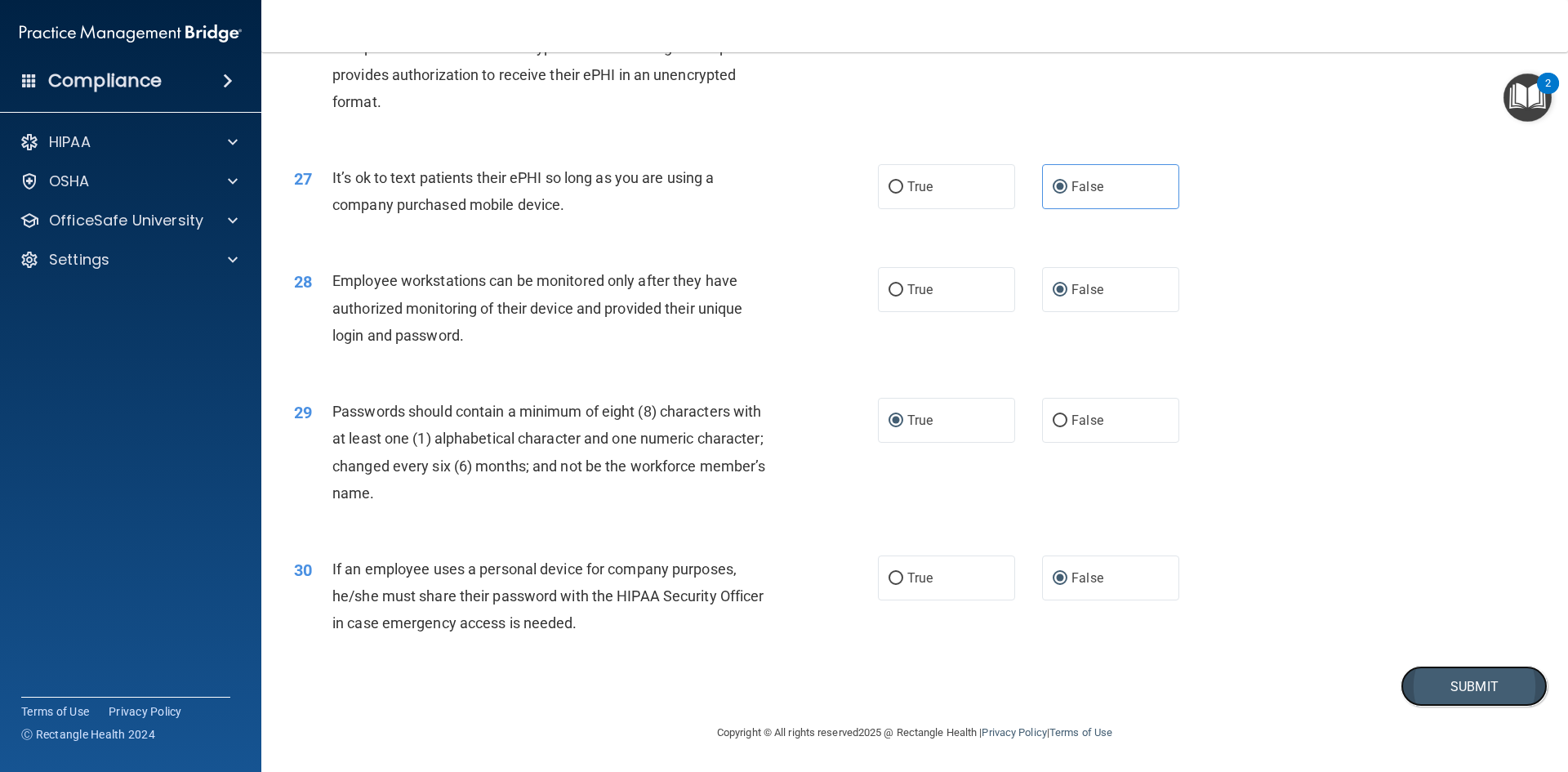
click at [1419, 672] on button "Submit" at bounding box center [1474, 686] width 147 height 41
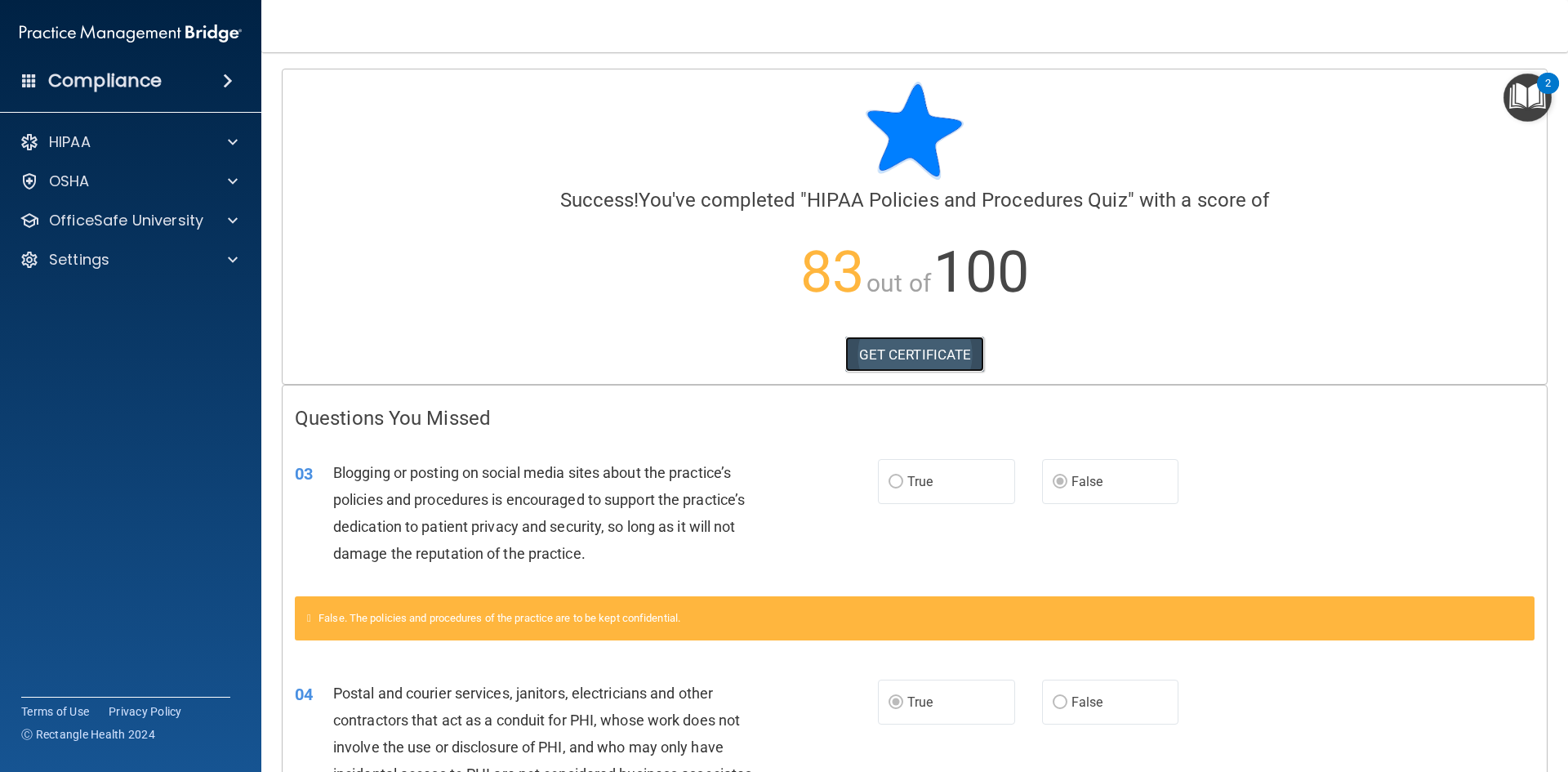
click at [944, 344] on link "GET CERTIFICATE" at bounding box center [915, 354] width 139 height 36
